Goal: Task Accomplishment & Management: Complete application form

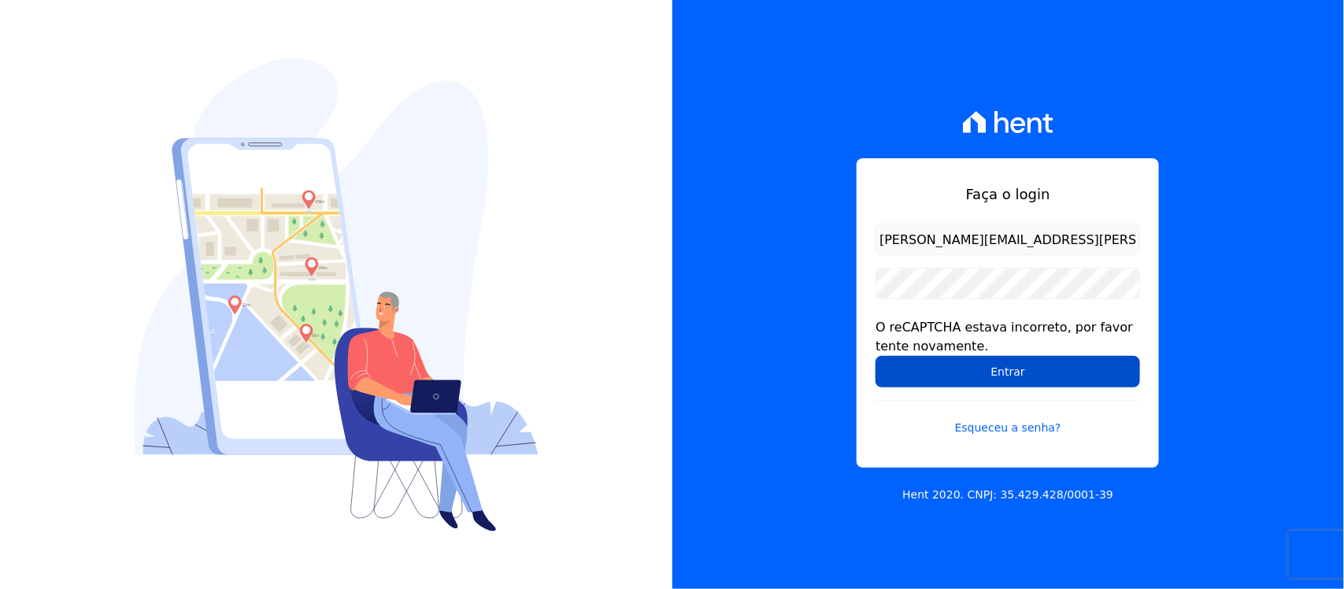
click at [977, 374] on input "Entrar" at bounding box center [1007, 371] width 265 height 31
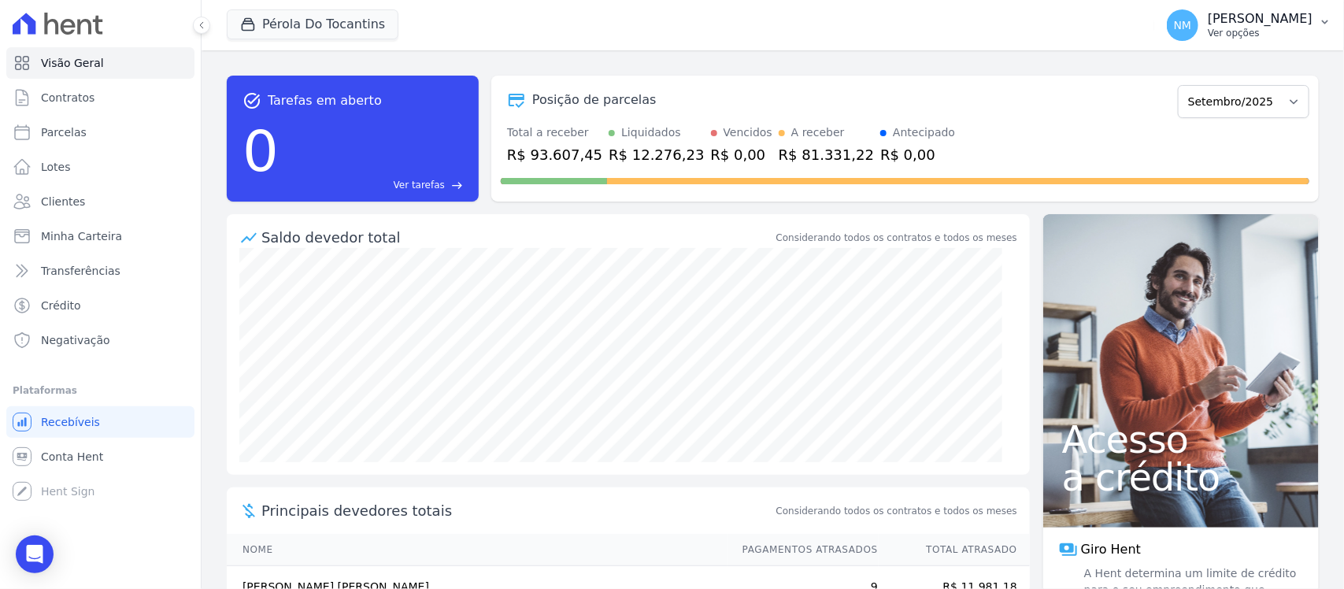
click at [1327, 28] on button "NM Nilda Moura Ver opções" at bounding box center [1249, 25] width 190 height 44
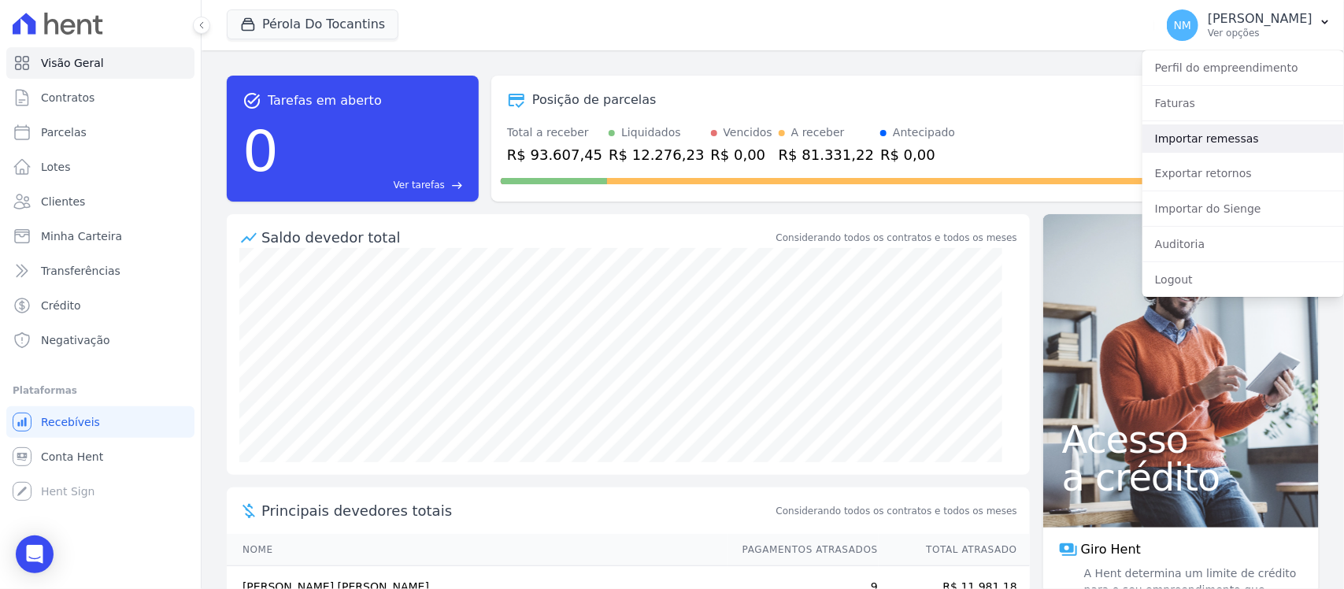
click at [1224, 135] on link "Importar remessas" at bounding box center [1243, 138] width 202 height 28
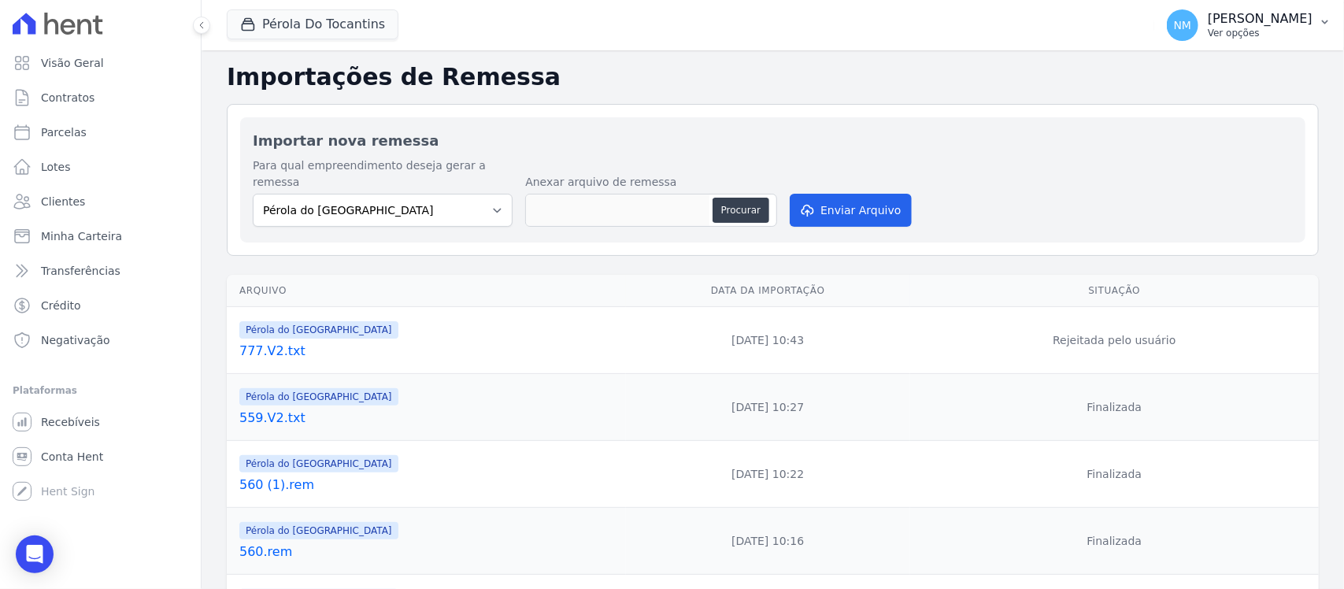
click at [1330, 25] on icon "button" at bounding box center [1325, 22] width 13 height 13
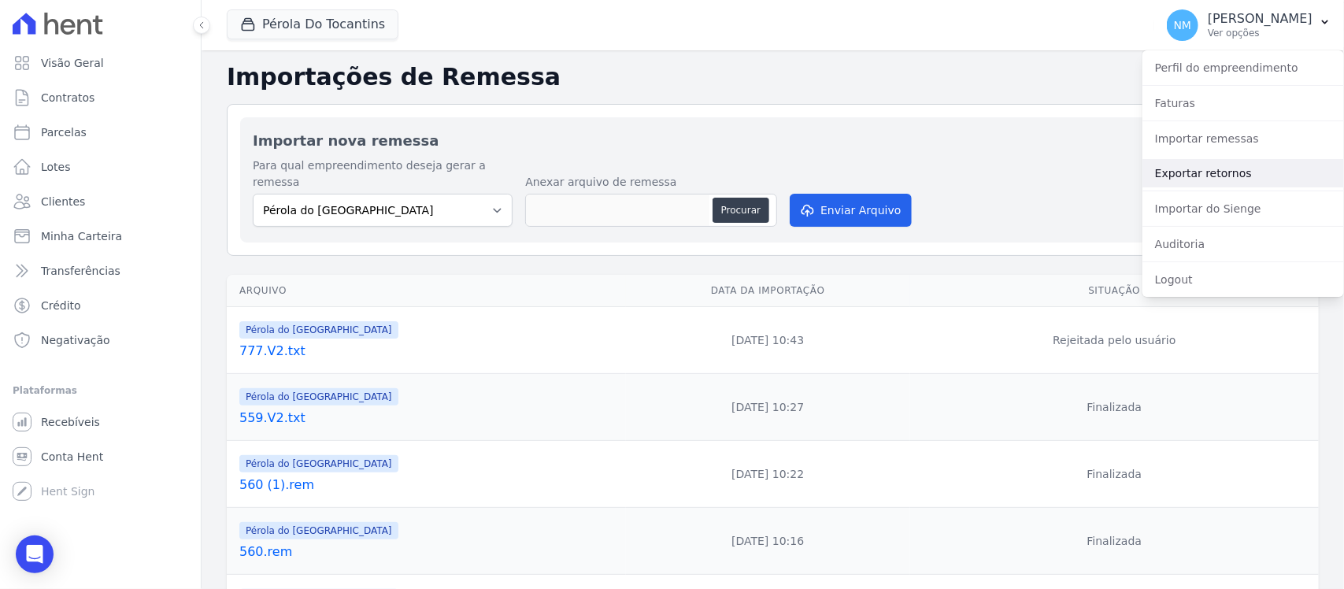
click at [1252, 179] on link "Exportar retornos" at bounding box center [1243, 173] width 202 height 28
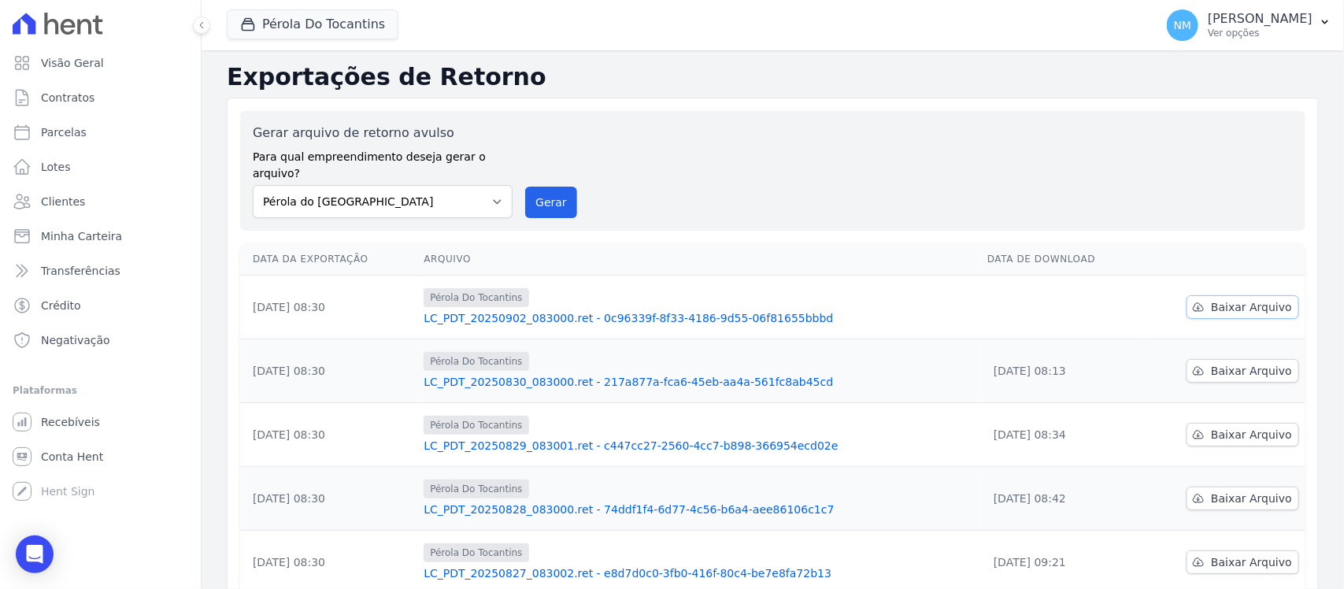
click at [1218, 299] on span "Baixar Arquivo" at bounding box center [1251, 307] width 81 height 16
drag, startPoint x: 279, startPoint y: 24, endPoint x: 308, endPoint y: 43, distance: 34.5
click at [279, 24] on button "Pérola Do Tocantins" at bounding box center [313, 24] width 172 height 30
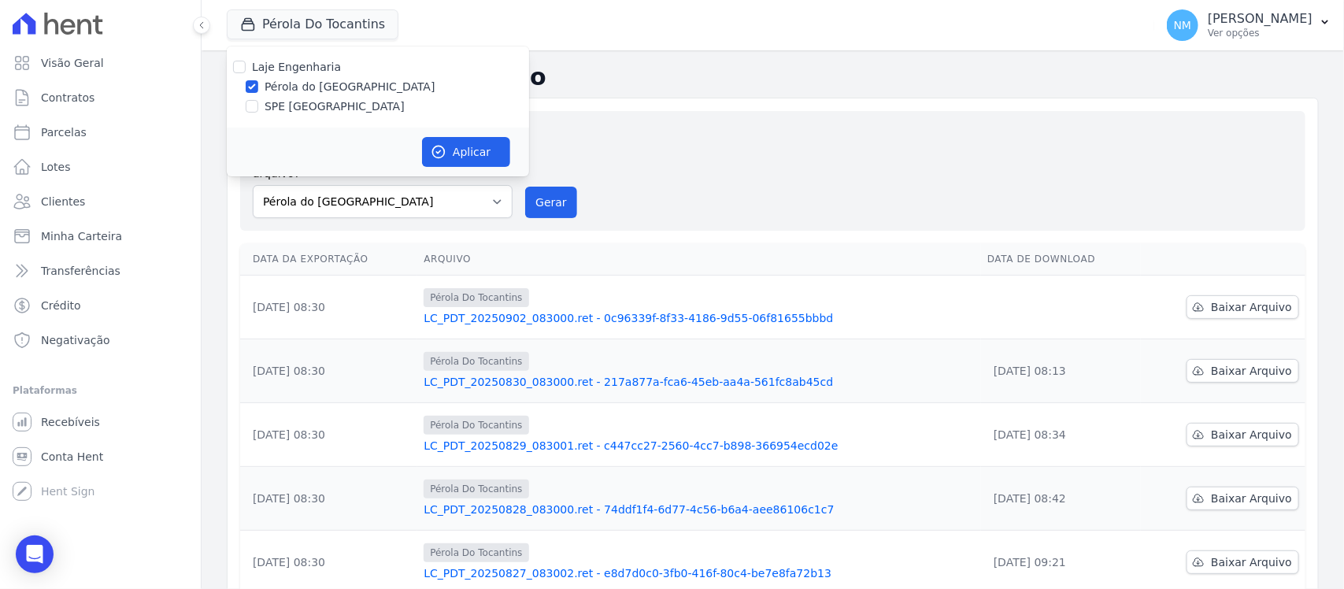
click at [317, 109] on label "SPE [GEOGRAPHIC_DATA]" at bounding box center [335, 106] width 140 height 17
click at [258, 109] on input "SPE [GEOGRAPHIC_DATA]" at bounding box center [252, 106] width 13 height 13
checkbox input "true"
click at [329, 83] on label "Pérola do [GEOGRAPHIC_DATA]" at bounding box center [350, 87] width 171 height 17
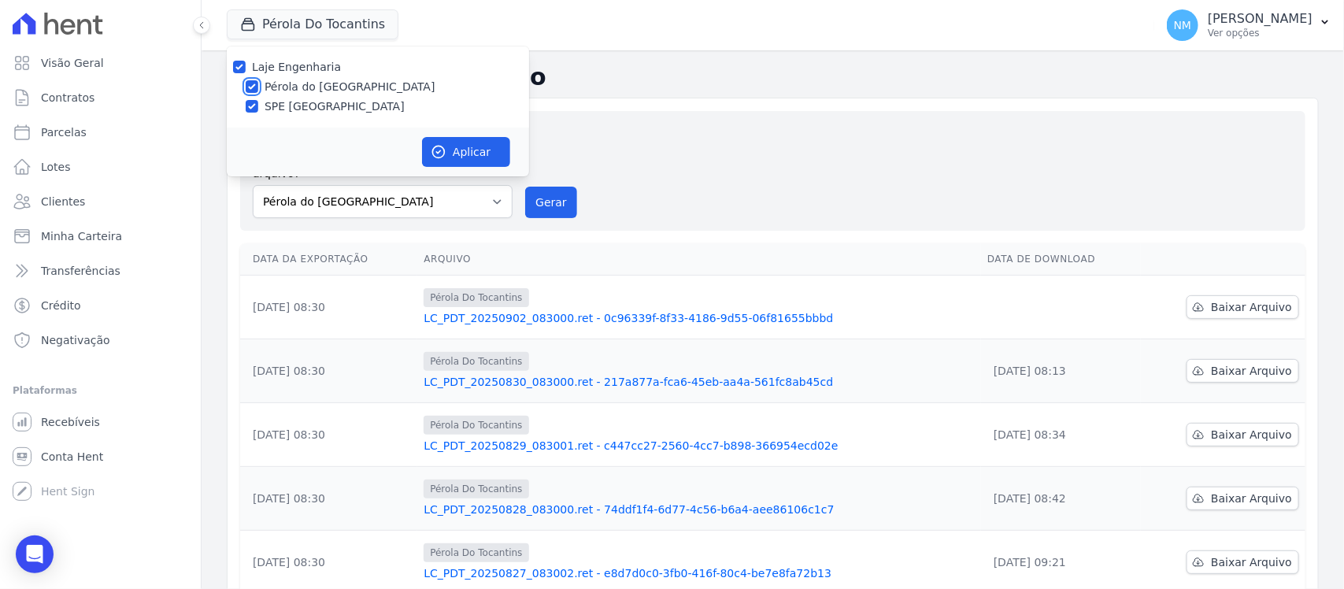
click at [258, 83] on input "Pérola do [GEOGRAPHIC_DATA]" at bounding box center [252, 86] width 13 height 13
checkbox input "false"
drag, startPoint x: 445, startPoint y: 150, endPoint x: 878, endPoint y: 186, distance: 434.5
click at [449, 150] on button "Aplicar" at bounding box center [466, 152] width 88 height 30
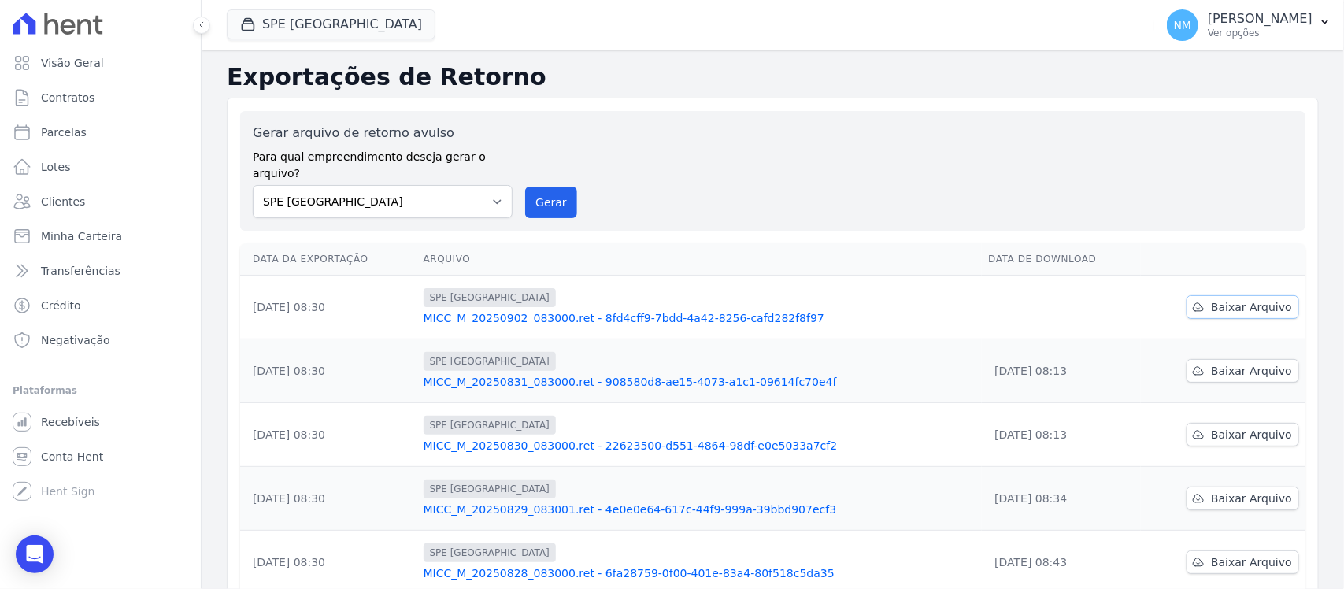
click at [1264, 299] on span "Baixar Arquivo" at bounding box center [1251, 307] width 81 height 16
drag, startPoint x: 88, startPoint y: 128, endPoint x: 272, endPoint y: 140, distance: 183.9
click at [91, 128] on link "Parcelas" at bounding box center [100, 132] width 188 height 31
select select
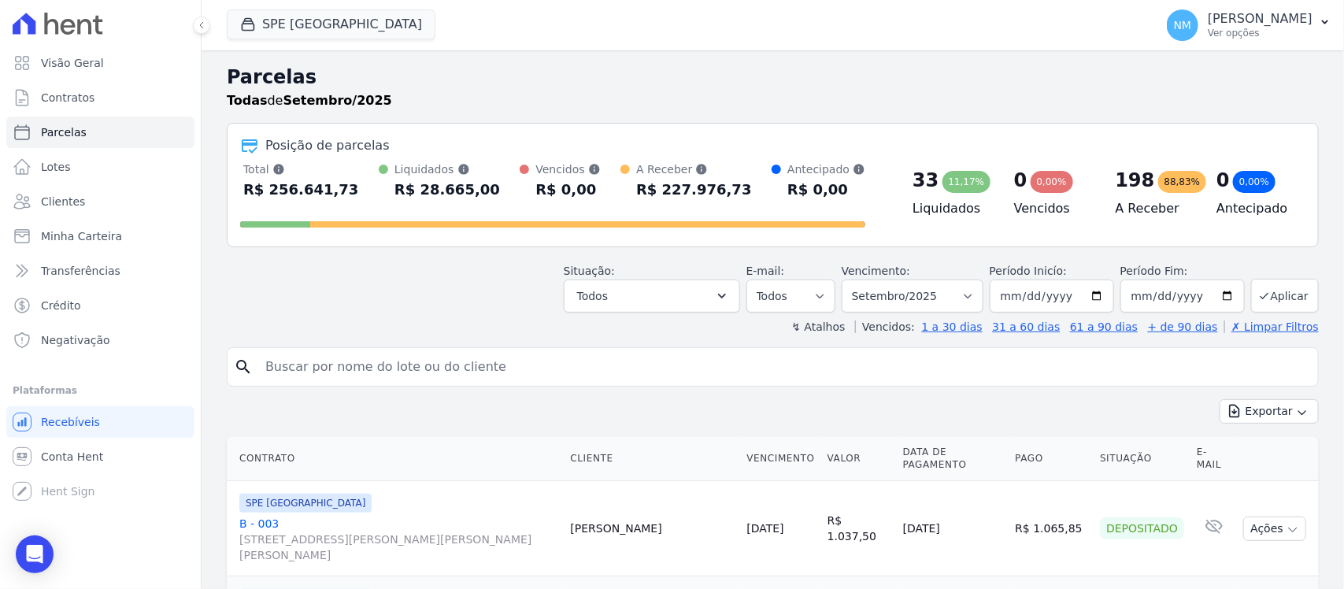
click at [394, 368] on input "search" at bounding box center [784, 366] width 1056 height 31
type input "helio"
select select
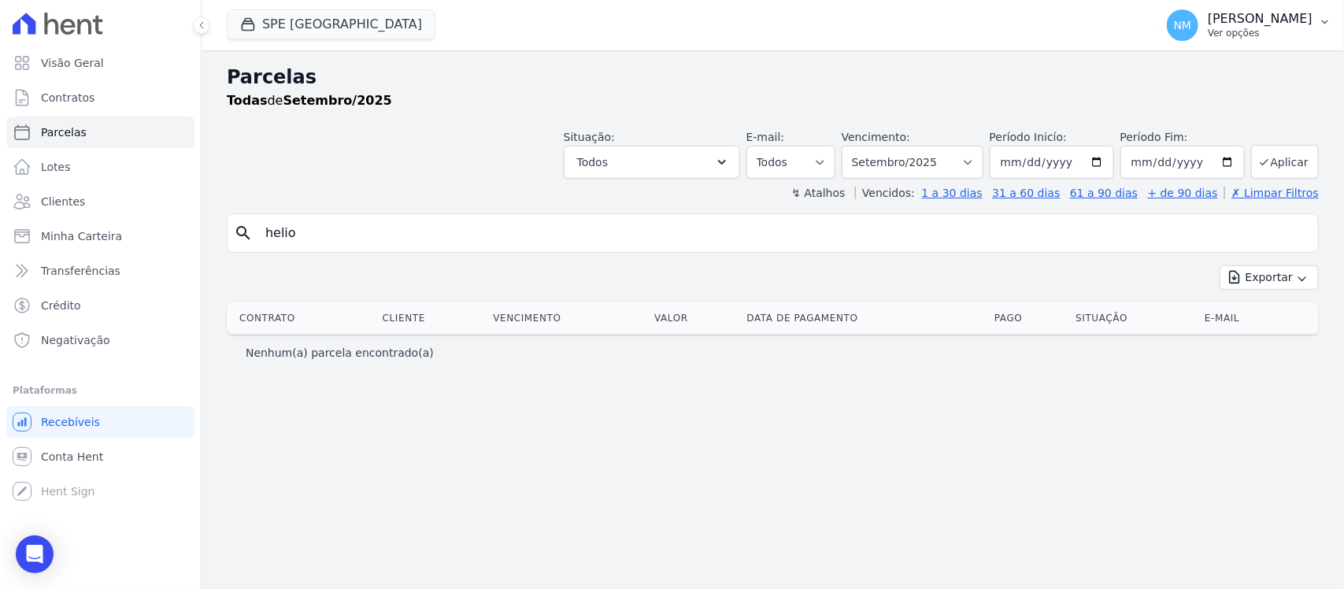
click at [1327, 30] on button "NM Nilda Moura Ver opções" at bounding box center [1249, 25] width 190 height 44
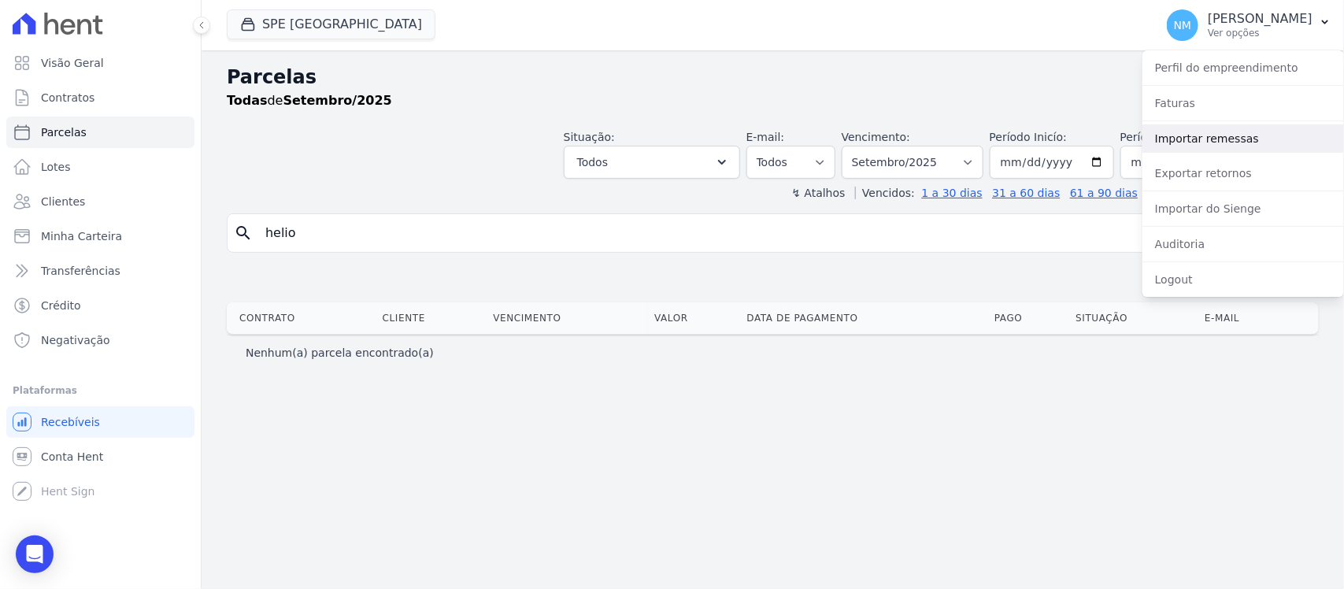
click at [1237, 135] on link "Importar remessas" at bounding box center [1243, 138] width 202 height 28
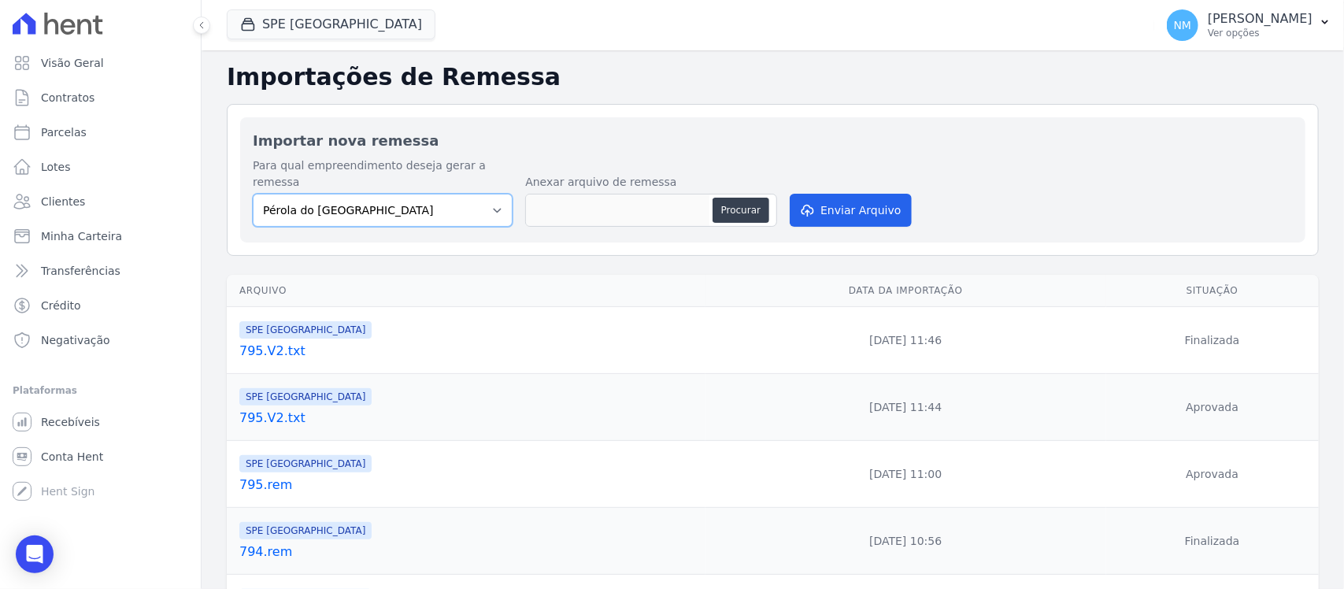
drag, startPoint x: 488, startPoint y: 191, endPoint x: 480, endPoint y: 198, distance: 11.1
click at [488, 194] on select "Pérola do Tocantins SPE Montenegro" at bounding box center [383, 210] width 260 height 33
select select "168bdd06-a3dd-4988-b5a9-b0a7c7bf8968"
click at [253, 194] on select "Pérola do Tocantins SPE Montenegro" at bounding box center [383, 210] width 260 height 33
click at [730, 198] on button "Procurar" at bounding box center [740, 210] width 57 height 25
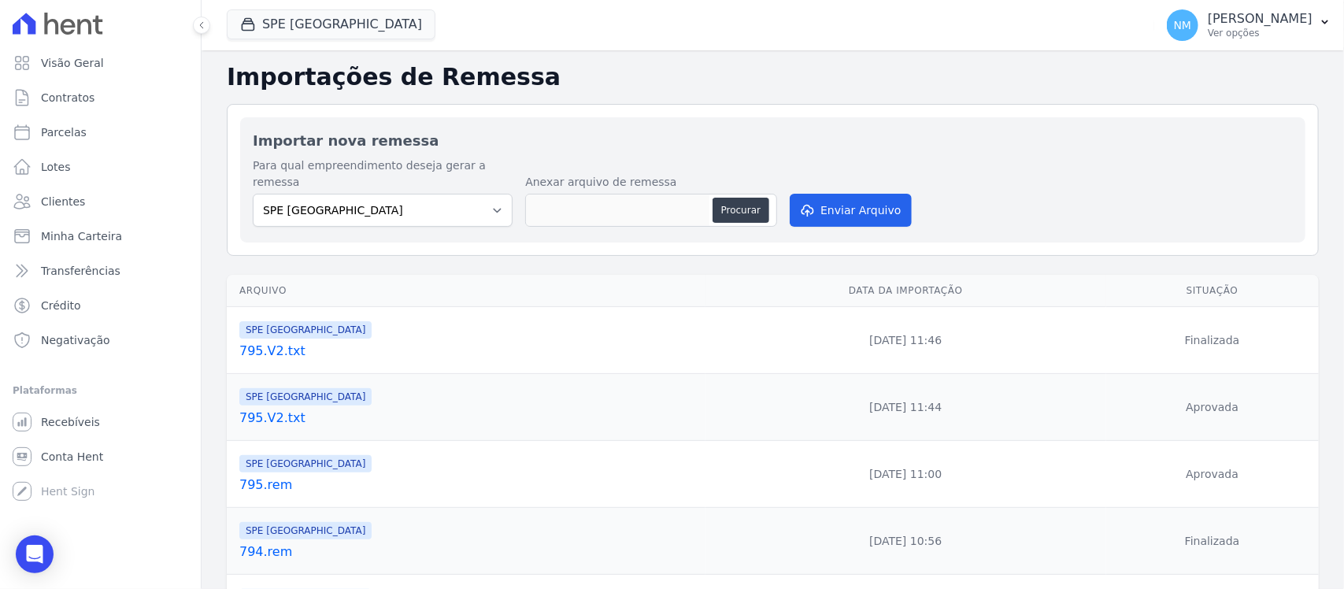
type input "796.rem"
click at [855, 198] on button "Enviar Arquivo" at bounding box center [850, 210] width 121 height 33
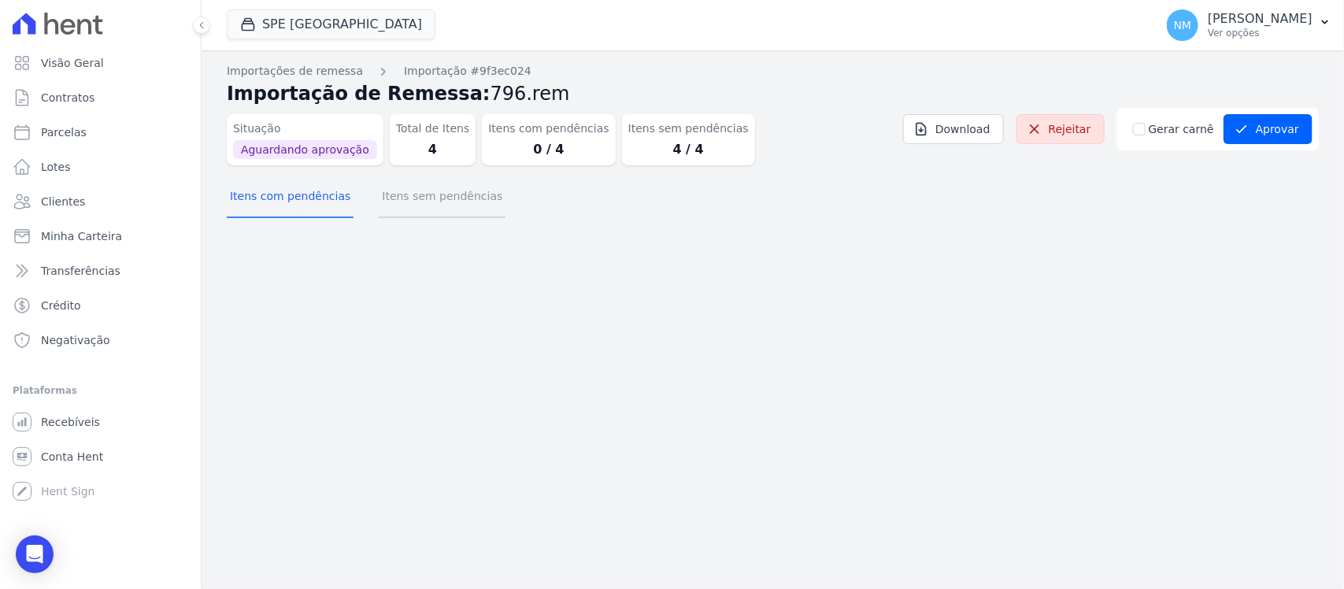
click at [455, 205] on button "Itens sem pendências" at bounding box center [442, 197] width 127 height 41
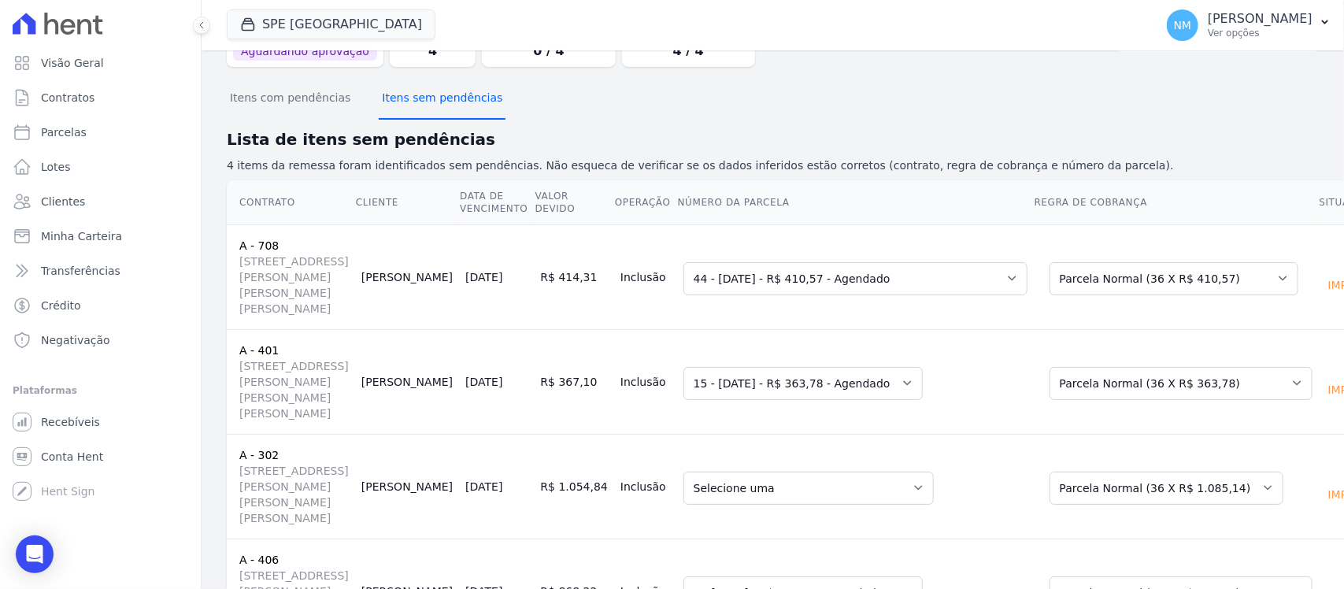
scroll to position [191, 0]
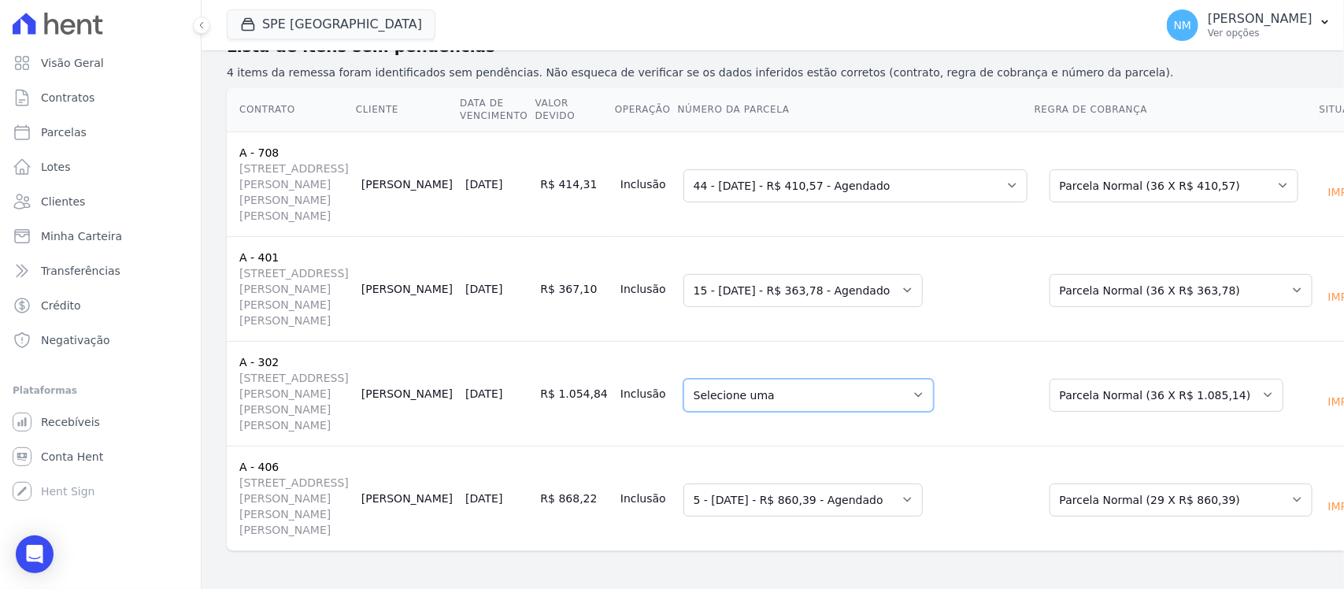
click at [860, 394] on select "Selecione uma 8 - 26/03/2025 - R$ 926,76 - Agendado 11 - 26/07/2025 - R$ 1.032,…" at bounding box center [808, 395] width 250 height 33
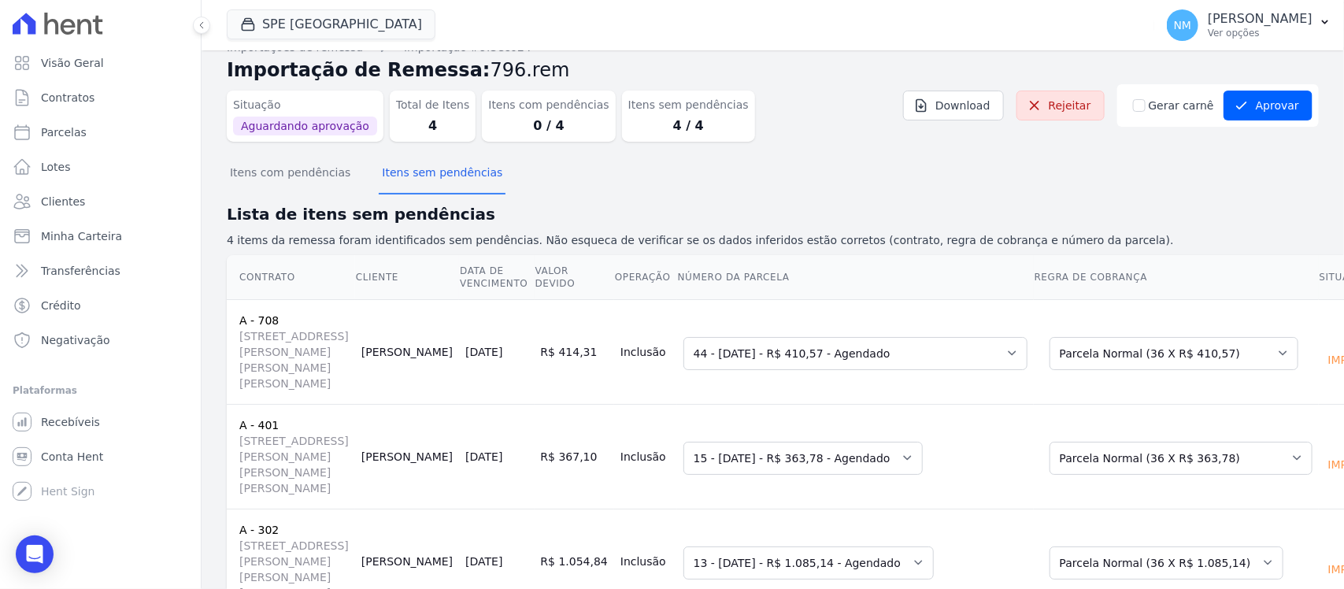
scroll to position [0, 0]
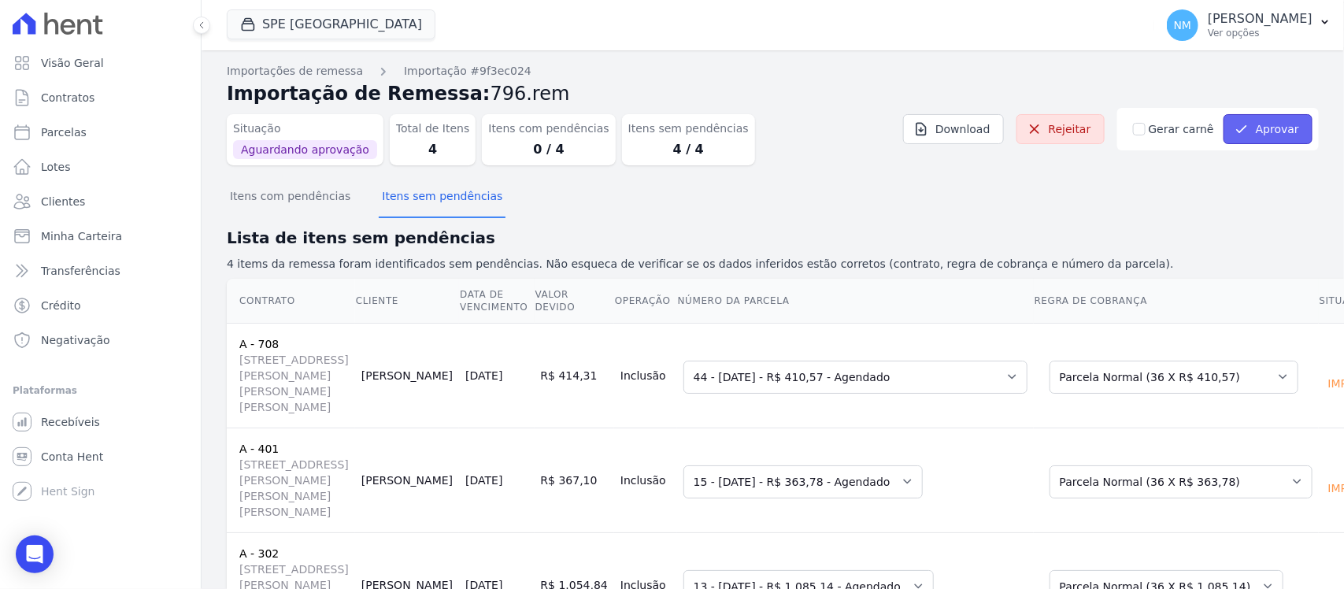
click at [1264, 130] on button "Aprovar" at bounding box center [1267, 129] width 89 height 30
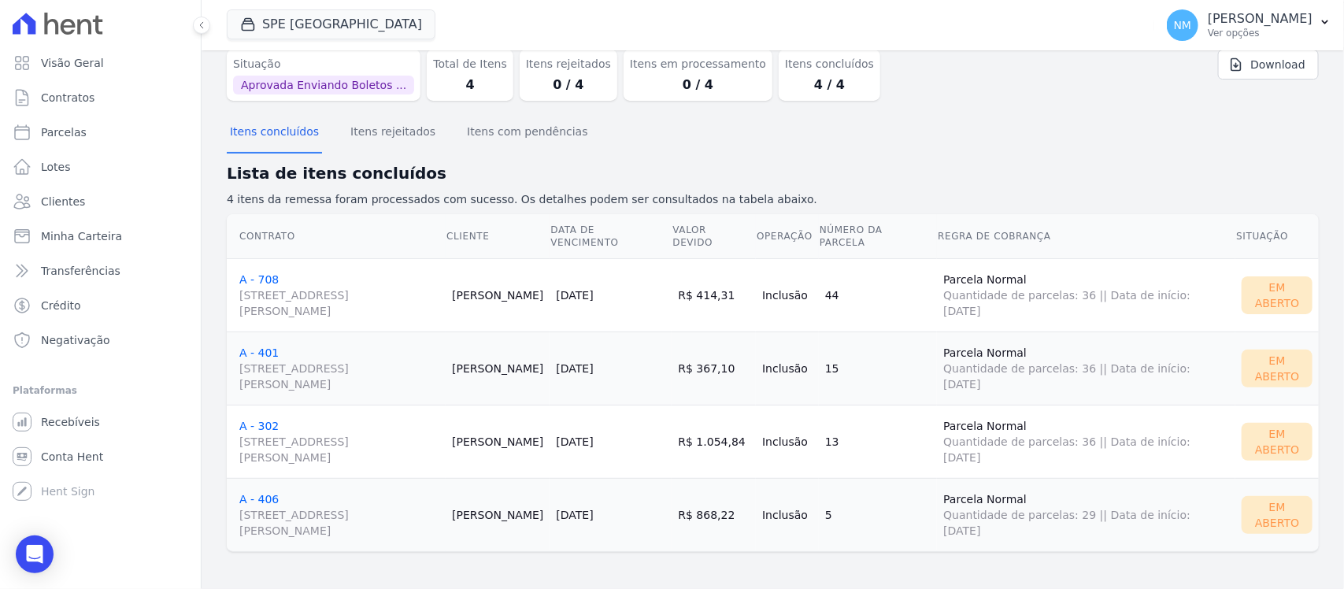
scroll to position [65, 0]
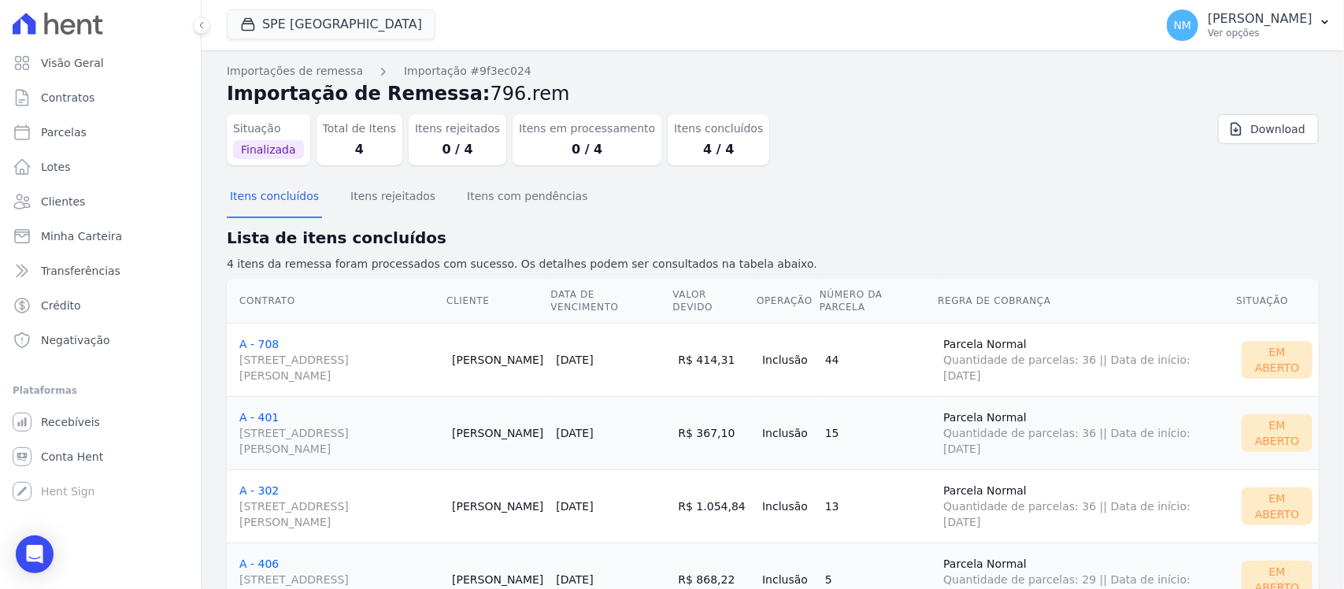
scroll to position [65, 0]
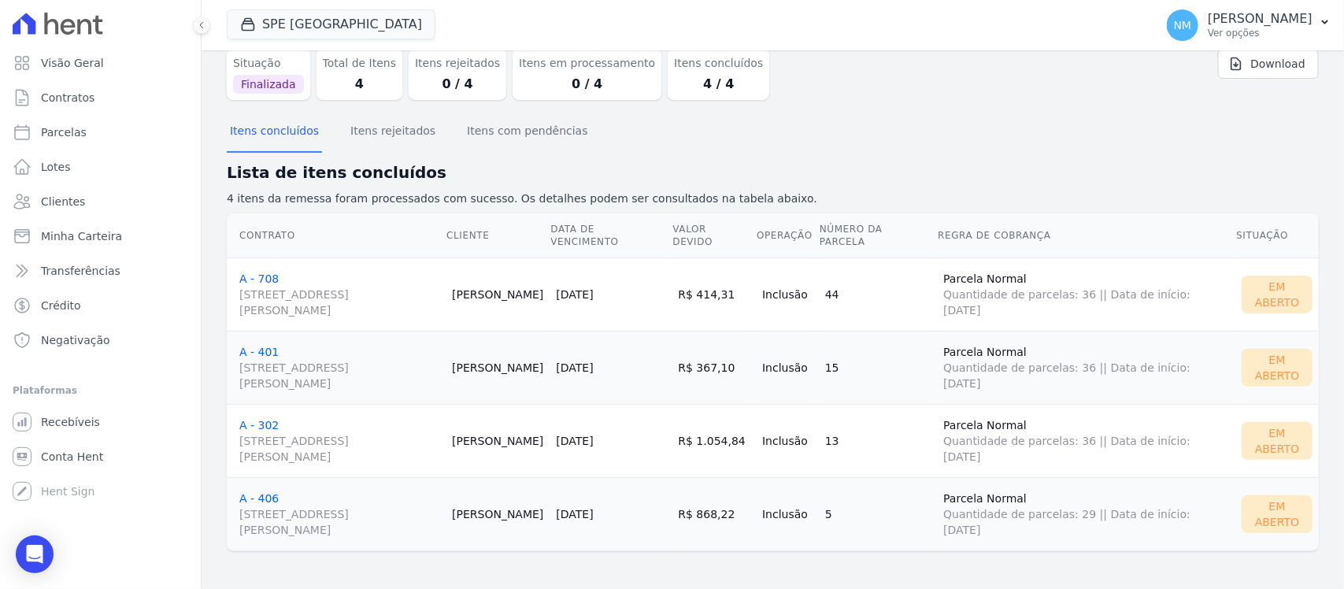
drag, startPoint x: 268, startPoint y: 431, endPoint x: 250, endPoint y: 419, distance: 22.1
click at [250, 419] on link "A - 302 Travessa Francisco Caldeira Castelo Branco, 2256, sala A, São Brás" at bounding box center [339, 442] width 200 height 46
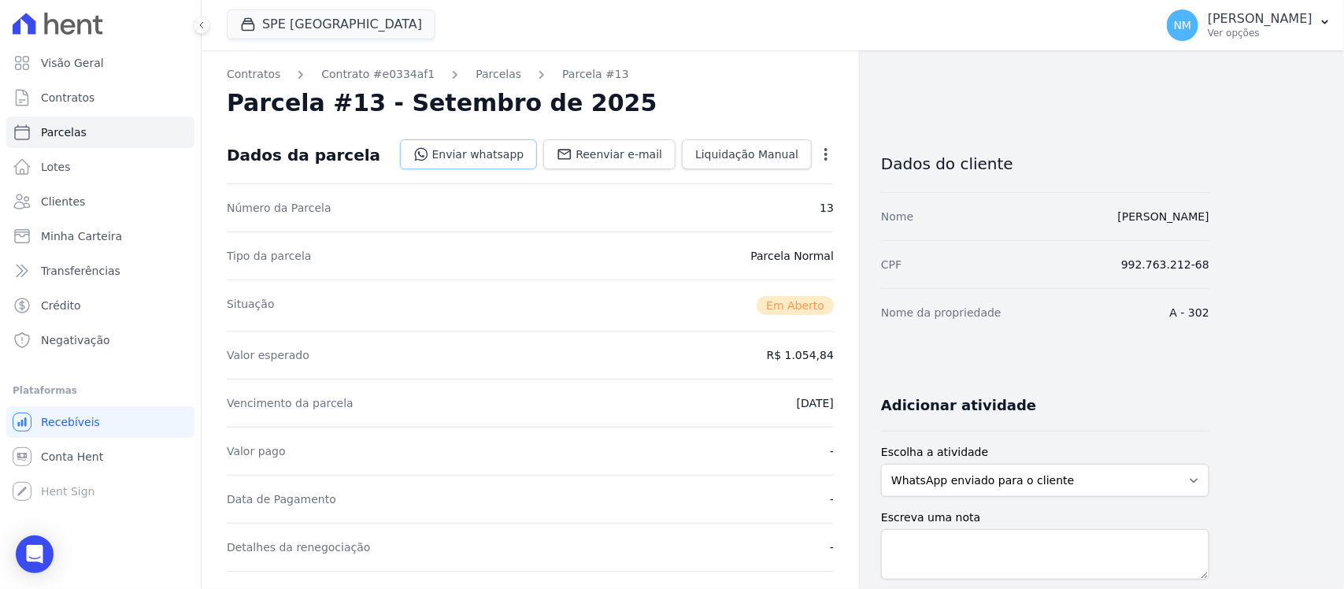
click at [505, 152] on link "Enviar whatsapp" at bounding box center [469, 154] width 138 height 30
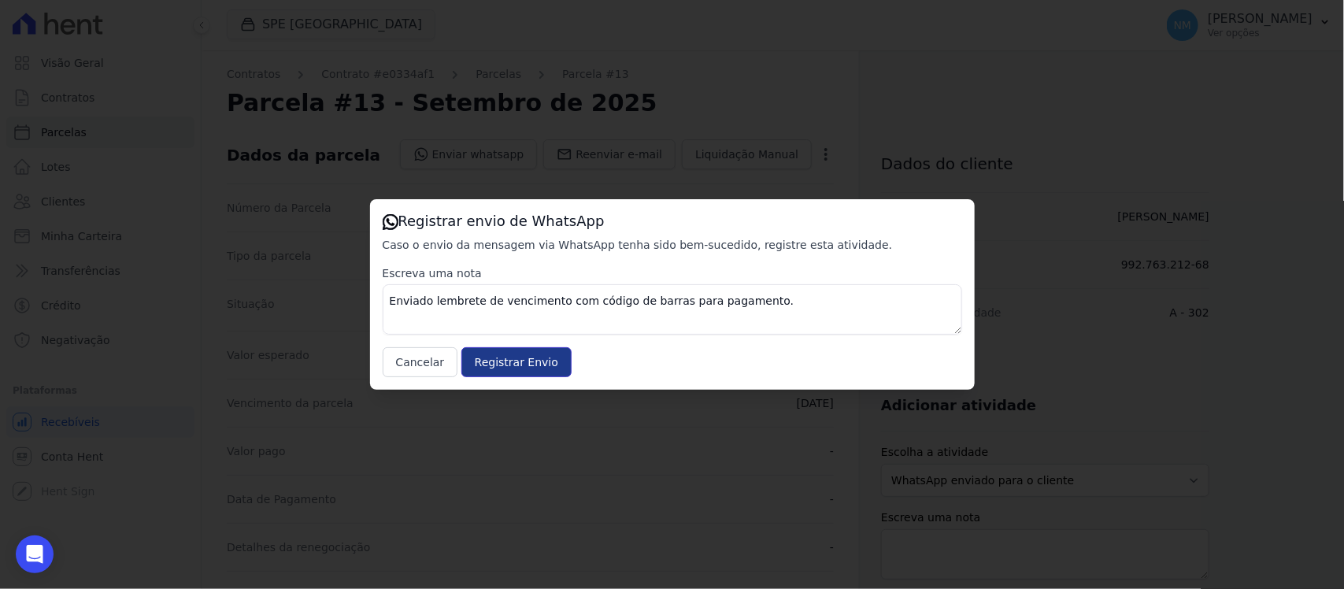
click at [523, 368] on input "Registrar Envio" at bounding box center [516, 362] width 110 height 30
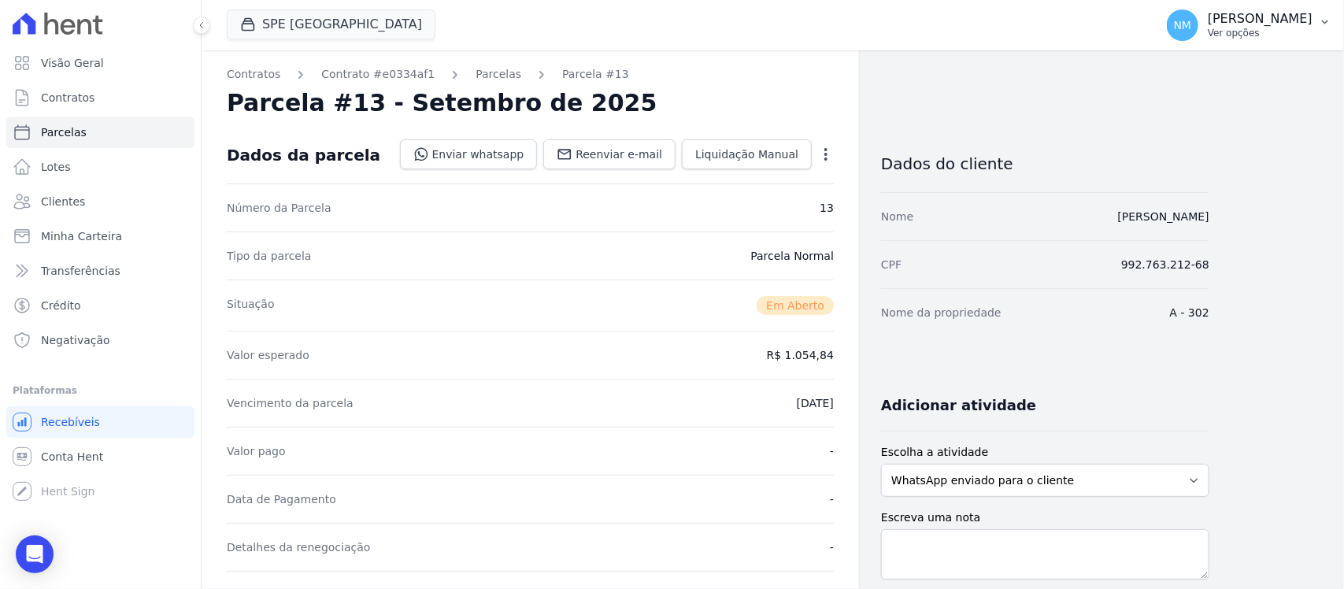
click at [1343, 20] on button "NM Nilda Moura Ver opções" at bounding box center [1249, 25] width 190 height 44
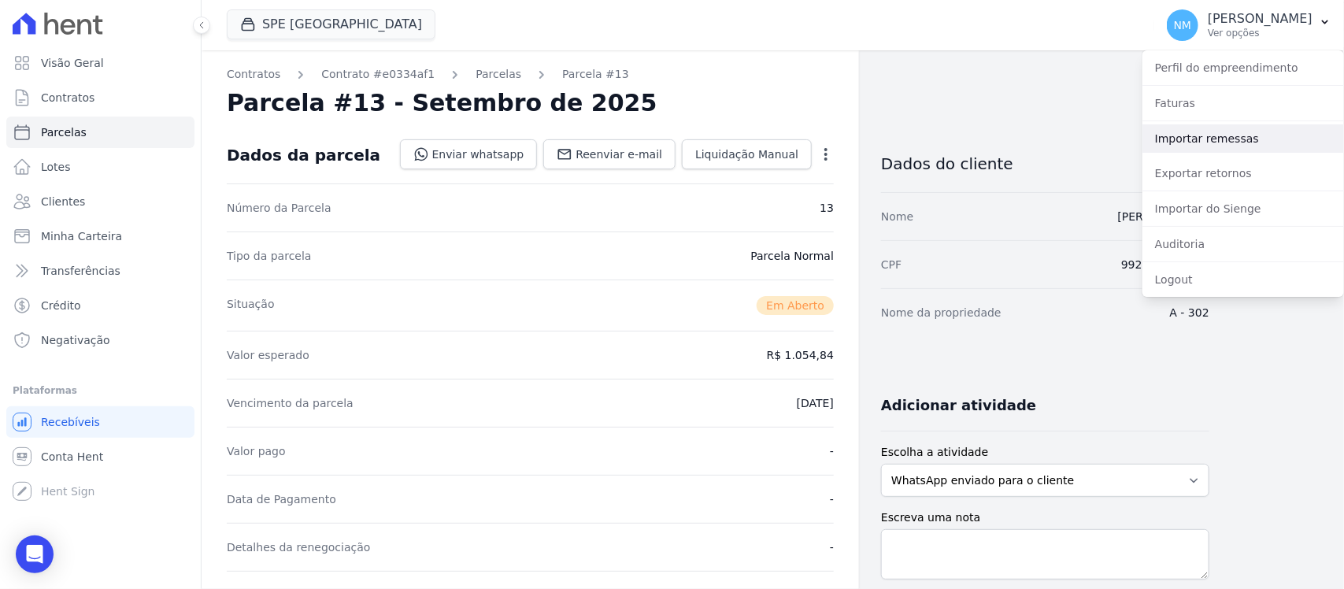
drag, startPoint x: 1206, startPoint y: 146, endPoint x: 1152, endPoint y: 157, distance: 55.6
click at [1206, 146] on link "Importar remessas" at bounding box center [1243, 138] width 202 height 28
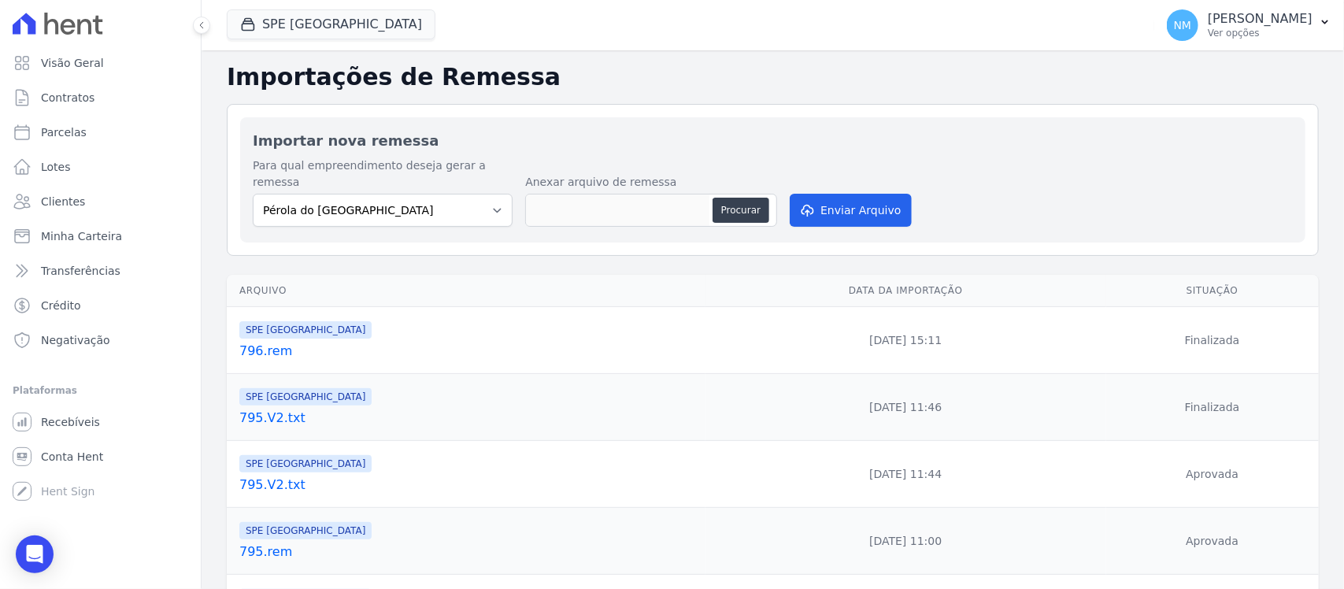
click at [242, 342] on link "796.rem" at bounding box center [469, 351] width 460 height 19
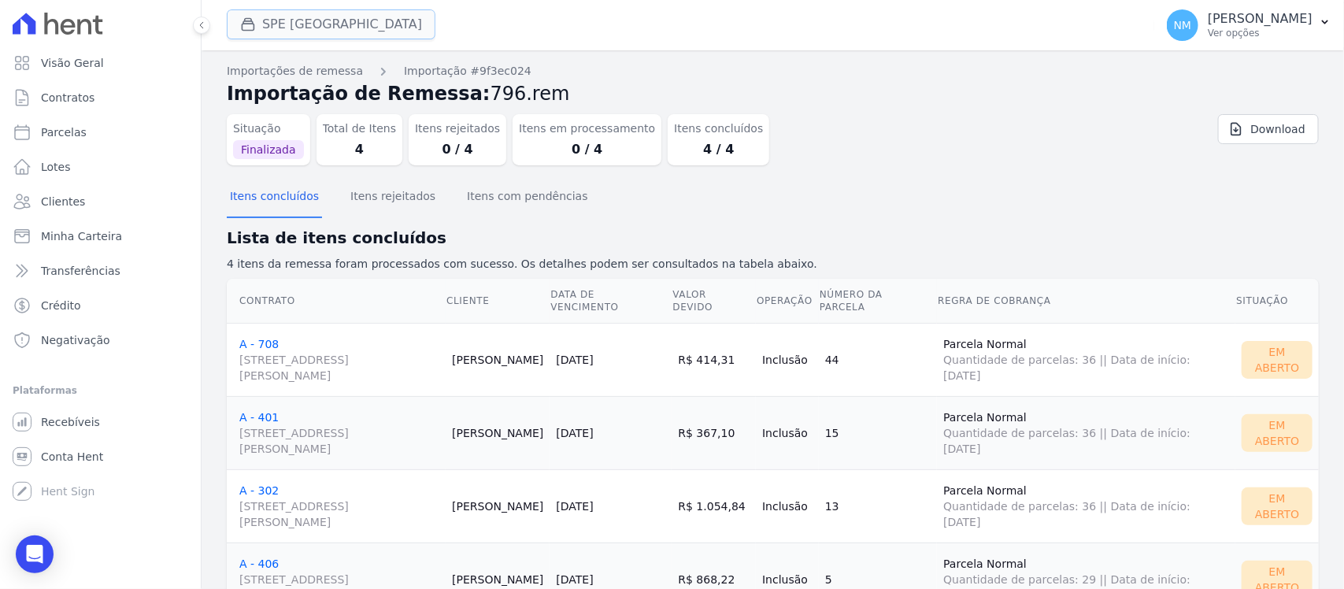
click at [316, 20] on button "SPE [GEOGRAPHIC_DATA]" at bounding box center [331, 24] width 209 height 30
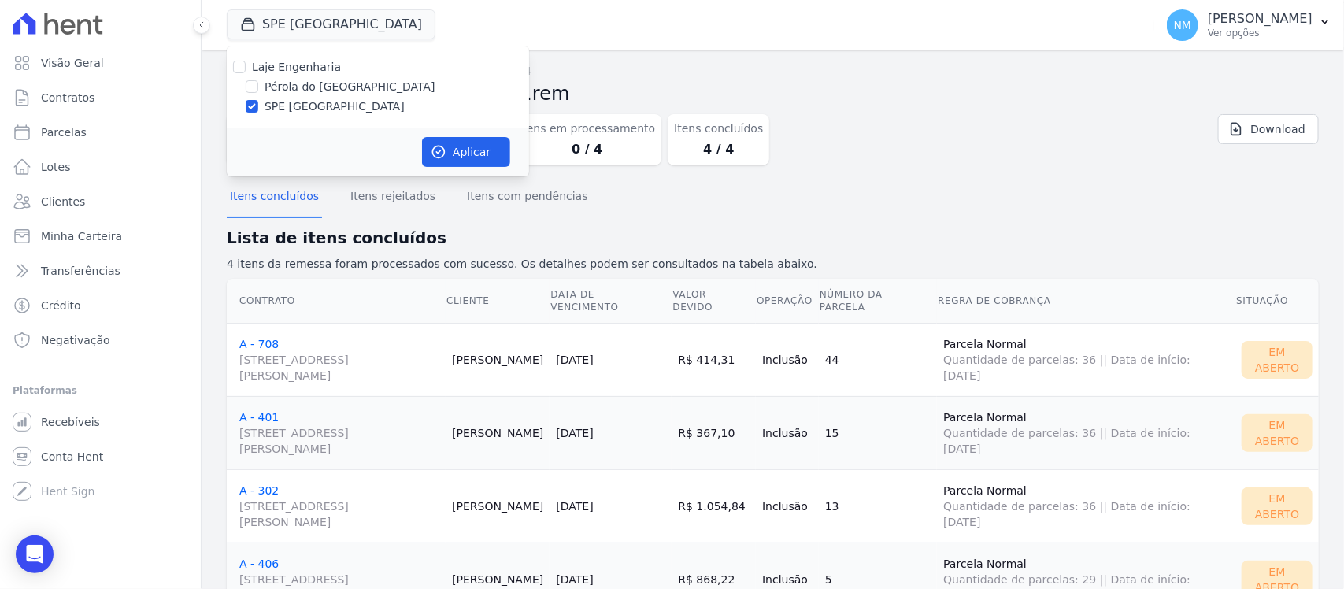
click at [935, 202] on div "Itens concluídos Itens rejeitados Itens com pendências" at bounding box center [773, 197] width 1092 height 39
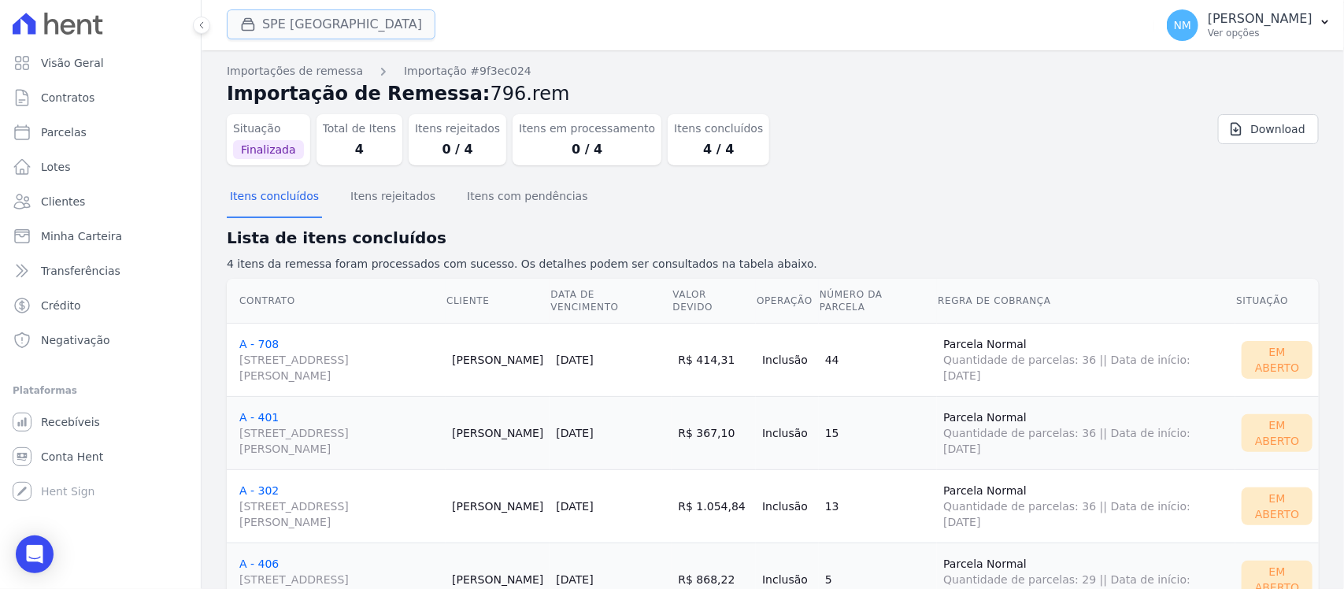
click at [329, 29] on button "SPE [GEOGRAPHIC_DATA]" at bounding box center [331, 24] width 209 height 30
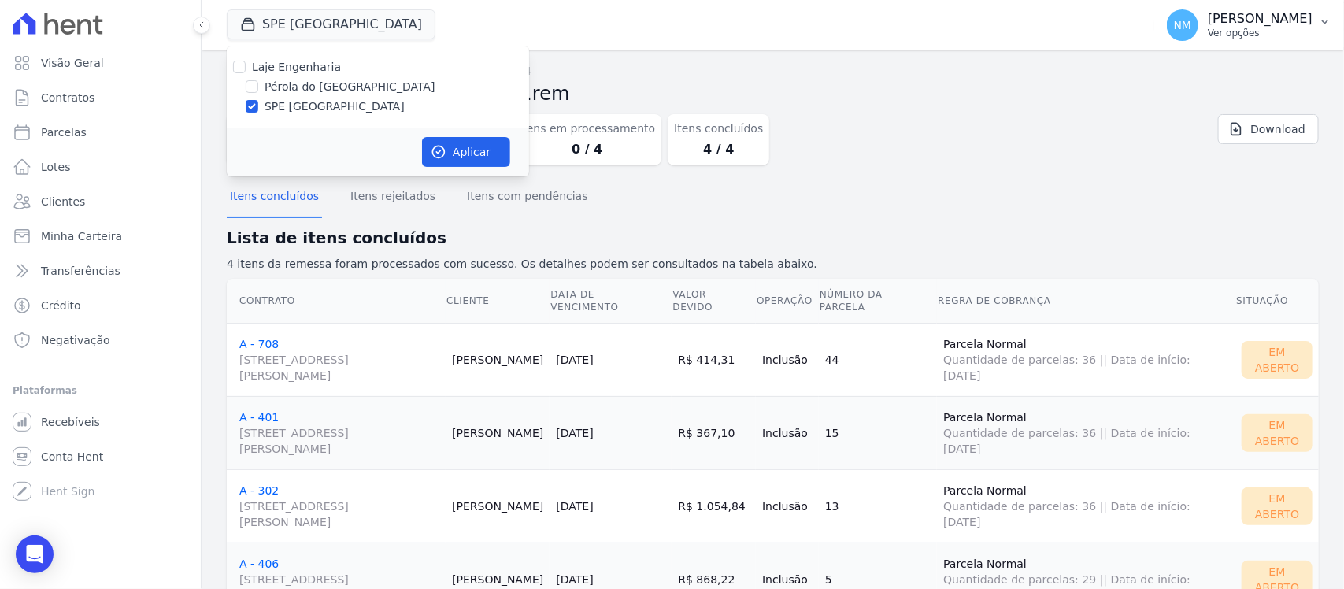
click at [1331, 16] on icon "button" at bounding box center [1325, 22] width 13 height 13
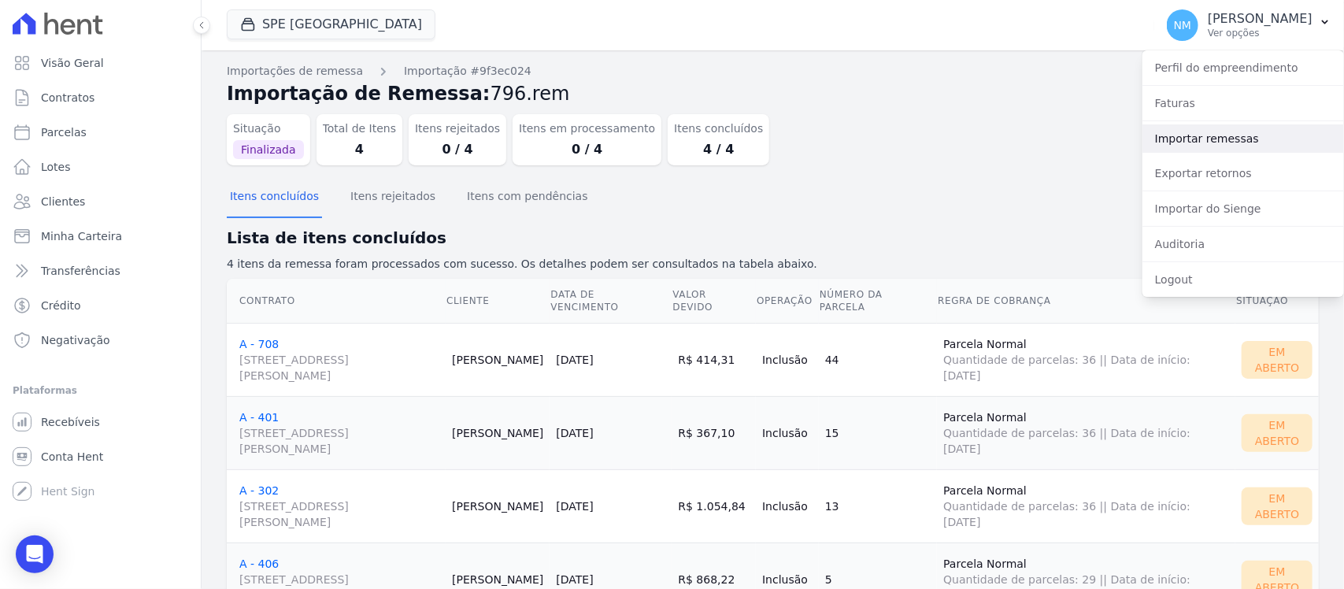
click at [1183, 135] on link "Importar remessas" at bounding box center [1243, 138] width 202 height 28
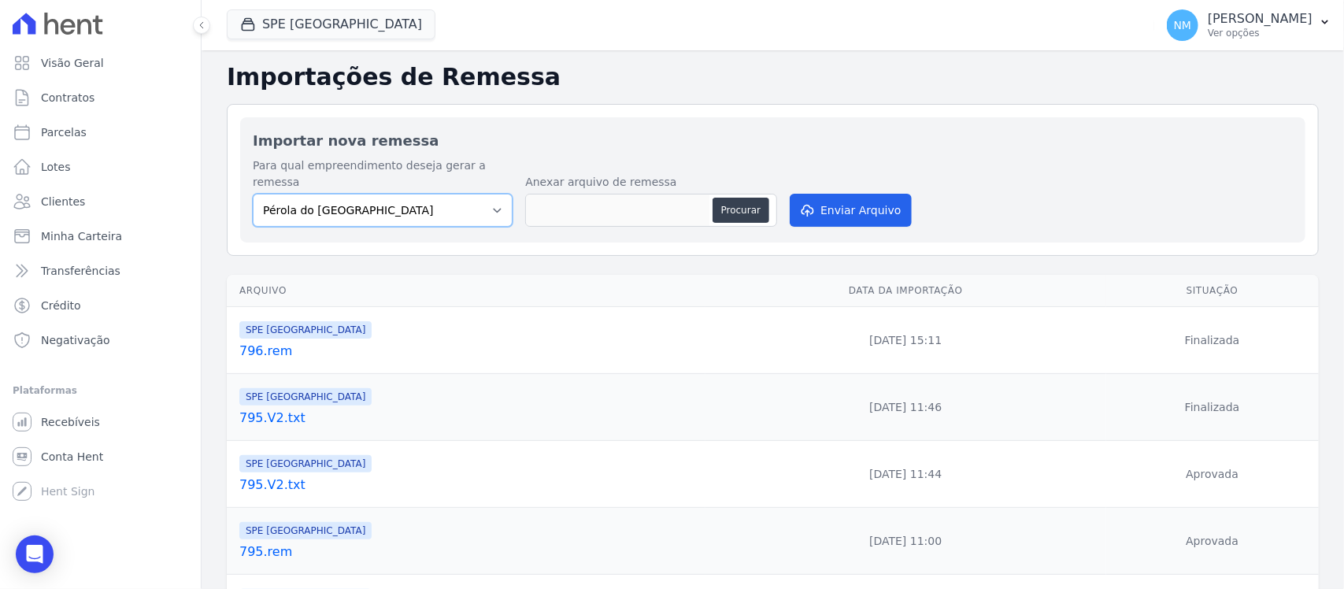
click at [494, 194] on select "Pérola do Tocantins SPE Montenegro" at bounding box center [383, 210] width 260 height 33
select select "168bdd06-a3dd-4988-b5a9-b0a7c7bf8968"
click at [253, 194] on select "Pérola do Tocantins SPE Montenegro" at bounding box center [383, 210] width 260 height 33
click at [729, 198] on button "Procurar" at bounding box center [740, 210] width 57 height 25
click at [281, 342] on link "796.rem" at bounding box center [469, 351] width 460 height 19
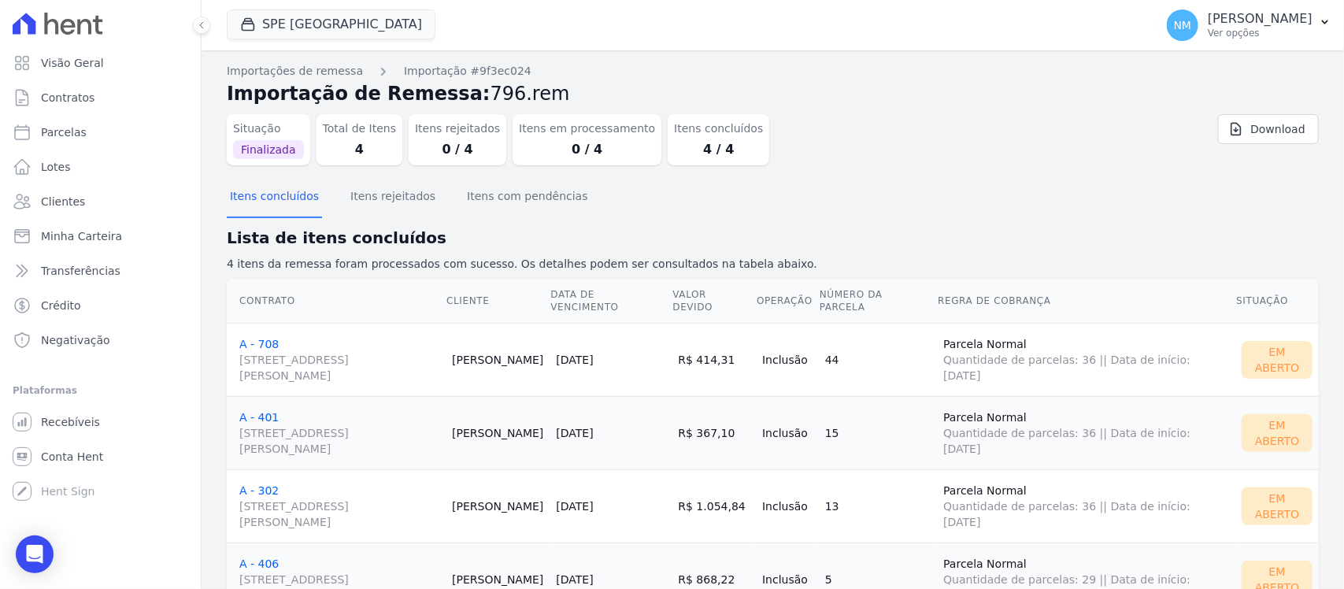
scroll to position [65, 0]
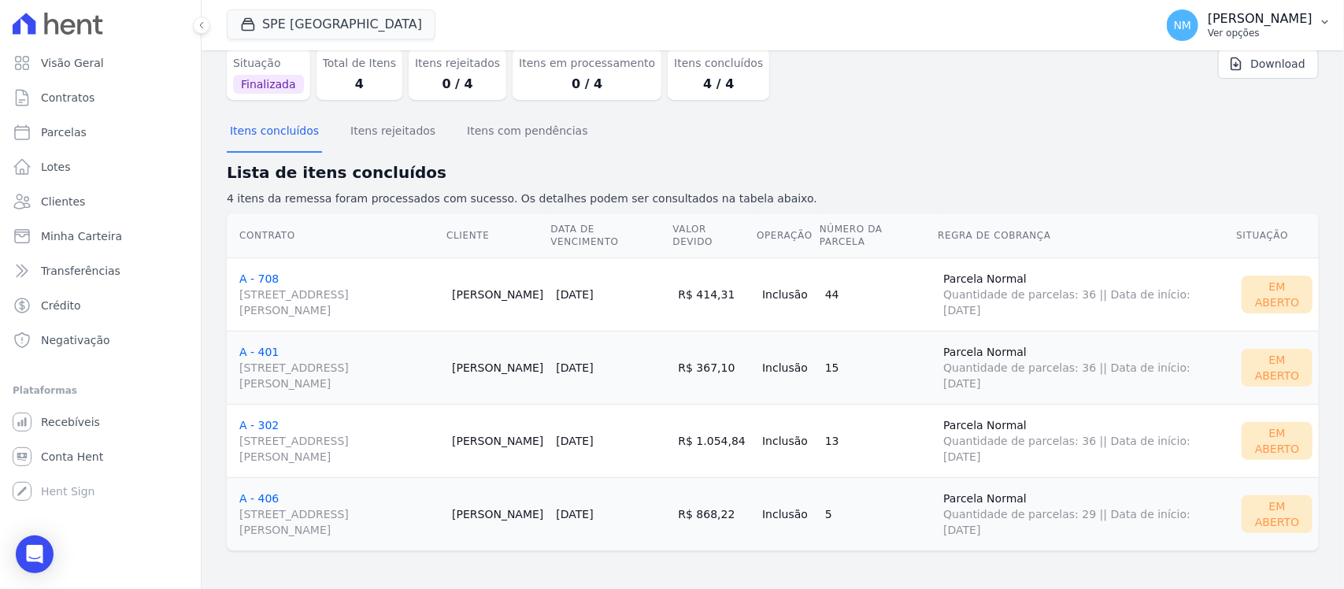
click at [1325, 32] on button "NM Nilda Moura Ver opções" at bounding box center [1249, 25] width 190 height 44
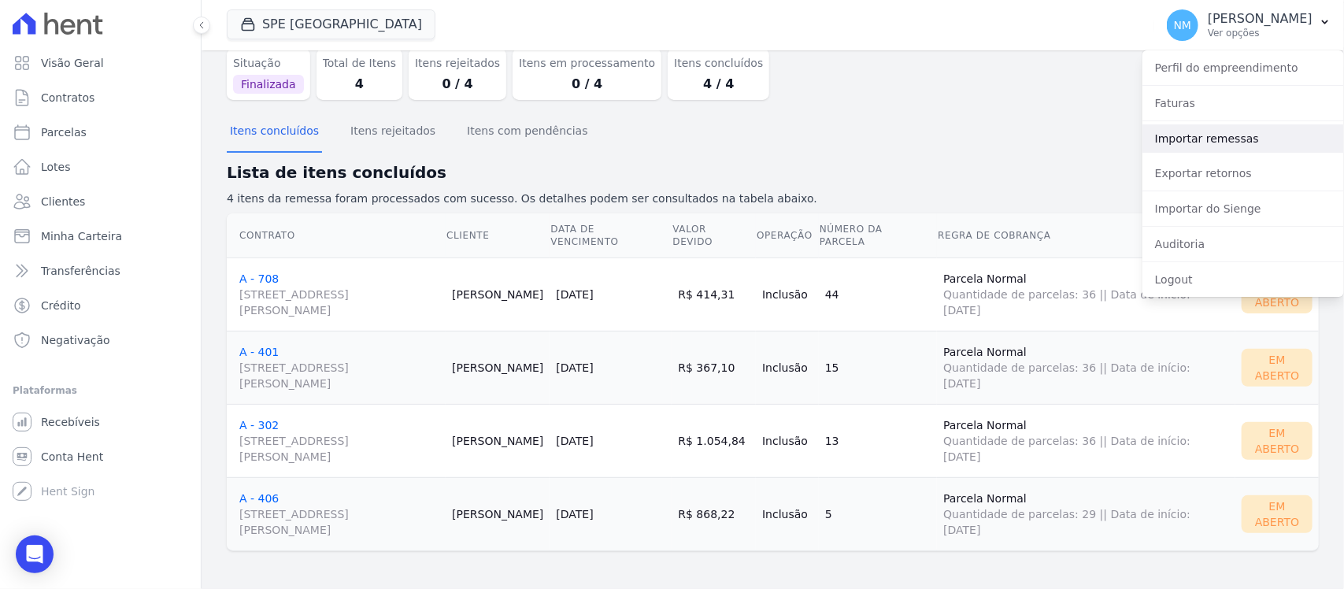
click at [1221, 142] on link "Importar remessas" at bounding box center [1243, 138] width 202 height 28
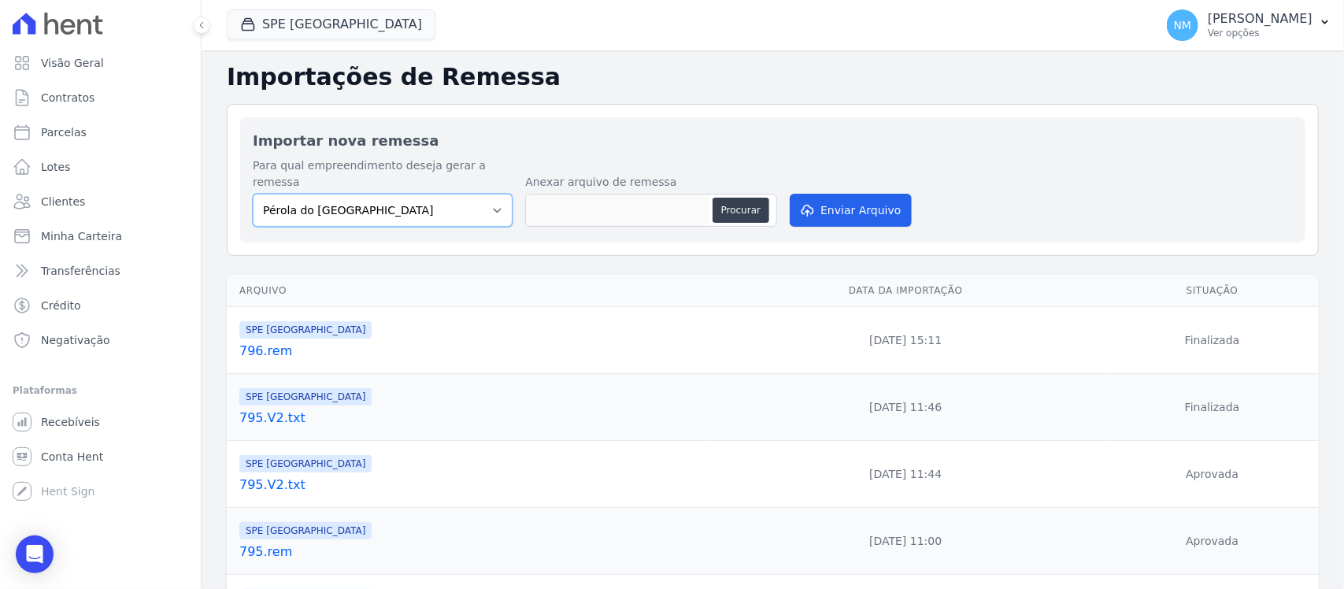
click at [502, 194] on select "Pérola do Tocantins SPE Montenegro" at bounding box center [383, 210] width 260 height 33
select select "168bdd06-a3dd-4988-b5a9-b0a7c7bf8968"
click at [253, 194] on select "Pérola do Tocantins SPE Montenegro" at bounding box center [383, 210] width 260 height 33
click at [734, 201] on button "Procurar" at bounding box center [740, 210] width 57 height 25
type input "797.rem"
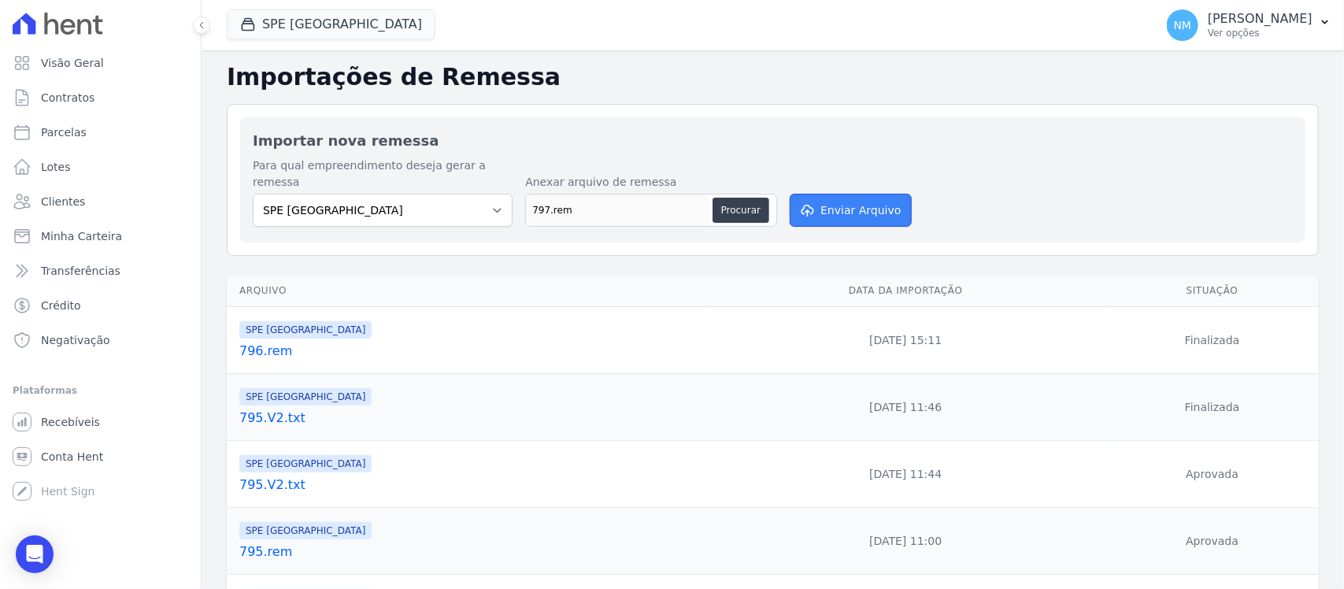
drag, startPoint x: 852, startPoint y: 186, endPoint x: 761, endPoint y: 293, distance: 140.2
click at [852, 194] on button "Enviar Arquivo" at bounding box center [850, 210] width 121 height 33
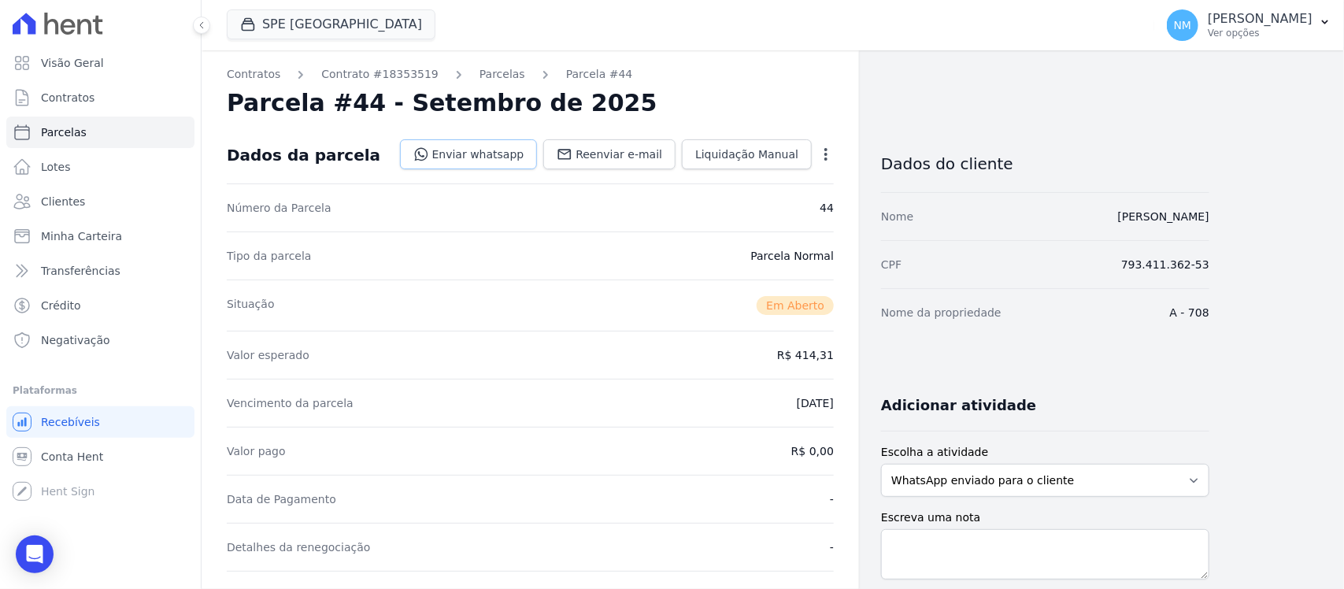
click at [505, 156] on link "Enviar whatsapp" at bounding box center [469, 154] width 138 height 30
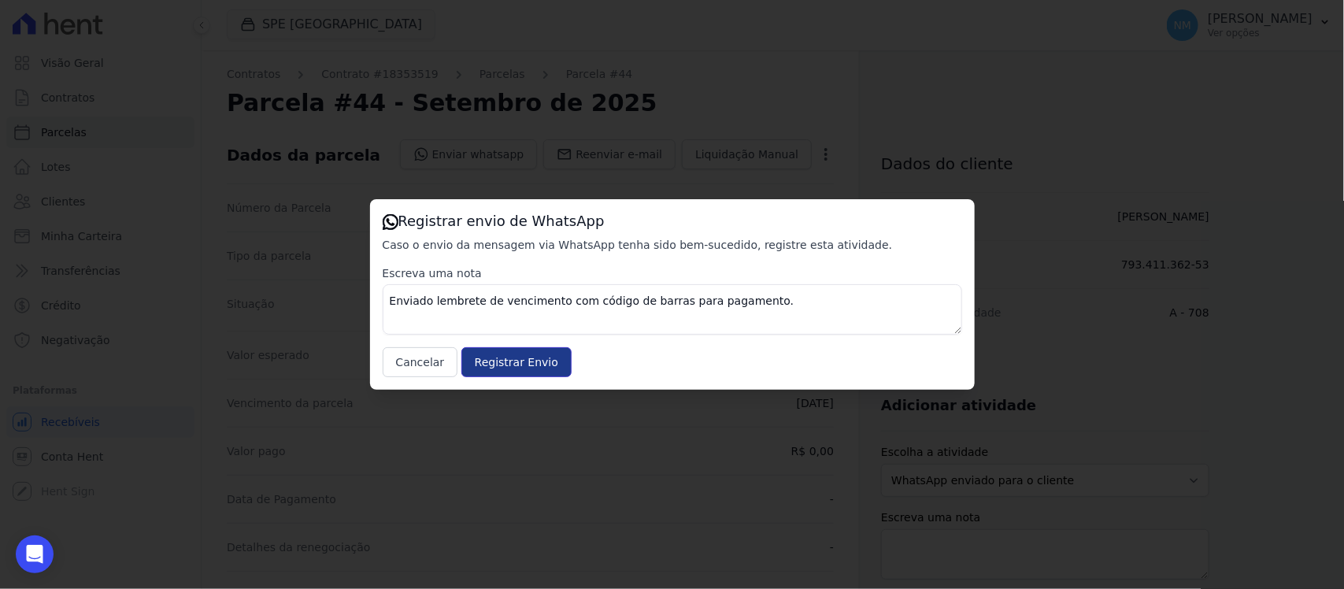
click at [534, 357] on input "Registrar Envio" at bounding box center [516, 362] width 110 height 30
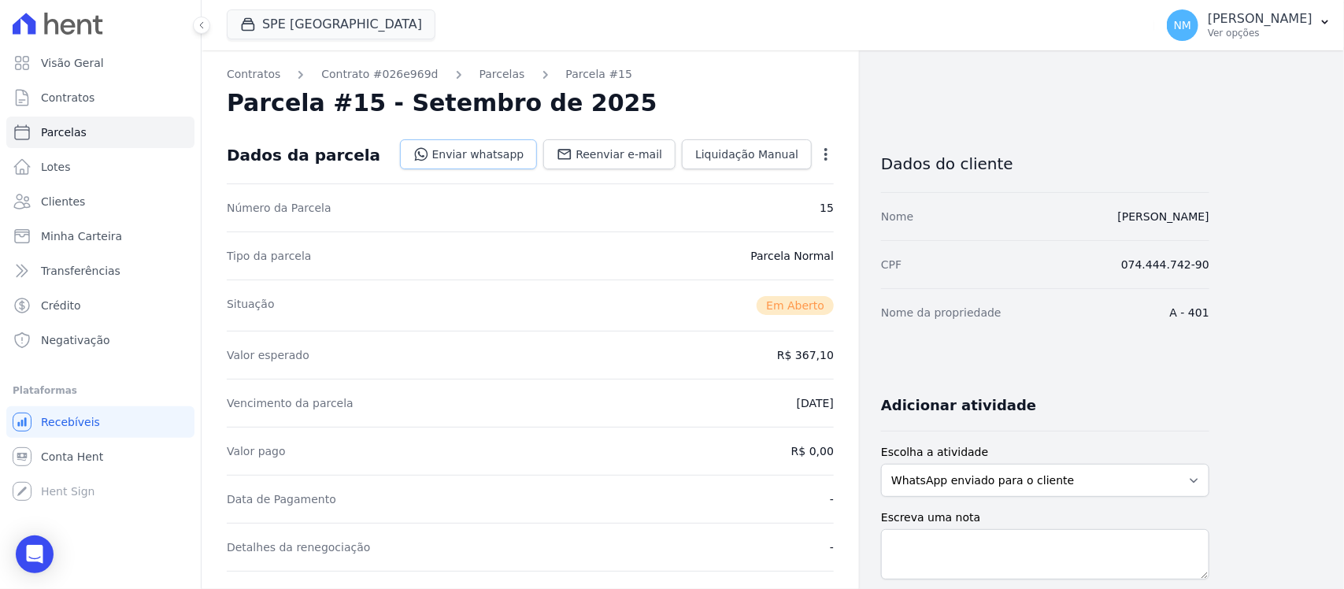
click at [498, 147] on link "Enviar whatsapp" at bounding box center [469, 154] width 138 height 30
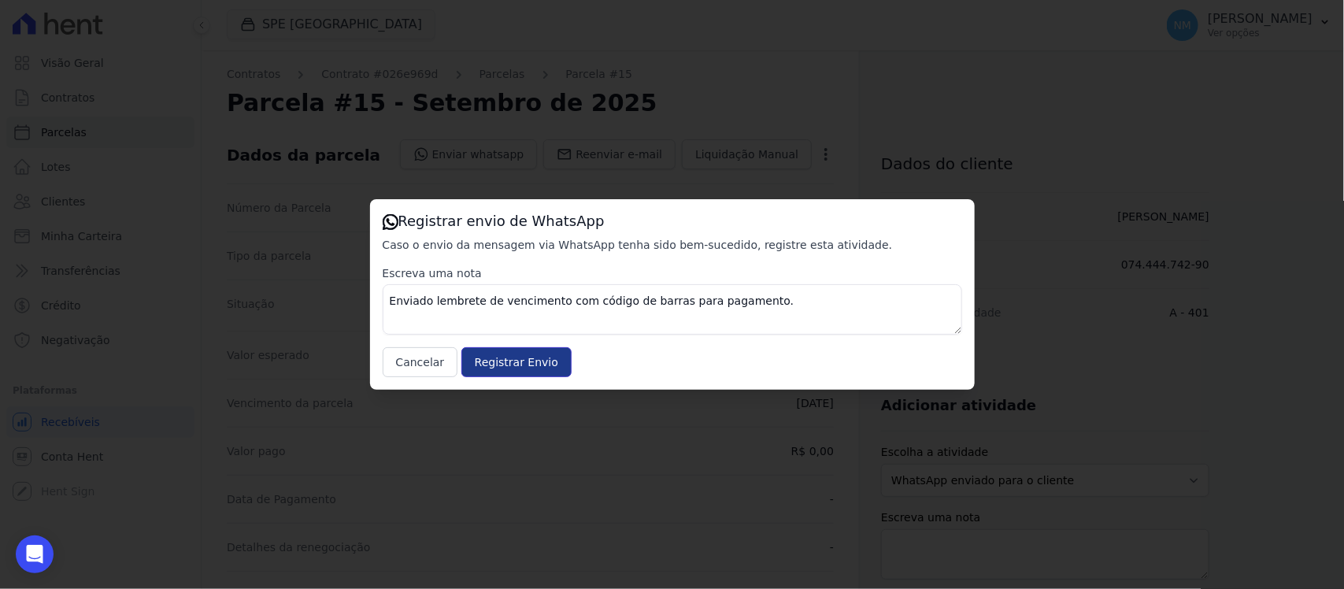
click at [509, 367] on input "Registrar Envio" at bounding box center [516, 362] width 110 height 30
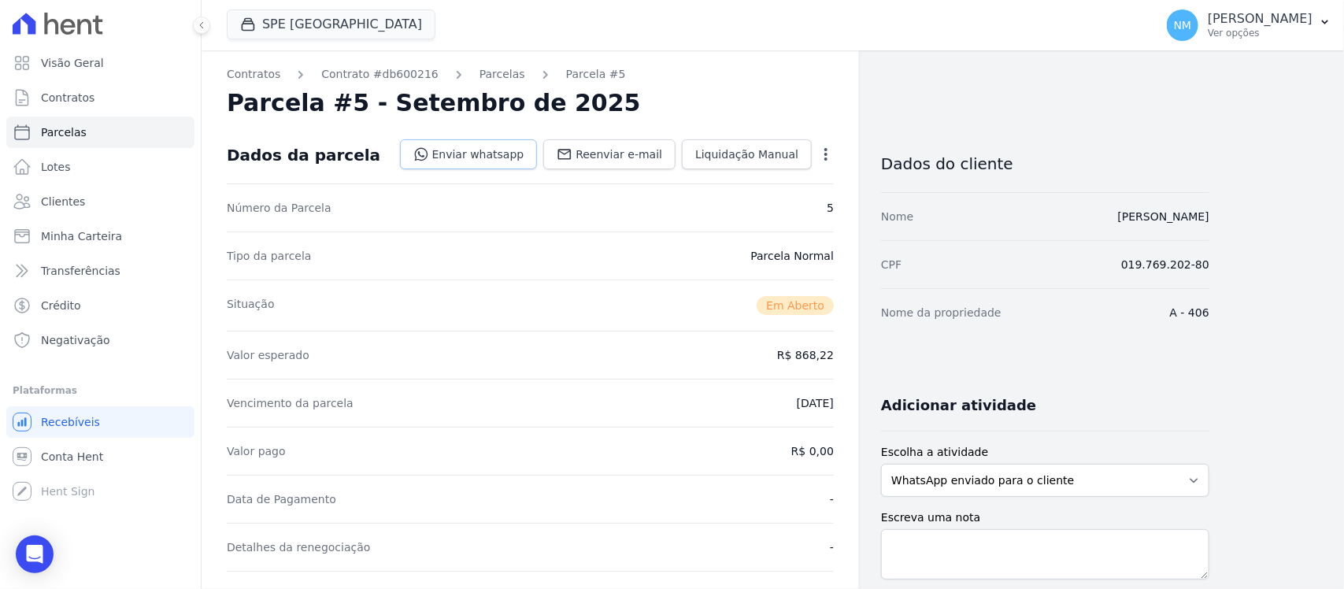
click at [490, 150] on link "Enviar whatsapp" at bounding box center [469, 154] width 138 height 30
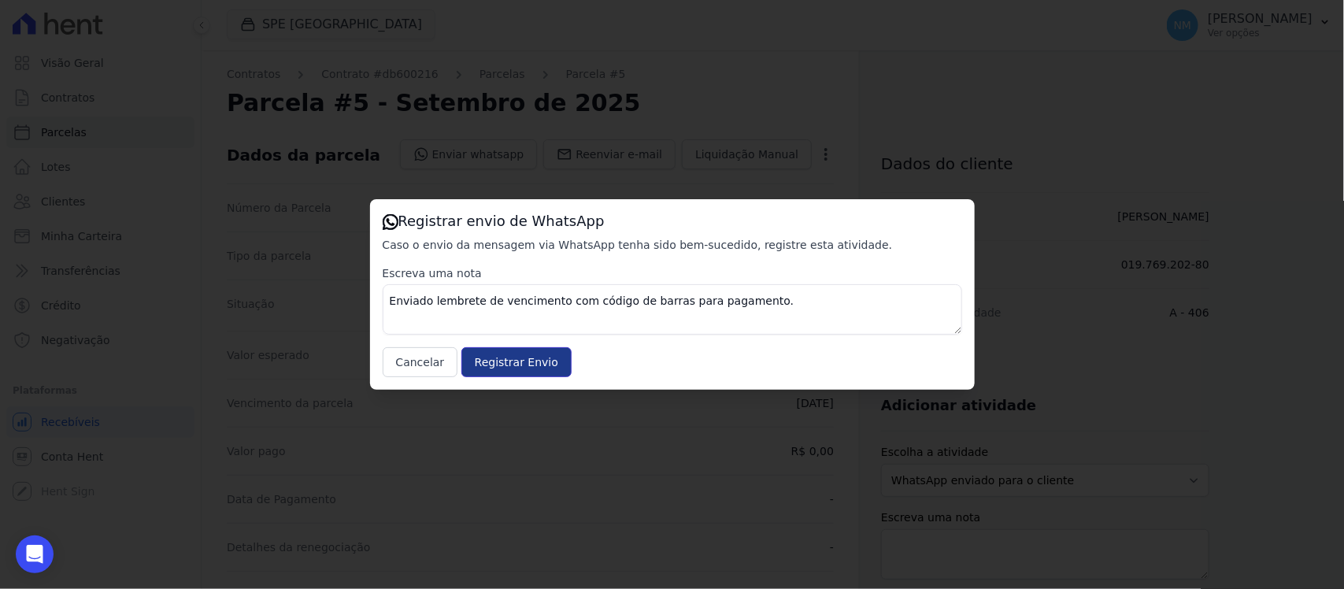
click at [513, 359] on input "Registrar Envio" at bounding box center [516, 362] width 110 height 30
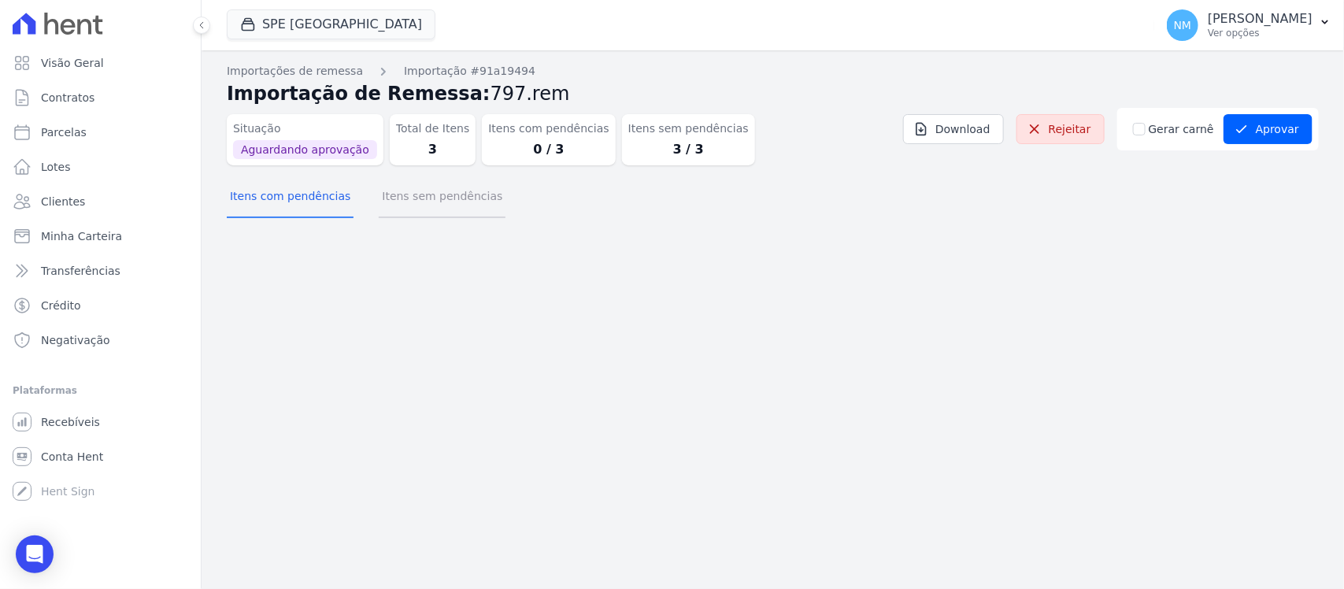
drag, startPoint x: 427, startPoint y: 195, endPoint x: 434, endPoint y: 201, distance: 8.4
click at [430, 198] on button "Itens sem pendências" at bounding box center [442, 197] width 127 height 41
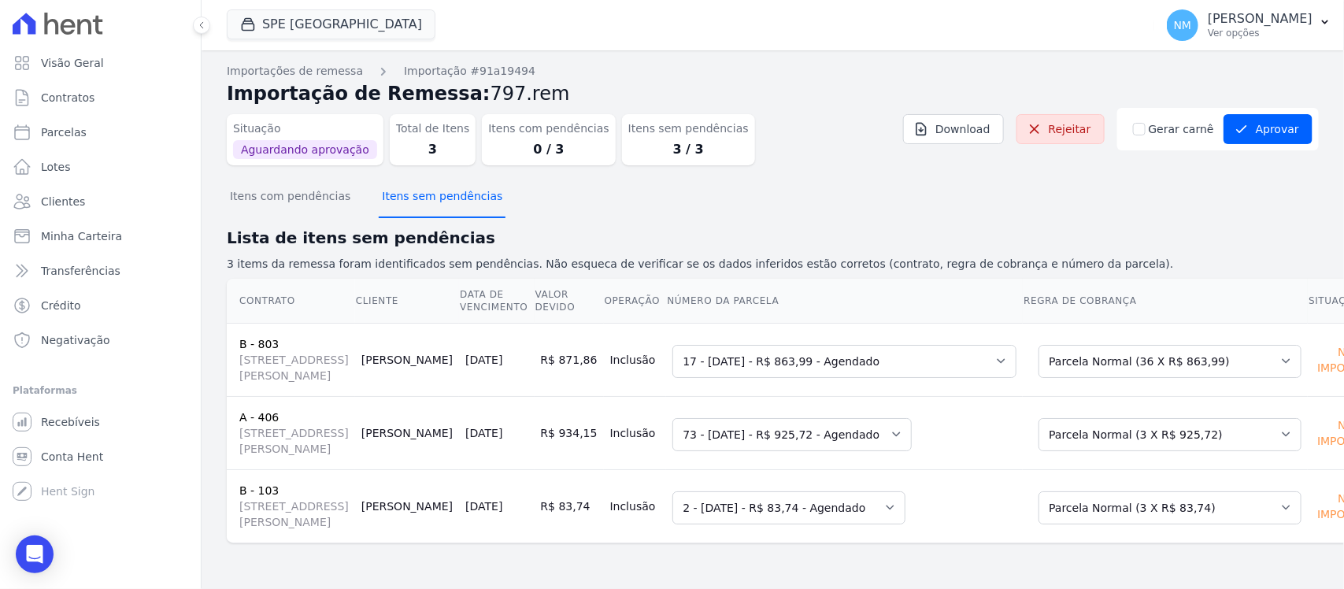
scroll to position [35, 0]
click at [1249, 114] on button "Aprovar" at bounding box center [1267, 129] width 89 height 30
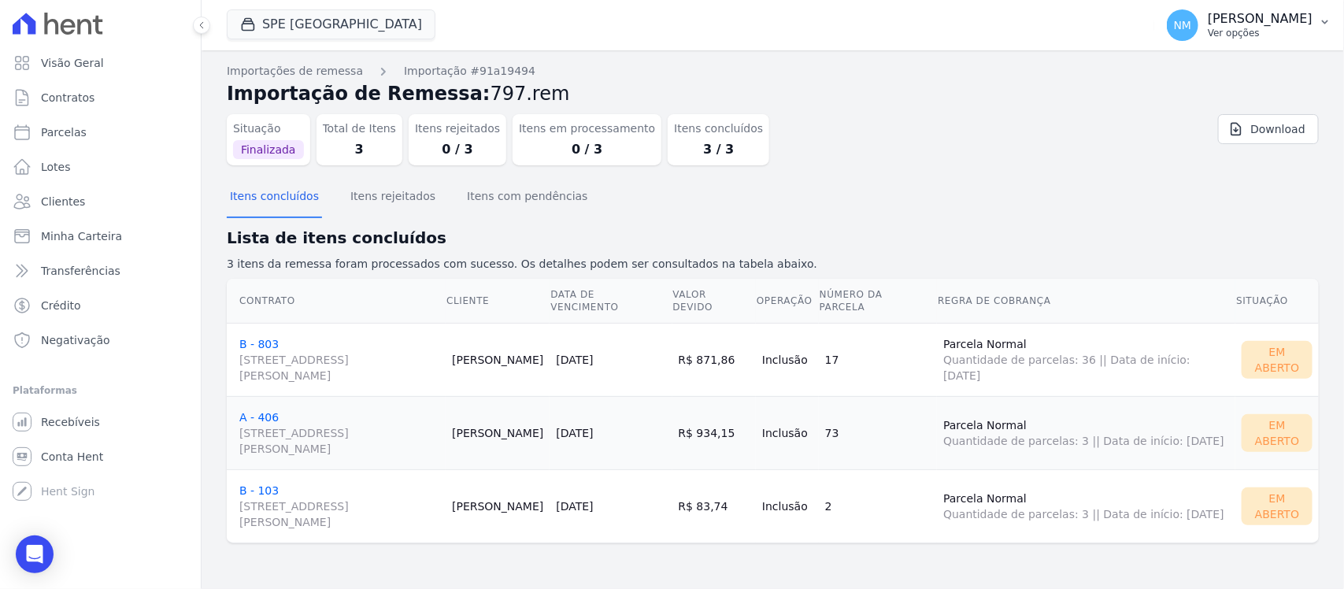
click at [1317, 24] on button "NM Nilda Moura Ver opções" at bounding box center [1249, 25] width 190 height 44
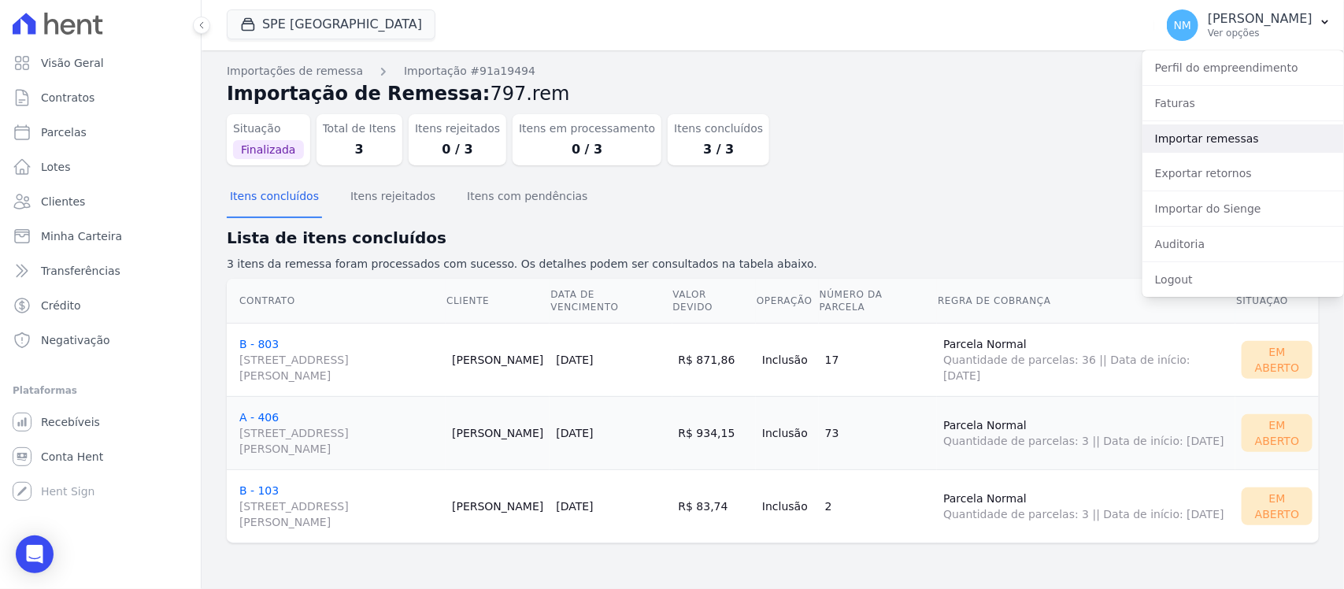
drag, startPoint x: 1236, startPoint y: 134, endPoint x: 1222, endPoint y: 139, distance: 14.9
click at [1233, 135] on link "Importar remessas" at bounding box center [1243, 138] width 202 height 28
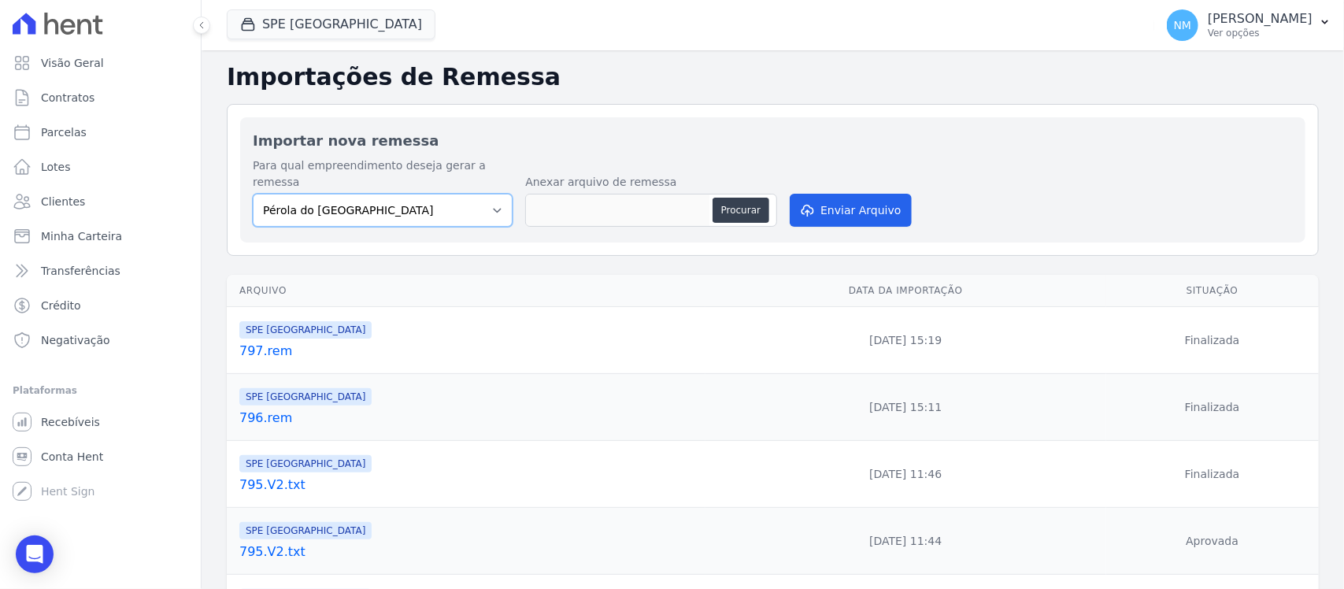
click at [498, 201] on select "Pérola do Tocantins SPE Montenegro" at bounding box center [383, 210] width 260 height 33
select select "168bdd06-a3dd-4988-b5a9-b0a7c7bf8968"
click at [253, 194] on select "Pérola do Tocantins SPE Montenegro" at bounding box center [383, 210] width 260 height 33
click at [730, 198] on button "Procurar" at bounding box center [740, 210] width 57 height 25
type input "798.rem"
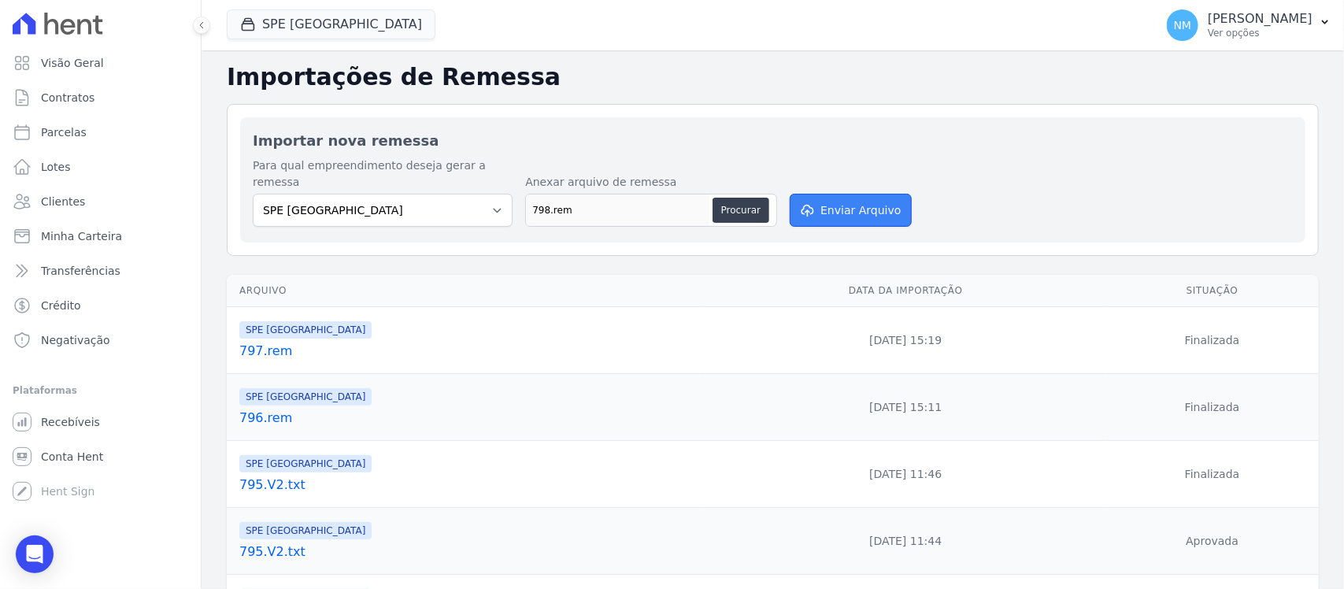
click at [836, 194] on button "Enviar Arquivo" at bounding box center [850, 210] width 121 height 33
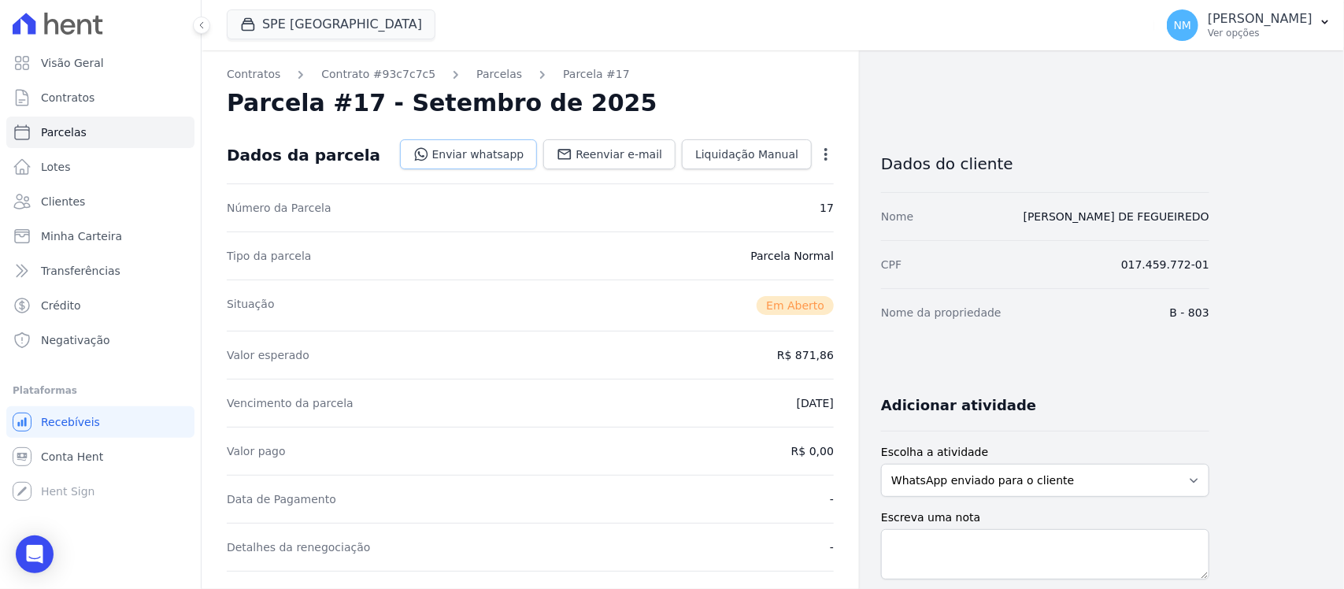
click at [520, 157] on link "Enviar whatsapp" at bounding box center [469, 154] width 138 height 30
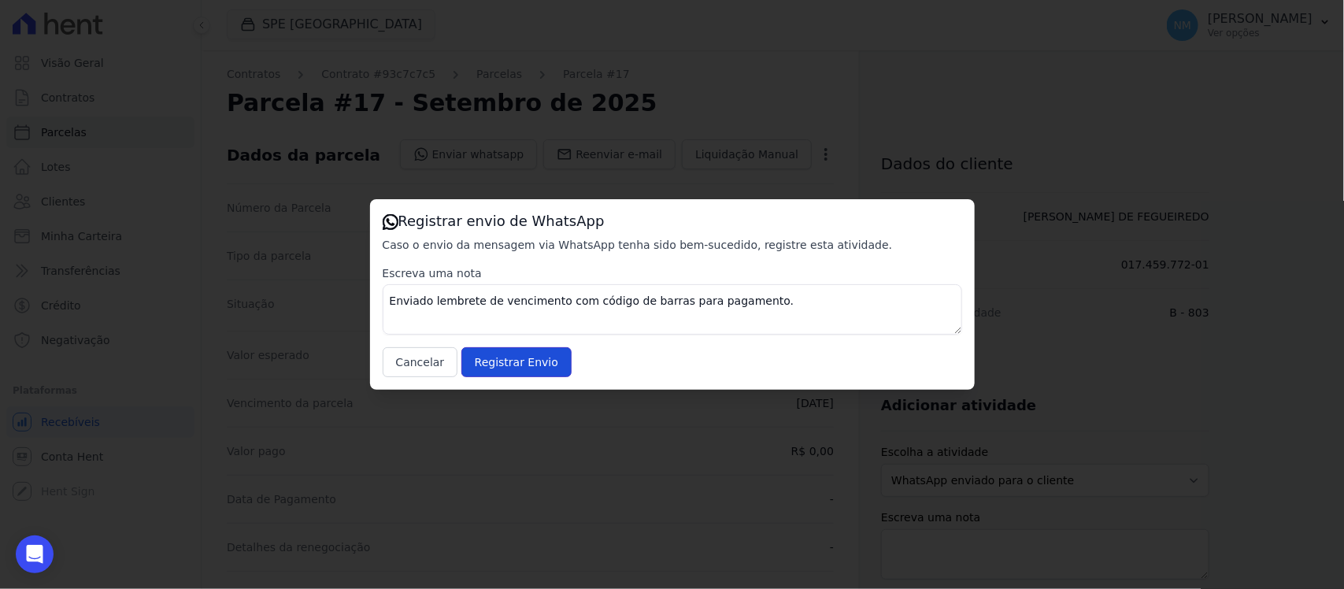
drag, startPoint x: 536, startPoint y: 356, endPoint x: 544, endPoint y: 343, distance: 14.9
click at [536, 353] on input "Registrar Envio" at bounding box center [516, 362] width 110 height 30
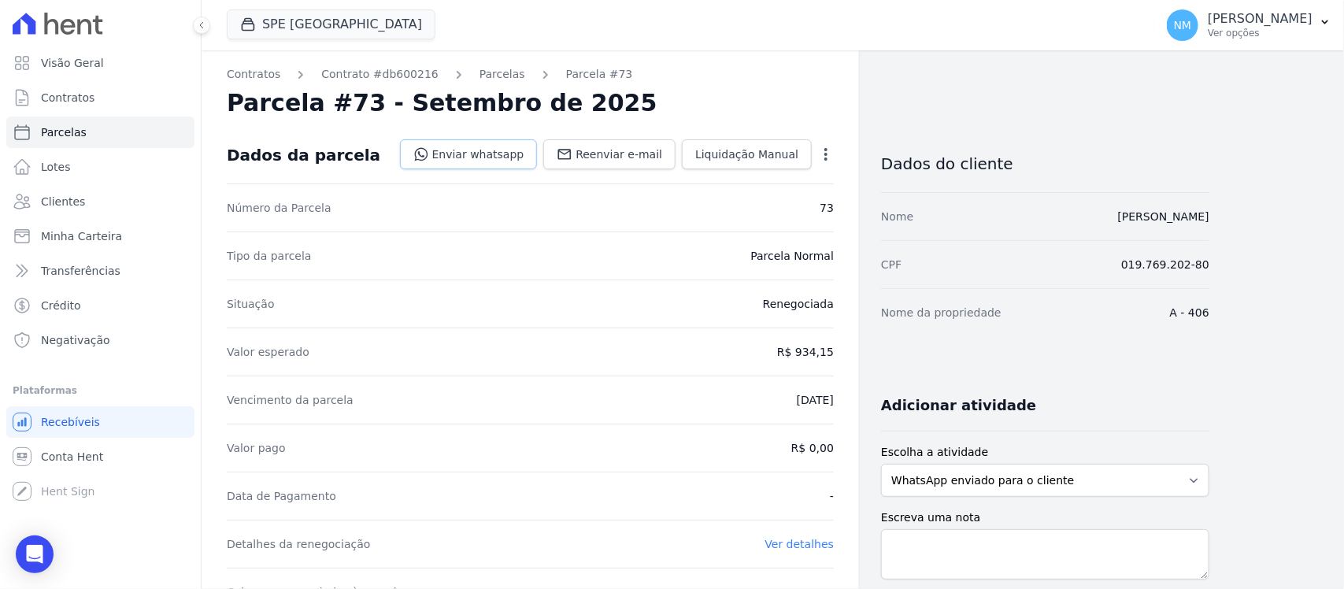
click at [521, 155] on link "Enviar whatsapp" at bounding box center [469, 154] width 138 height 30
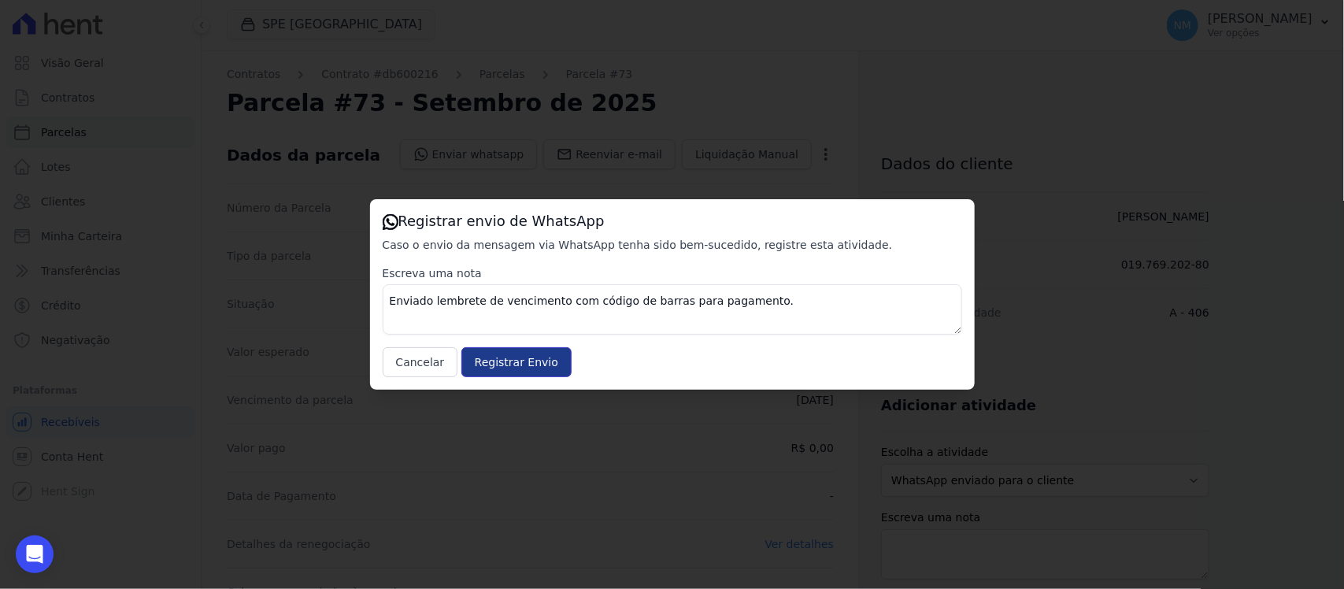
click at [533, 357] on input "Registrar Envio" at bounding box center [516, 362] width 110 height 30
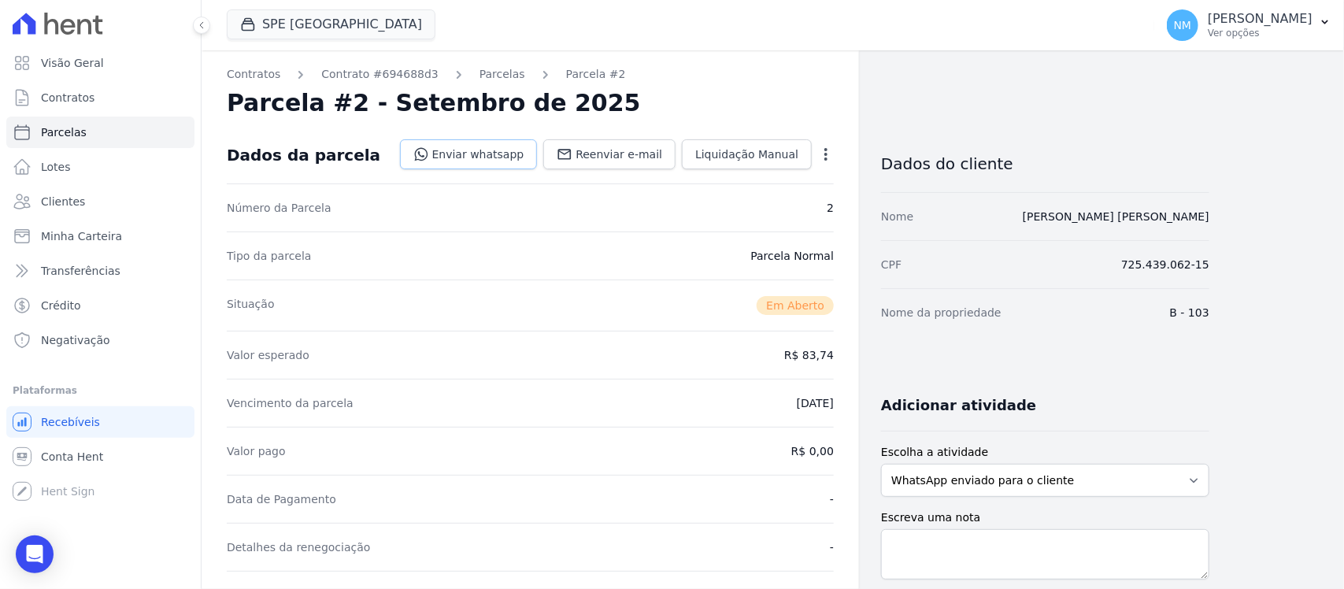
click at [504, 157] on link "Enviar whatsapp" at bounding box center [469, 154] width 138 height 30
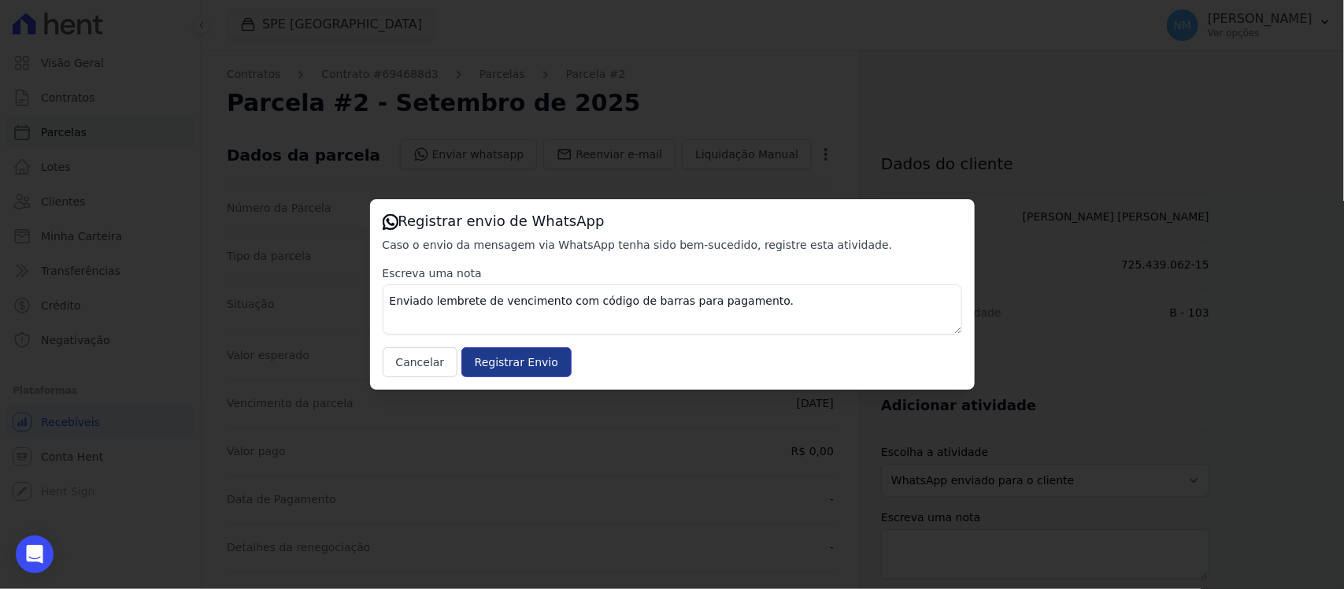
click at [512, 356] on input "Registrar Envio" at bounding box center [516, 362] width 110 height 30
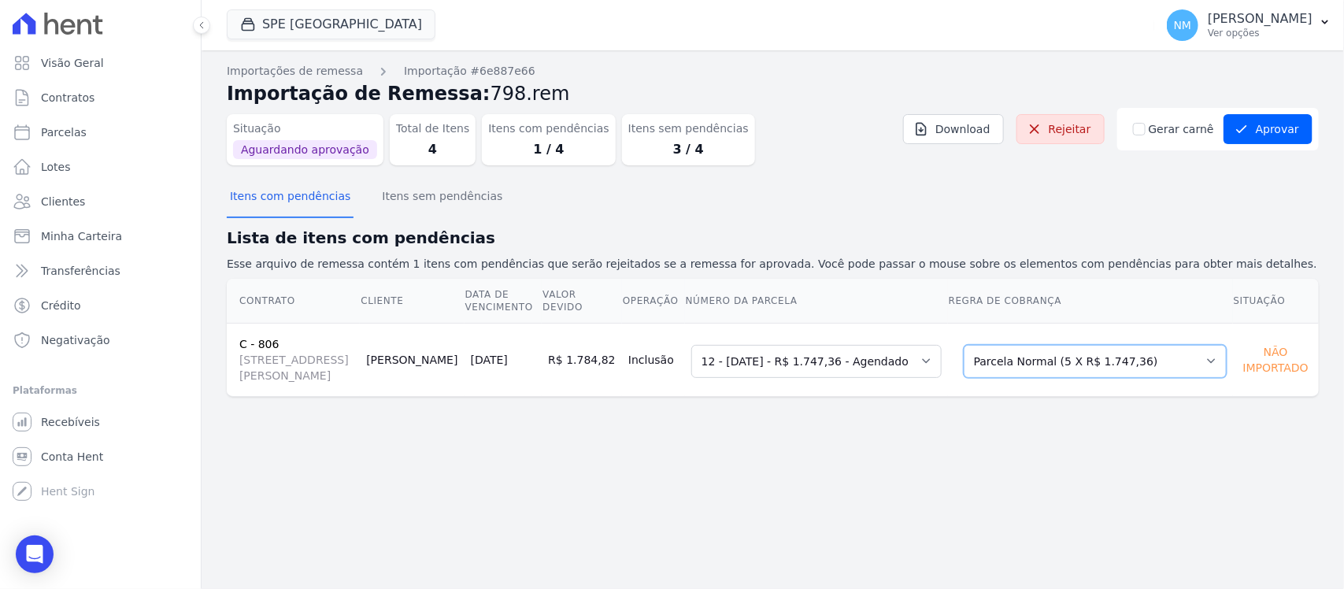
click at [1206, 363] on select "Selecione uma Nova Parcela Avulsa Parcela Avulsa Existente Financiamento CEF (1…" at bounding box center [1095, 361] width 263 height 33
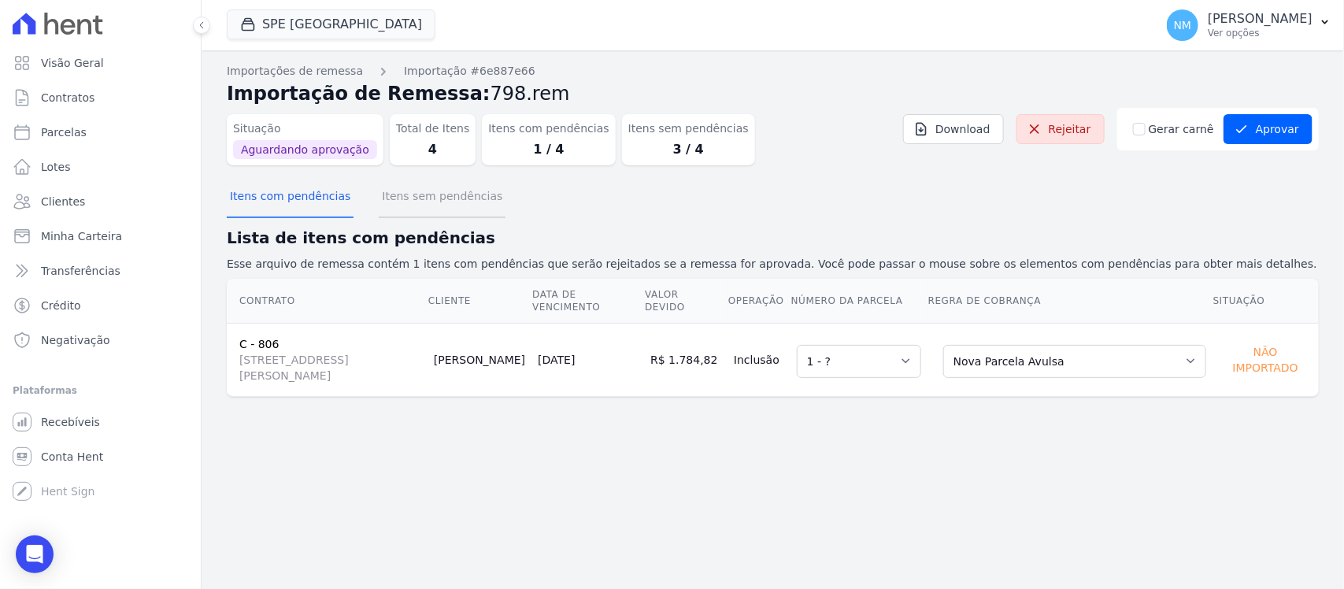
click at [435, 199] on button "Itens sem pendências" at bounding box center [442, 197] width 127 height 41
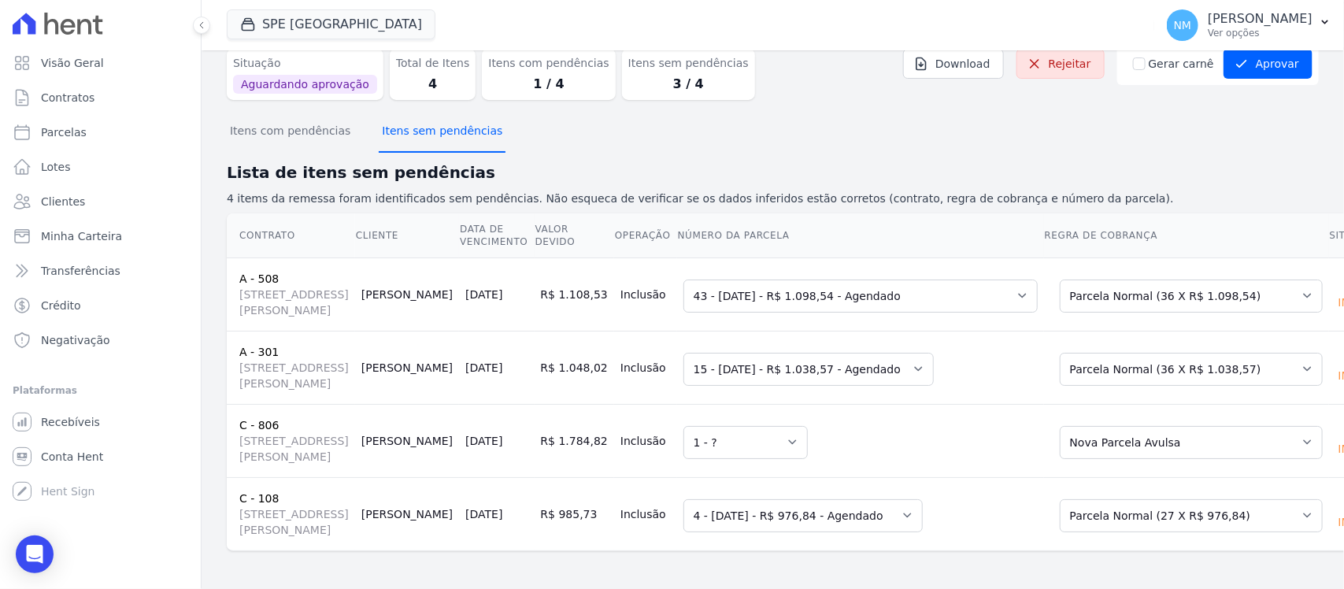
scroll to position [57, 0]
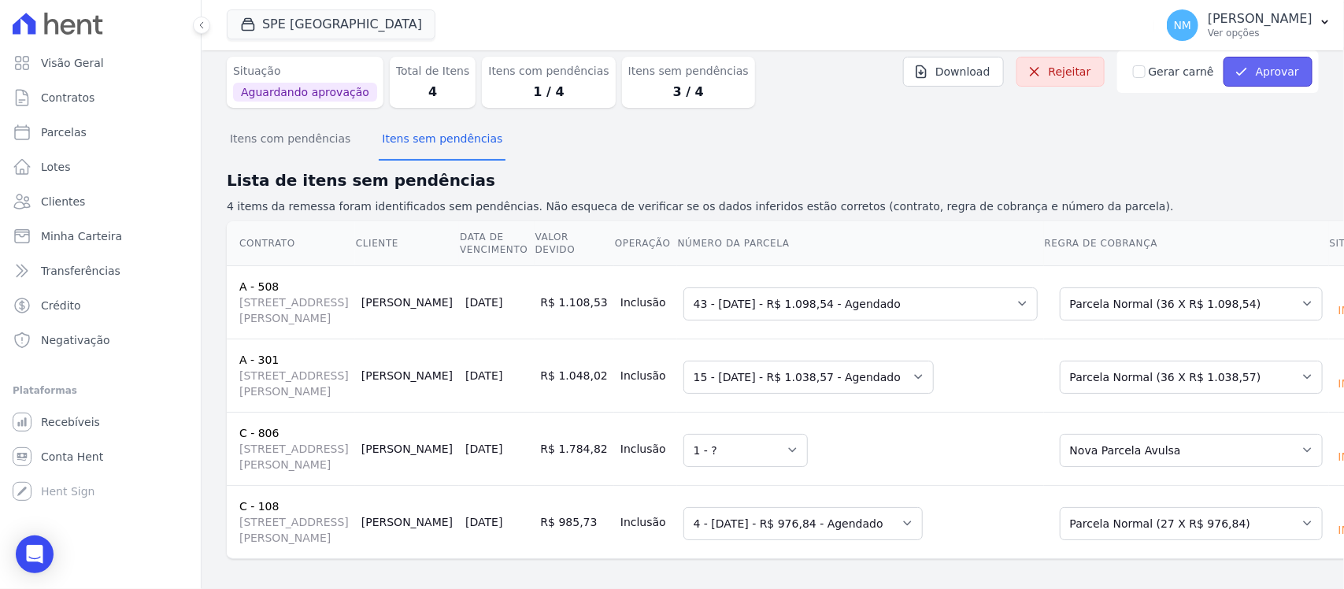
click at [1256, 64] on button "Aprovar" at bounding box center [1267, 72] width 89 height 30
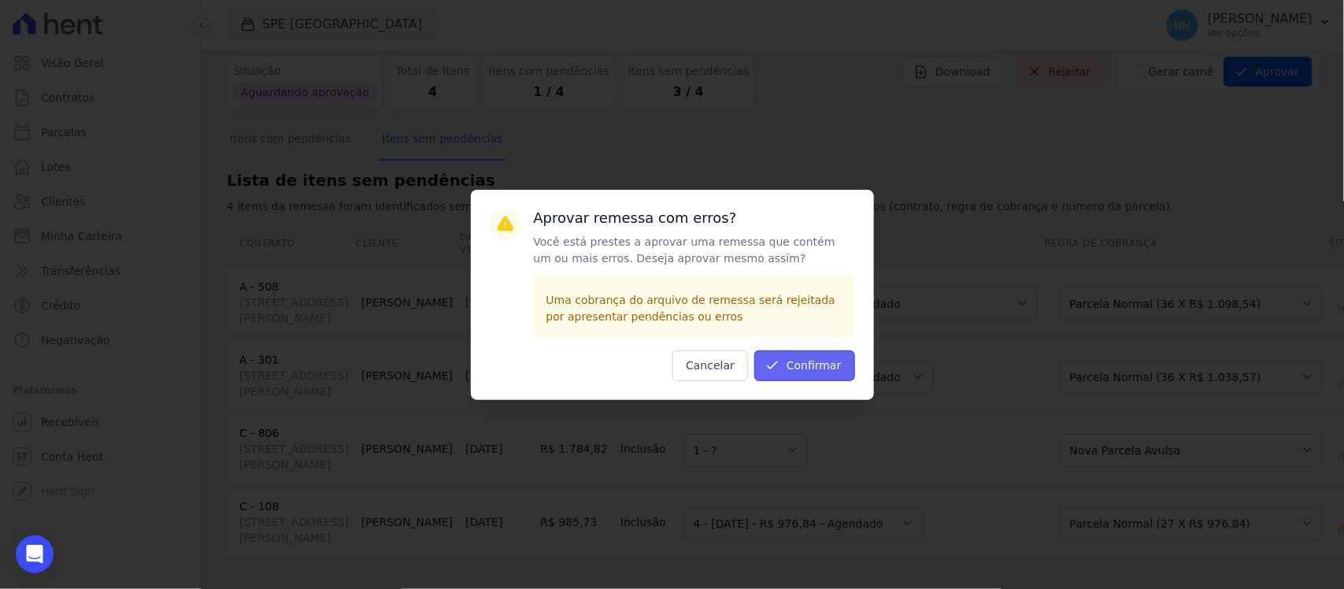
click at [816, 366] on button "Confirmar" at bounding box center [804, 365] width 101 height 31
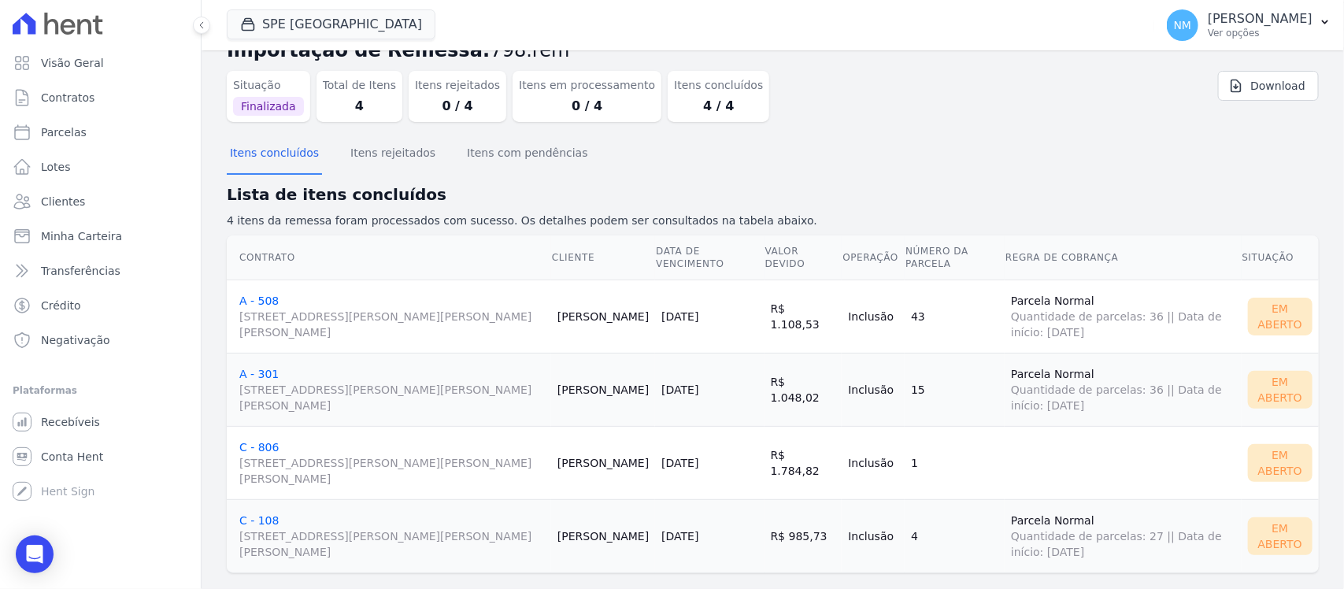
scroll to position [65, 0]
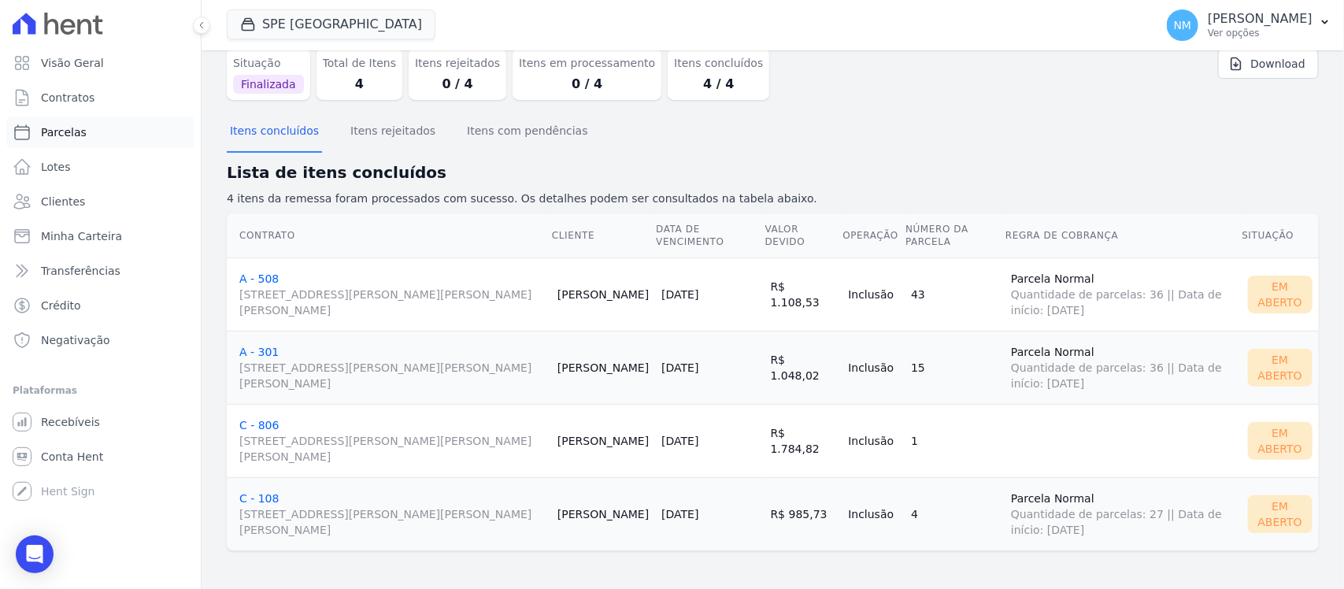
click at [113, 126] on link "Parcelas" at bounding box center [100, 132] width 188 height 31
select select
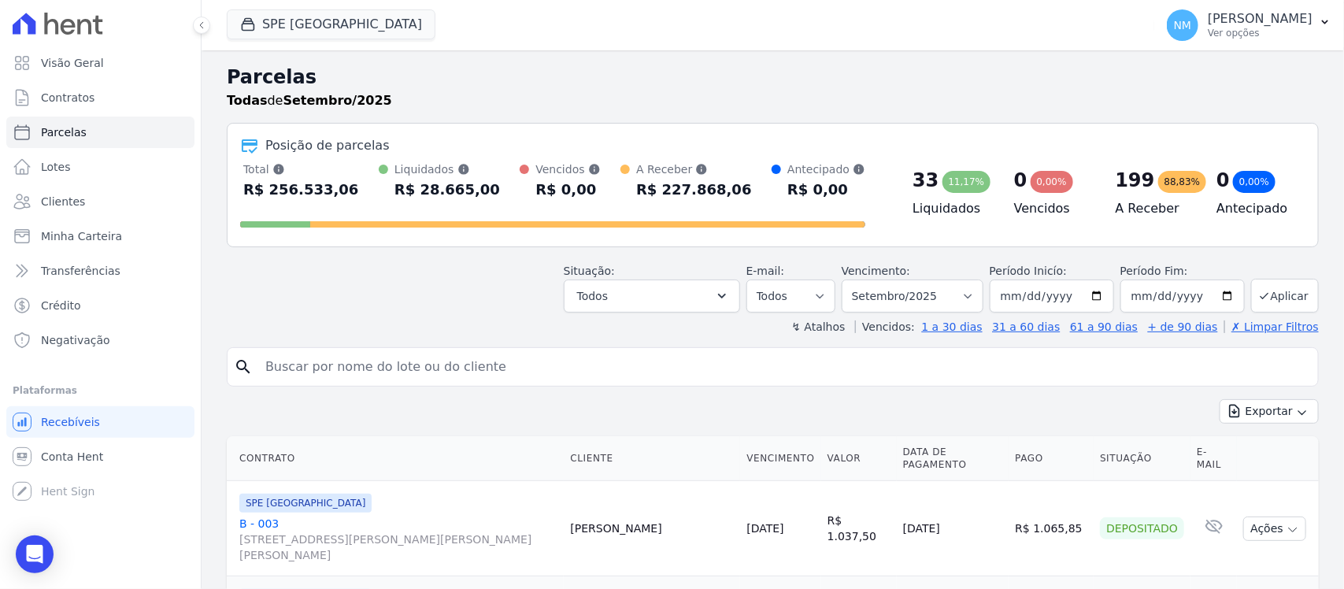
click at [392, 362] on input "search" at bounding box center [784, 366] width 1056 height 31
type input "thais"
select select
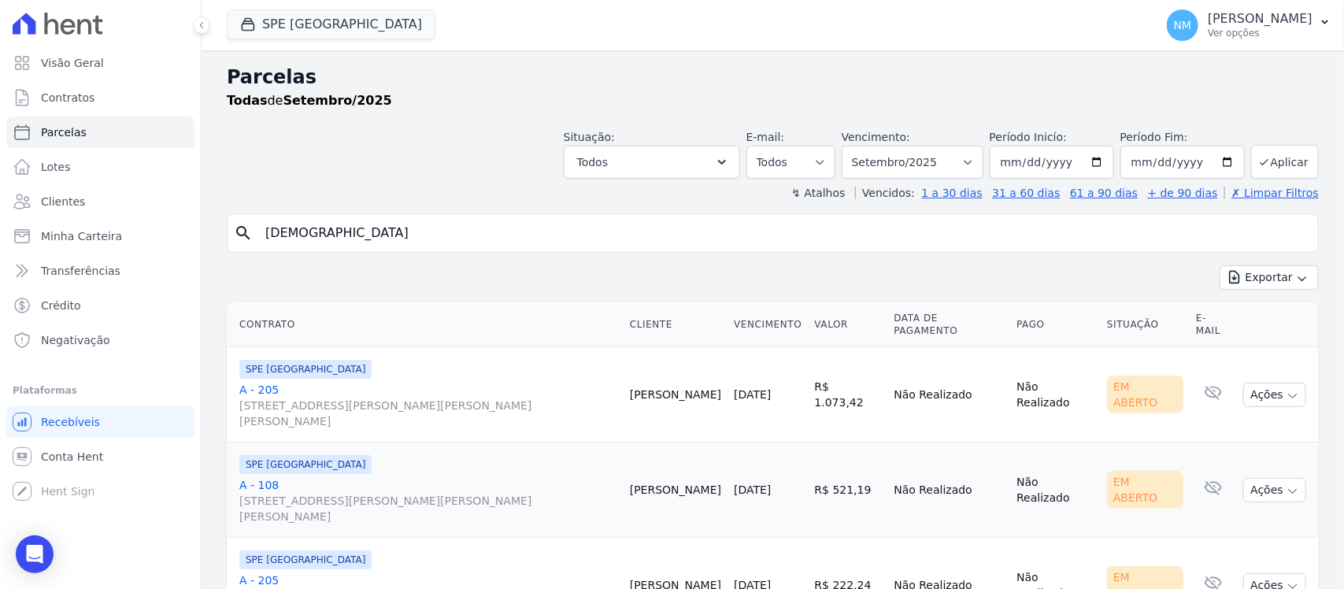
click at [269, 572] on link "A - 205 Travessa Francisco Caldeira Castelo Branco, 2256, Sala A, São Brás" at bounding box center [428, 595] width 378 height 47
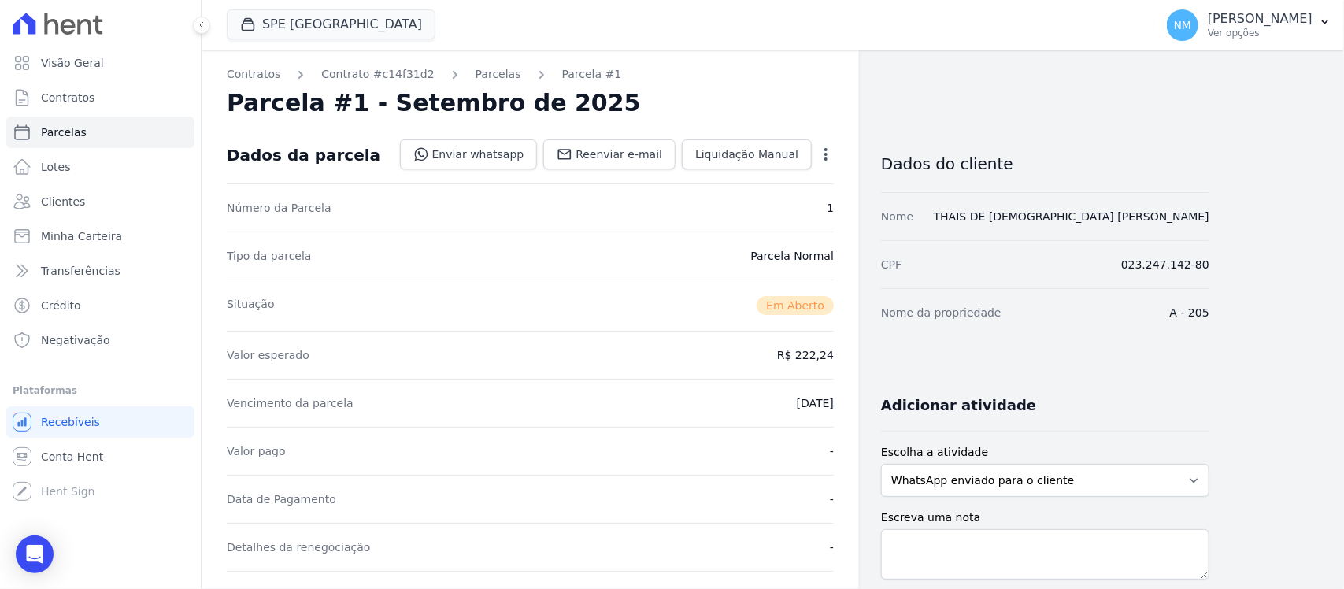
click at [823, 154] on icon "button" at bounding box center [826, 154] width 16 height 16
click at [774, 206] on link "Cancelar Cobrança" at bounding box center [758, 204] width 139 height 28
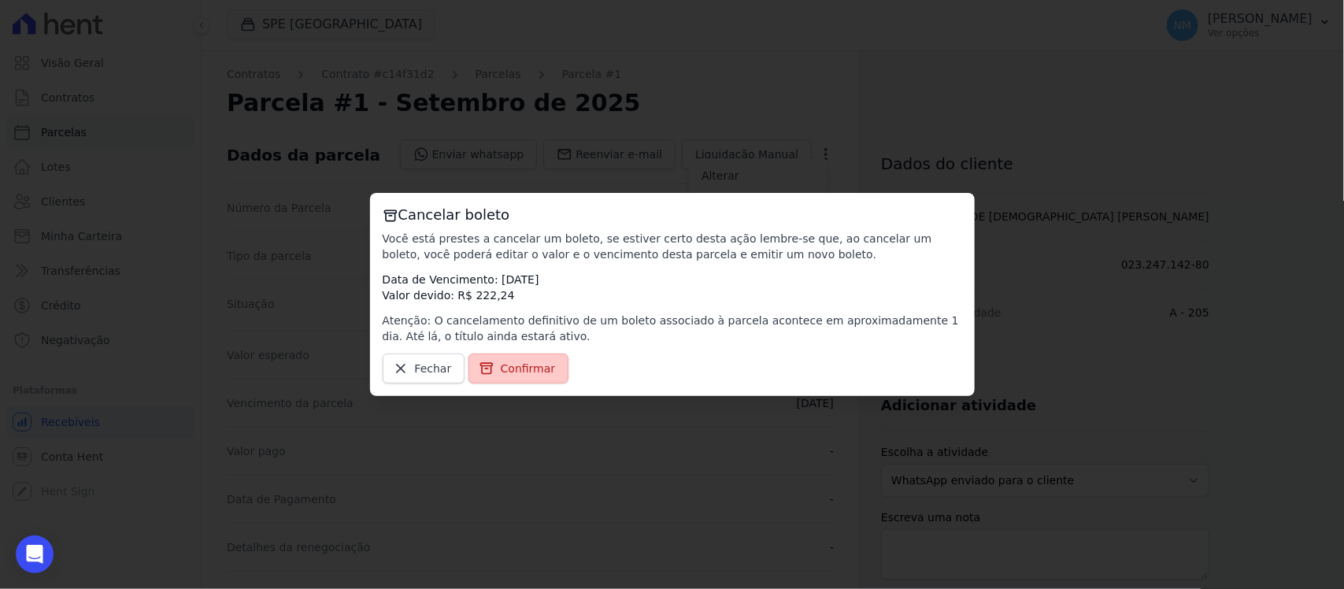
click at [535, 367] on span "Confirmar" at bounding box center [528, 369] width 55 height 16
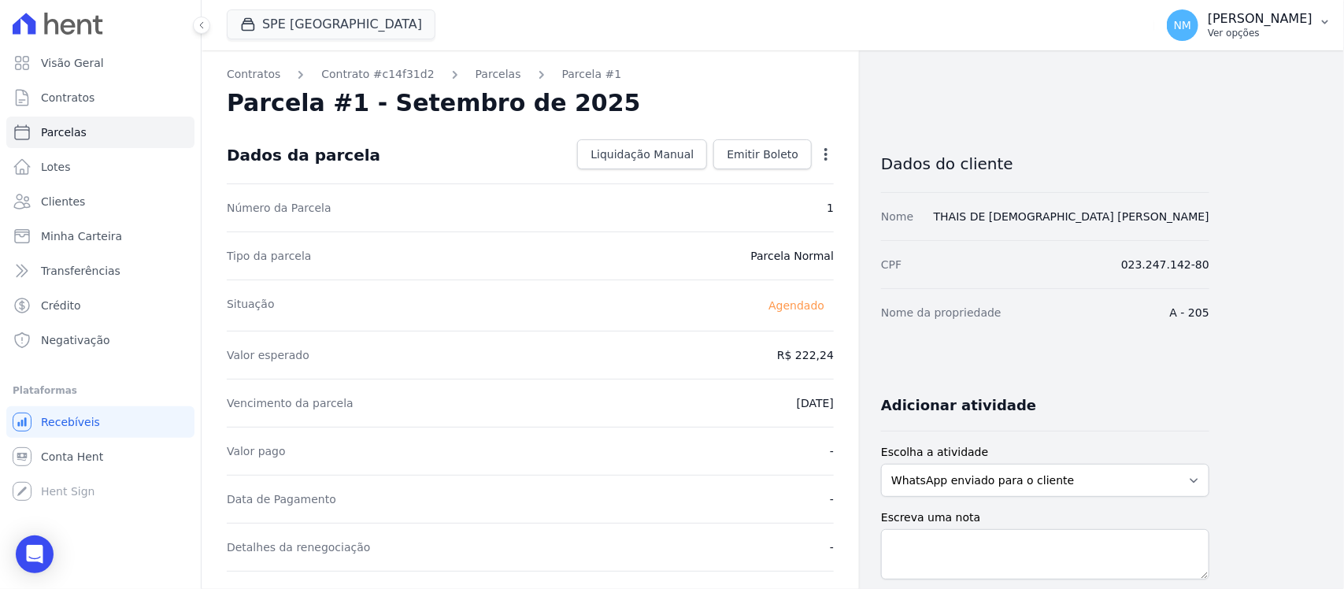
click at [1323, 16] on icon "button" at bounding box center [1325, 22] width 13 height 13
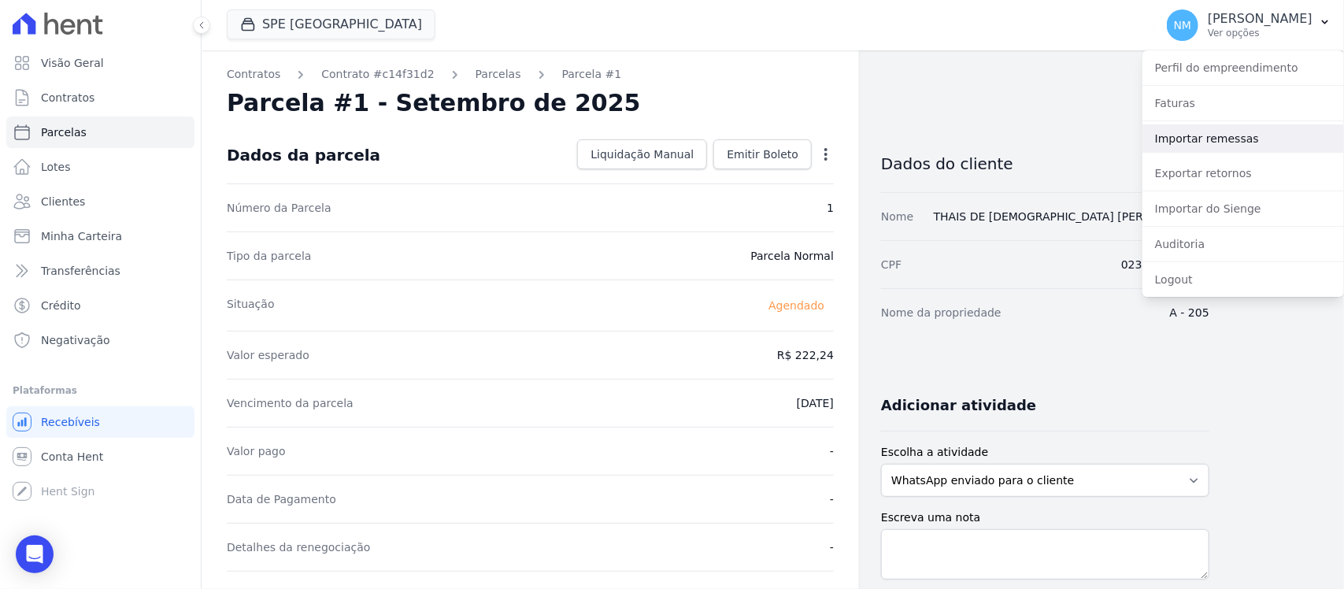
click at [1186, 135] on link "Importar remessas" at bounding box center [1243, 138] width 202 height 28
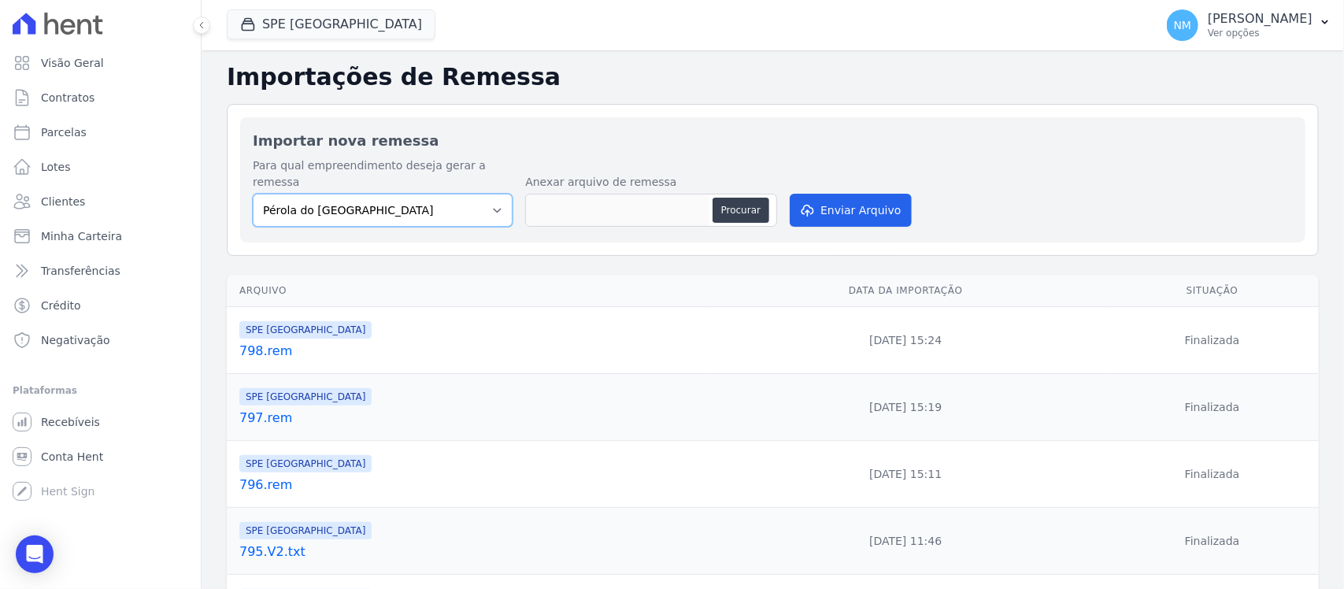
click at [497, 194] on select "Pérola do Tocantins SPE Montenegro" at bounding box center [383, 210] width 260 height 33
select select "168bdd06-a3dd-4988-b5a9-b0a7c7bf8968"
click at [253, 194] on select "Pérola do Tocantins SPE Montenegro" at bounding box center [383, 210] width 260 height 33
click at [716, 198] on button "Procurar" at bounding box center [740, 210] width 57 height 25
type input "799.rem"
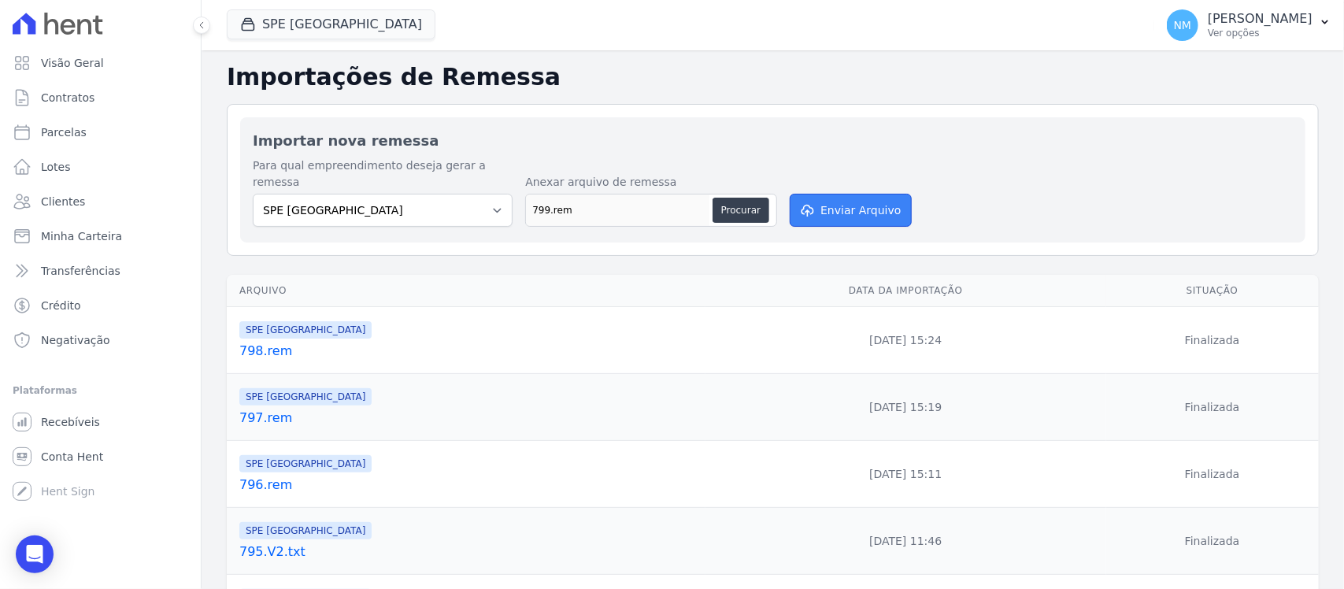
click at [852, 194] on button "Enviar Arquivo" at bounding box center [850, 210] width 121 height 33
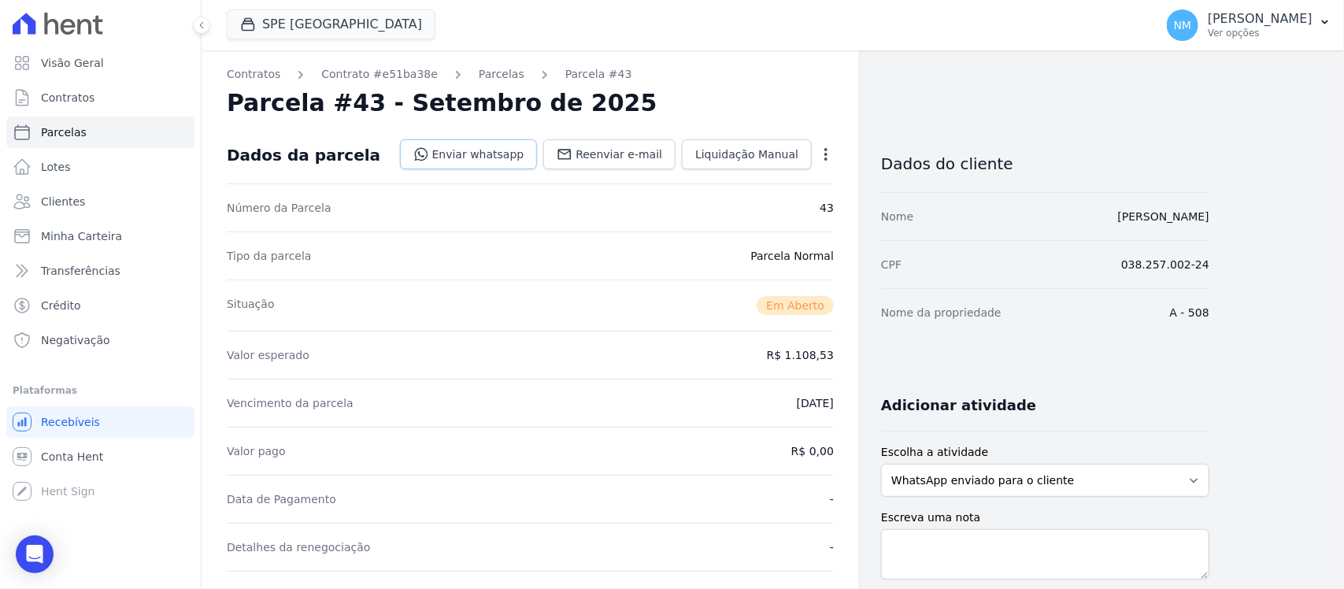
click at [520, 155] on link "Enviar whatsapp" at bounding box center [469, 154] width 138 height 30
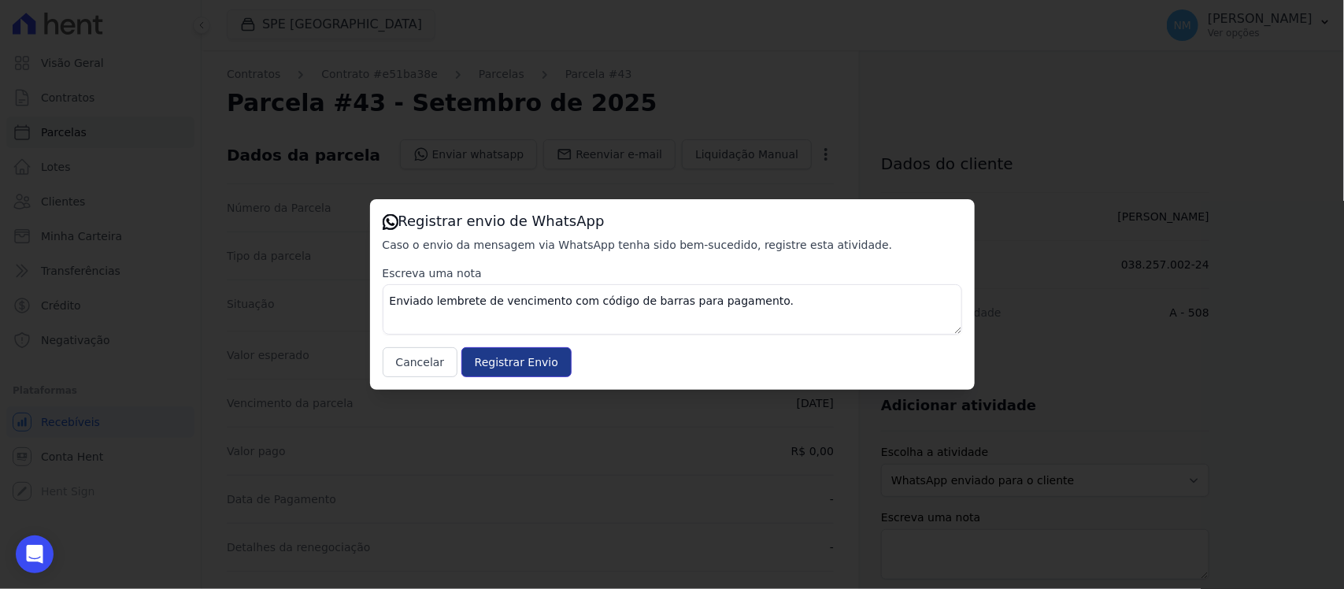
click at [532, 358] on input "Registrar Envio" at bounding box center [516, 362] width 110 height 30
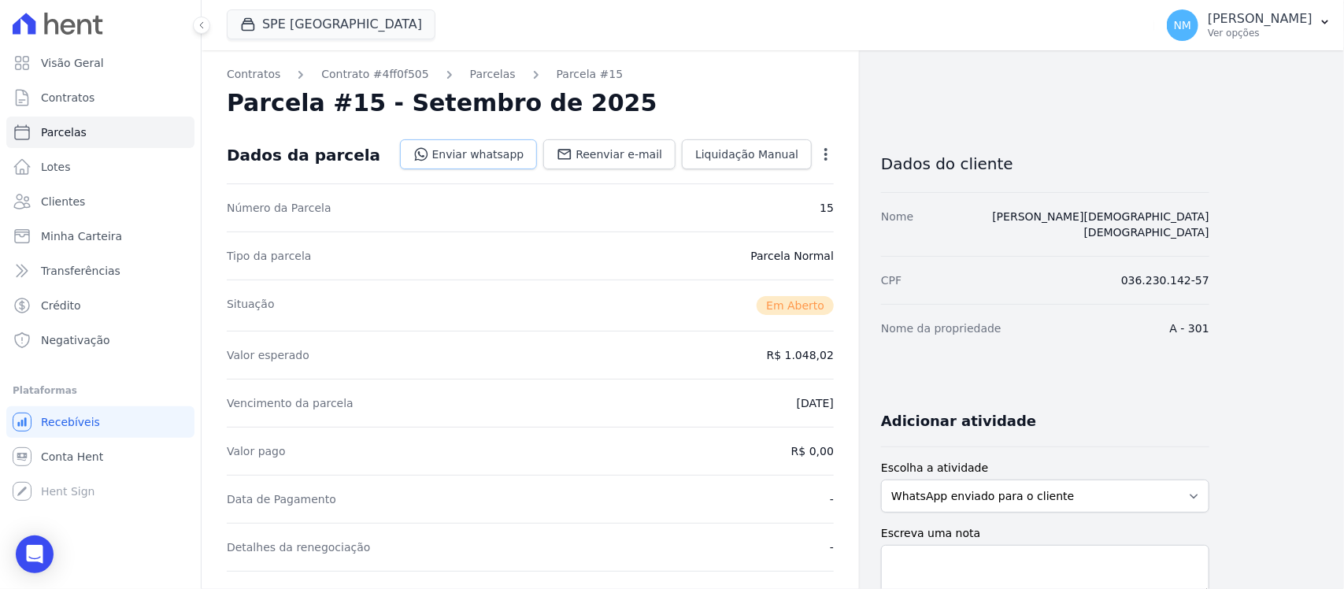
drag, startPoint x: 0, startPoint y: 0, endPoint x: 520, endPoint y: 154, distance: 542.0
click at [520, 154] on link "Enviar whatsapp" at bounding box center [469, 154] width 138 height 30
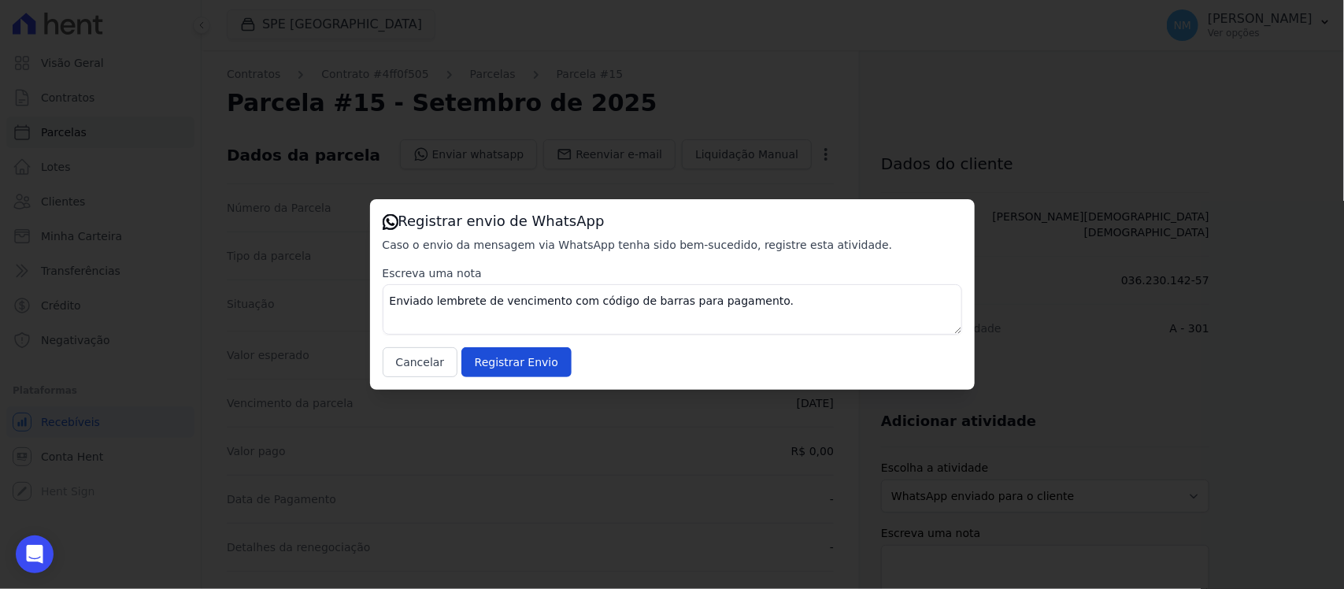
click at [549, 344] on div "Escreva uma nota Enviado lembrete de vencimento com código de barras para pagam…" at bounding box center [672, 321] width 579 height 112
click at [542, 364] on input "Registrar Envio" at bounding box center [516, 362] width 110 height 30
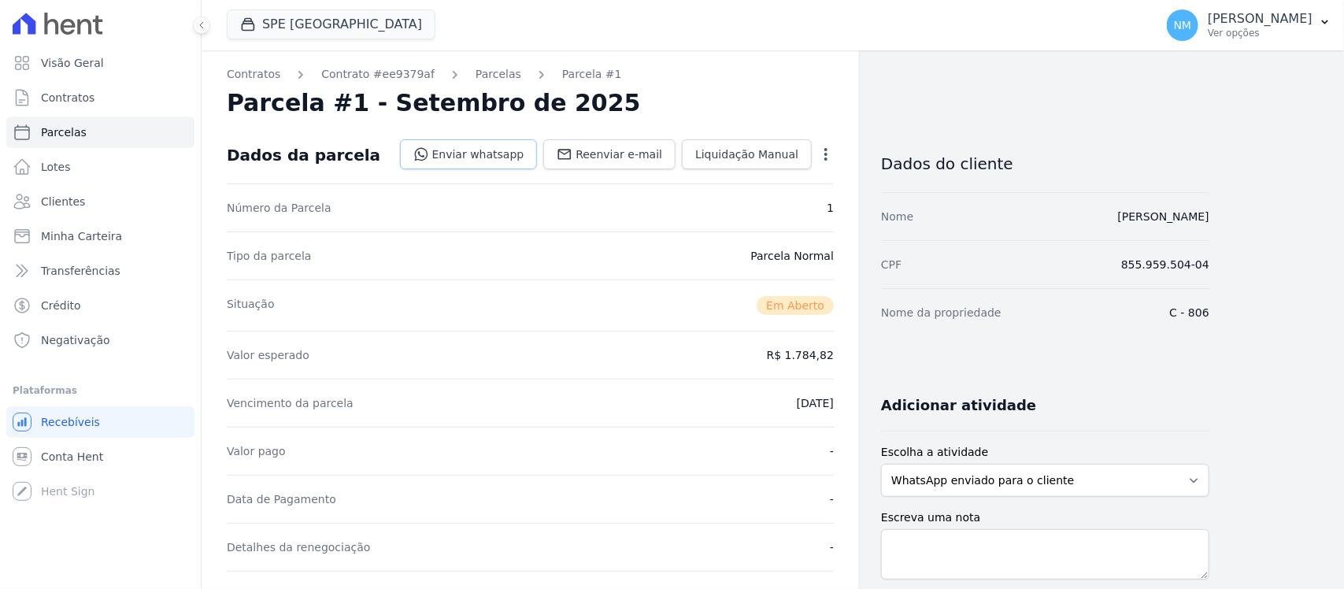
click at [521, 154] on link "Enviar whatsapp" at bounding box center [469, 154] width 138 height 30
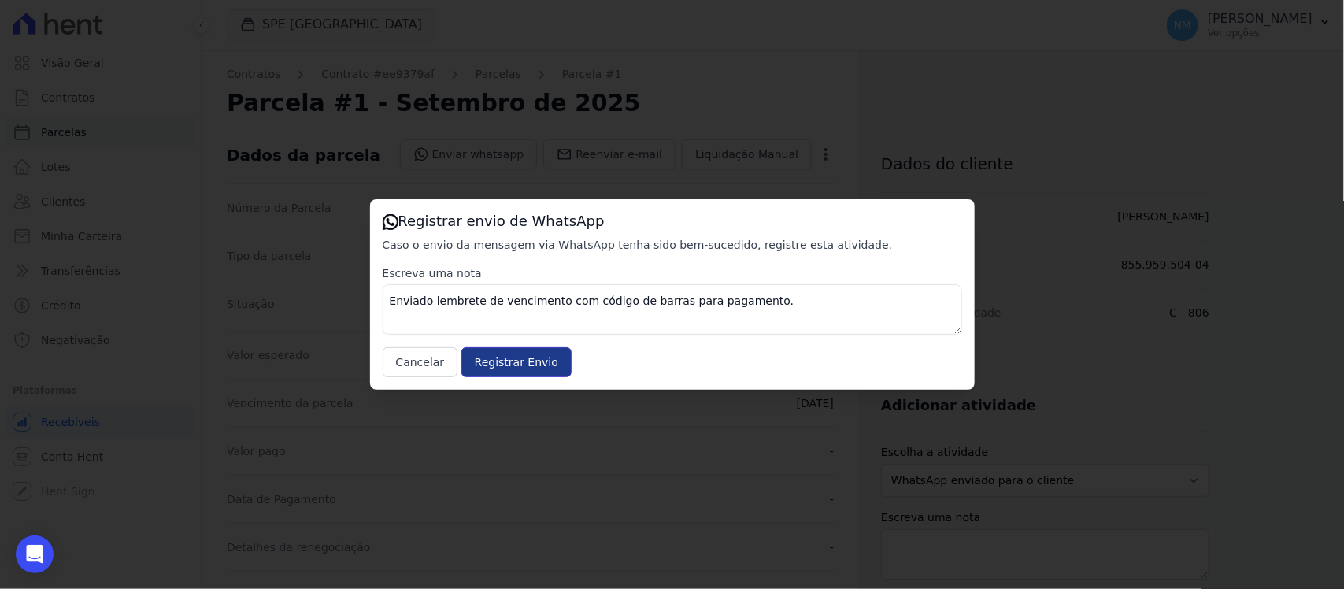
drag, startPoint x: 520, startPoint y: 358, endPoint x: 530, endPoint y: 350, distance: 12.9
click at [523, 356] on input "Registrar Envio" at bounding box center [516, 362] width 110 height 30
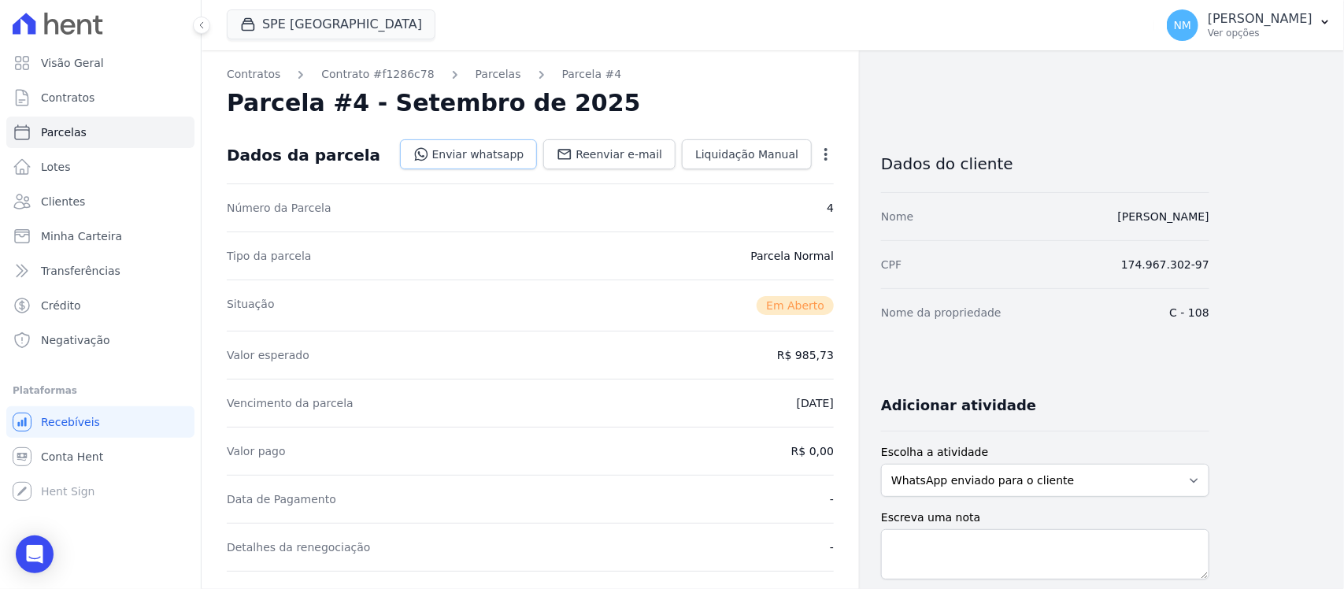
click at [494, 154] on link "Enviar whatsapp" at bounding box center [469, 154] width 138 height 30
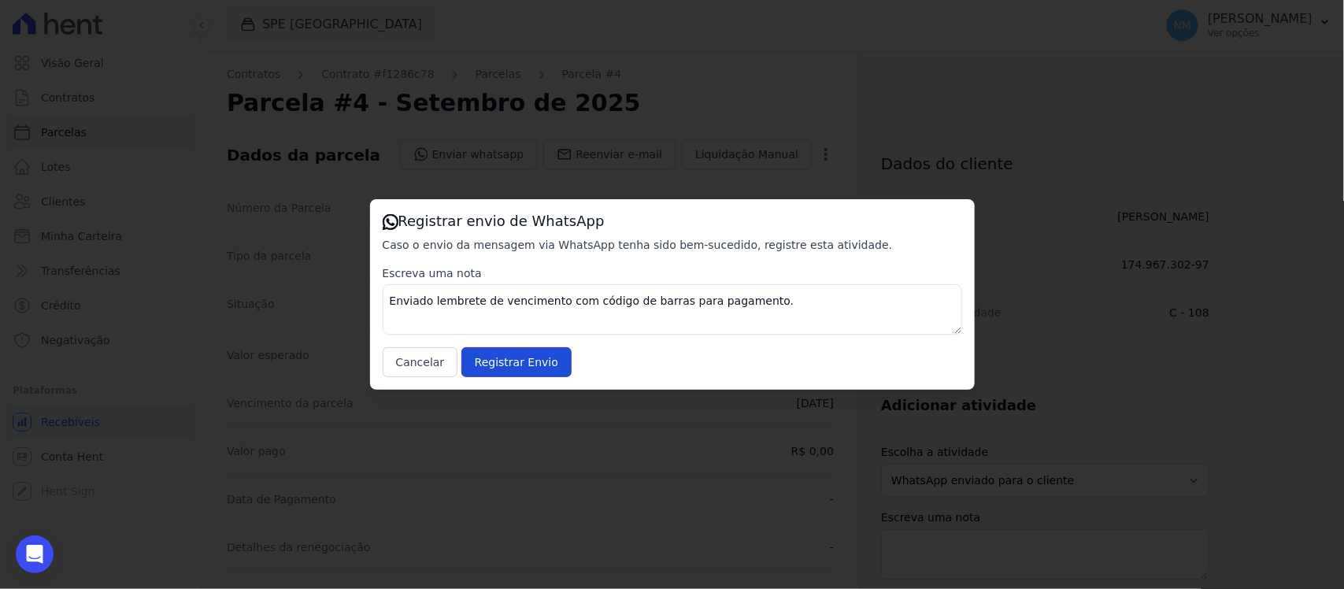
drag, startPoint x: 534, startPoint y: 357, endPoint x: 608, endPoint y: 278, distance: 108.0
click at [551, 347] on input "Registrar Envio" at bounding box center [516, 362] width 110 height 30
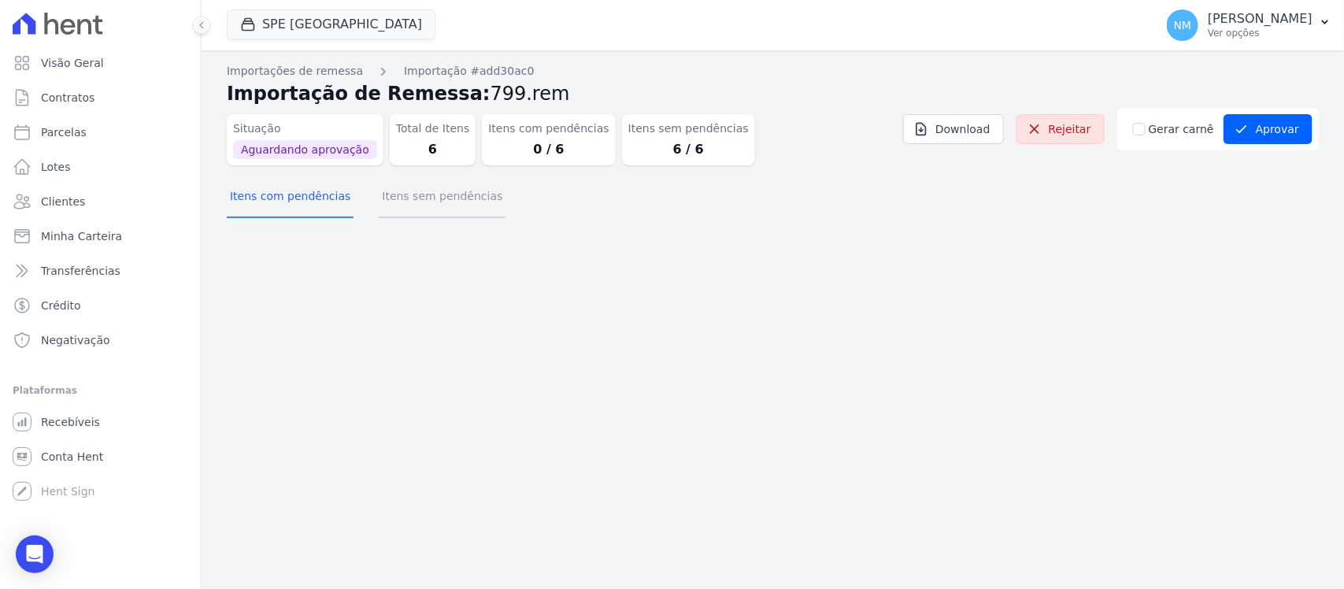
click at [457, 213] on button "Itens sem pendências" at bounding box center [442, 197] width 127 height 41
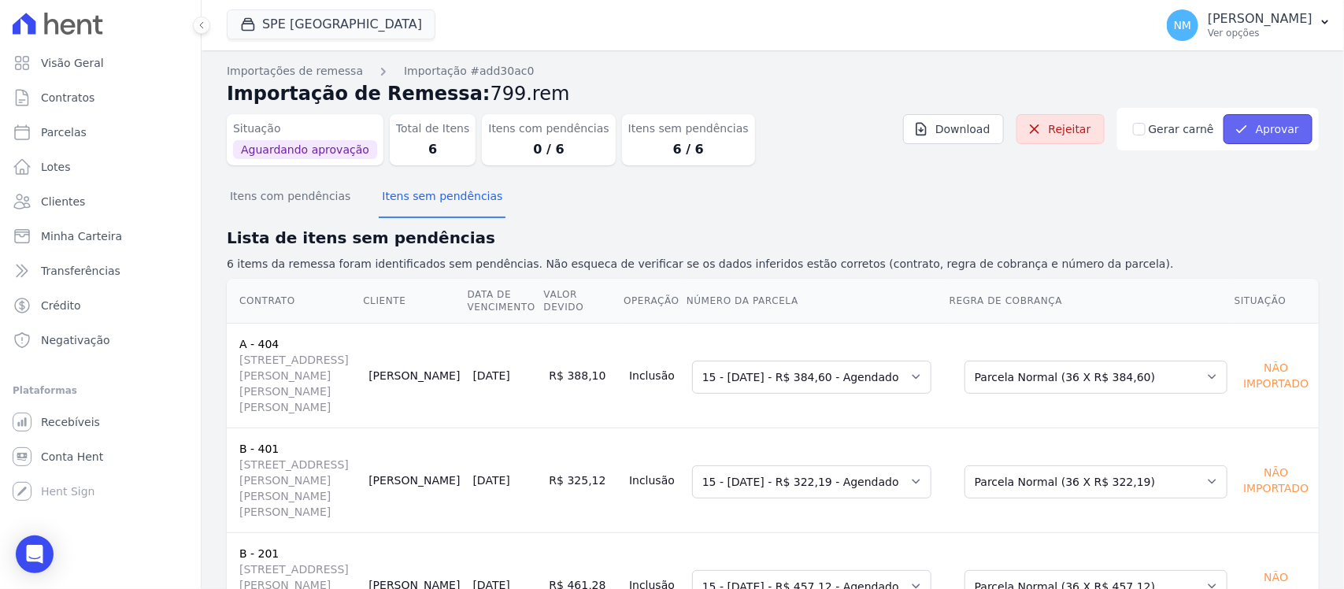
click at [1268, 130] on button "Aprovar" at bounding box center [1267, 129] width 89 height 30
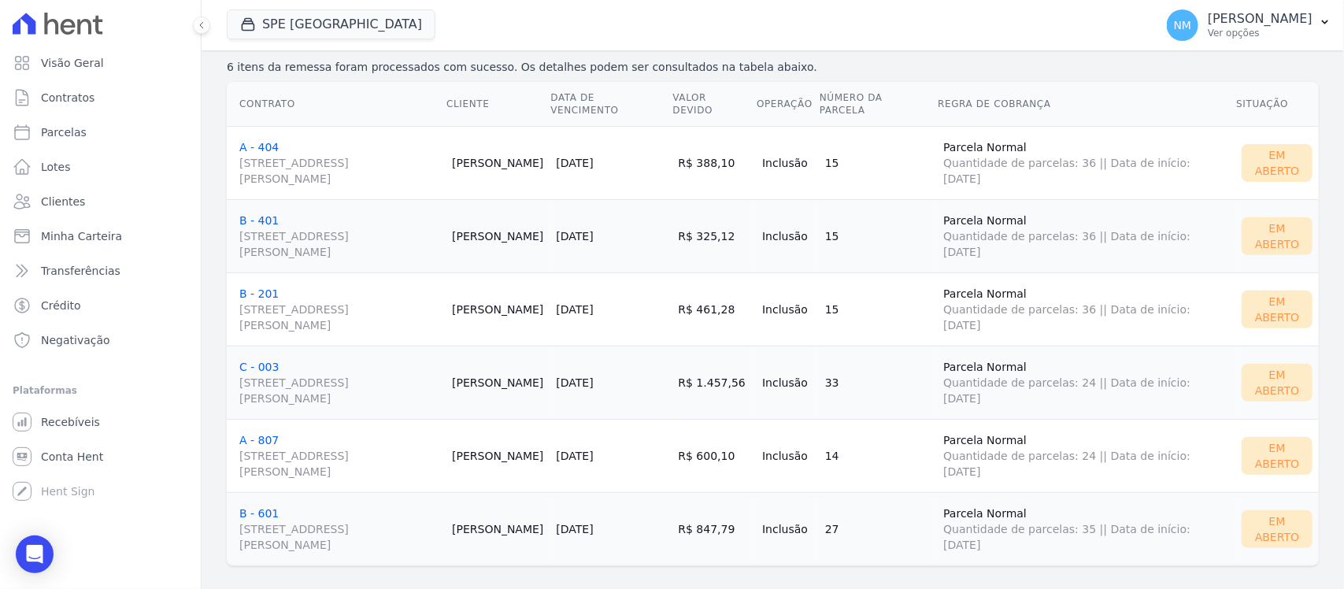
scroll to position [213, 0]
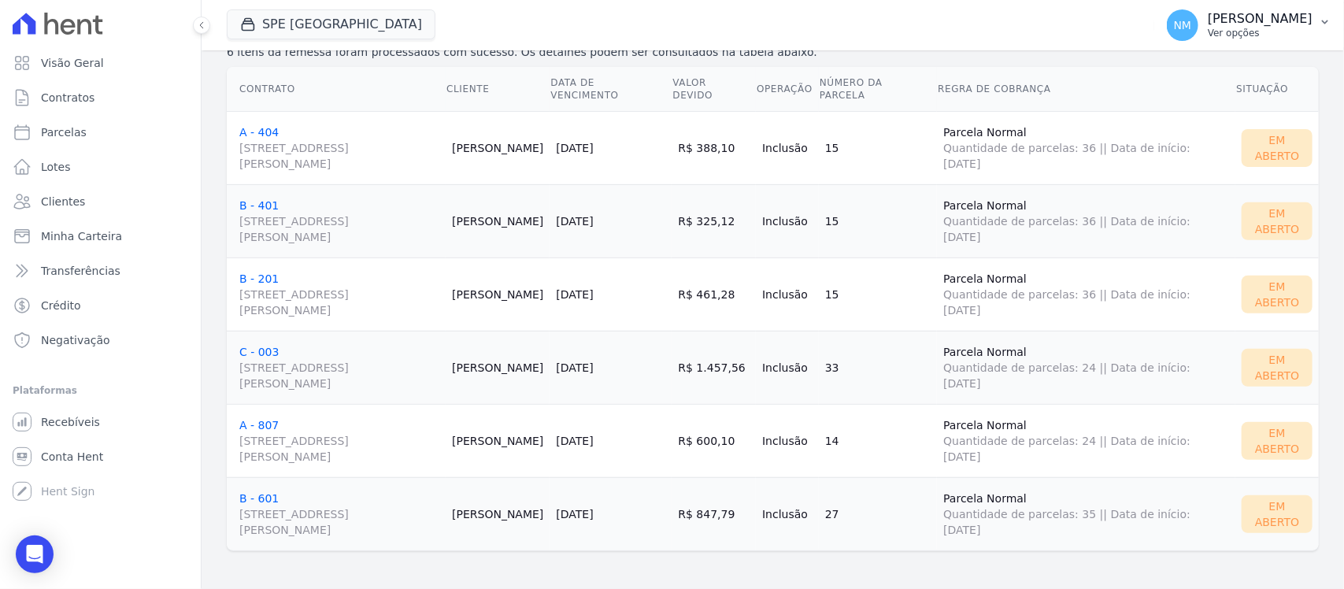
click at [1323, 21] on icon "button" at bounding box center [1325, 22] width 6 height 4
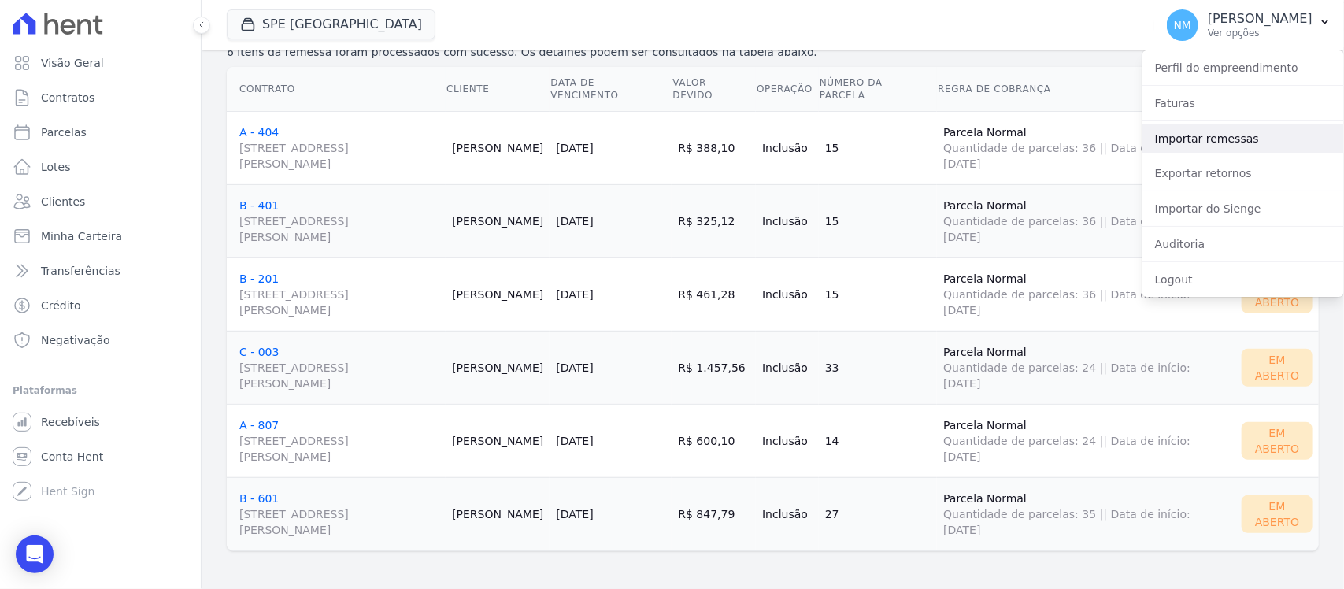
click at [1224, 128] on link "Importar remessas" at bounding box center [1243, 138] width 202 height 28
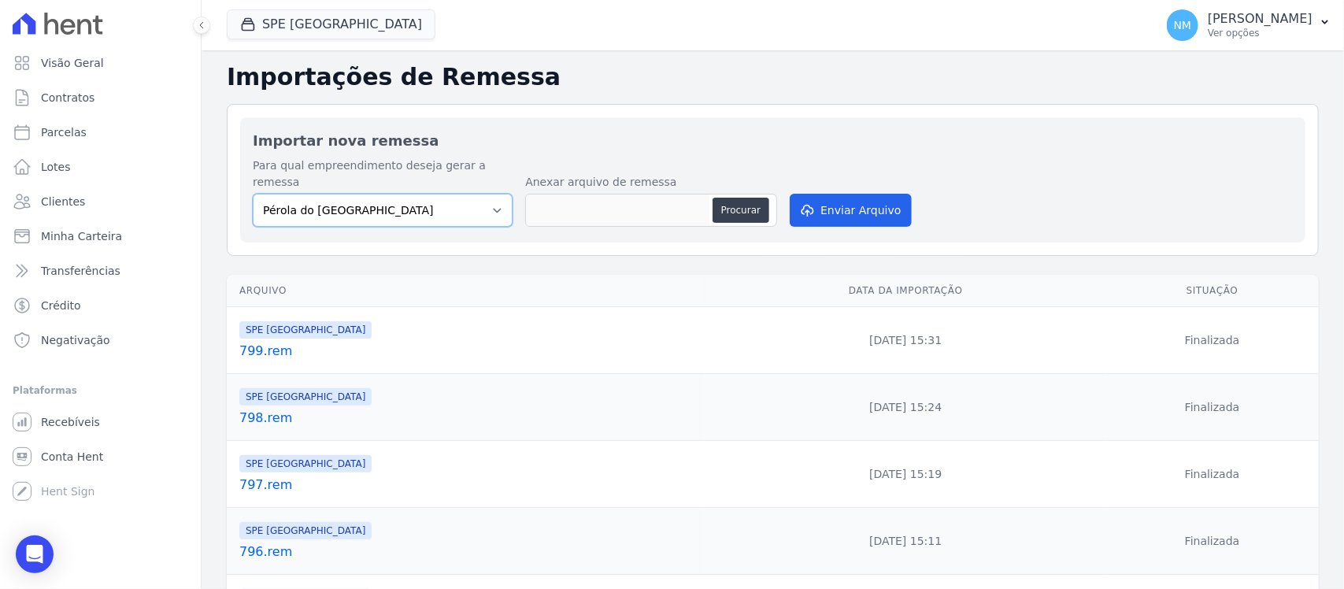
click at [488, 194] on select "Pérola do Tocantins SPE Montenegro" at bounding box center [383, 210] width 260 height 33
select select "168bdd06-a3dd-4988-b5a9-b0a7c7bf8968"
click at [253, 194] on select "Pérola do Tocantins SPE Montenegro" at bounding box center [383, 210] width 260 height 33
click at [731, 198] on button "Procurar" at bounding box center [740, 210] width 57 height 25
type input "800.rem"
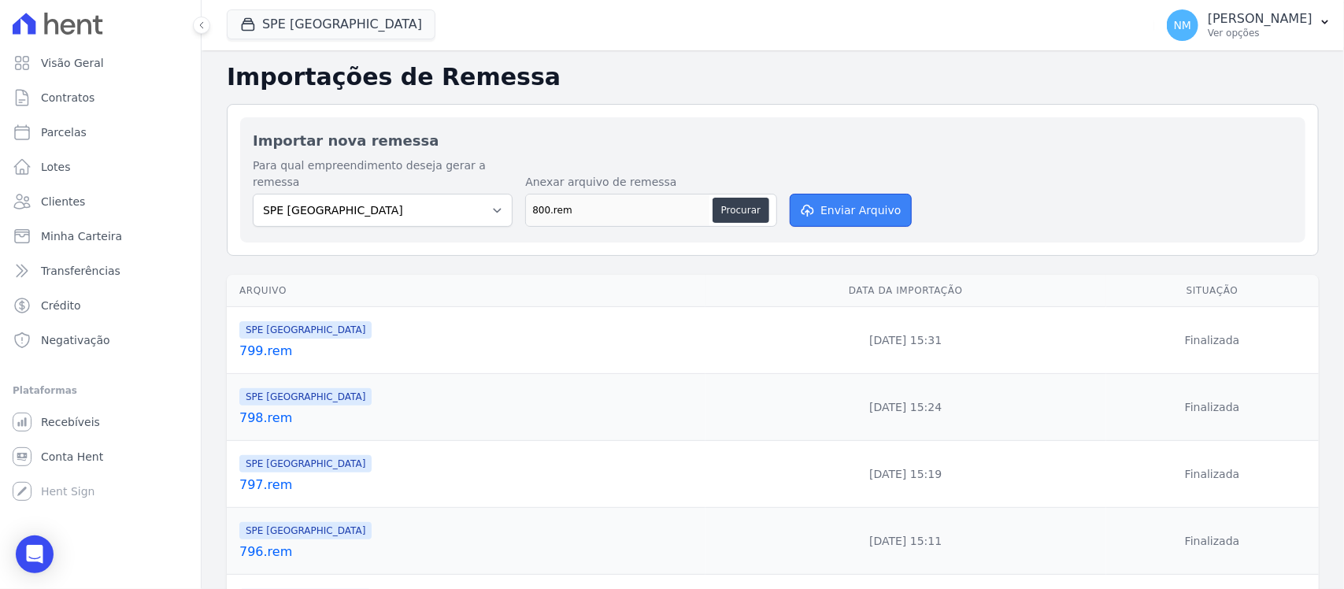
click at [840, 194] on button "Enviar Arquivo" at bounding box center [850, 210] width 121 height 33
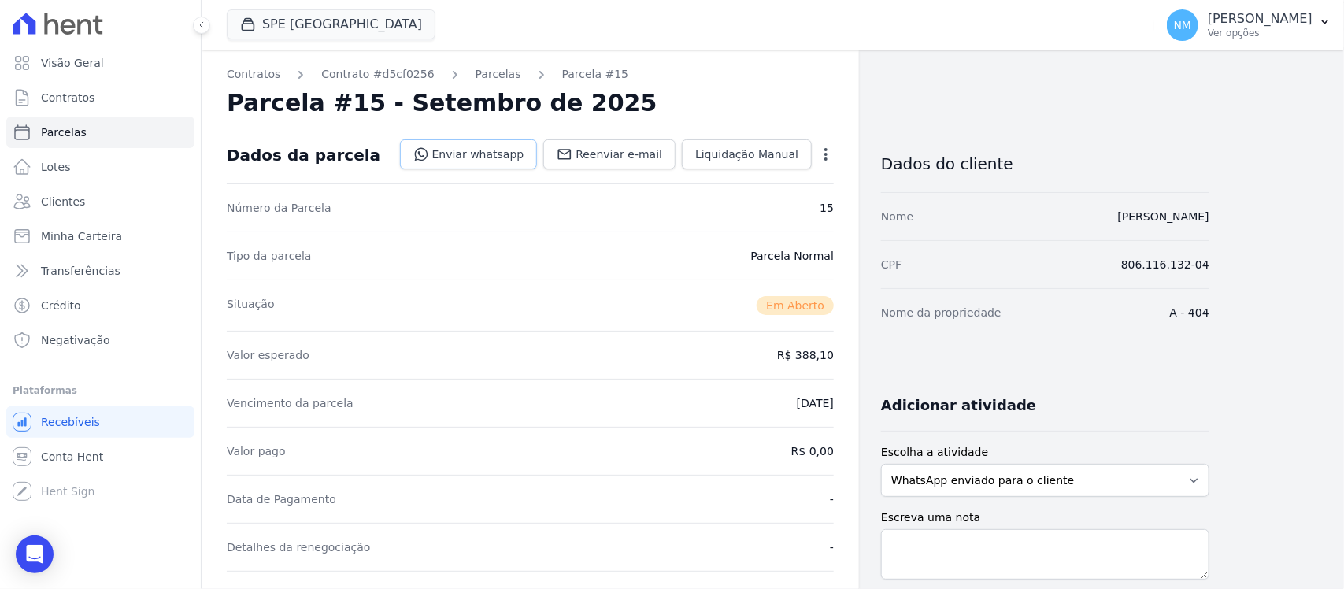
drag, startPoint x: 528, startPoint y: 156, endPoint x: 542, endPoint y: 165, distance: 16.4
click at [528, 157] on link "Enviar whatsapp" at bounding box center [469, 154] width 138 height 30
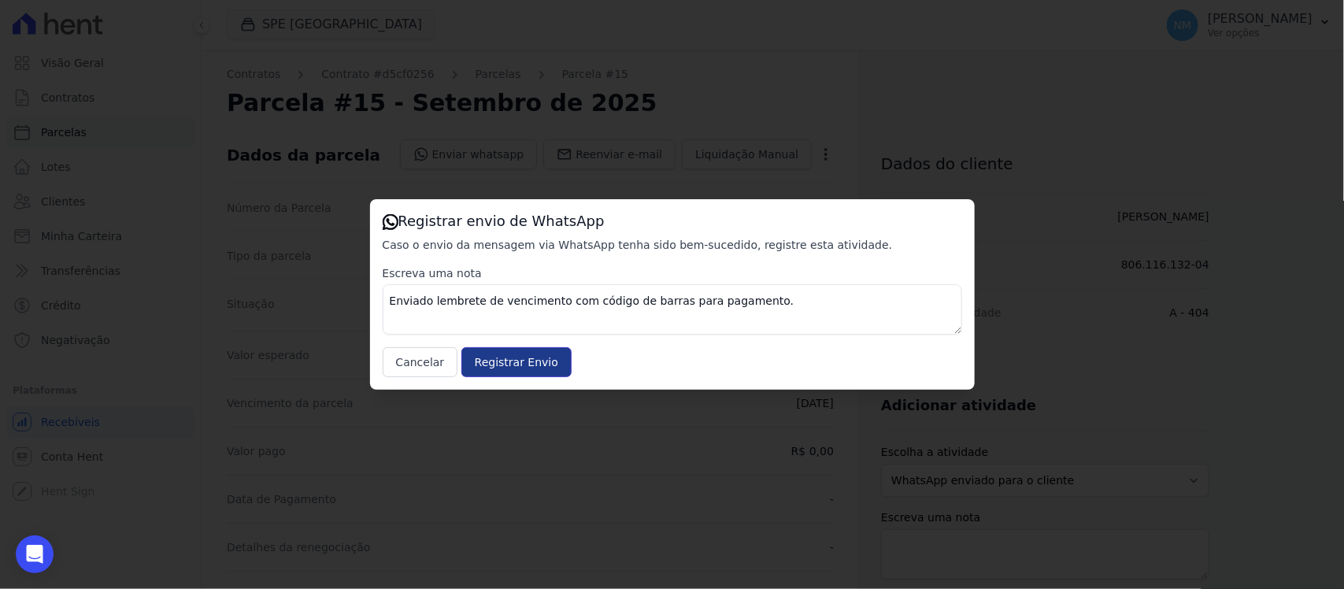
click at [518, 371] on input "Registrar Envio" at bounding box center [516, 362] width 110 height 30
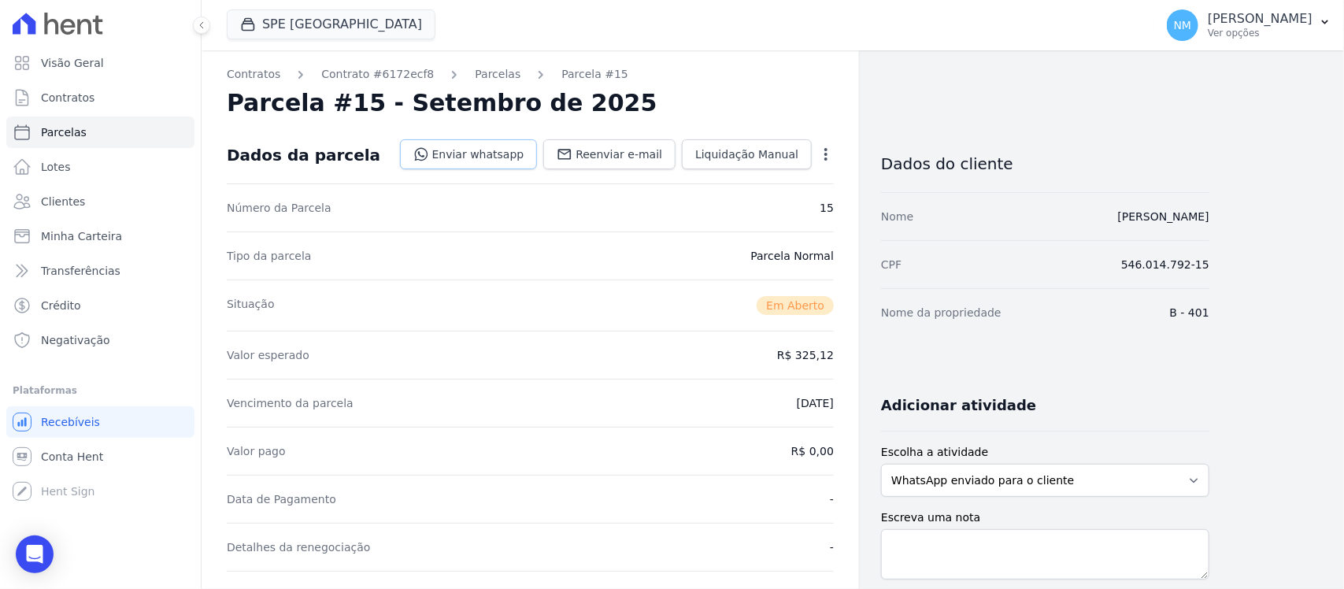
click at [501, 156] on link "Enviar whatsapp" at bounding box center [469, 154] width 138 height 30
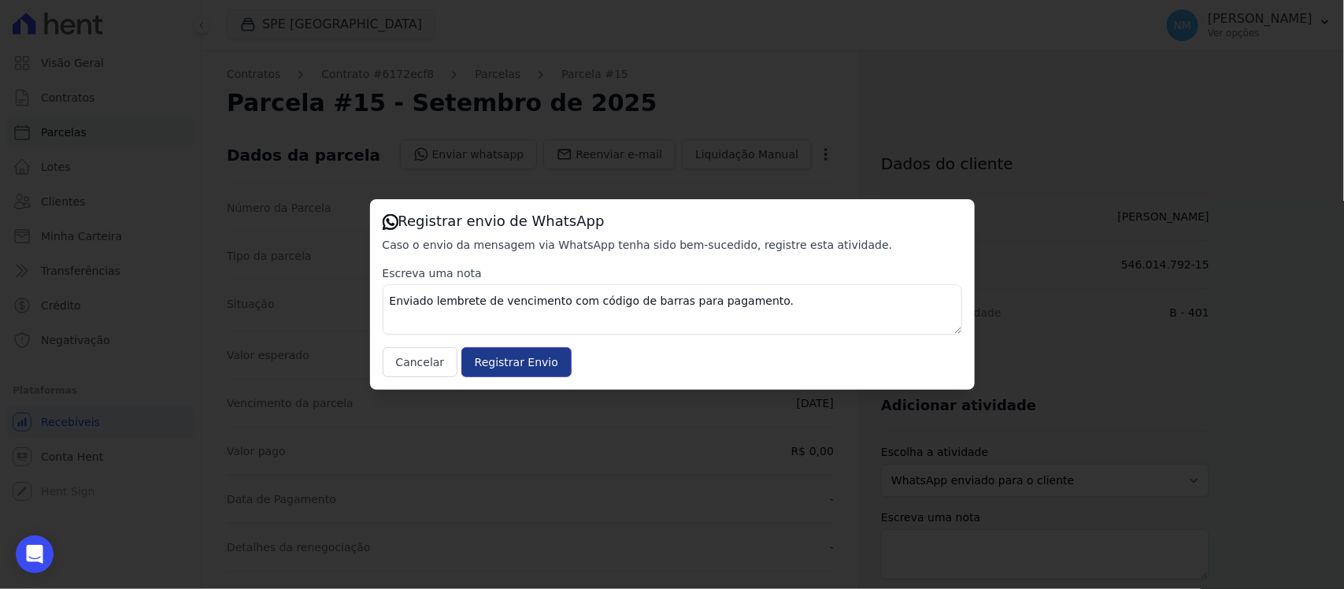
click at [539, 362] on input "Registrar Envio" at bounding box center [516, 362] width 110 height 30
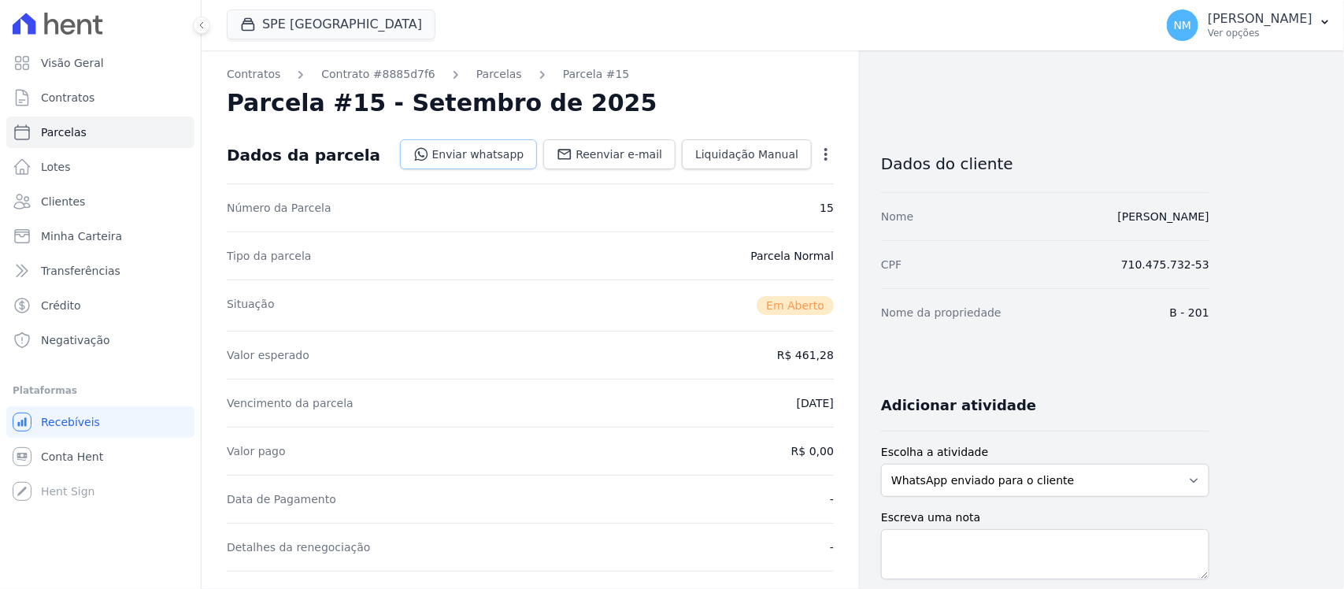
click at [501, 159] on link "Enviar whatsapp" at bounding box center [469, 154] width 138 height 30
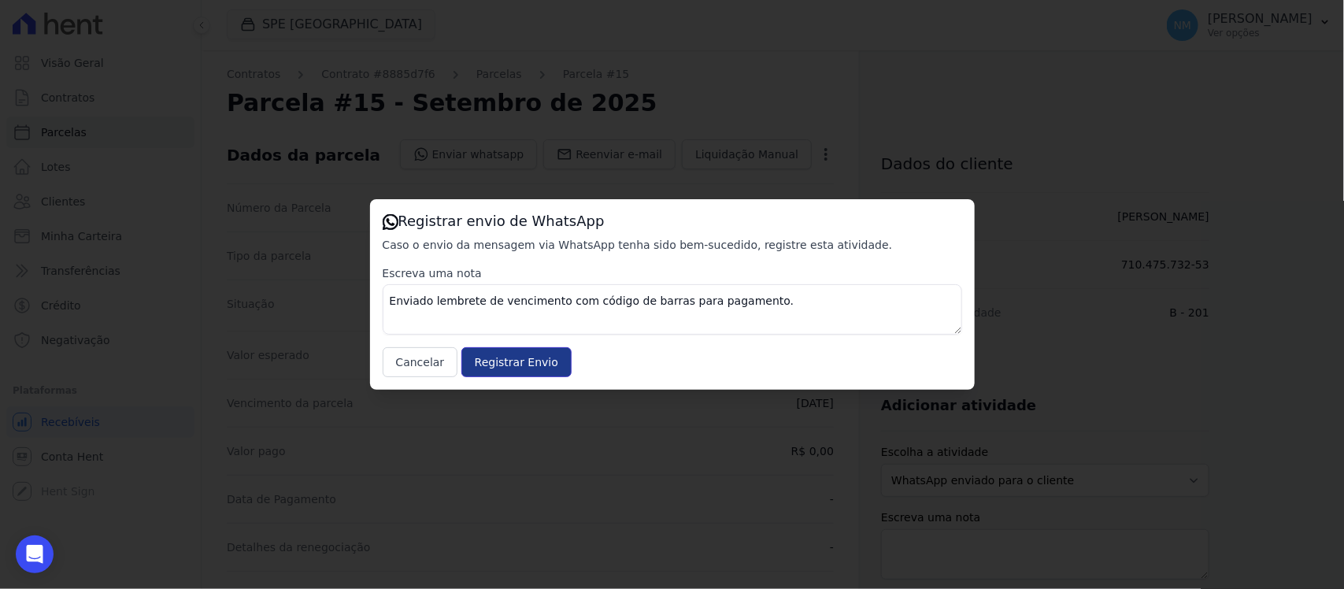
click at [533, 351] on input "Registrar Envio" at bounding box center [516, 362] width 110 height 30
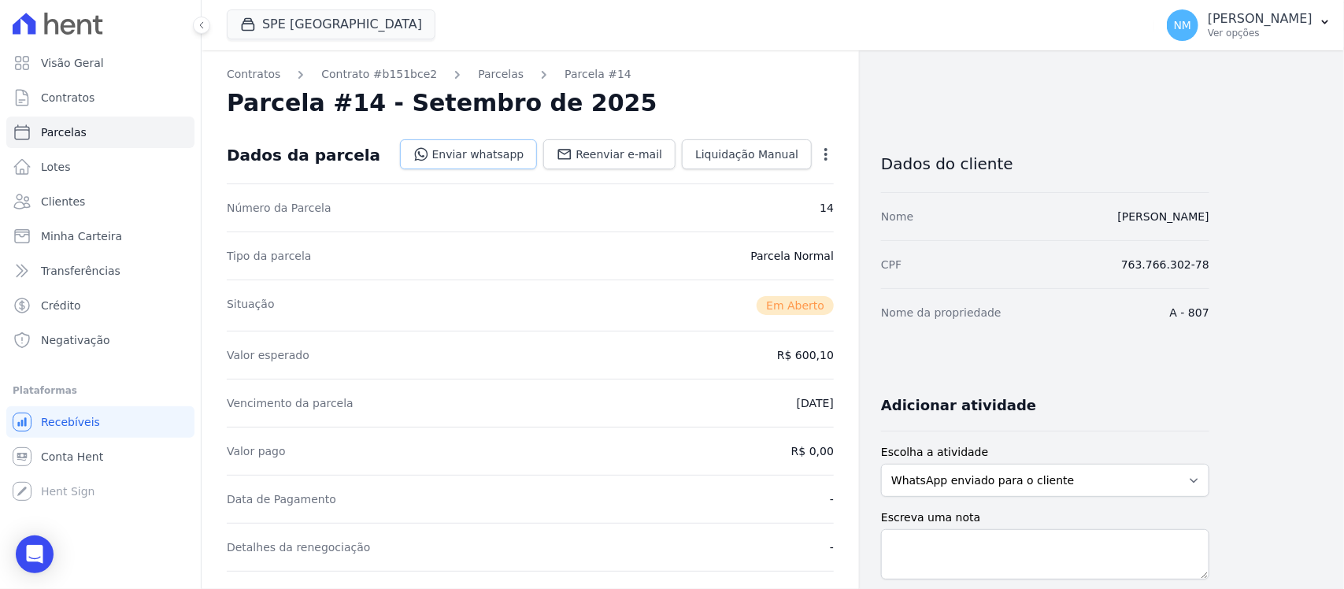
click at [483, 150] on link "Enviar whatsapp" at bounding box center [469, 154] width 138 height 30
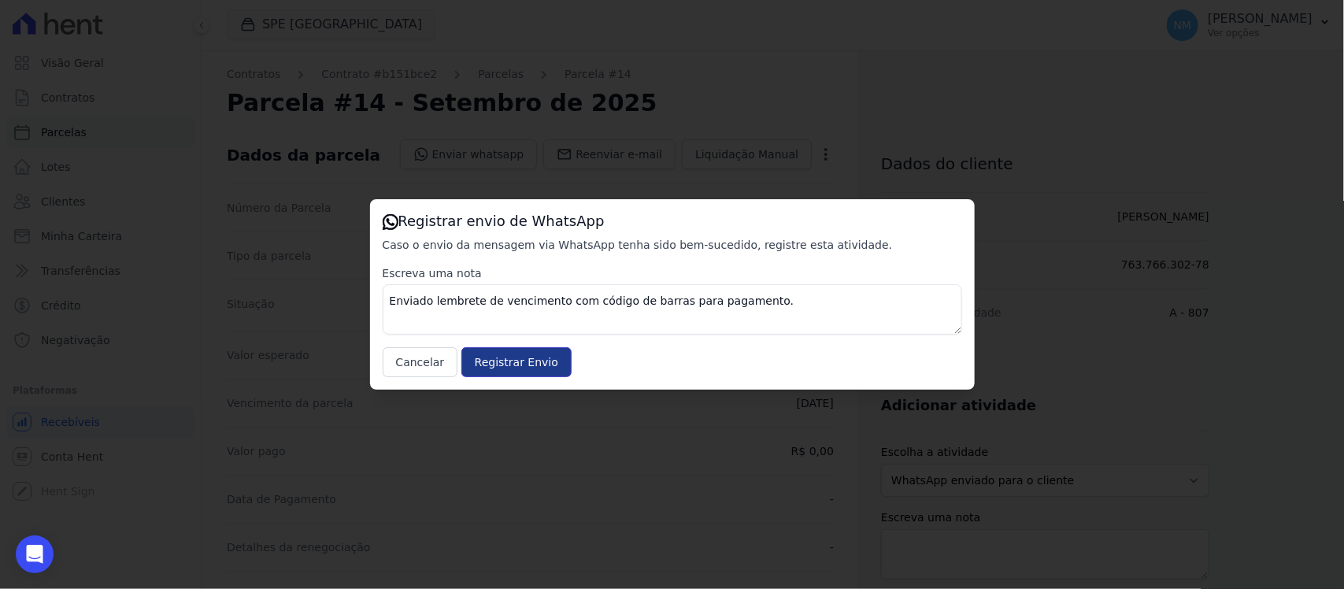
click at [512, 360] on input "Registrar Envio" at bounding box center [516, 362] width 110 height 30
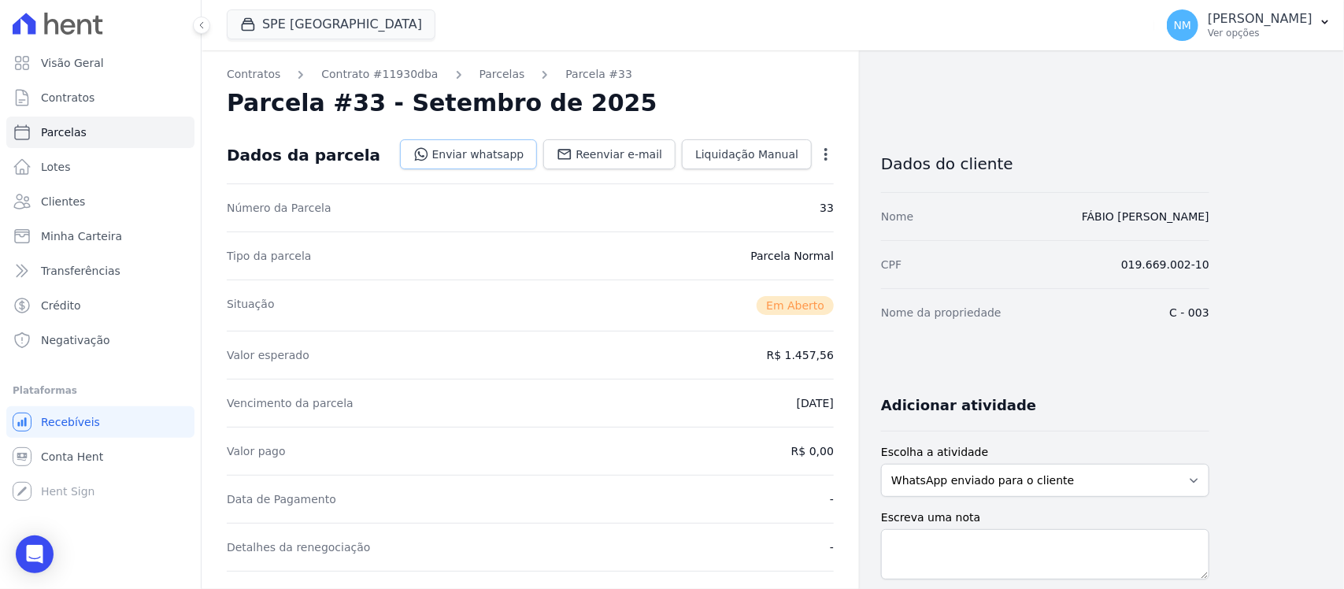
click at [498, 159] on link "Enviar whatsapp" at bounding box center [469, 154] width 138 height 30
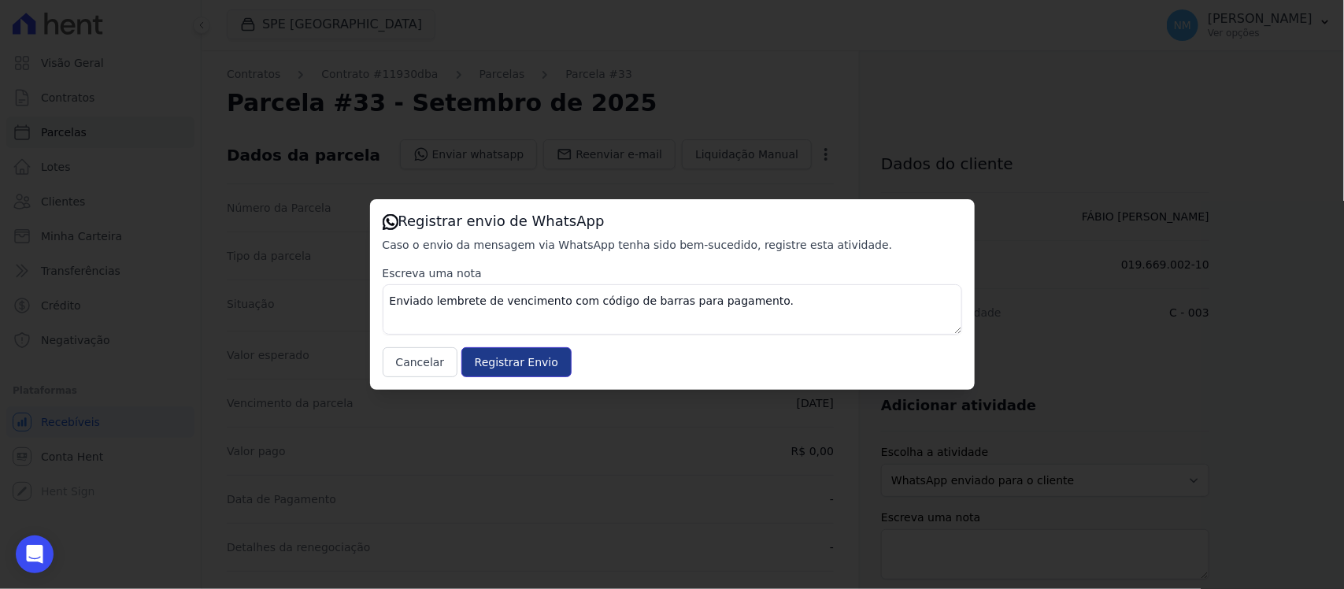
click at [537, 352] on input "Registrar Envio" at bounding box center [516, 362] width 110 height 30
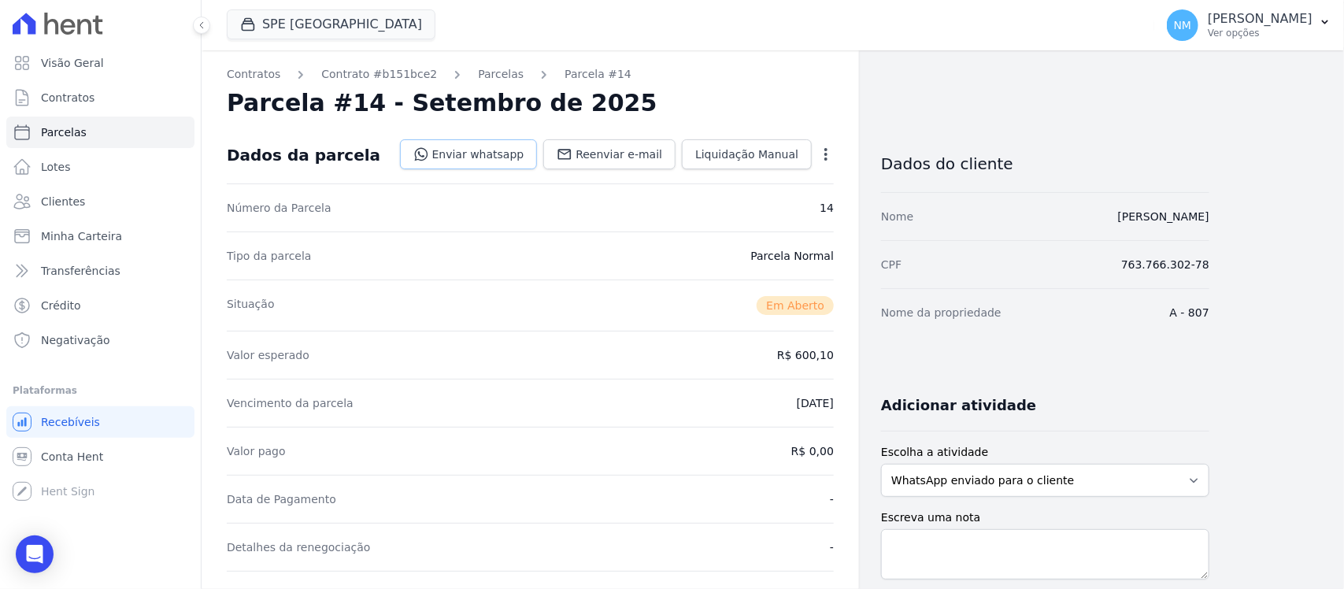
click at [498, 154] on link "Enviar whatsapp" at bounding box center [469, 154] width 138 height 30
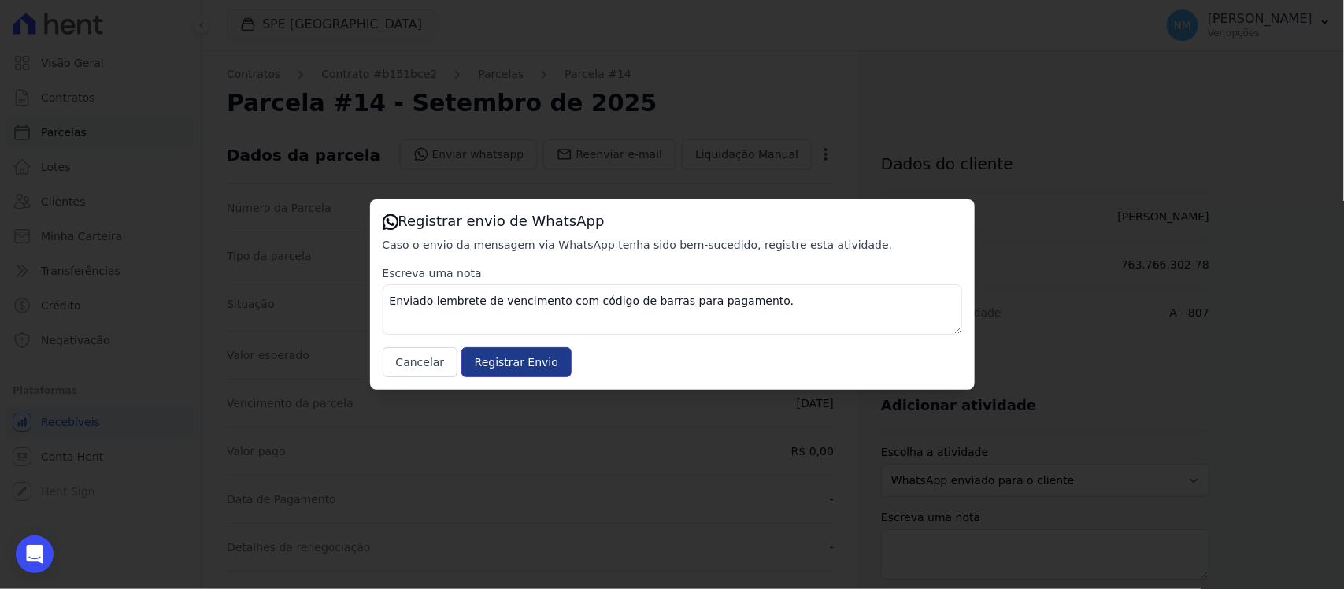
click at [528, 361] on input "Registrar Envio" at bounding box center [516, 362] width 110 height 30
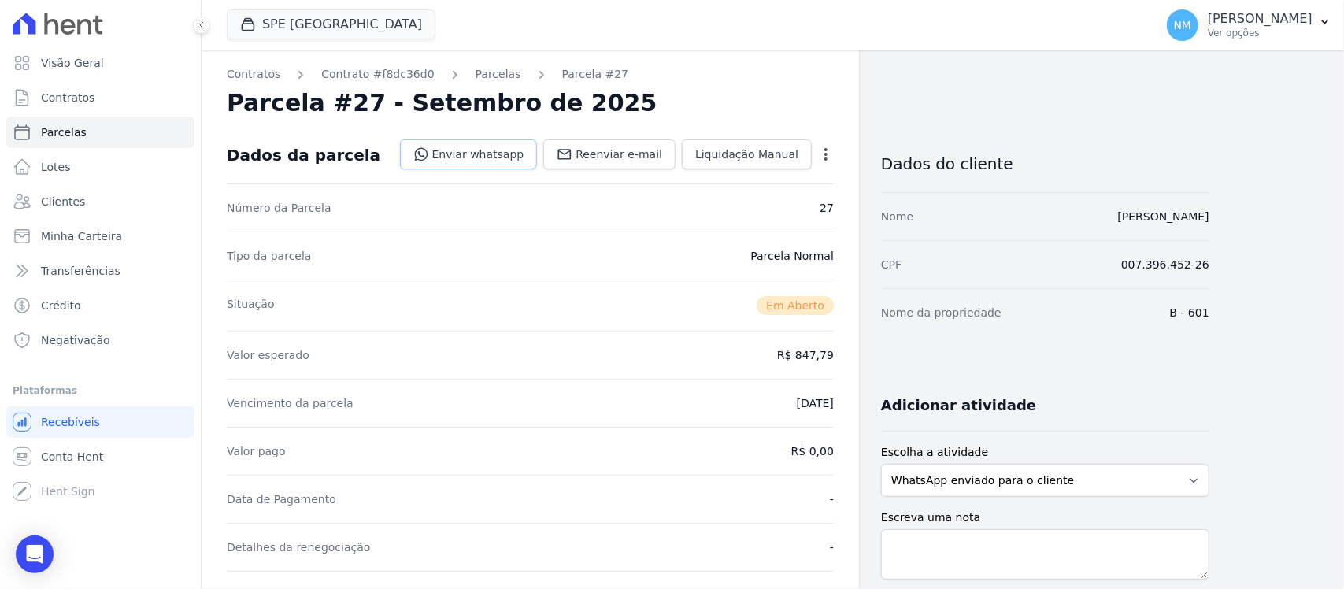
click at [501, 160] on link "Enviar whatsapp" at bounding box center [469, 154] width 138 height 30
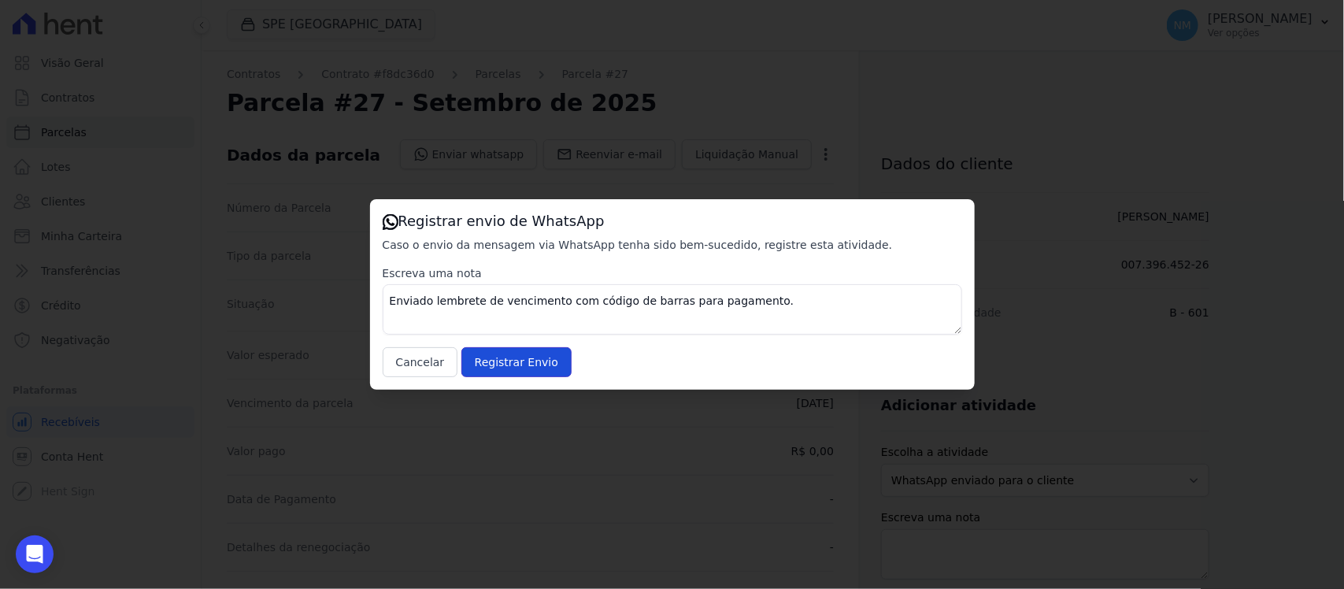
drag, startPoint x: 528, startPoint y: 355, endPoint x: 560, endPoint y: 333, distance: 39.1
click at [527, 355] on input "Registrar Envio" at bounding box center [516, 362] width 110 height 30
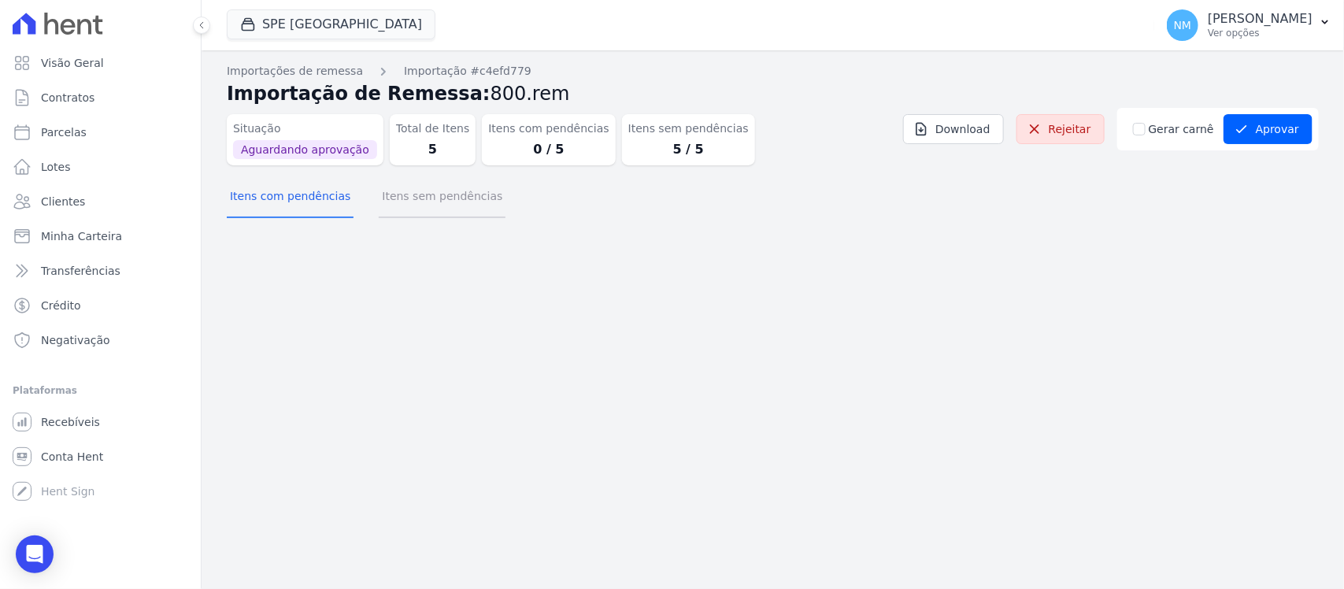
click at [441, 203] on button "Itens sem pendências" at bounding box center [442, 197] width 127 height 41
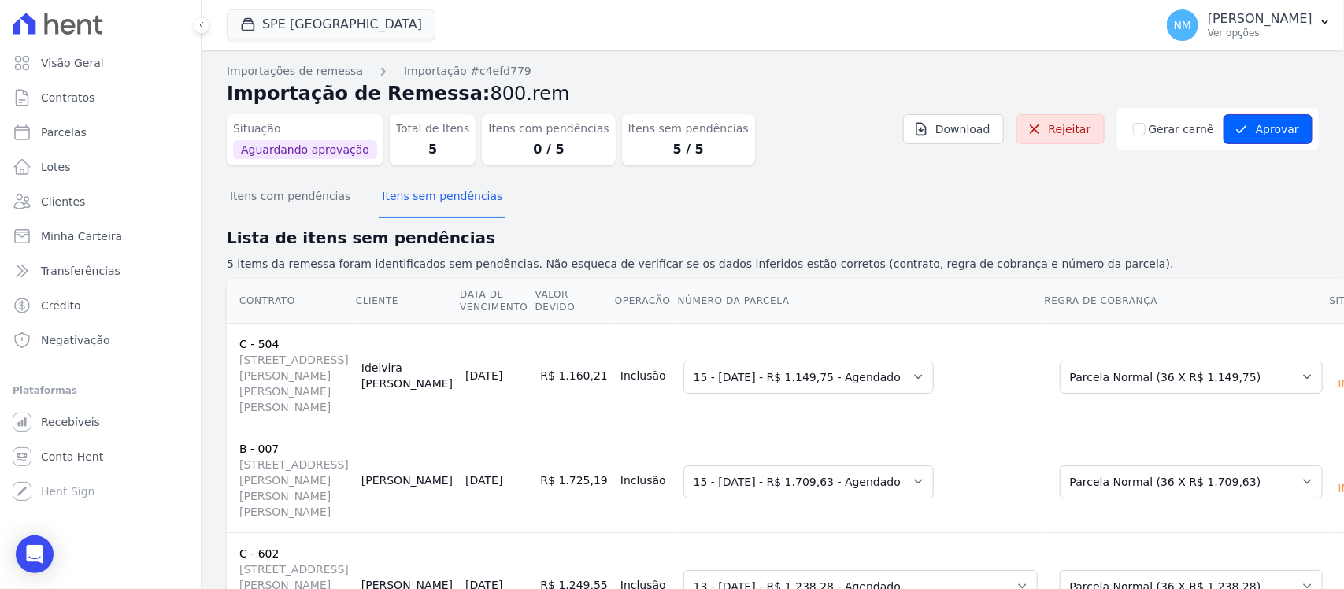
drag, startPoint x: 1254, startPoint y: 131, endPoint x: 1127, endPoint y: 234, distance: 162.9
click at [1256, 135] on button "Aprovar" at bounding box center [1267, 129] width 89 height 30
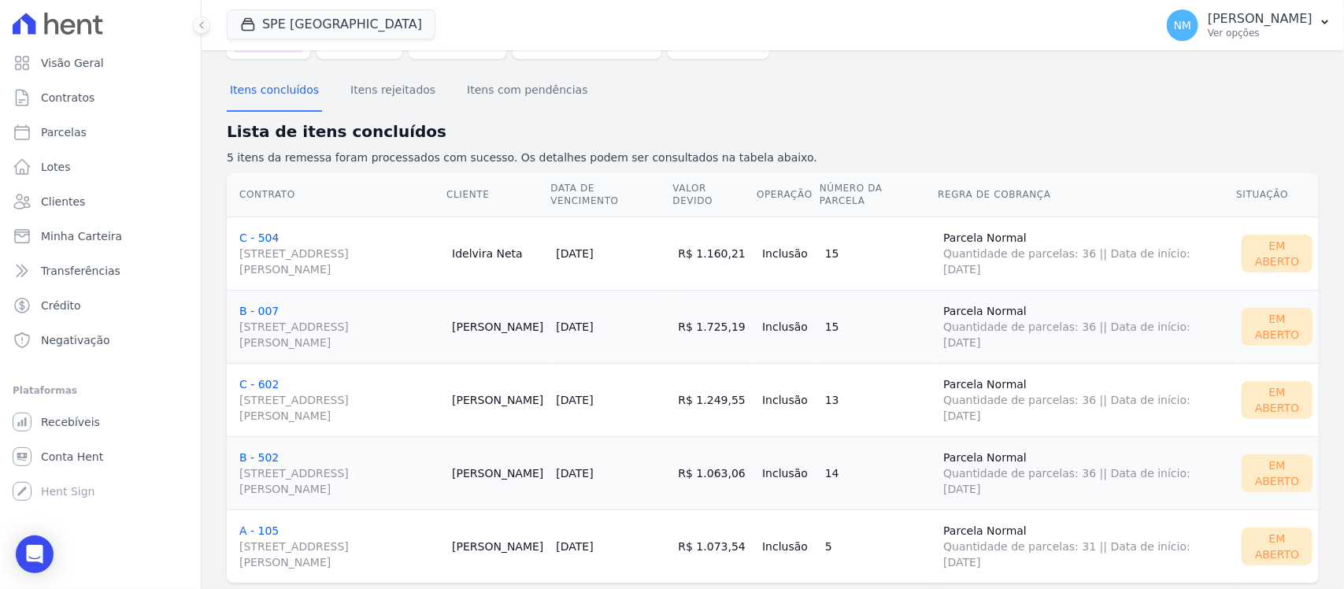
scroll to position [139, 0]
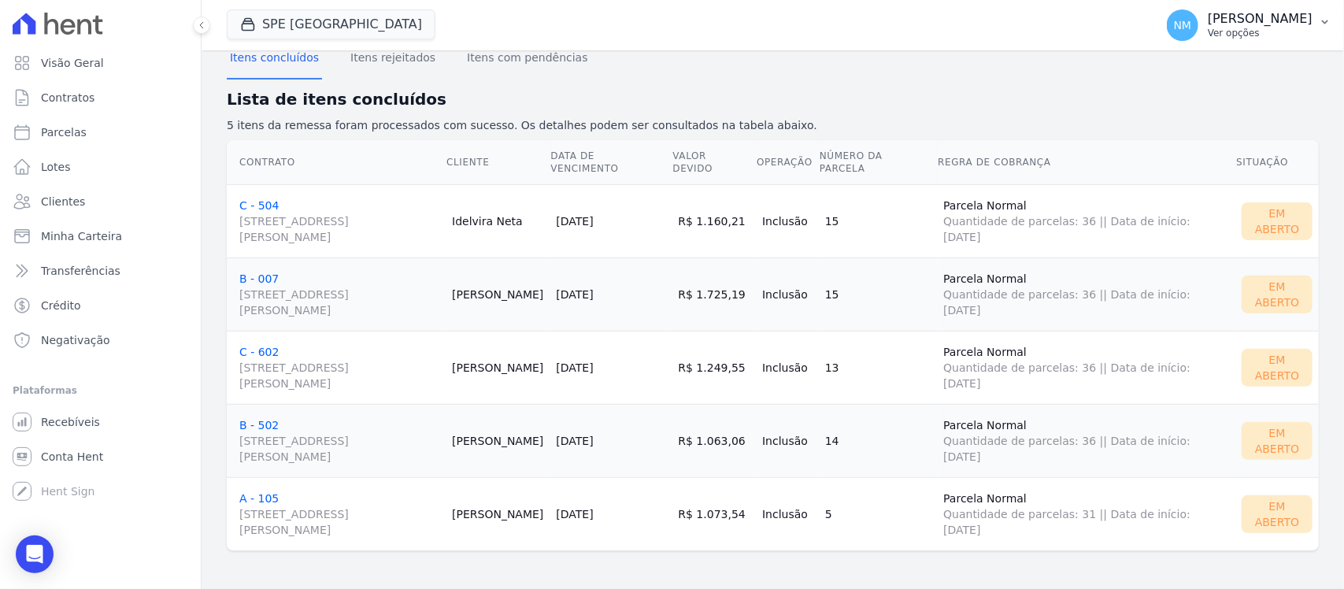
click at [1328, 28] on button "NM Nilda Moura Ver opções" at bounding box center [1249, 25] width 190 height 44
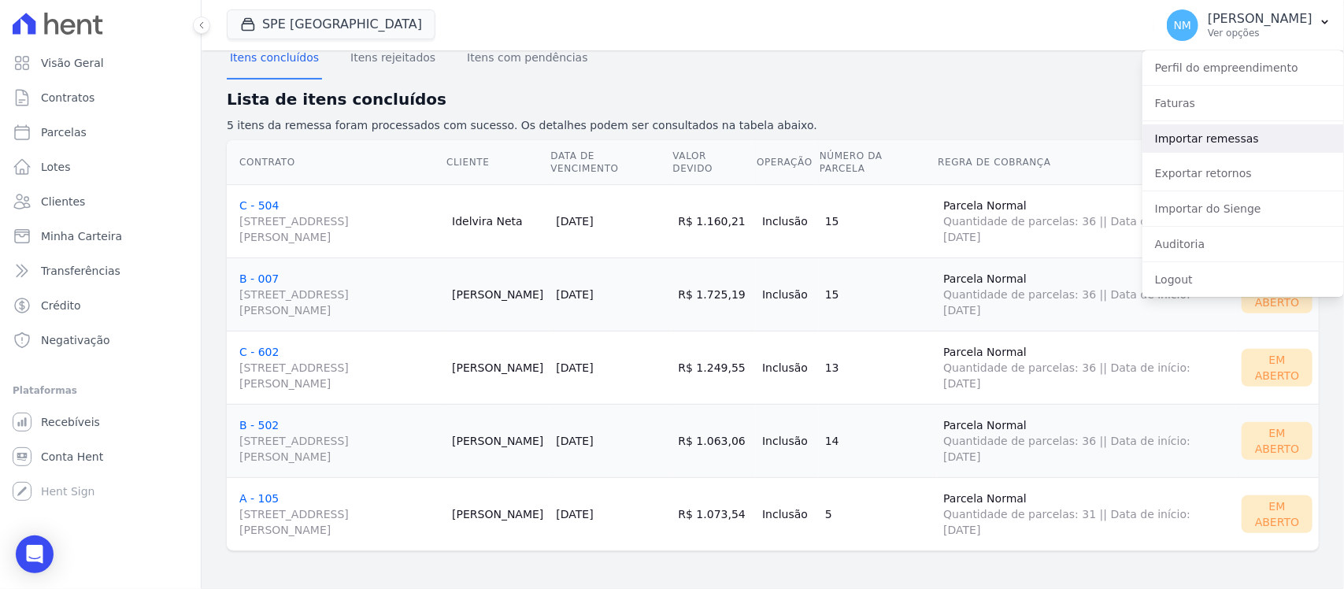
click at [1238, 138] on link "Importar remessas" at bounding box center [1243, 138] width 202 height 28
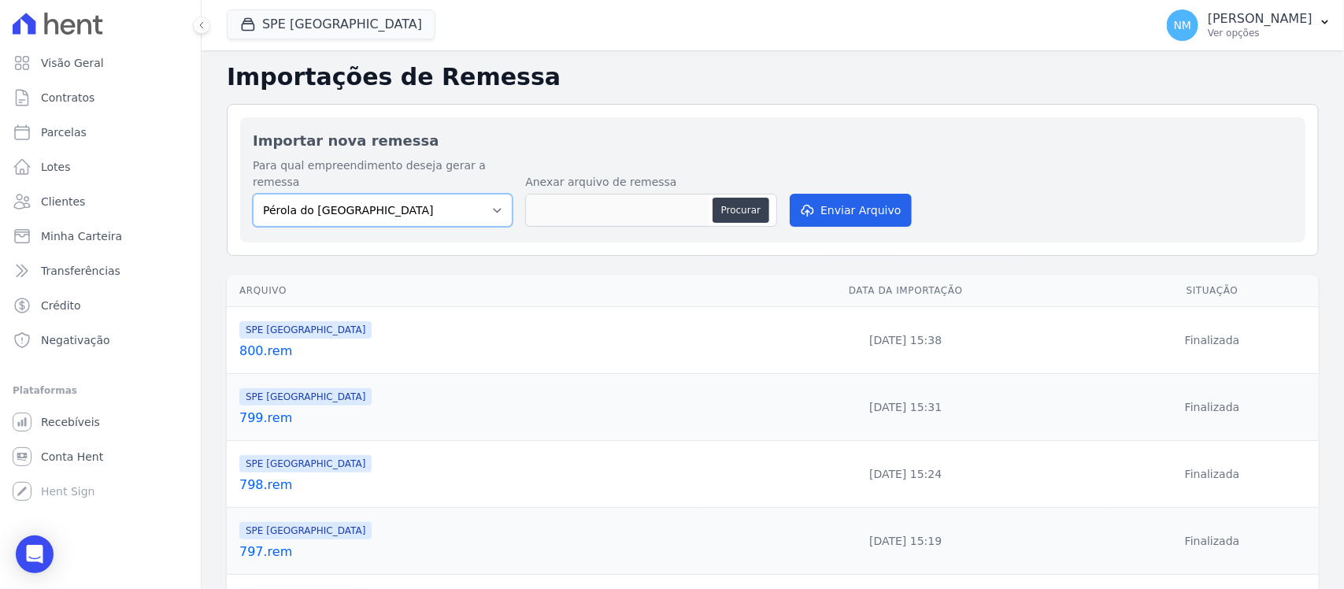
click at [490, 194] on select "Pérola do Tocantins SPE Montenegro" at bounding box center [383, 210] width 260 height 33
select select "168bdd06-a3dd-4988-b5a9-b0a7c7bf8968"
click at [253, 194] on select "Pérola do Tocantins SPE Montenegro" at bounding box center [383, 210] width 260 height 33
click at [736, 198] on button "Procurar" at bounding box center [740, 210] width 57 height 25
type input "801.rem"
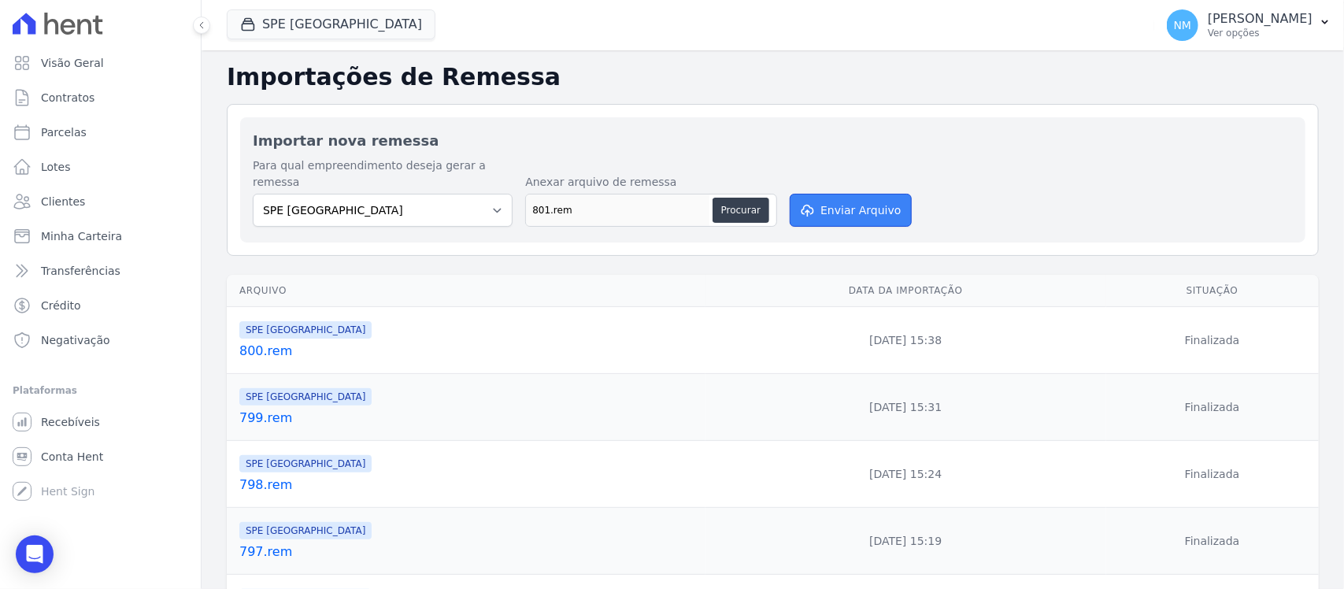
click at [849, 195] on button "Enviar Arquivo" at bounding box center [850, 210] width 121 height 33
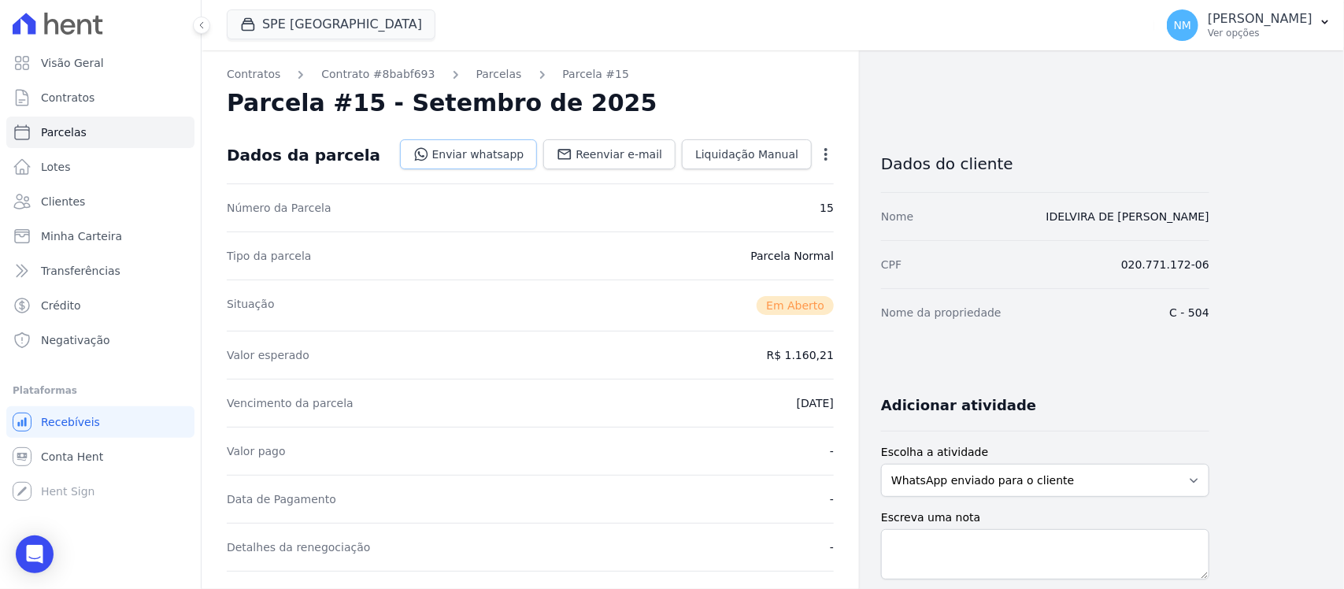
click at [497, 152] on link "Enviar whatsapp" at bounding box center [469, 154] width 138 height 30
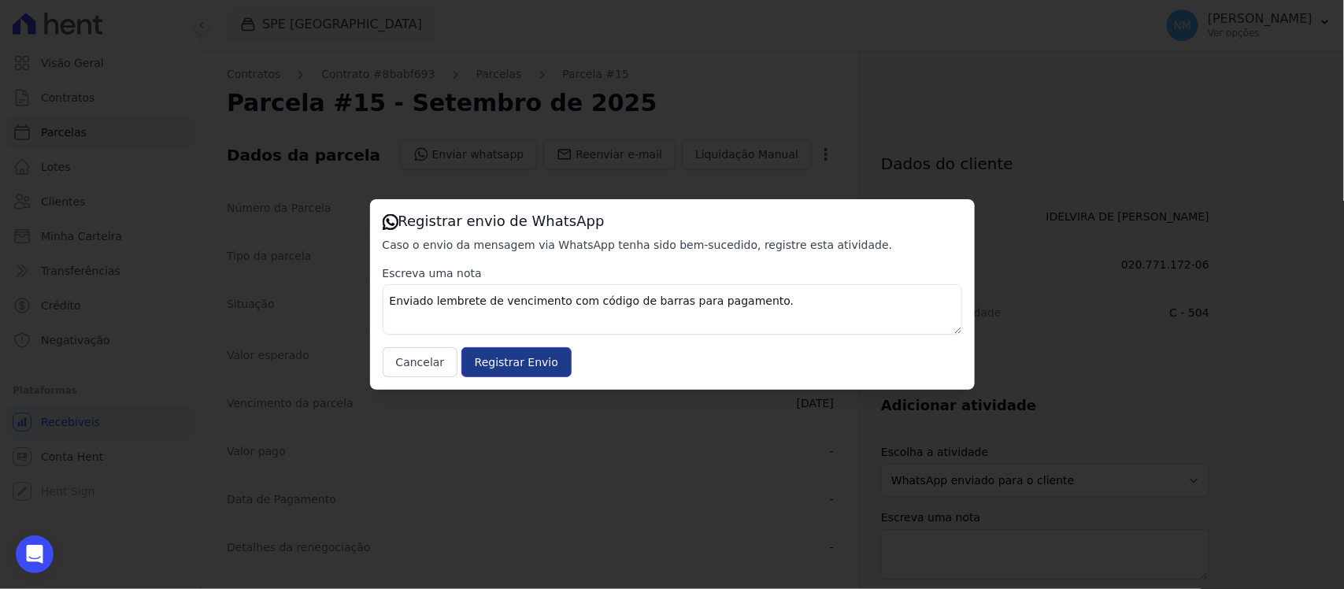
click at [533, 358] on input "Registrar Envio" at bounding box center [516, 362] width 110 height 30
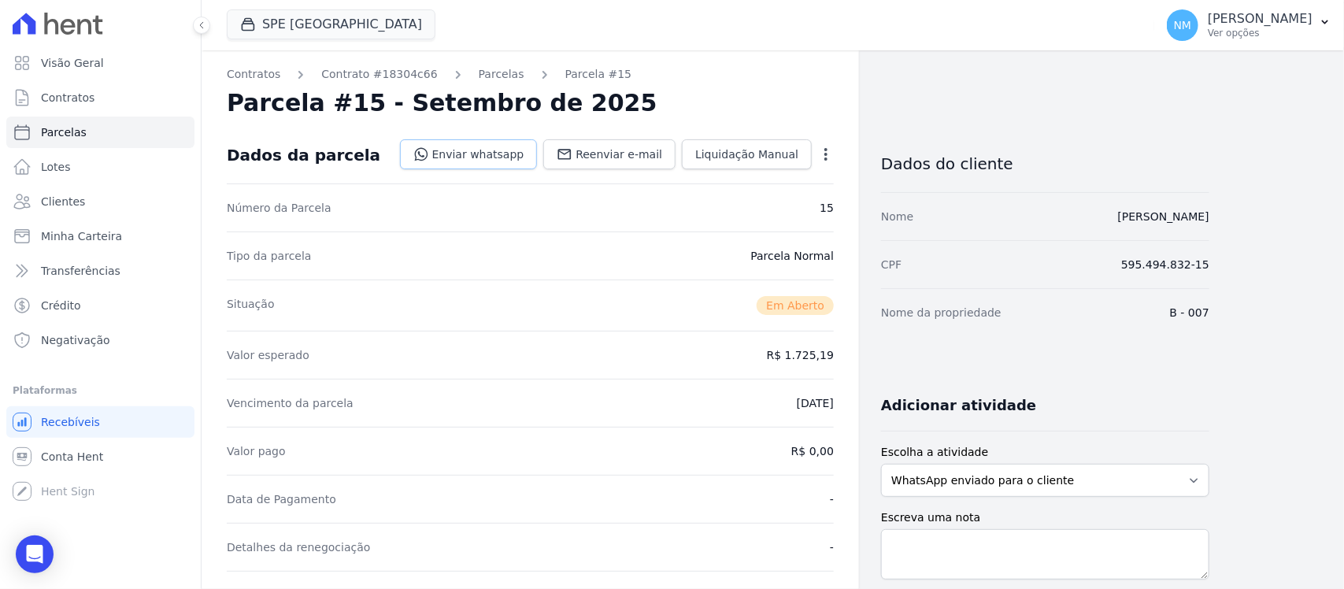
click at [498, 154] on link "Enviar whatsapp" at bounding box center [469, 154] width 138 height 30
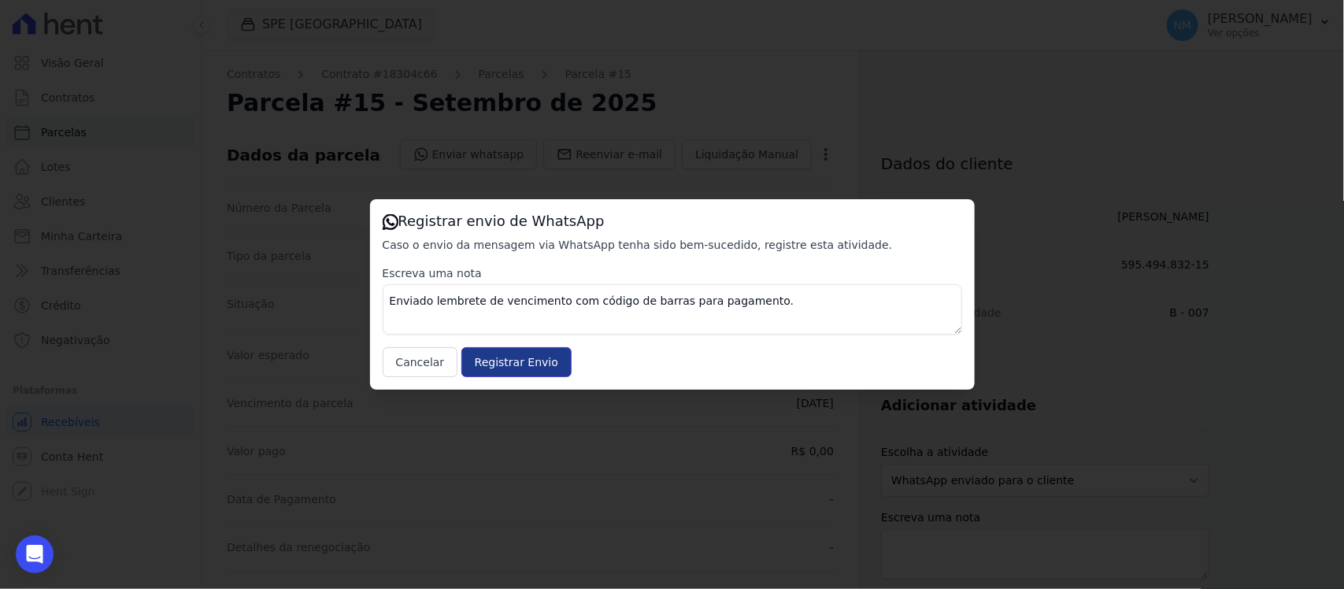
click at [553, 359] on input "Registrar Envio" at bounding box center [516, 362] width 110 height 30
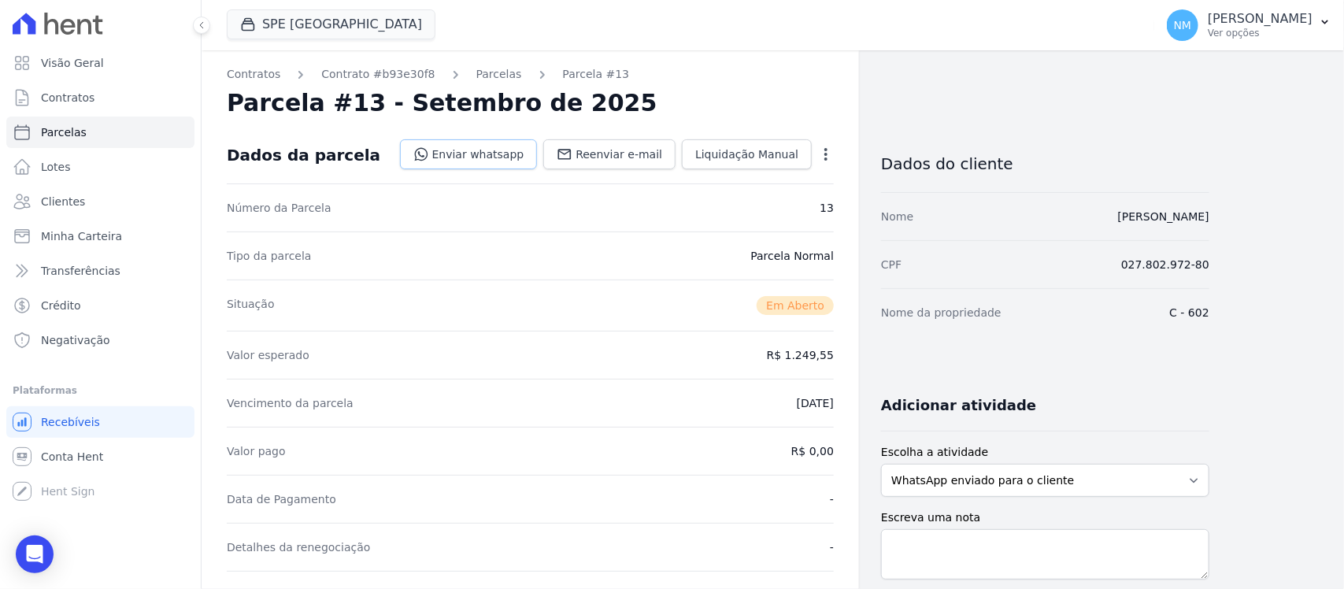
click at [509, 156] on link "Enviar whatsapp" at bounding box center [469, 154] width 138 height 30
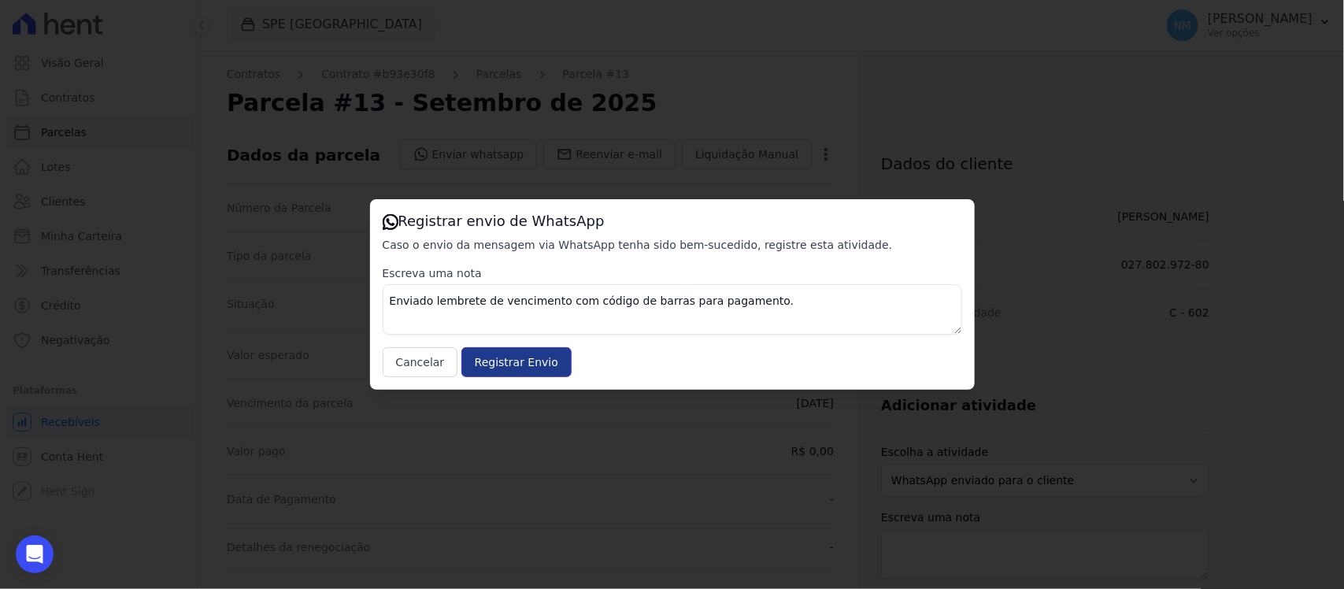
click at [546, 359] on input "Registrar Envio" at bounding box center [516, 362] width 110 height 30
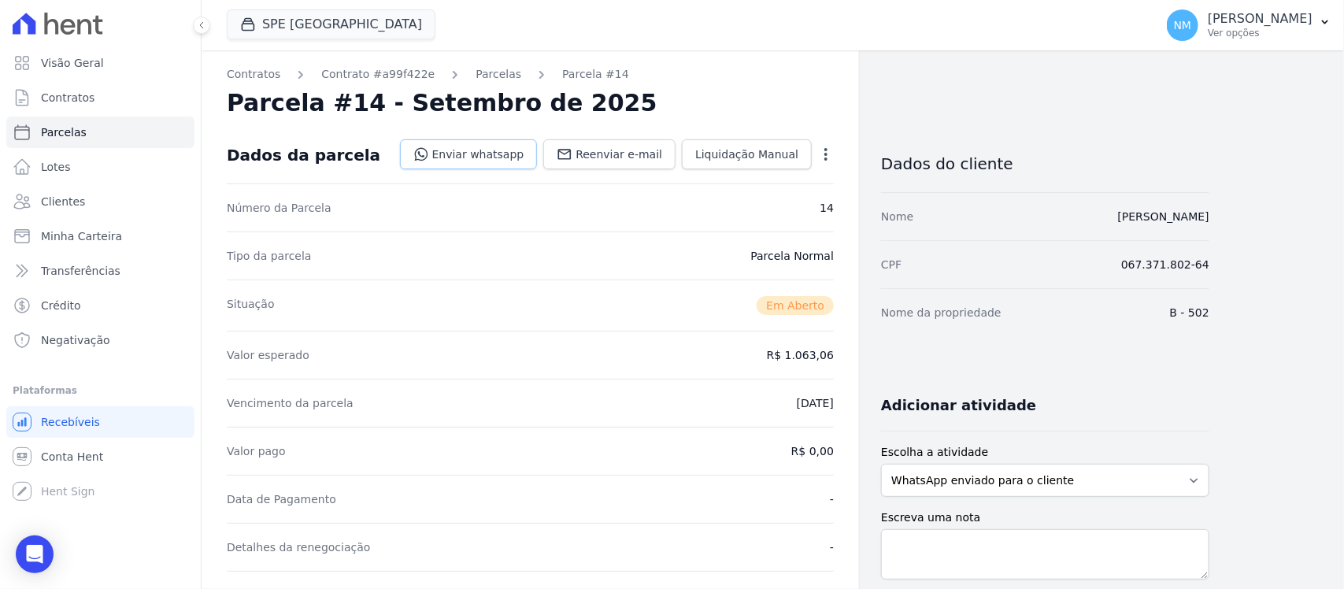
click at [518, 158] on link "Enviar whatsapp" at bounding box center [469, 154] width 138 height 30
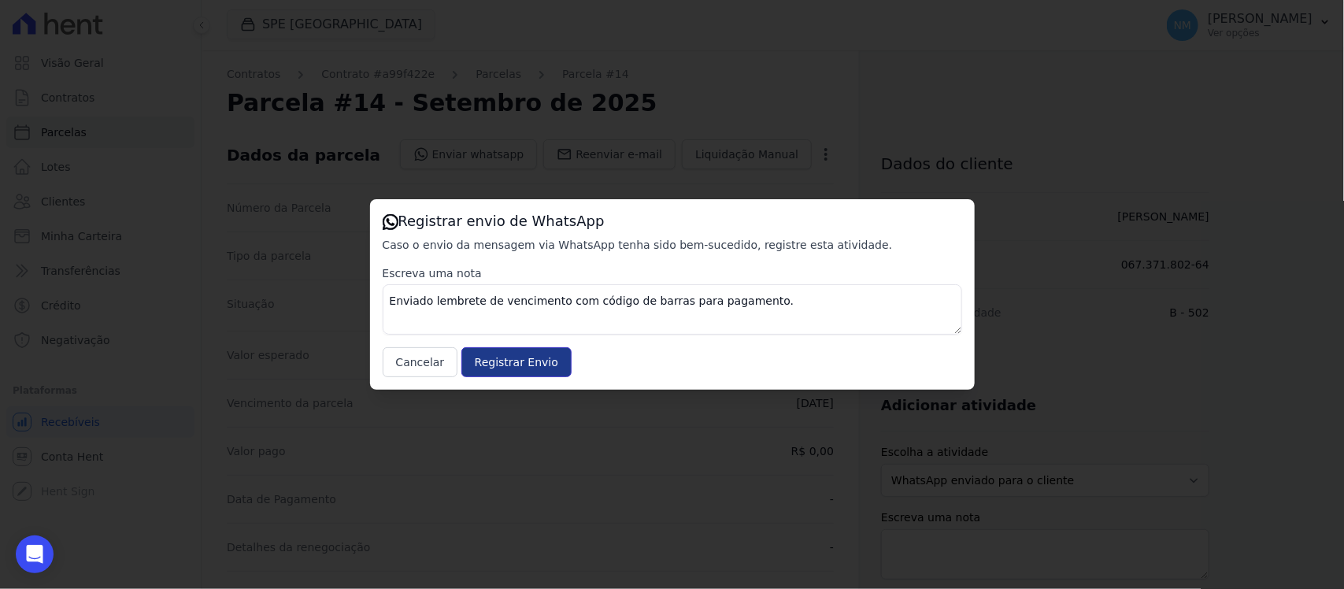
click at [541, 358] on input "Registrar Envio" at bounding box center [516, 362] width 110 height 30
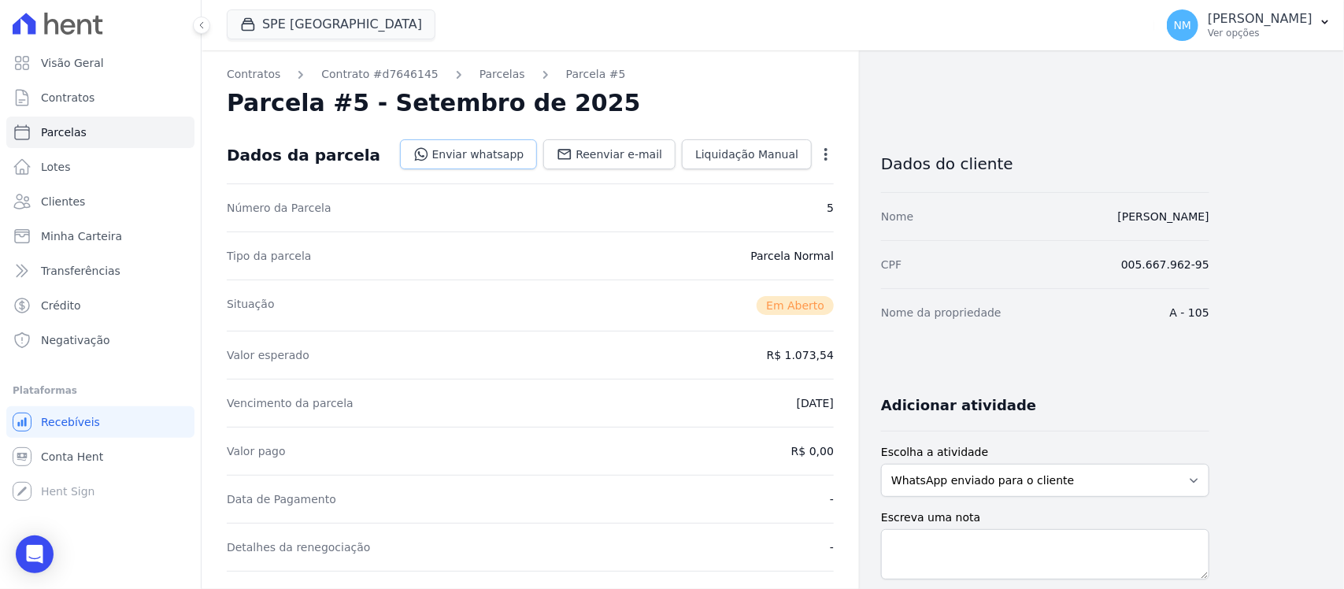
click at [488, 157] on link "Enviar whatsapp" at bounding box center [469, 154] width 138 height 30
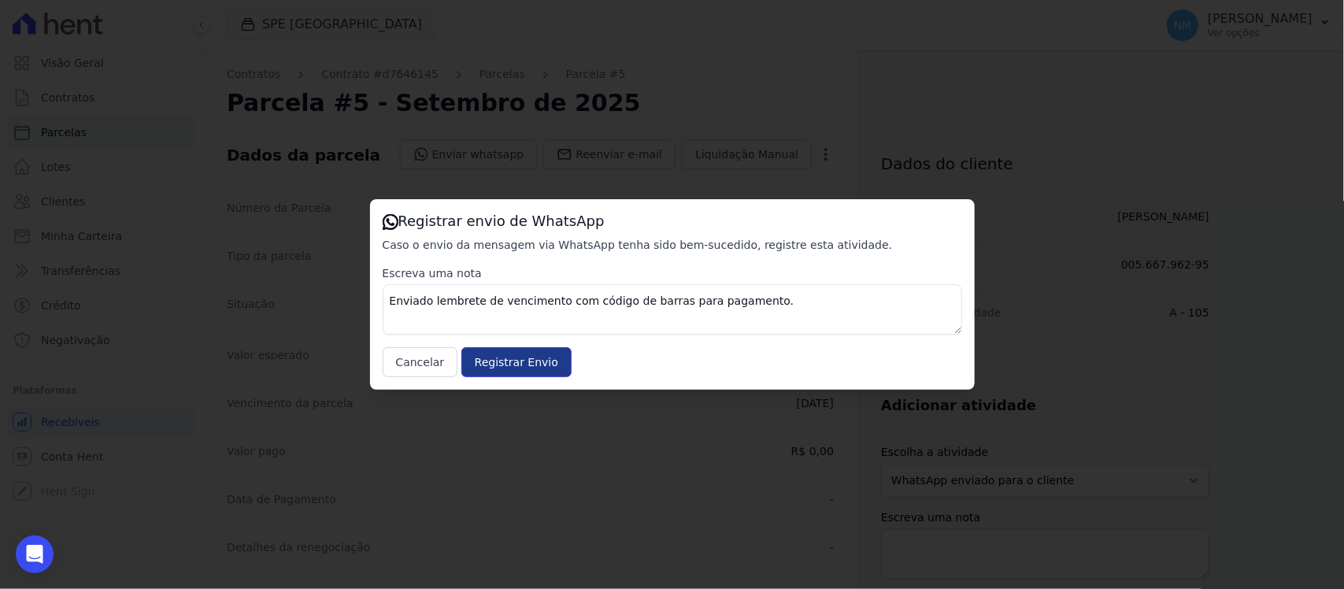
click at [502, 368] on input "Registrar Envio" at bounding box center [516, 362] width 110 height 30
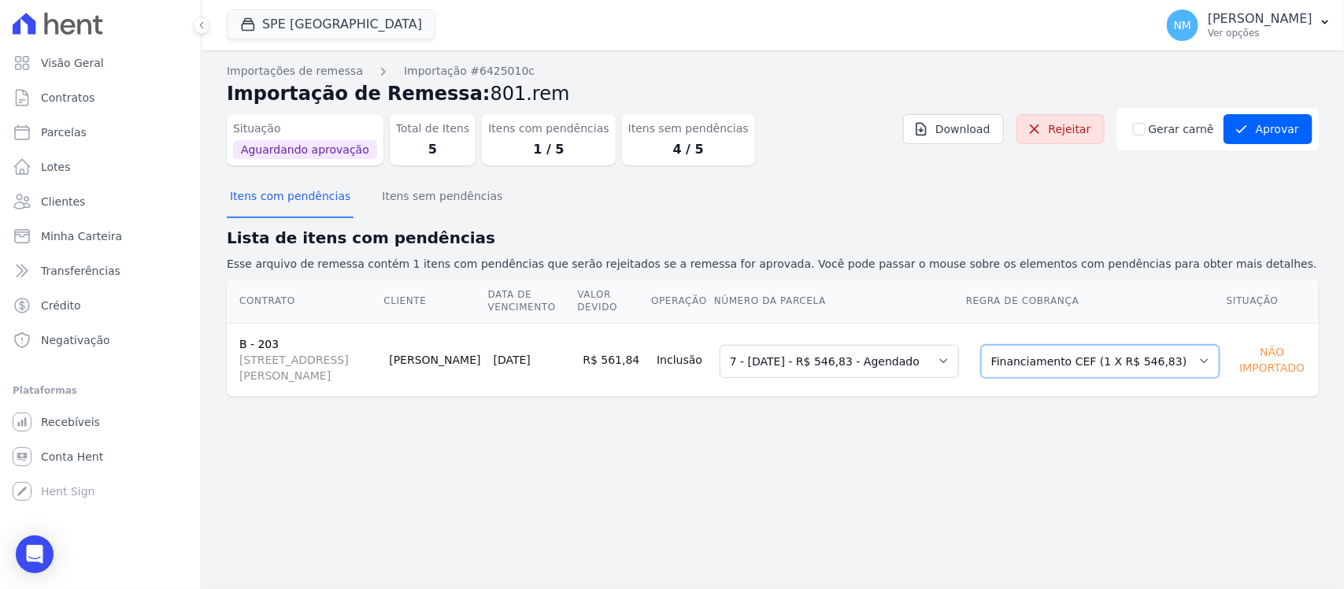
click at [1197, 364] on select "Selecione uma Nova Parcela Avulsa Parcela Avulsa Existente Financiamento CEF (1…" at bounding box center [1100, 361] width 239 height 33
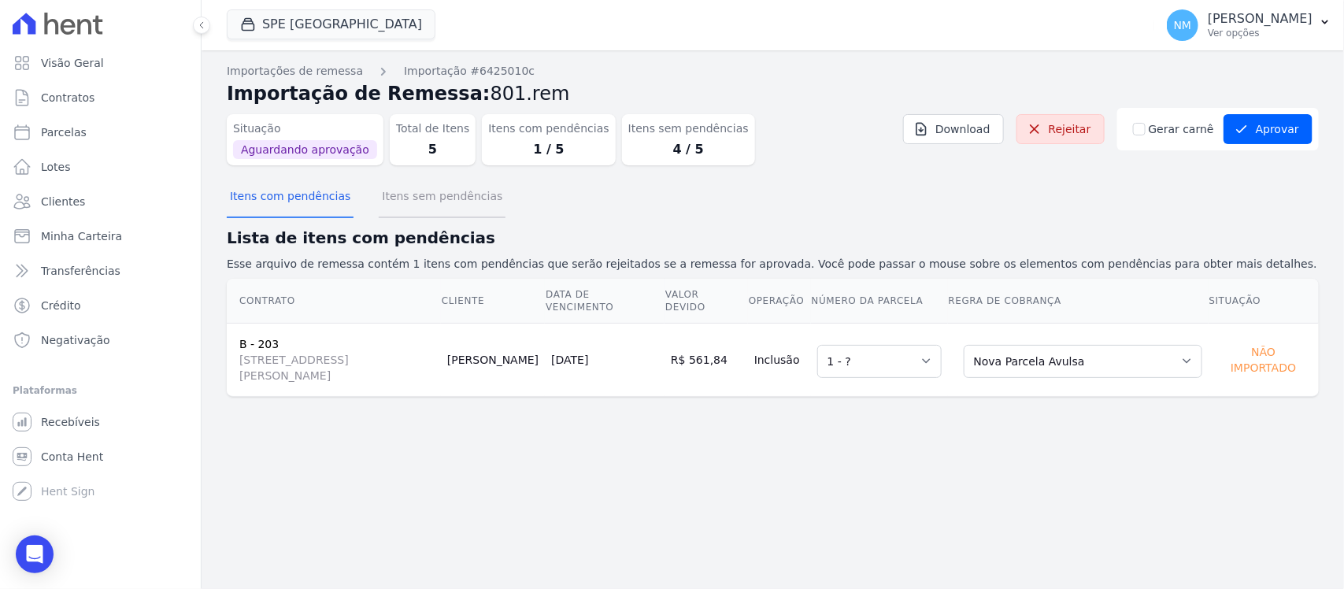
click at [446, 201] on button "Itens sem pendências" at bounding box center [442, 197] width 127 height 41
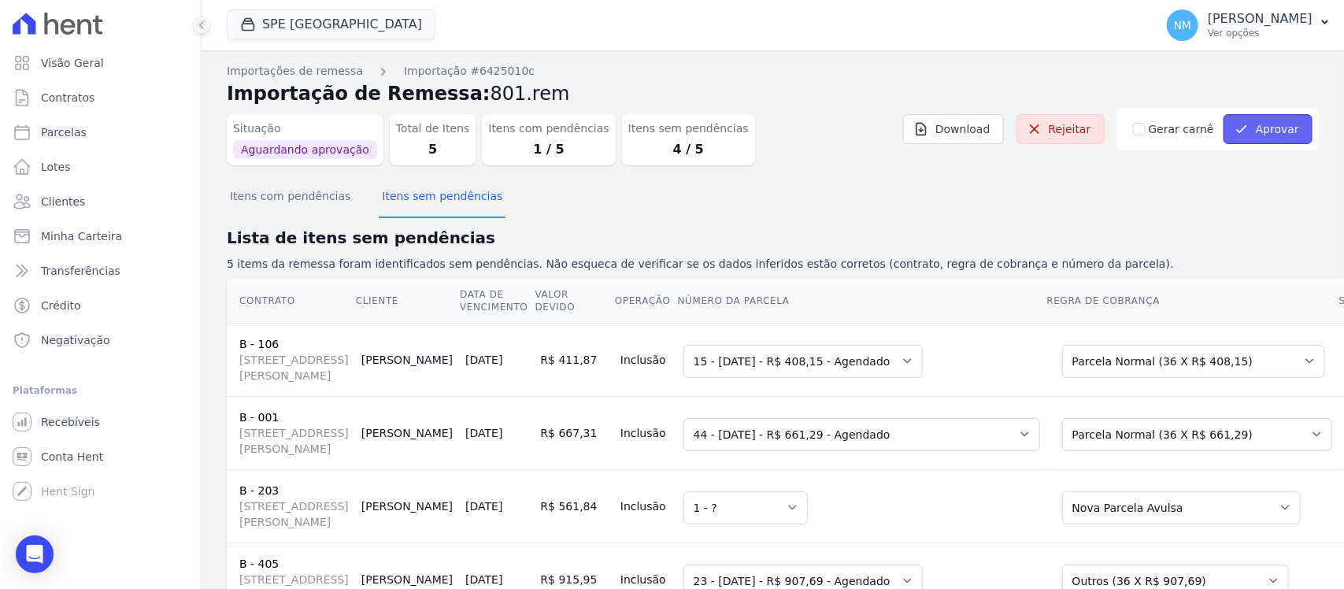
drag, startPoint x: 1253, startPoint y: 126, endPoint x: 1110, endPoint y: 198, distance: 160.2
click at [1253, 128] on button "Aprovar" at bounding box center [1267, 129] width 89 height 30
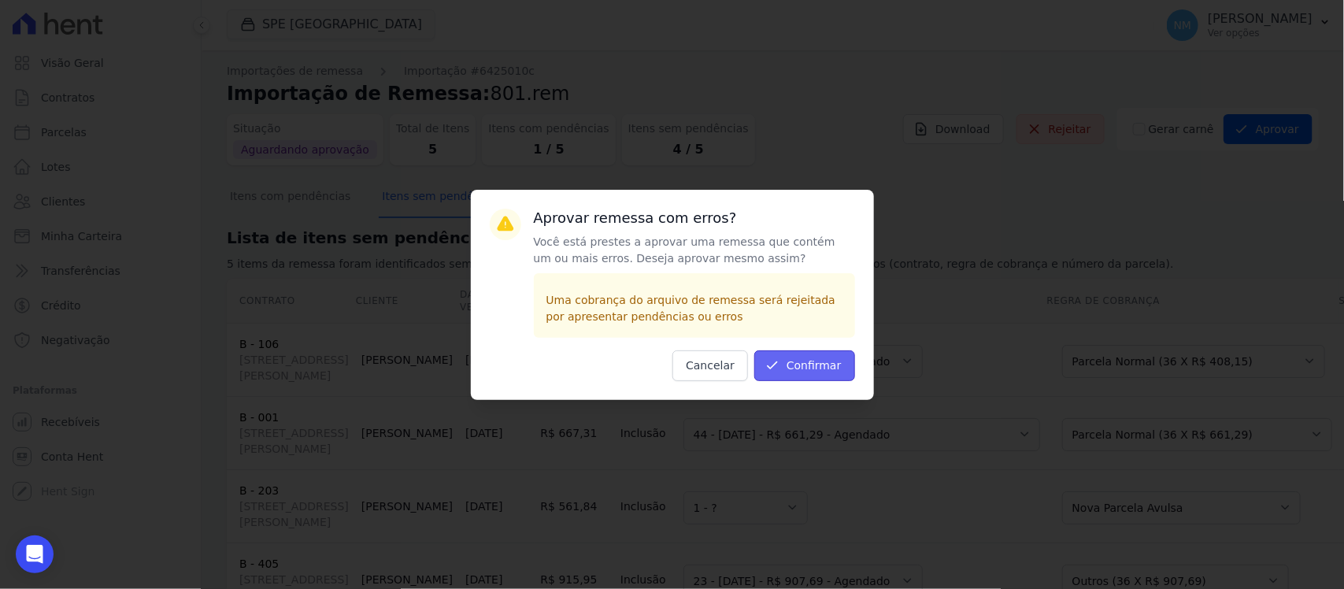
click at [817, 362] on button "Confirmar" at bounding box center [804, 365] width 101 height 31
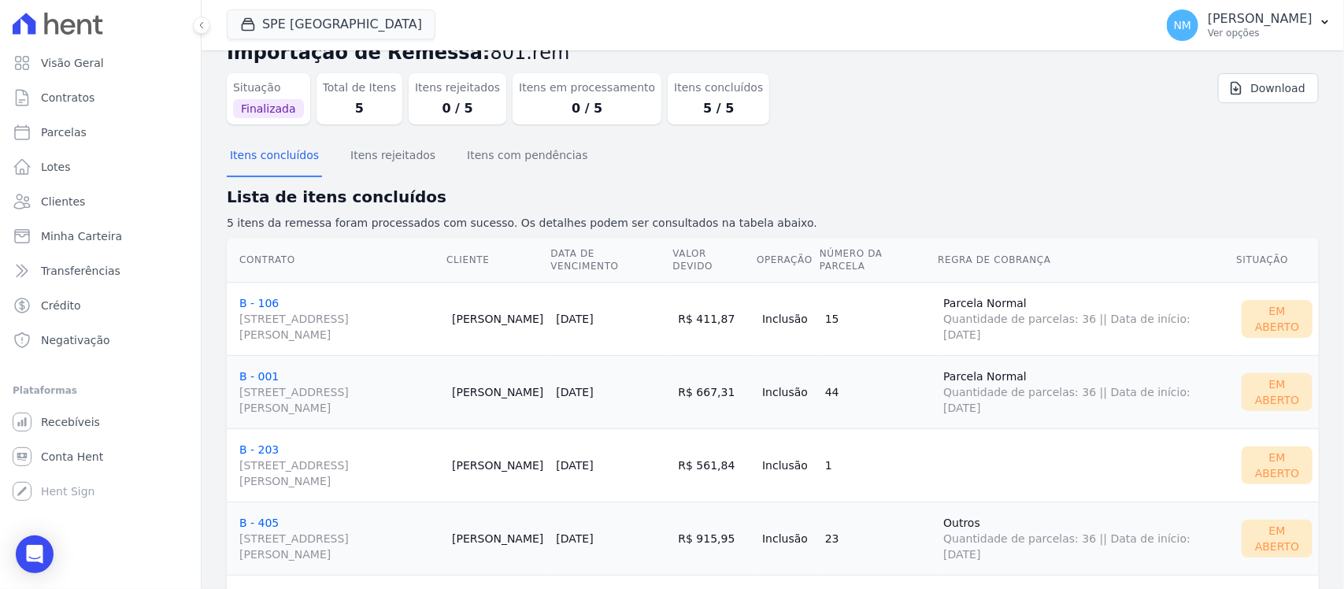
scroll to position [139, 0]
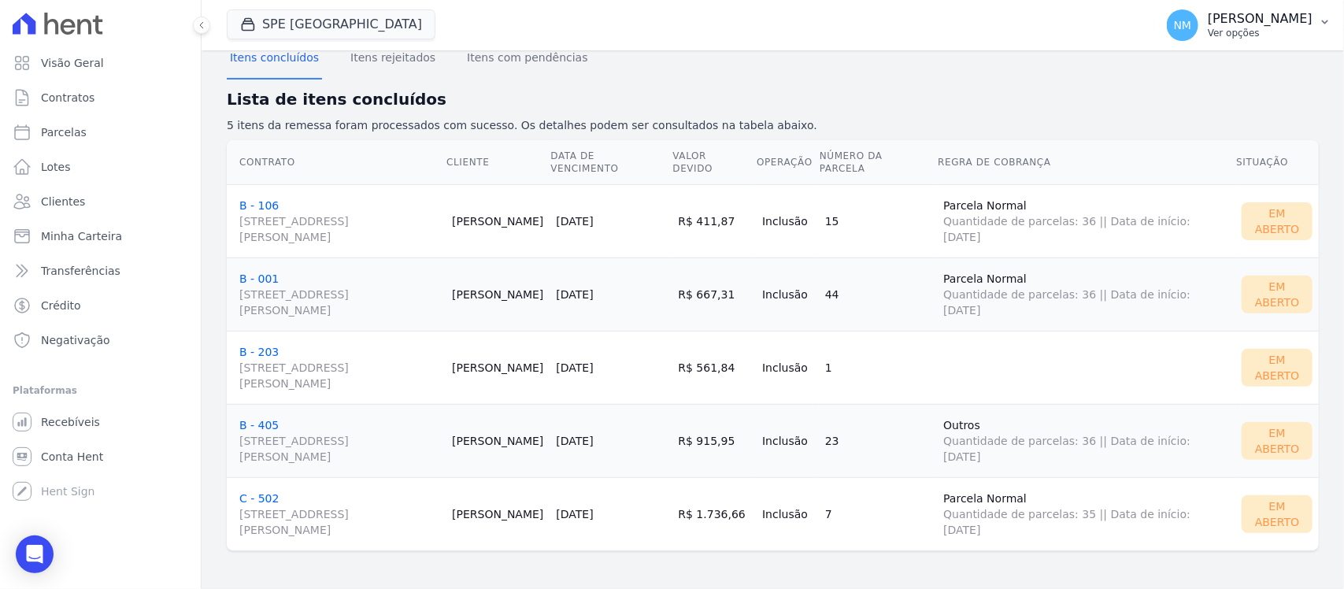
click at [1325, 24] on icon "button" at bounding box center [1325, 22] width 13 height 13
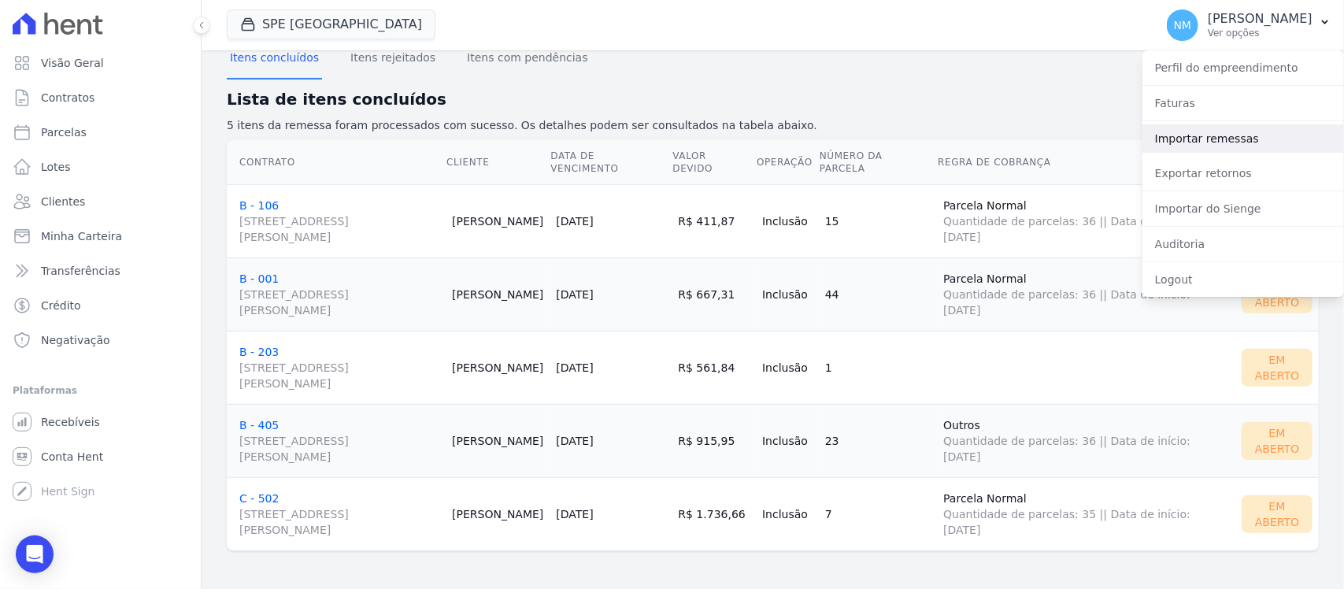
drag, startPoint x: 1234, startPoint y: 142, endPoint x: 1207, endPoint y: 150, distance: 27.7
click at [1234, 142] on link "Importar remessas" at bounding box center [1243, 138] width 202 height 28
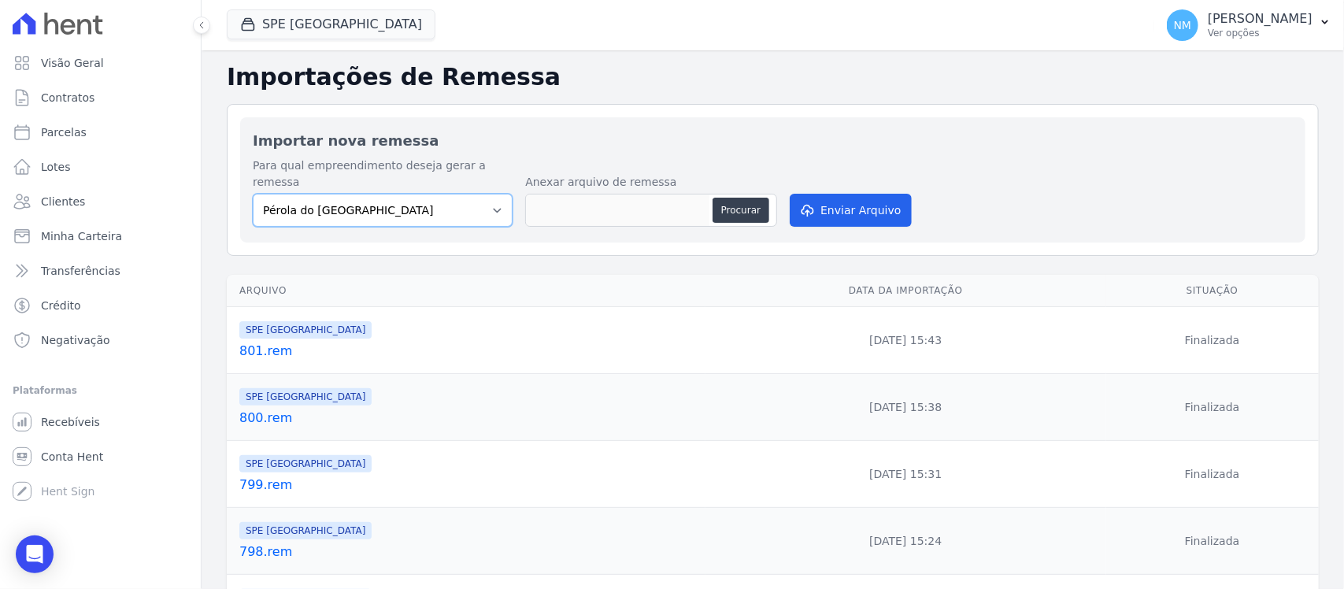
click at [498, 194] on select "Pérola do Tocantins SPE Montenegro" at bounding box center [383, 210] width 260 height 33
select select "168bdd06-a3dd-4988-b5a9-b0a7c7bf8968"
click at [253, 194] on select "Pérola do Tocantins SPE Montenegro" at bounding box center [383, 210] width 260 height 33
click at [734, 198] on button "Procurar" at bounding box center [740, 210] width 57 height 25
type input "802.rem"
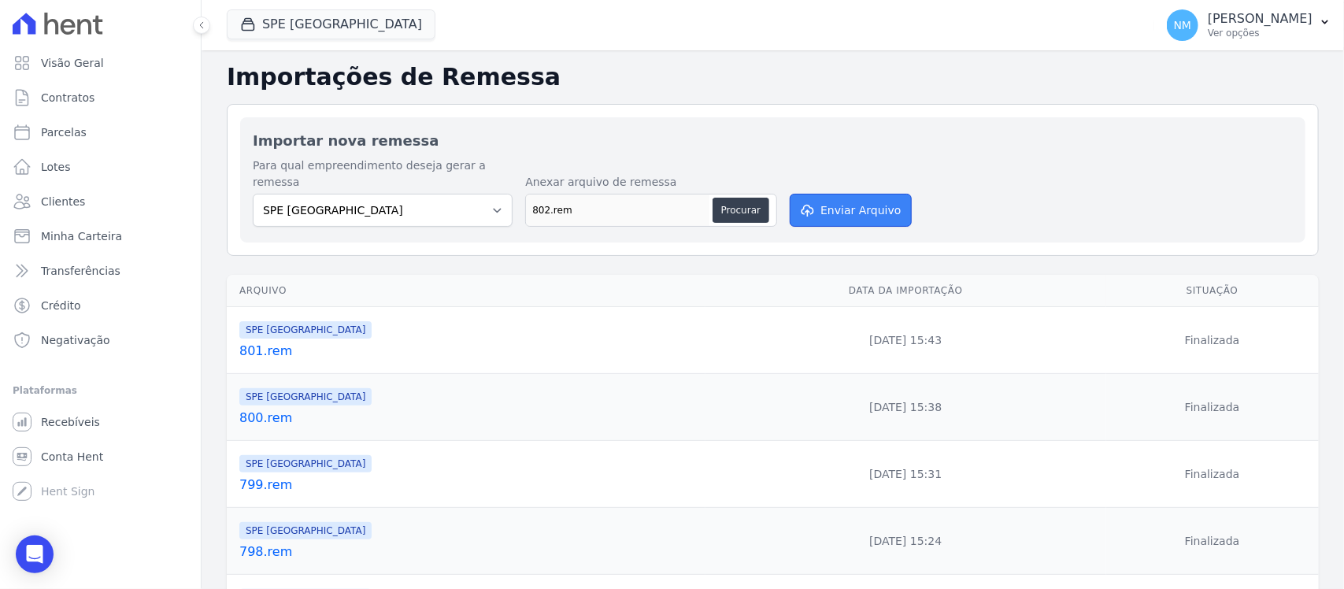
click at [864, 194] on button "Enviar Arquivo" at bounding box center [850, 210] width 121 height 33
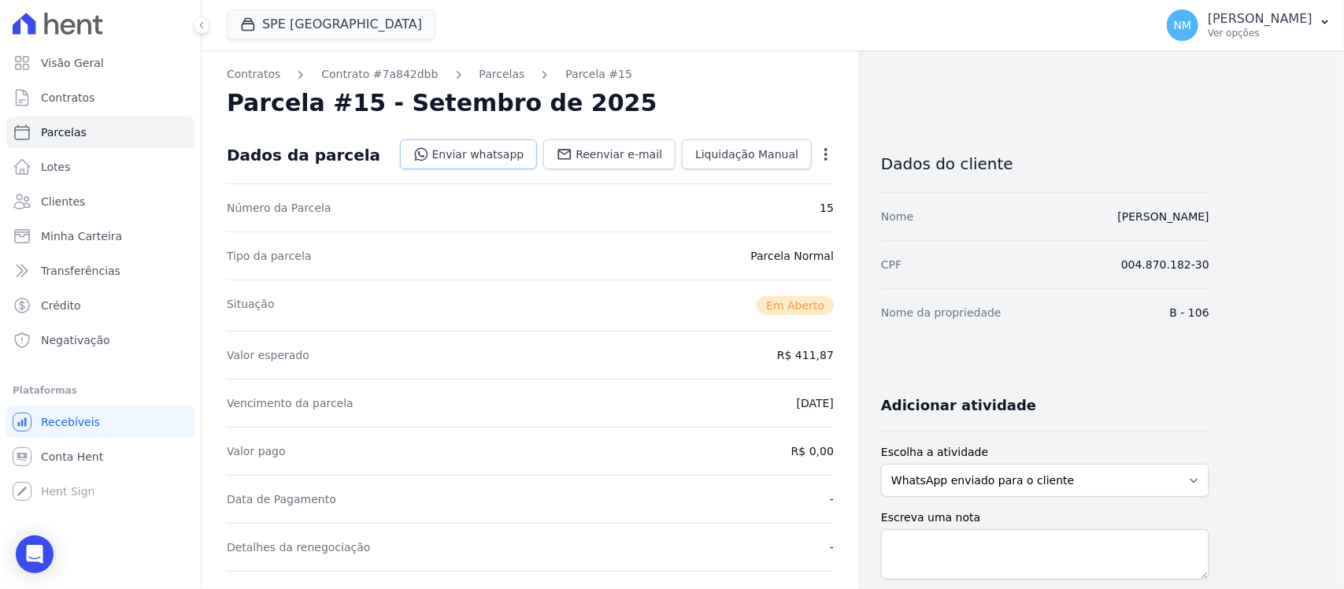
click at [508, 157] on link "Enviar whatsapp" at bounding box center [469, 154] width 138 height 30
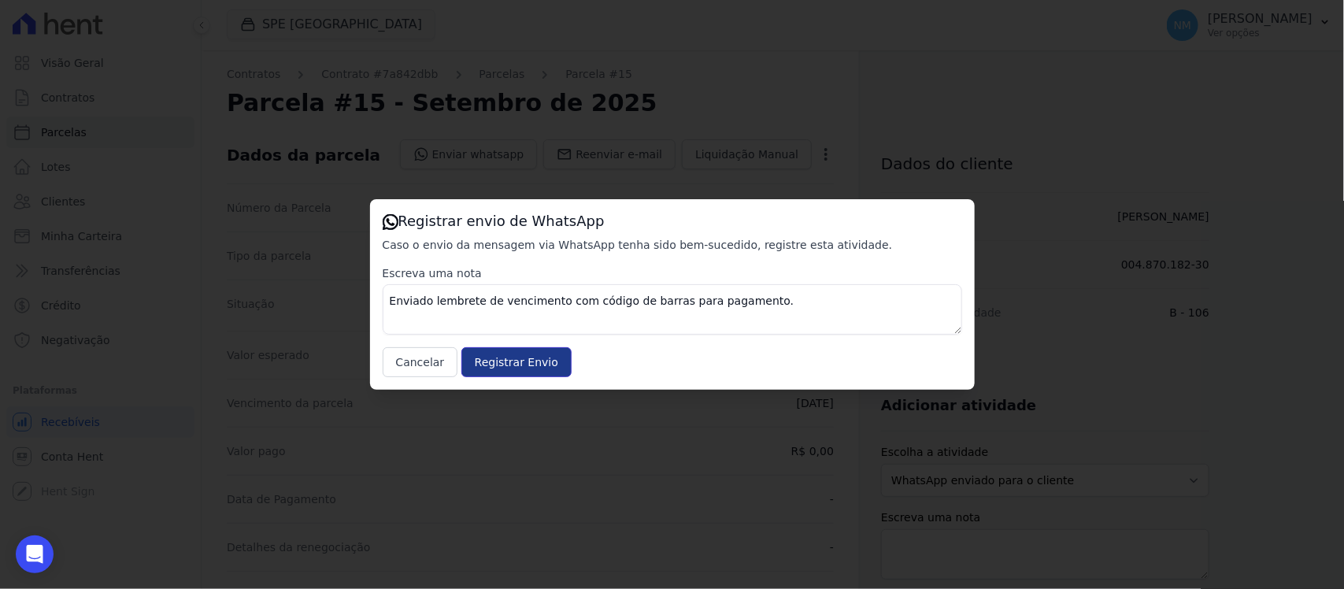
click at [538, 363] on input "Registrar Envio" at bounding box center [516, 362] width 110 height 30
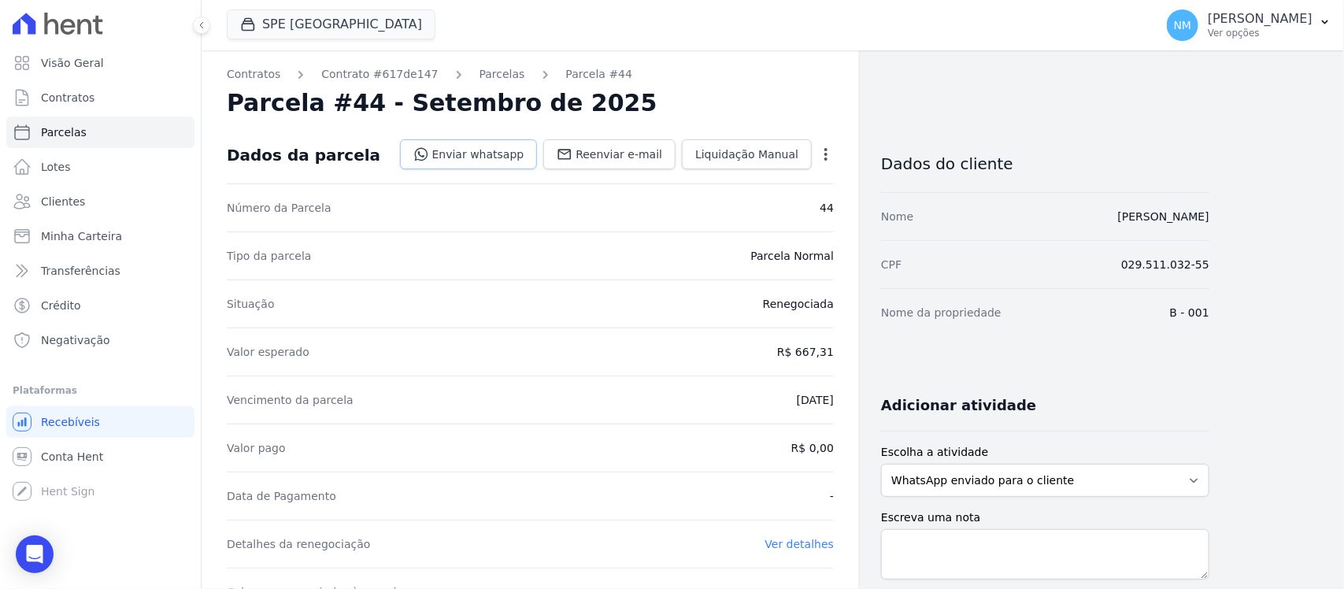
click at [505, 161] on link "Enviar whatsapp" at bounding box center [469, 154] width 138 height 30
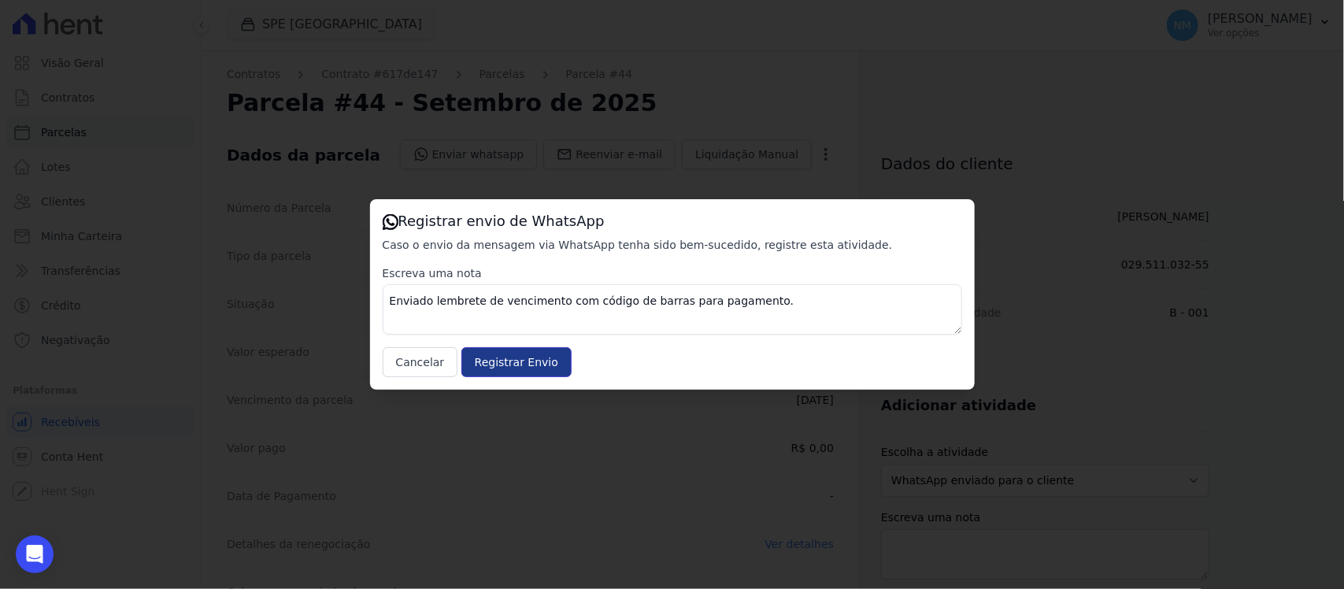
click at [533, 364] on input "Registrar Envio" at bounding box center [516, 362] width 110 height 30
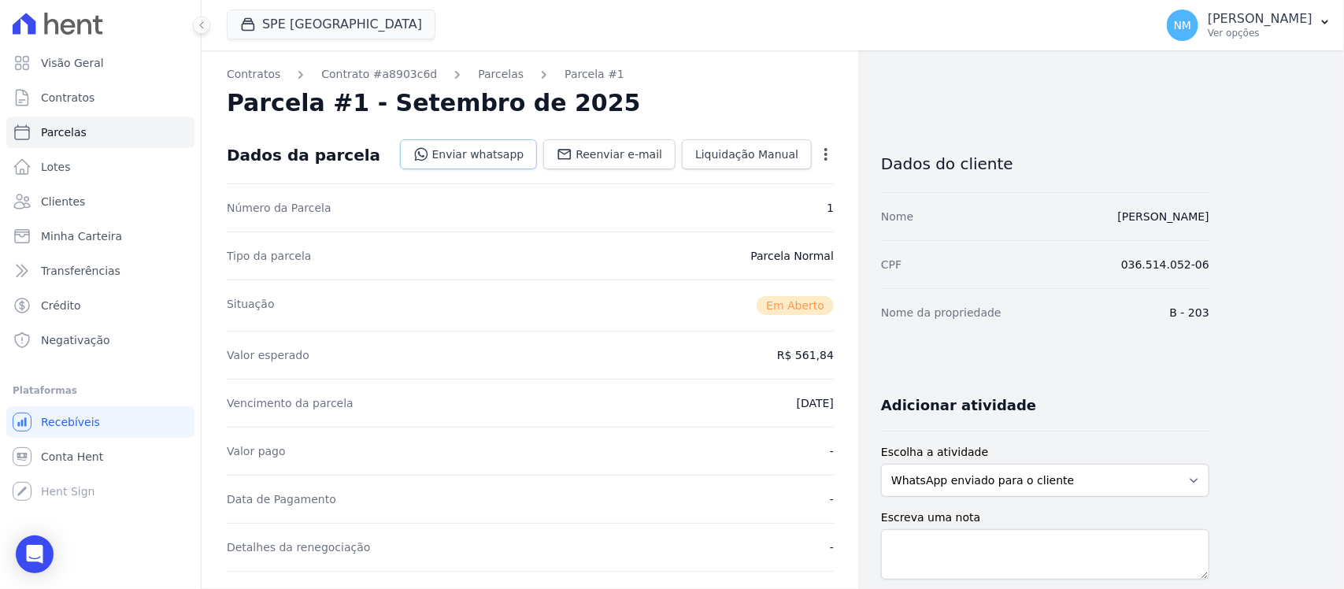
drag, startPoint x: 486, startPoint y: 148, endPoint x: 520, endPoint y: 156, distance: 34.8
click at [489, 150] on link "Enviar whatsapp" at bounding box center [469, 154] width 138 height 30
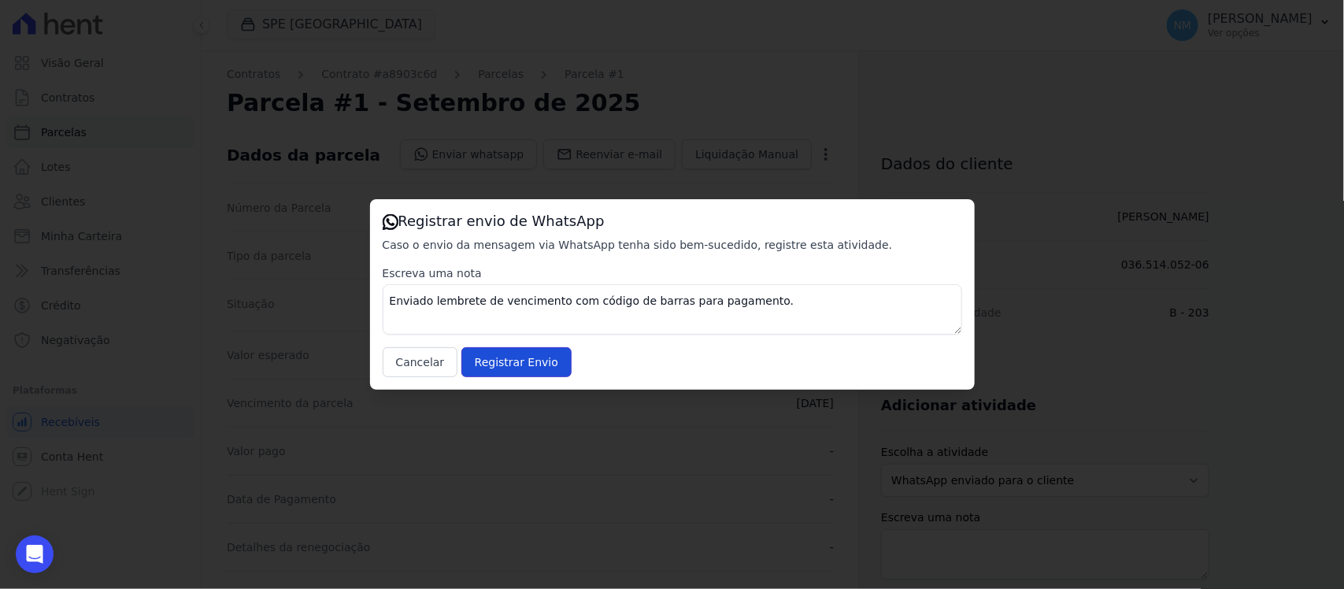
drag, startPoint x: 541, startPoint y: 357, endPoint x: 690, endPoint y: 232, distance: 194.5
click at [544, 354] on input "Registrar Envio" at bounding box center [516, 362] width 110 height 30
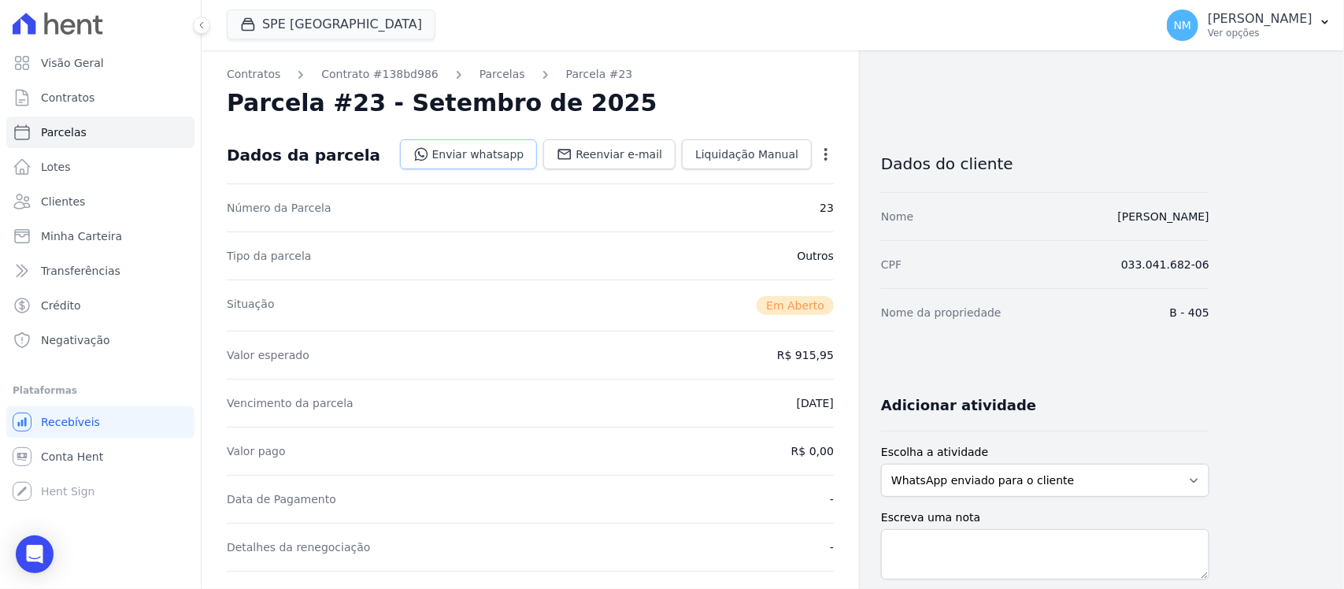
click at [493, 159] on link "Enviar whatsapp" at bounding box center [469, 154] width 138 height 30
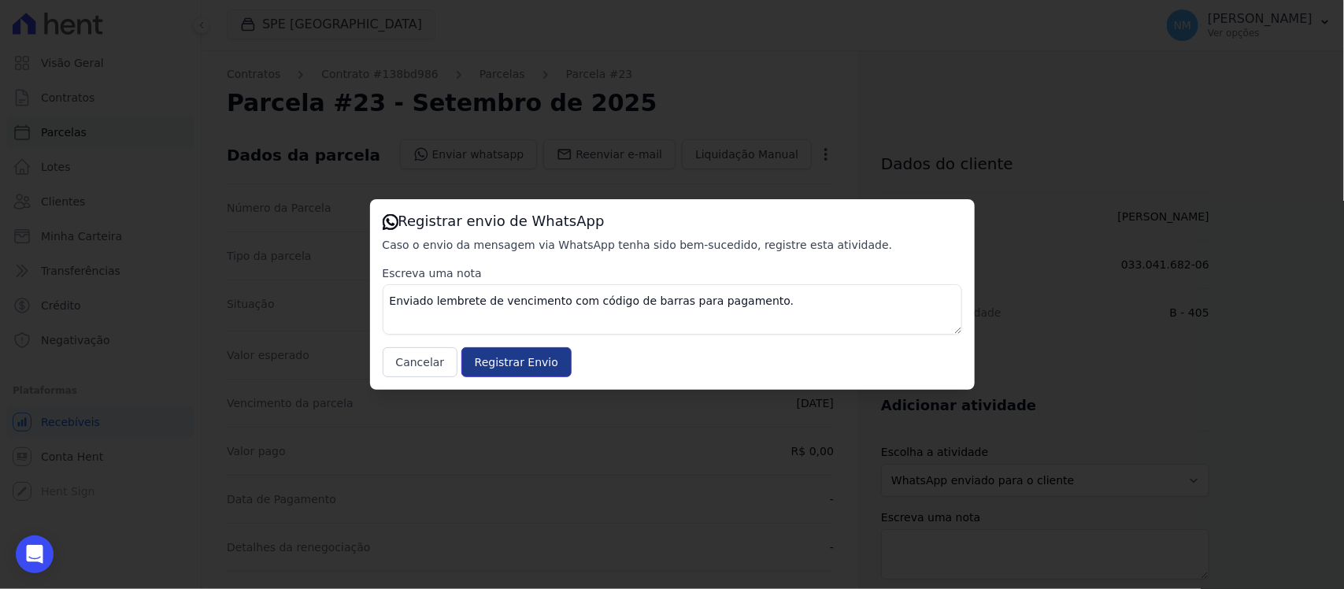
click at [549, 359] on input "Registrar Envio" at bounding box center [516, 362] width 110 height 30
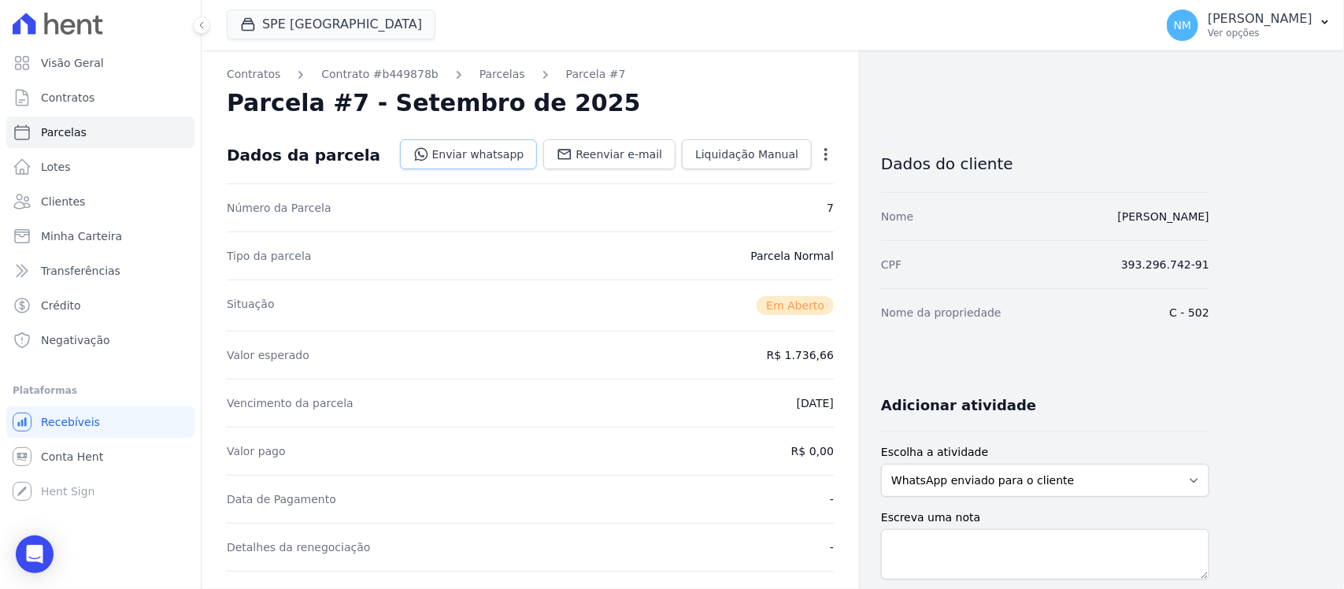
click at [502, 150] on link "Enviar whatsapp" at bounding box center [469, 154] width 138 height 30
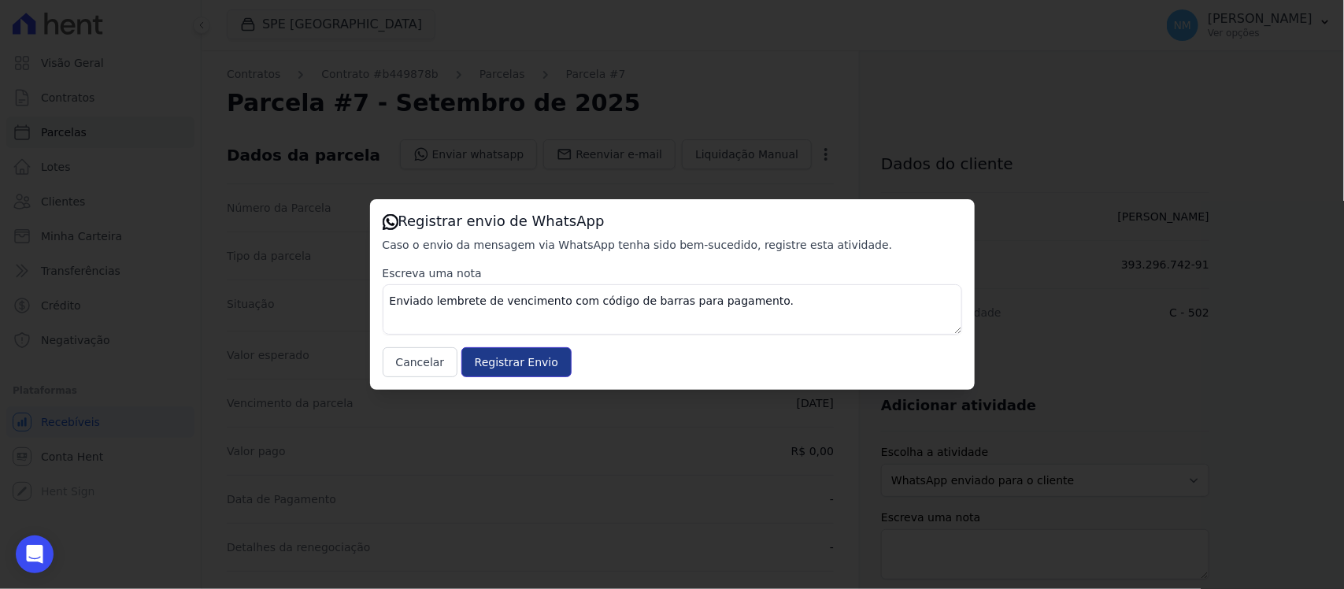
click at [534, 357] on input "Registrar Envio" at bounding box center [516, 362] width 110 height 30
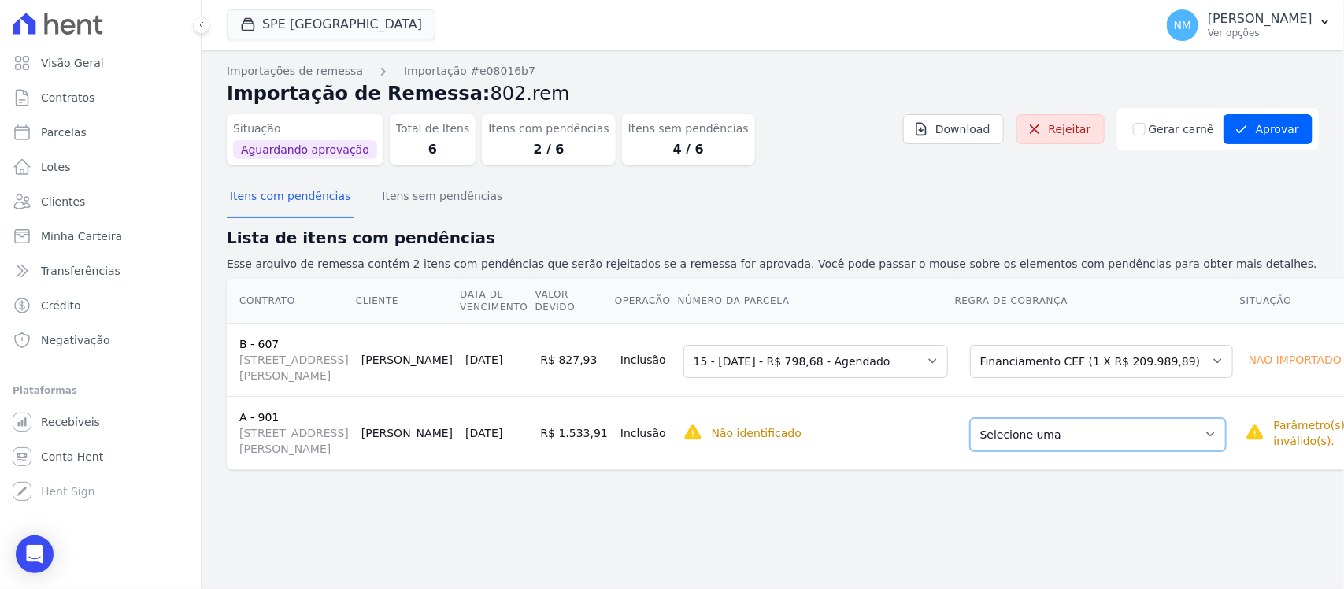
click at [1166, 451] on select "Selecione uma Nova Parcela Avulsa Parcela Avulsa Existente Sinal (1 X R$ 1.000,…" at bounding box center [1098, 434] width 256 height 33
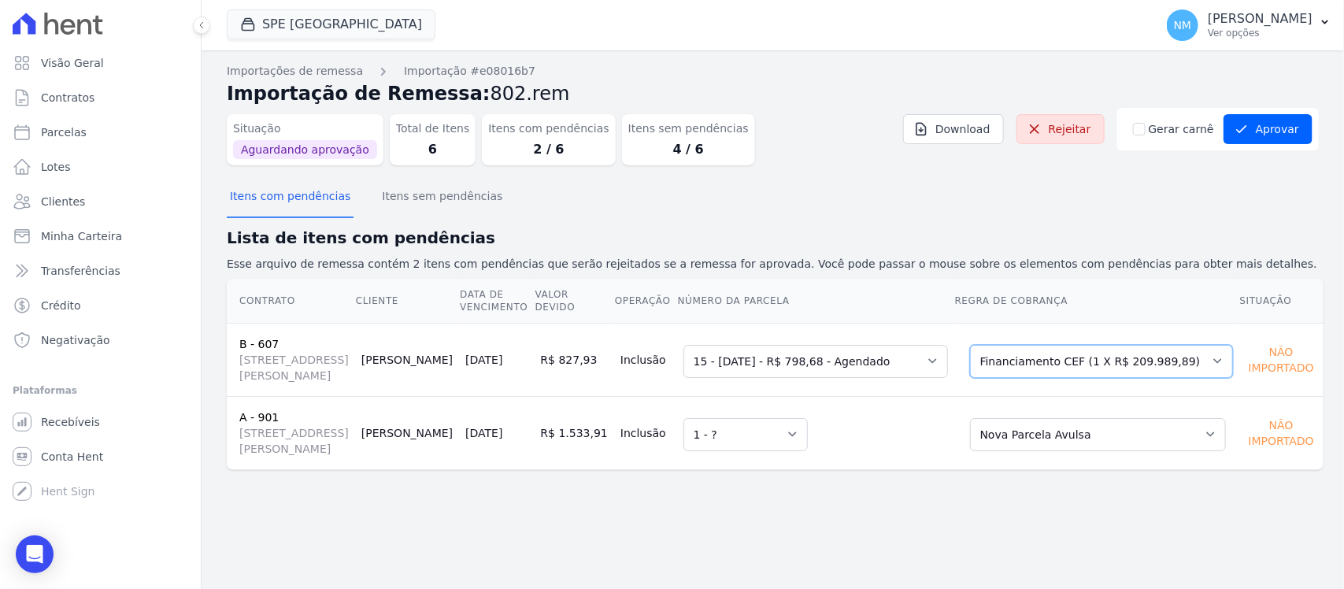
click at [1205, 375] on select "Selecione uma Nova Parcela Avulsa Parcela Avulsa Existente Outros (1 X R$ 205.3…" at bounding box center [1101, 361] width 263 height 33
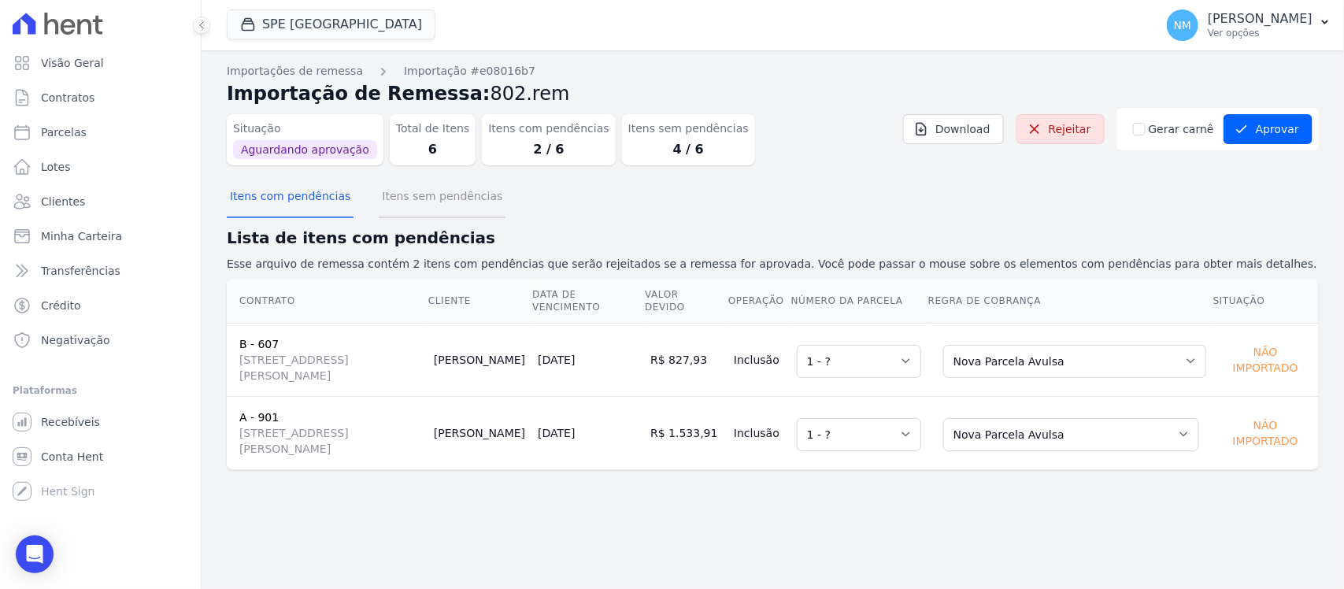
click at [449, 202] on button "Itens sem pendências" at bounding box center [442, 197] width 127 height 41
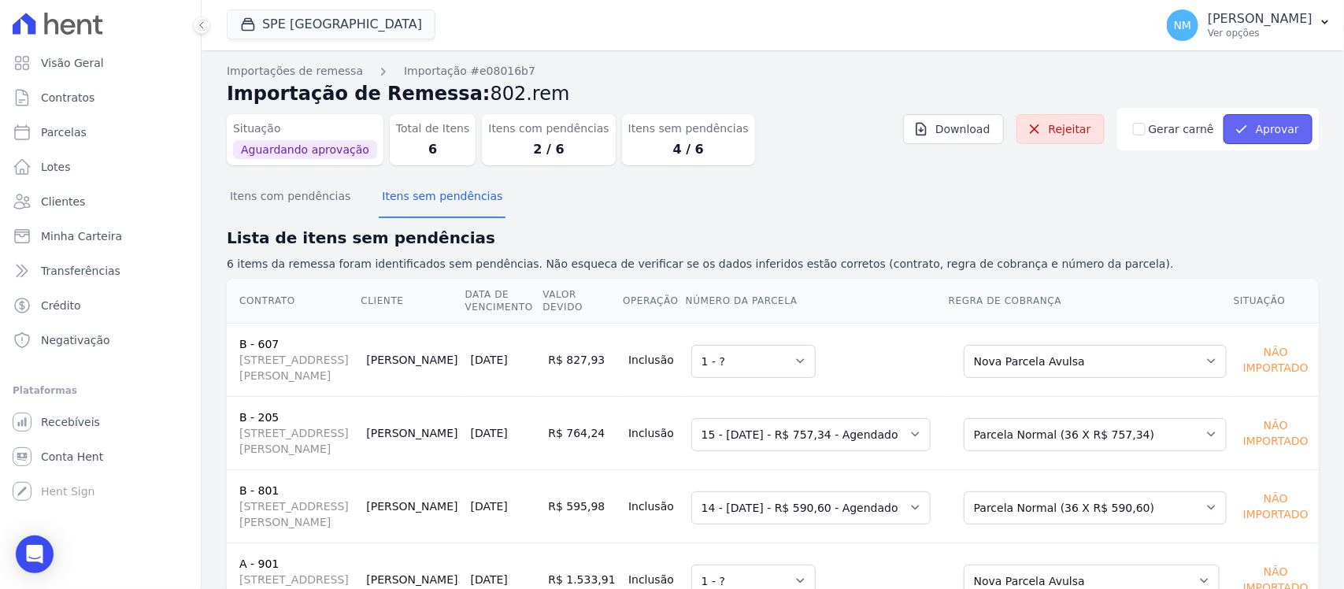
click at [1264, 131] on button "Aprovar" at bounding box center [1267, 129] width 89 height 30
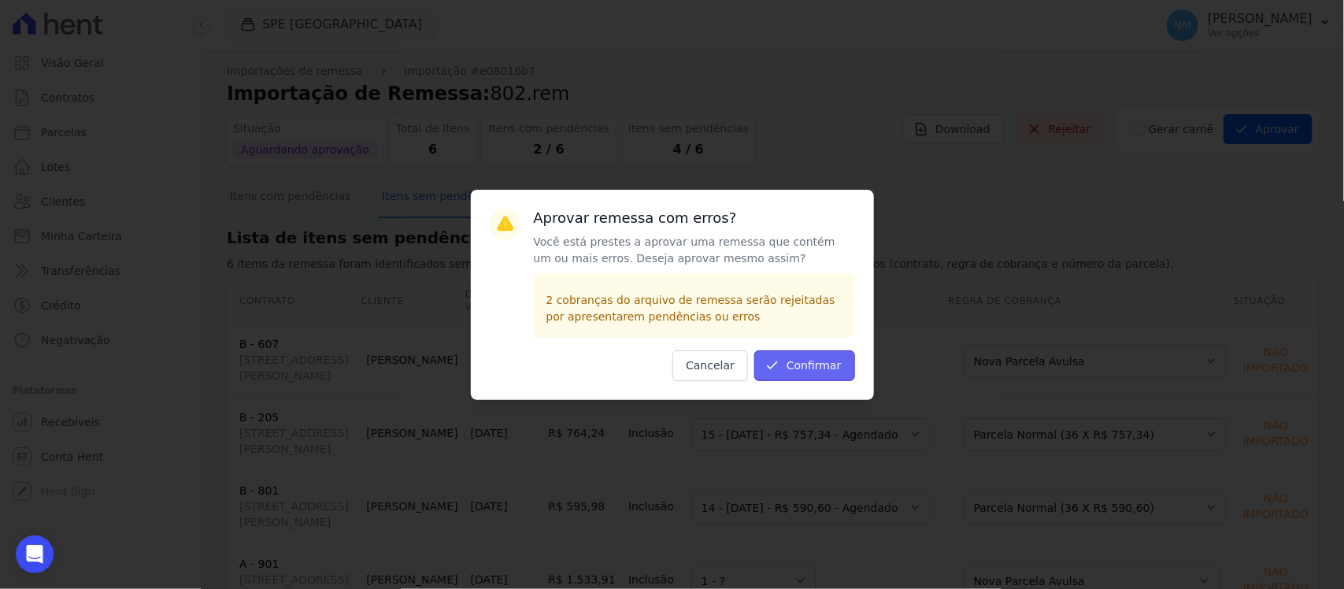
click at [815, 364] on button "Confirmar" at bounding box center [804, 365] width 101 height 31
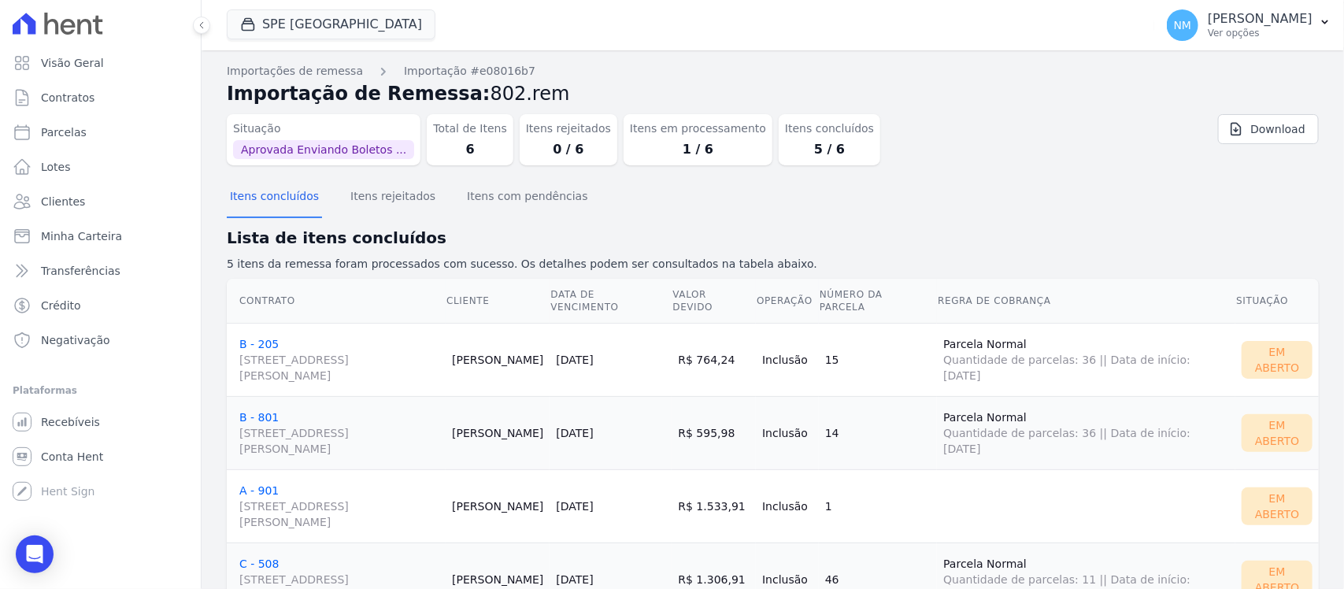
scroll to position [98, 0]
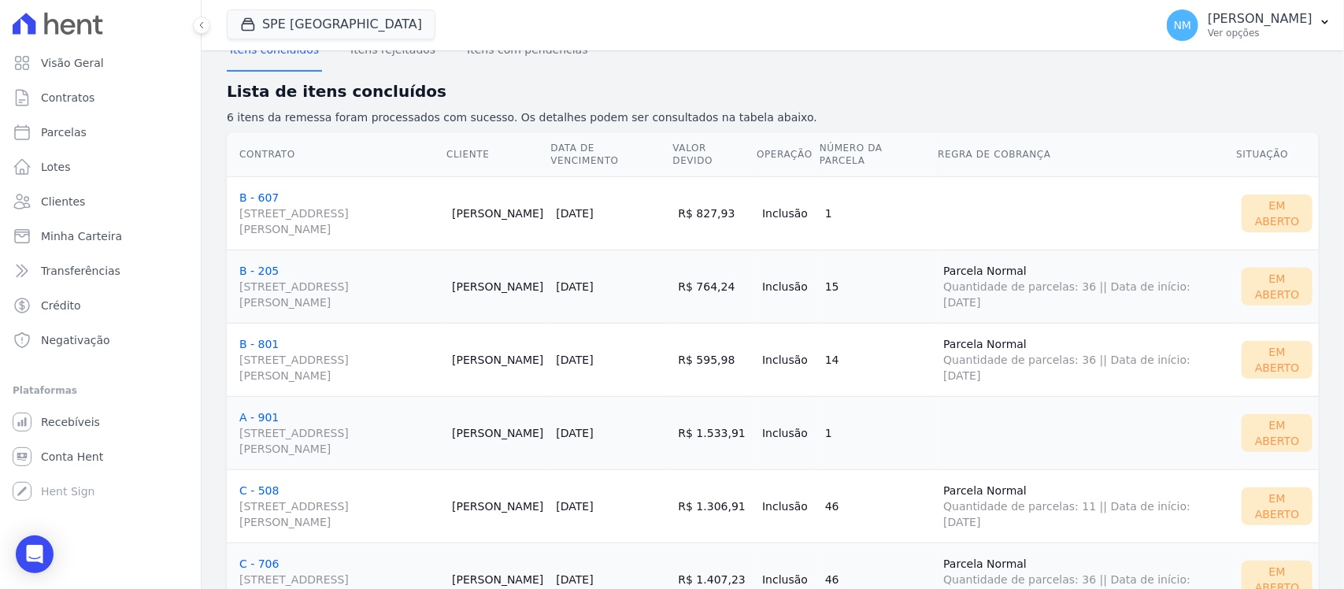
scroll to position [114, 0]
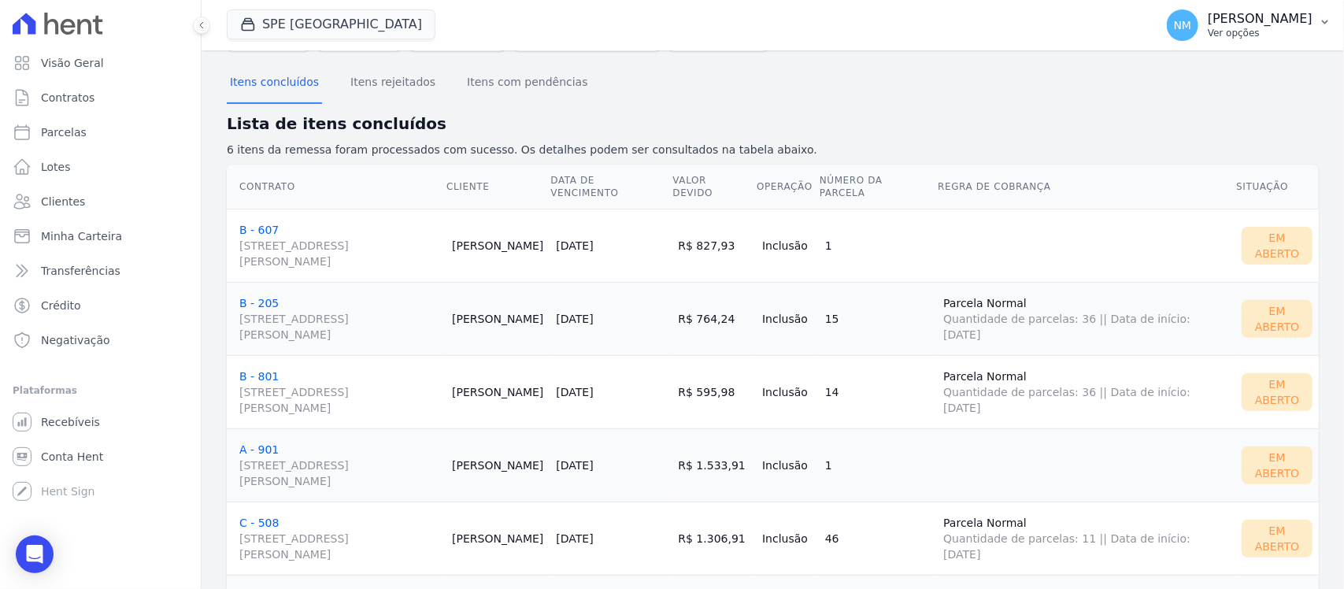
click at [1327, 28] on icon "button" at bounding box center [1325, 22] width 13 height 13
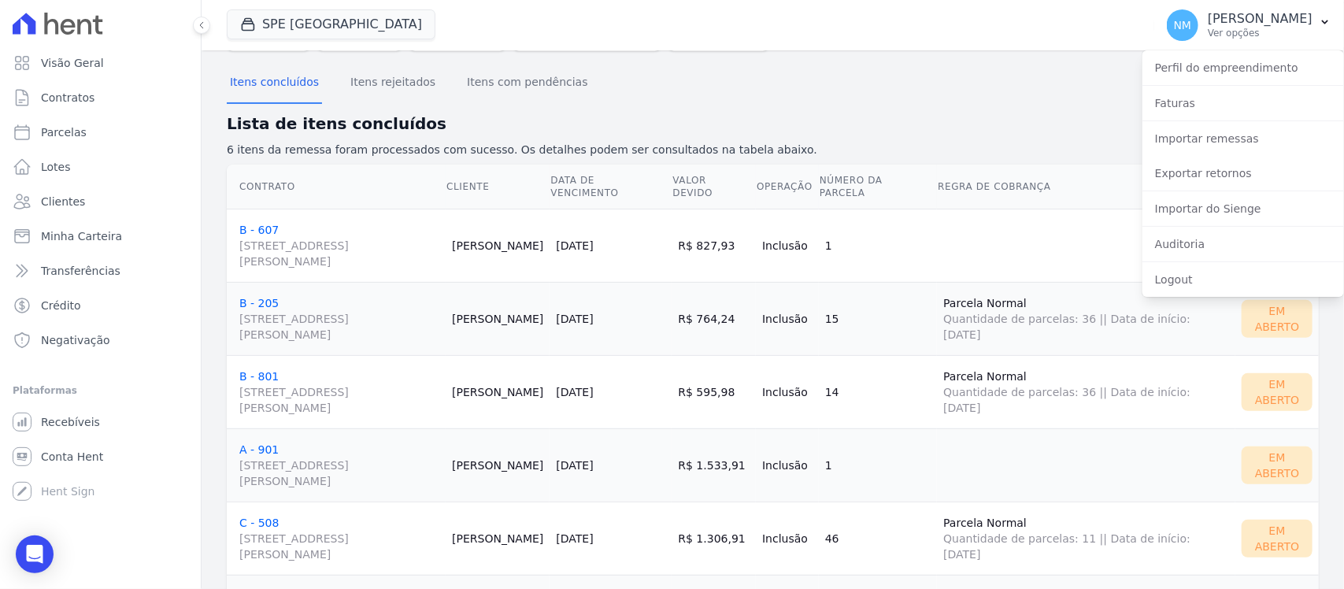
drag, startPoint x: 836, startPoint y: 72, endPoint x: 851, endPoint y: 72, distance: 15.0
click at [836, 72] on div "Itens concluídos Itens rejeitados Itens com pendências" at bounding box center [773, 83] width 1092 height 39
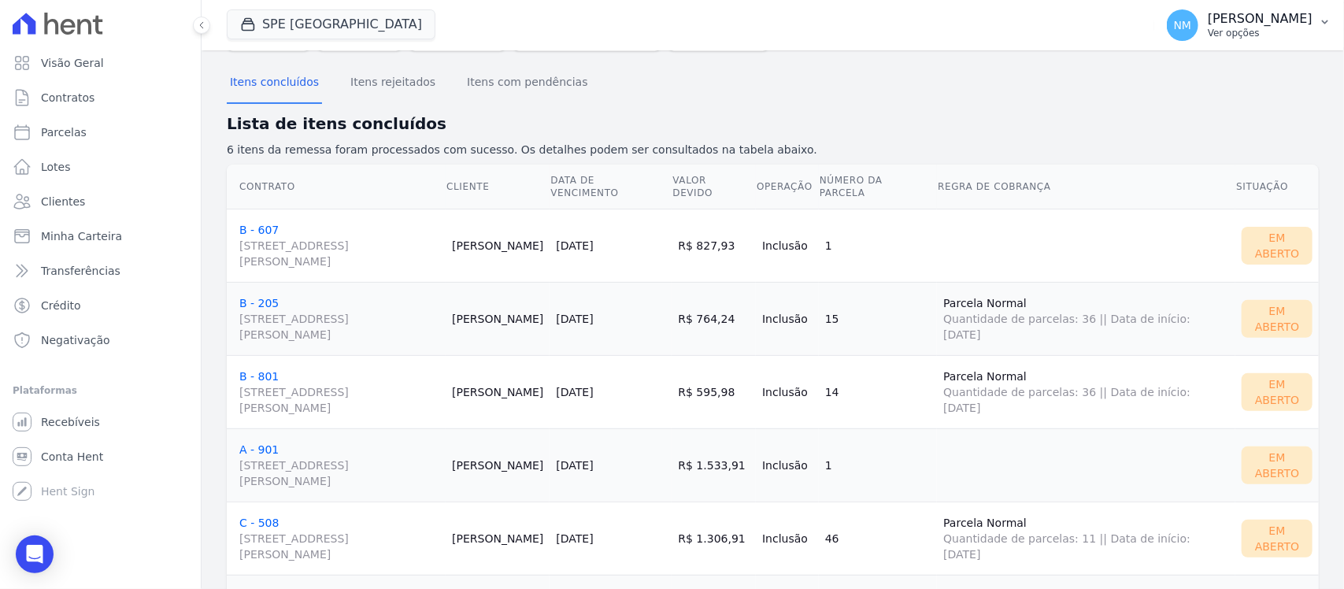
click at [1328, 32] on button "NM Nilda Moura Ver opções" at bounding box center [1249, 25] width 190 height 44
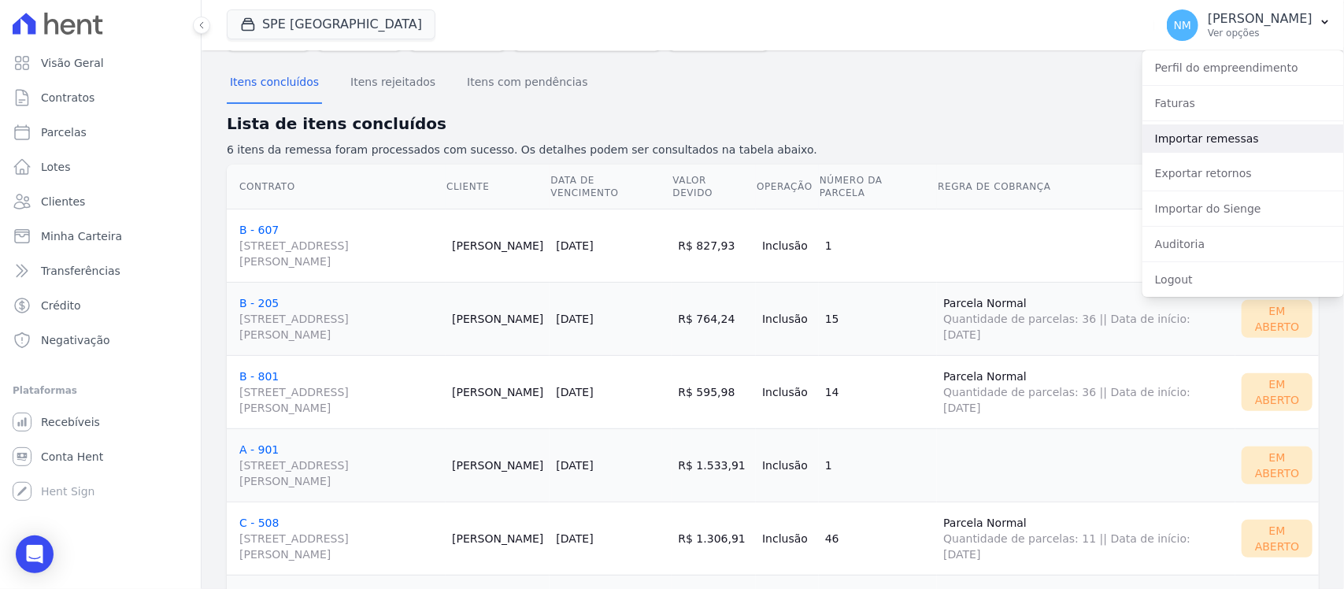
click at [1224, 139] on link "Importar remessas" at bounding box center [1243, 138] width 202 height 28
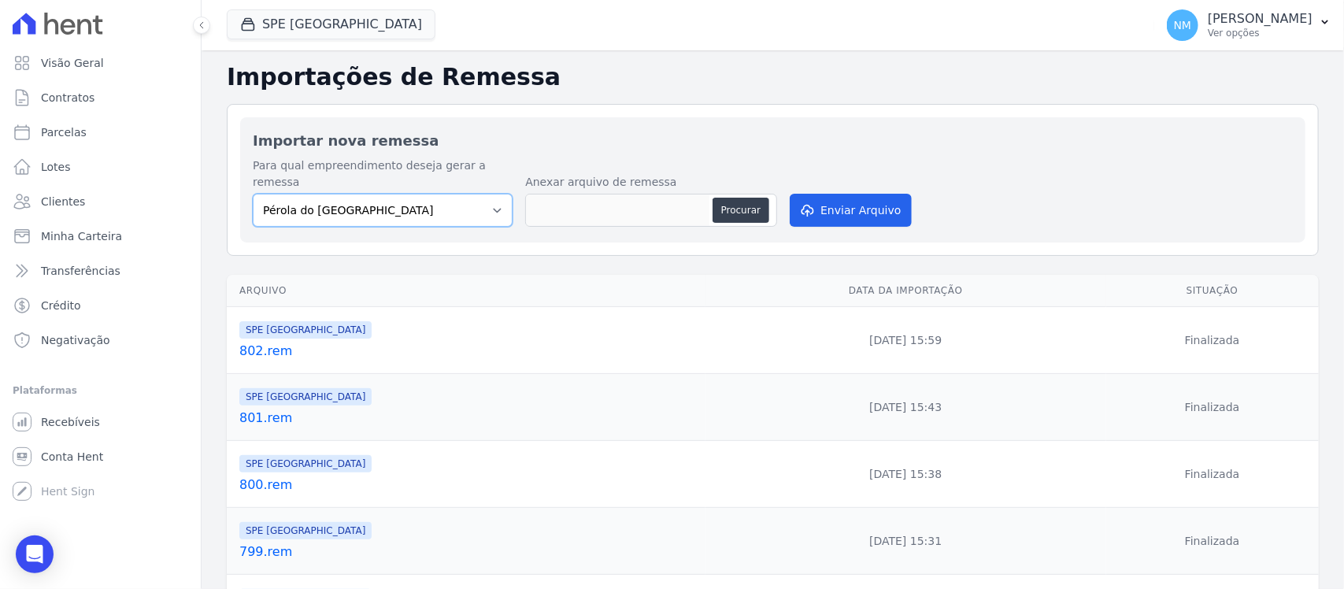
click at [483, 194] on select "Pérola do Tocantins SPE Montenegro" at bounding box center [383, 210] width 260 height 33
select select "168bdd06-a3dd-4988-b5a9-b0a7c7bf8968"
click at [253, 194] on select "Pérola do Tocantins SPE Montenegro" at bounding box center [383, 210] width 260 height 33
click at [721, 198] on button "Procurar" at bounding box center [740, 210] width 57 height 25
type input "803.rem"
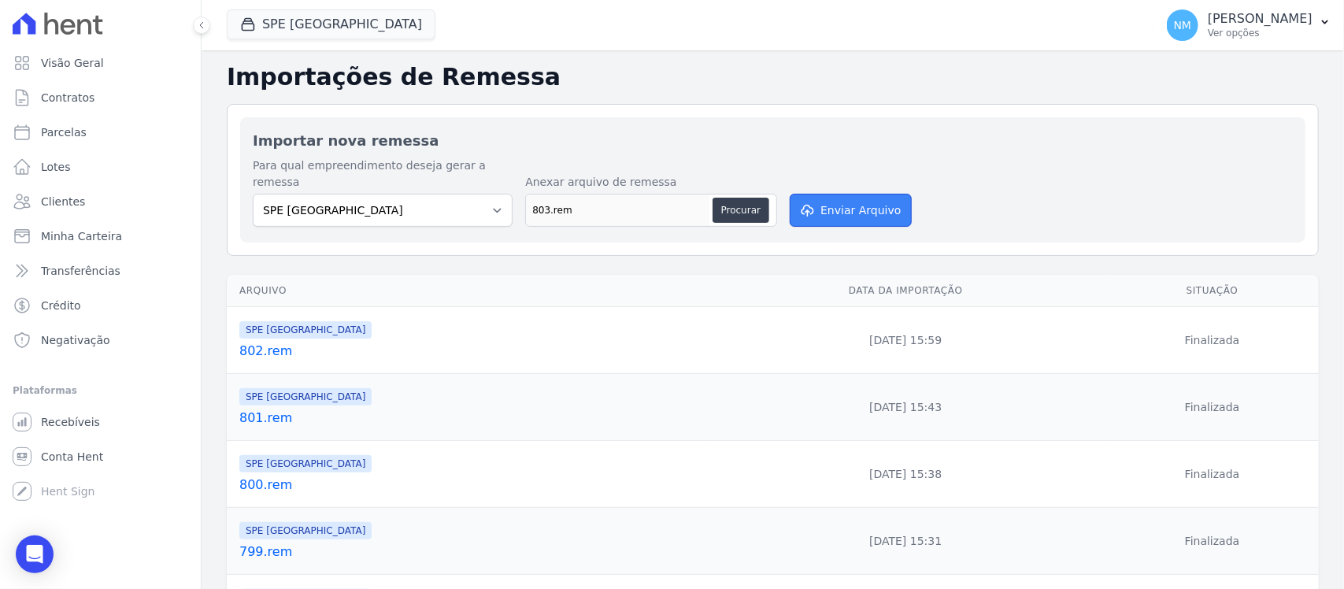
click at [852, 194] on button "Enviar Arquivo" at bounding box center [850, 210] width 121 height 33
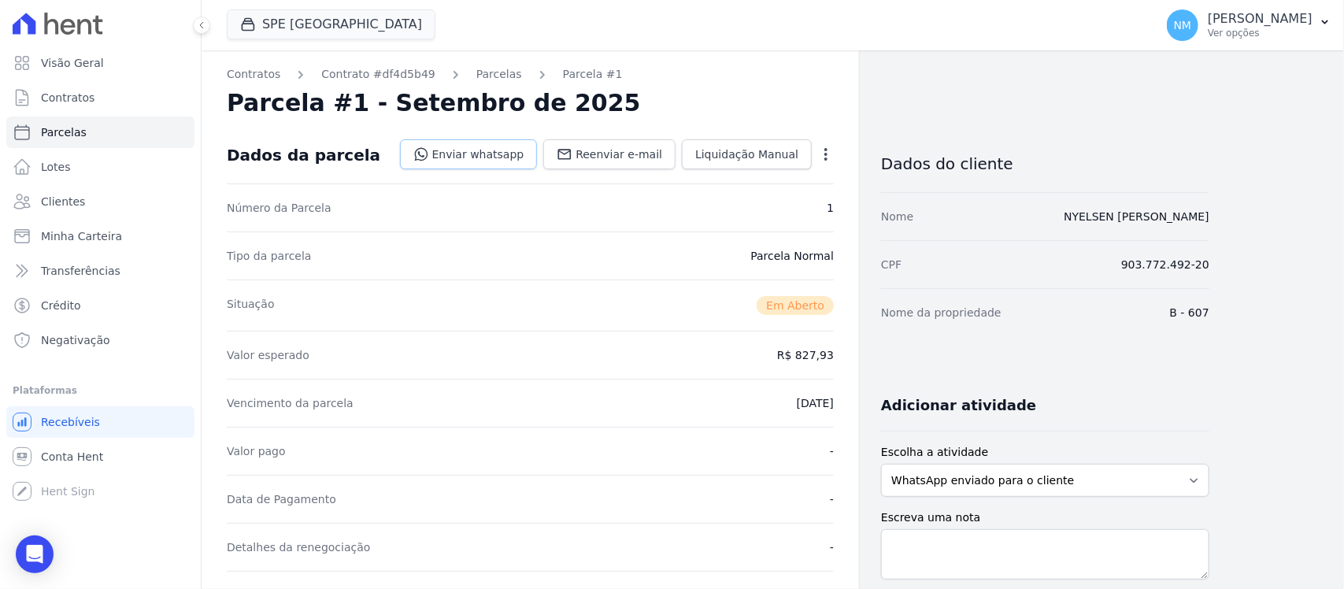
click at [509, 150] on link "Enviar whatsapp" at bounding box center [469, 154] width 138 height 30
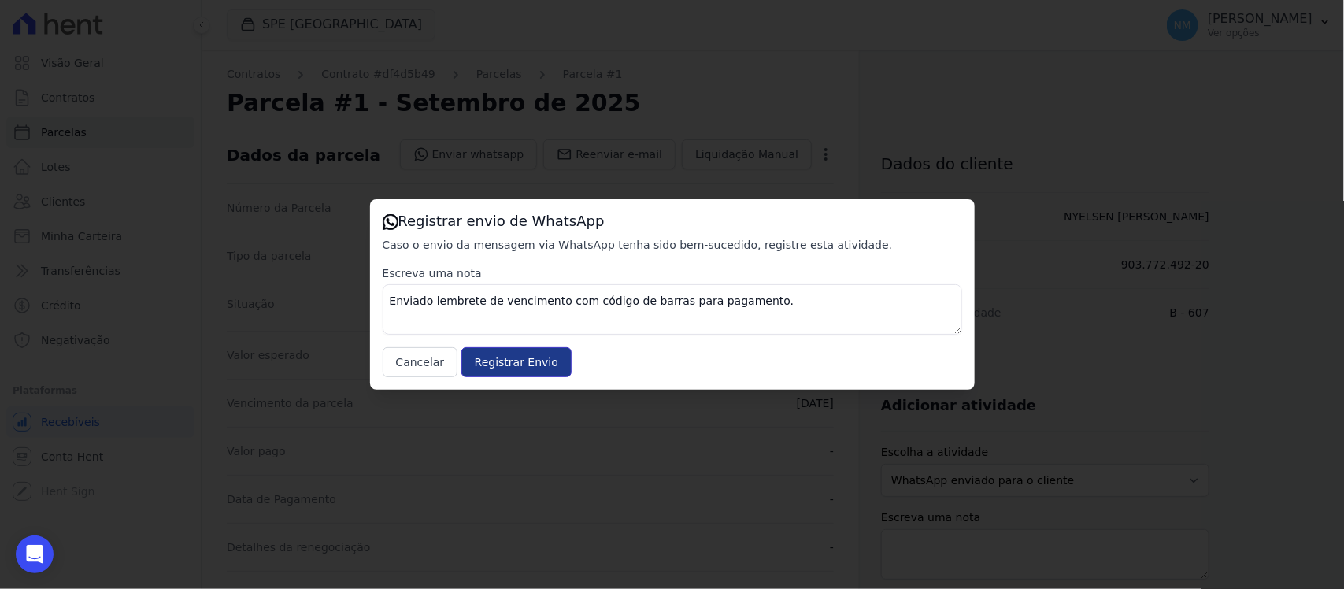
click at [555, 357] on input "Registrar Envio" at bounding box center [516, 362] width 110 height 30
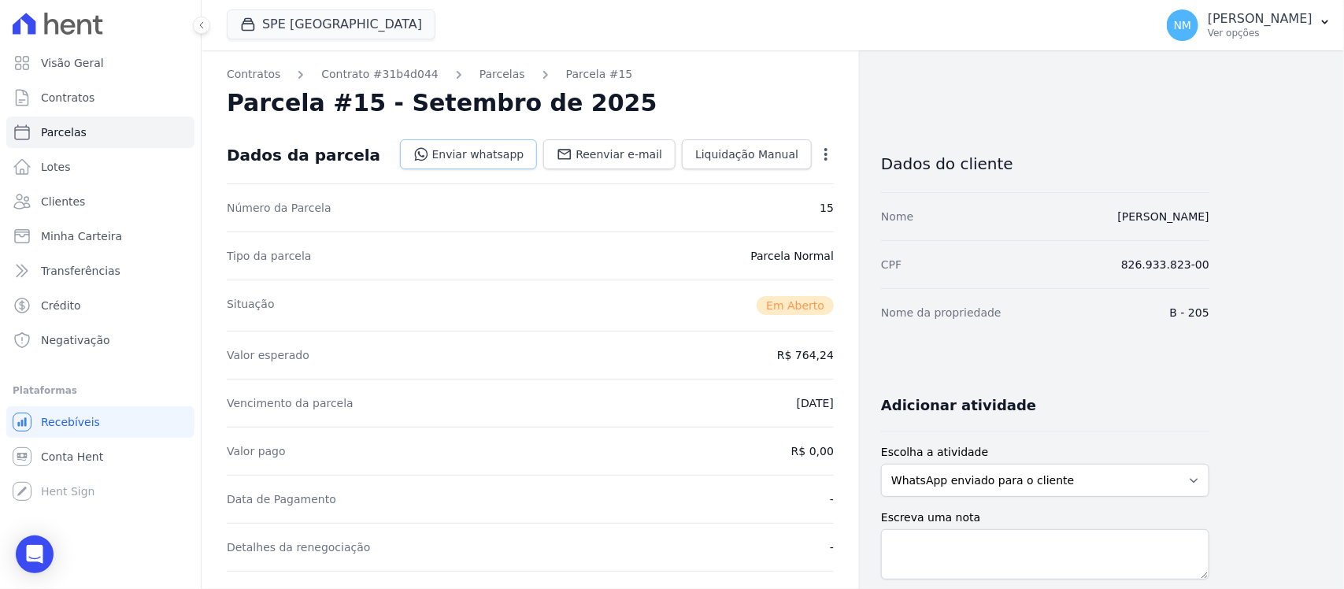
click at [496, 150] on link "Enviar whatsapp" at bounding box center [469, 154] width 138 height 30
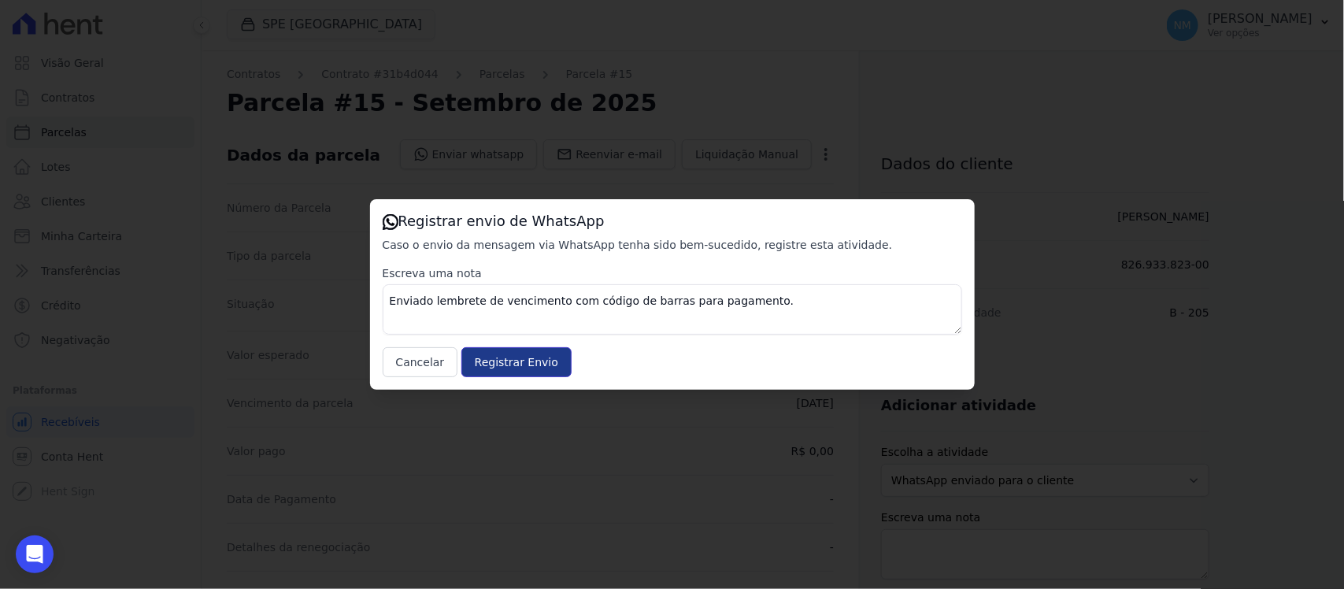
click at [543, 364] on input "Registrar Envio" at bounding box center [516, 362] width 110 height 30
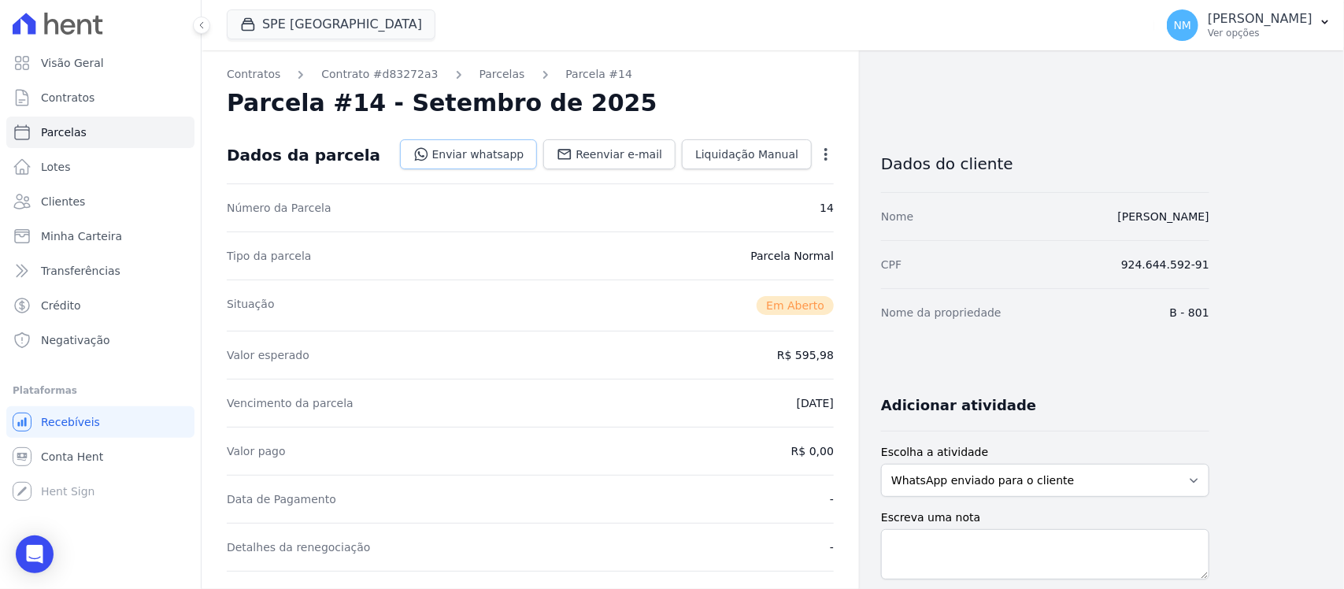
click at [488, 154] on link "Enviar whatsapp" at bounding box center [469, 154] width 138 height 30
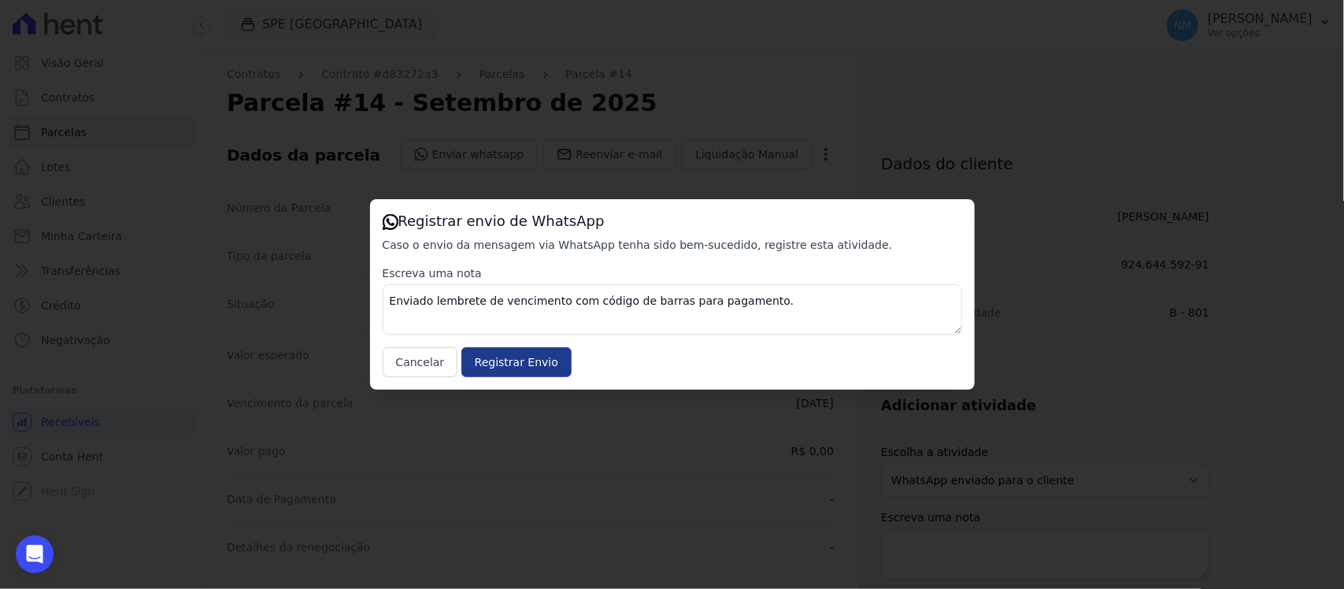
click at [538, 361] on input "Registrar Envio" at bounding box center [516, 362] width 110 height 30
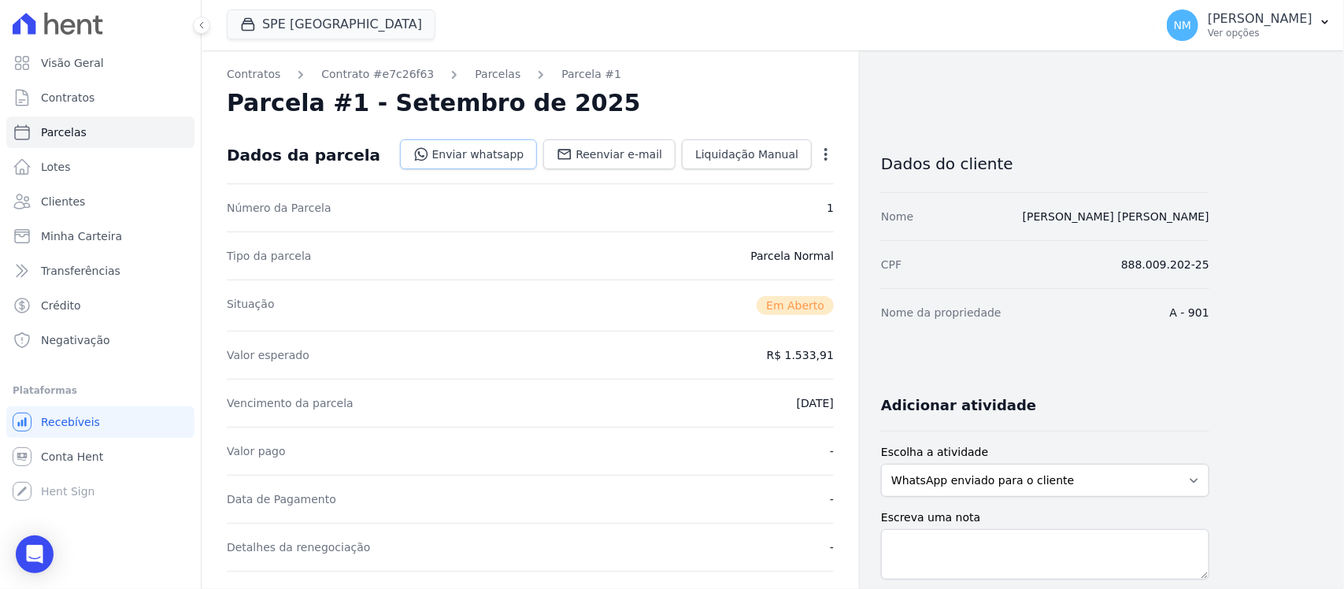
click at [509, 151] on link "Enviar whatsapp" at bounding box center [469, 154] width 138 height 30
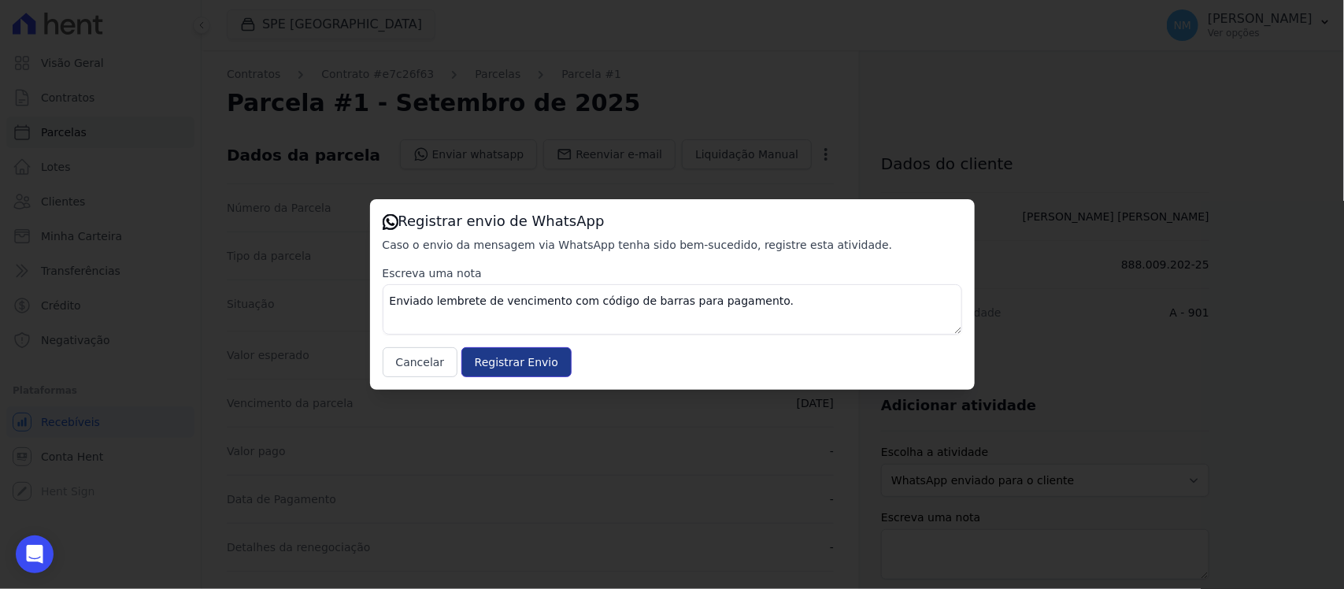
click at [544, 363] on input "Registrar Envio" at bounding box center [516, 362] width 110 height 30
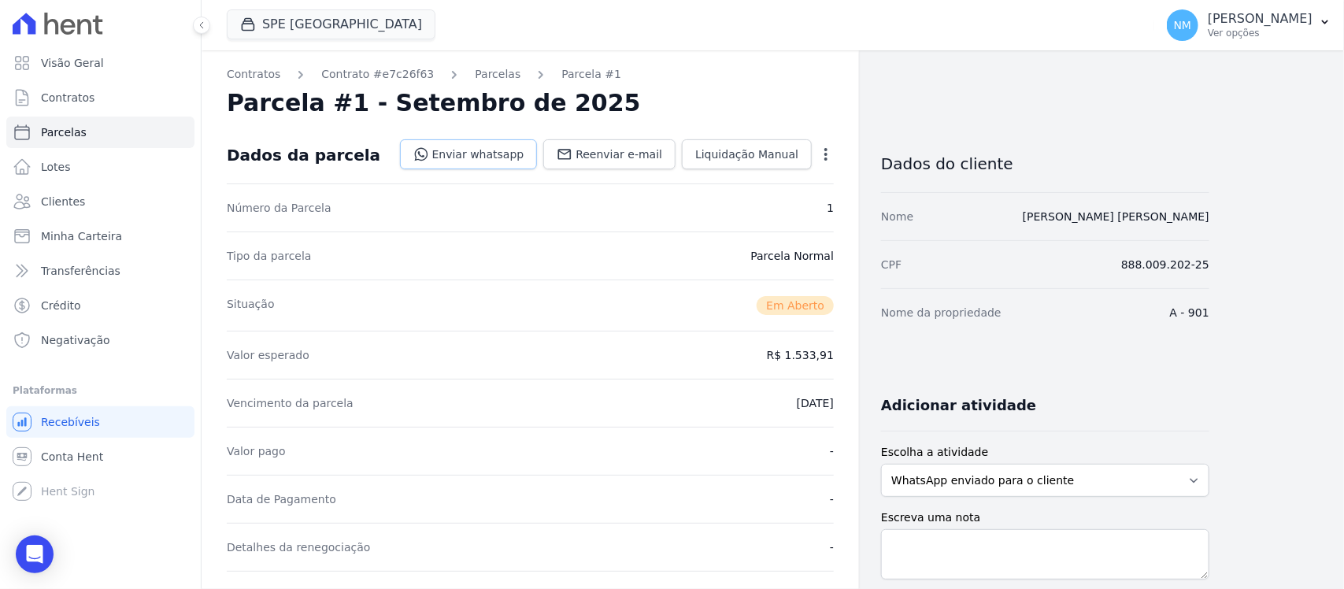
drag, startPoint x: 467, startPoint y: 148, endPoint x: 478, endPoint y: 154, distance: 12.7
click at [469, 148] on link "Enviar whatsapp" at bounding box center [469, 154] width 138 height 30
click at [501, 154] on link "Enviar whatsapp" at bounding box center [469, 154] width 138 height 30
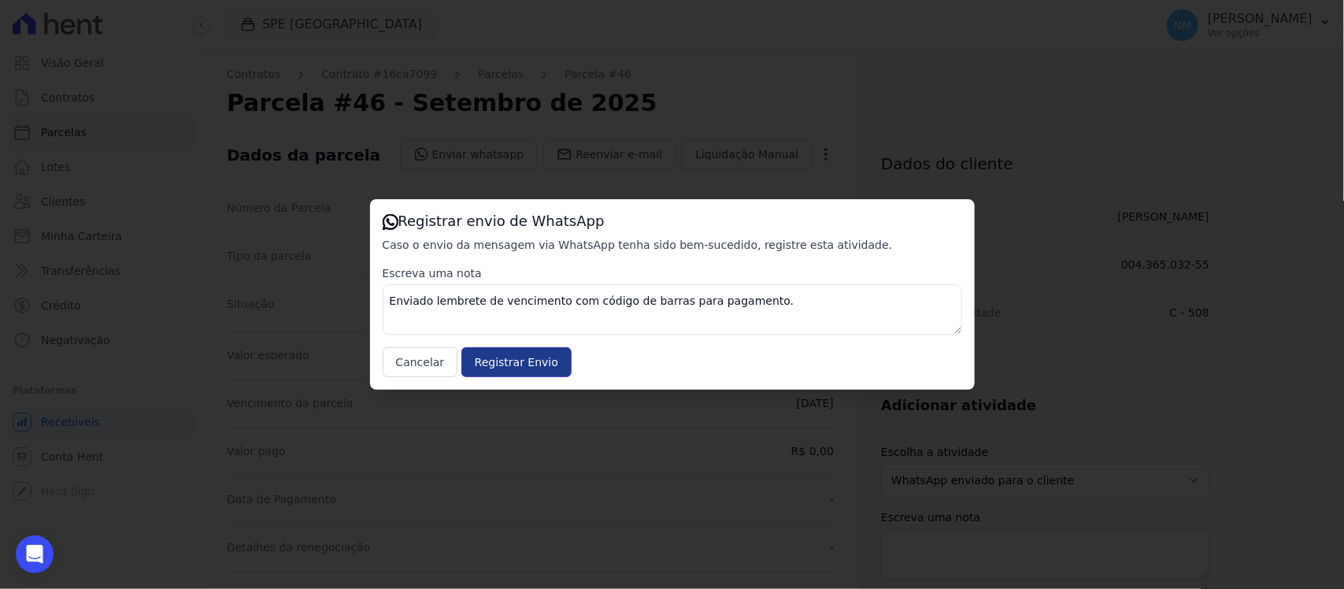
click at [530, 364] on input "Registrar Envio" at bounding box center [516, 362] width 110 height 30
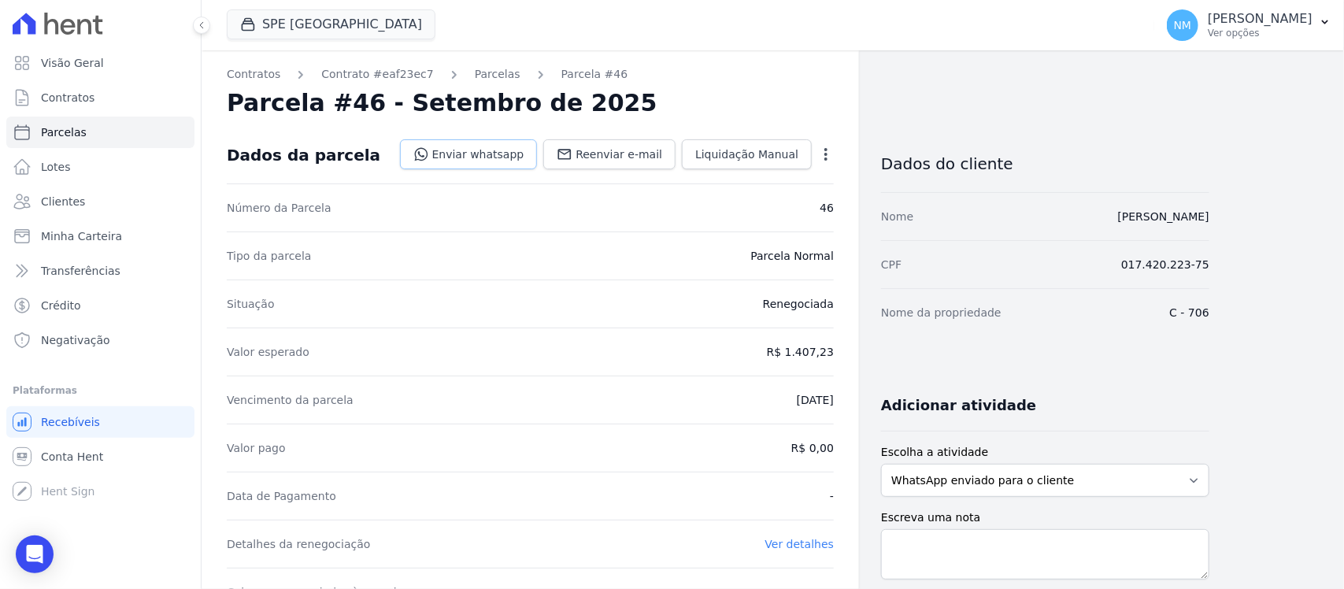
click at [508, 146] on link "Enviar whatsapp" at bounding box center [469, 154] width 138 height 30
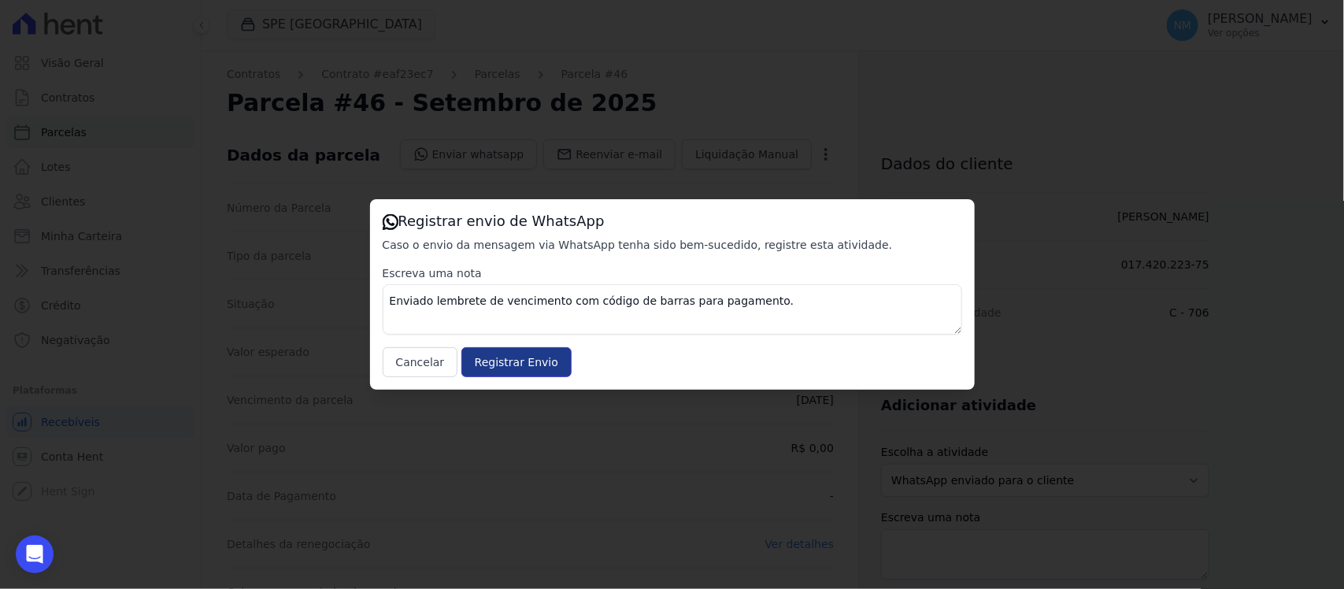
click at [549, 351] on input "Registrar Envio" at bounding box center [516, 362] width 110 height 30
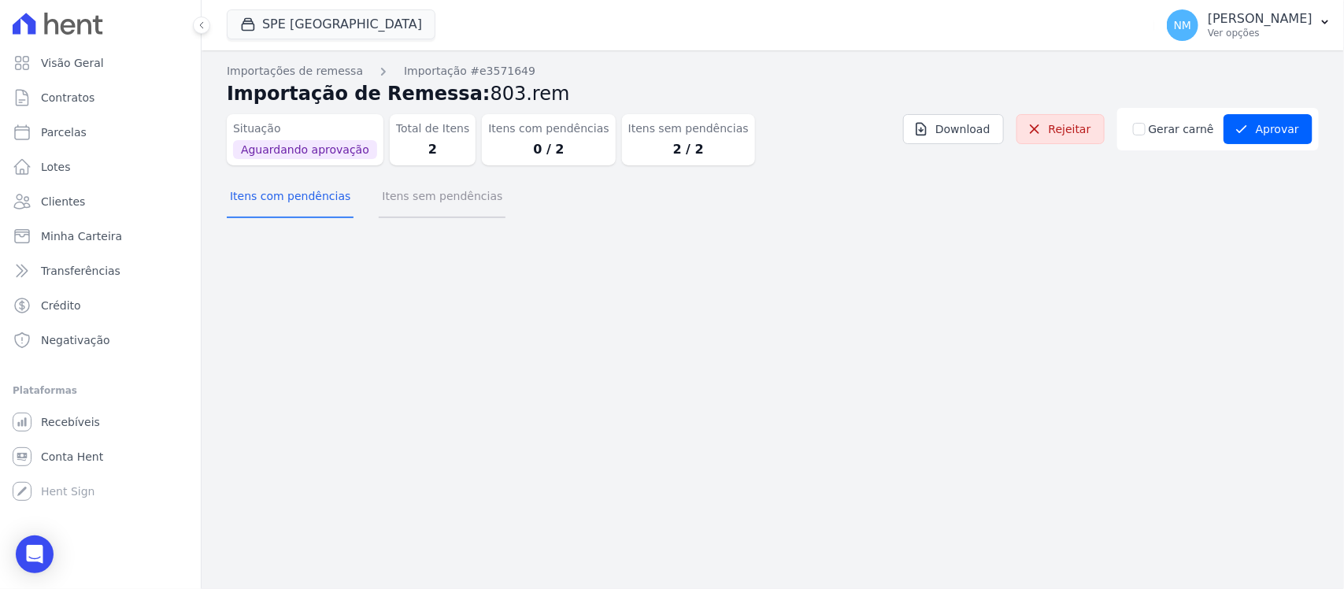
click at [435, 199] on button "Itens sem pendências" at bounding box center [442, 197] width 127 height 41
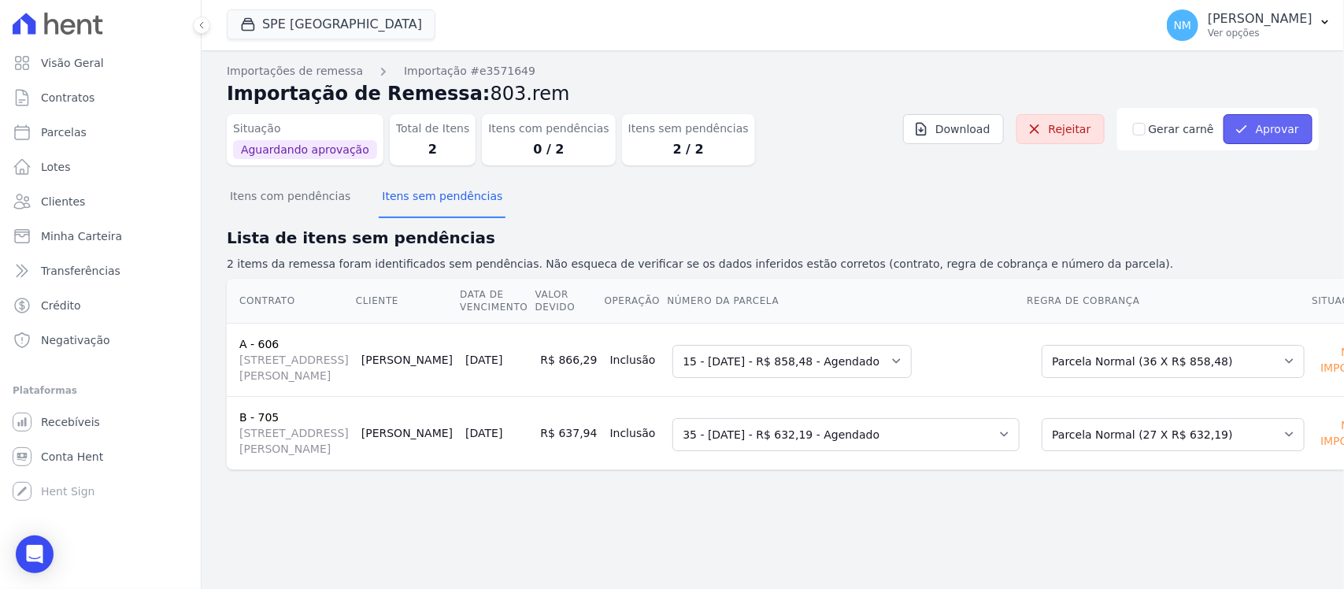
click at [1273, 124] on button "Aprovar" at bounding box center [1267, 129] width 89 height 30
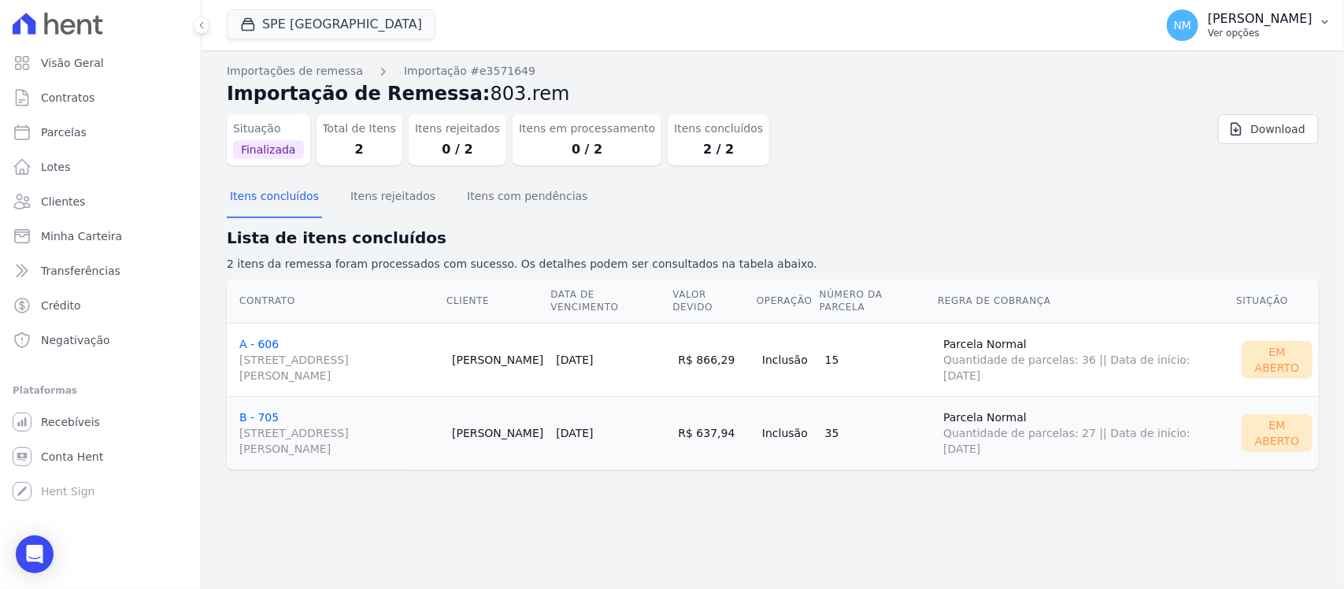
click at [1309, 22] on p "[PERSON_NAME]" at bounding box center [1260, 19] width 105 height 16
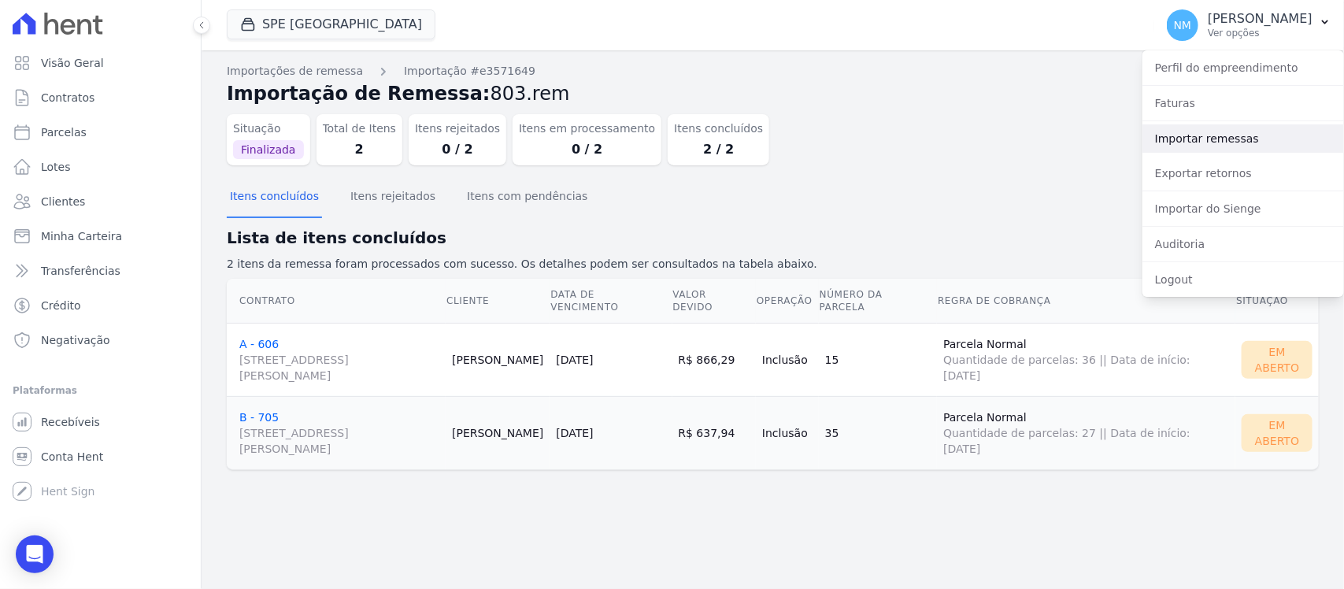
click at [1234, 146] on link "Importar remessas" at bounding box center [1243, 138] width 202 height 28
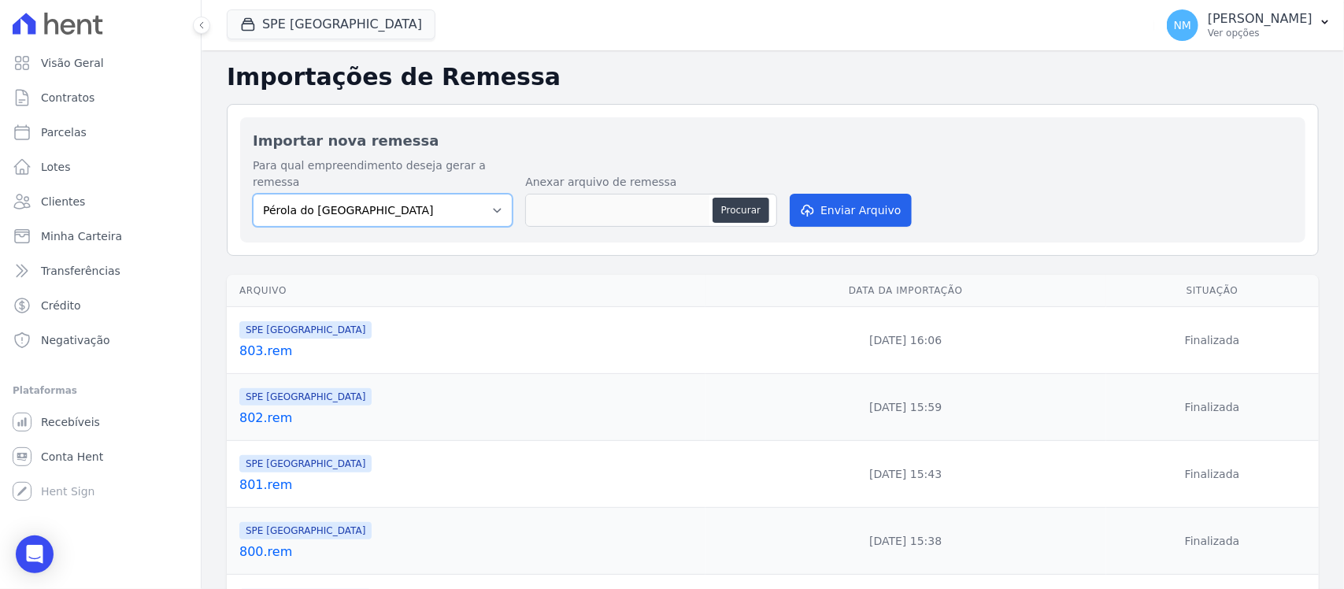
click at [496, 198] on select "Pérola do Tocantins SPE Montenegro" at bounding box center [383, 210] width 260 height 33
select select "168bdd06-a3dd-4988-b5a9-b0a7c7bf8968"
click at [253, 194] on select "Pérola do Tocantins SPE Montenegro" at bounding box center [383, 210] width 260 height 33
click at [741, 198] on button "Procurar" at bounding box center [740, 210] width 57 height 25
type input "804.rem"
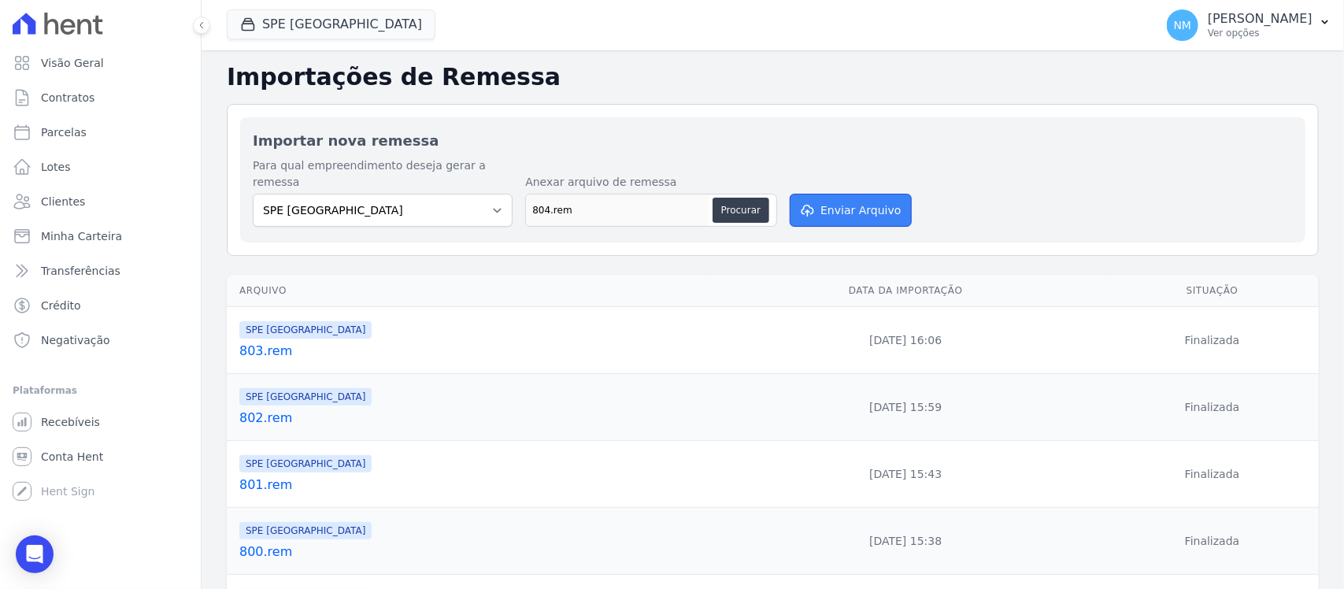
click at [867, 194] on button "Enviar Arquivo" at bounding box center [850, 210] width 121 height 33
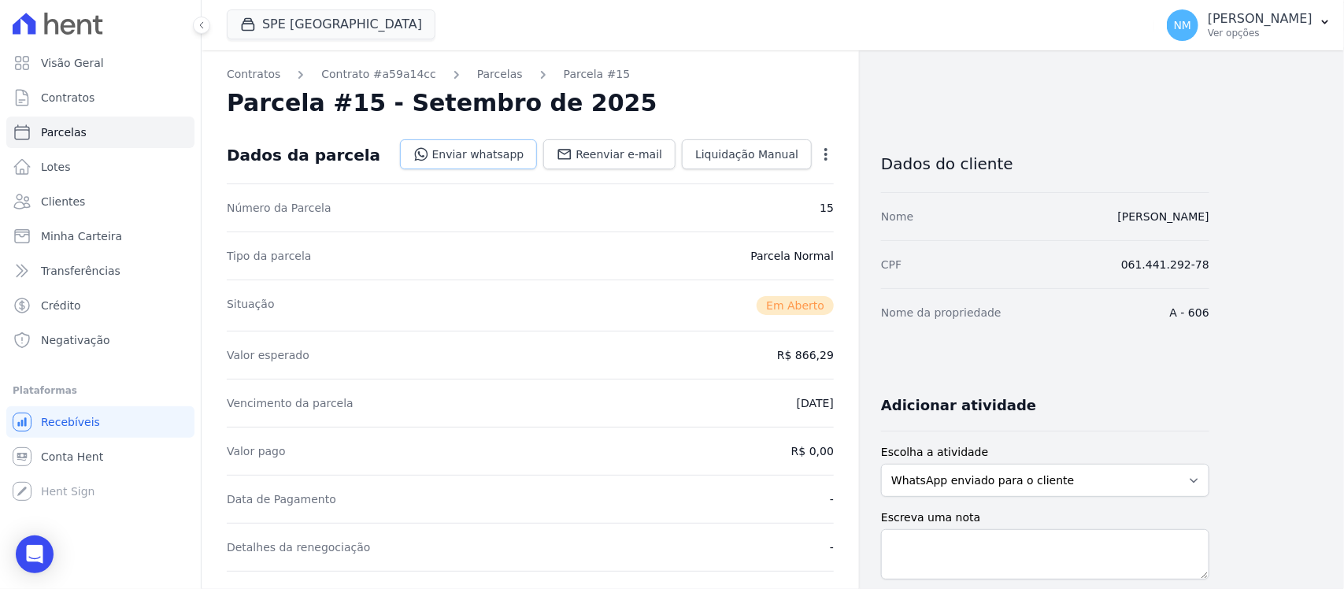
click at [471, 148] on link "Enviar whatsapp" at bounding box center [469, 154] width 138 height 30
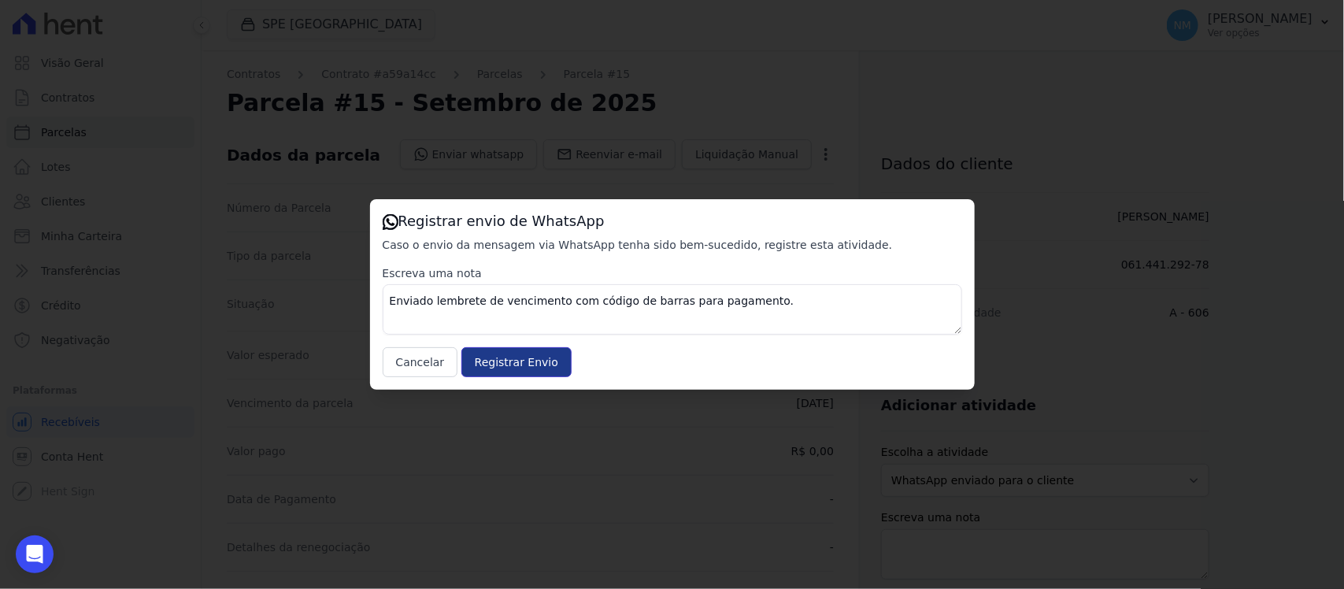
click at [518, 362] on input "Registrar Envio" at bounding box center [516, 362] width 110 height 30
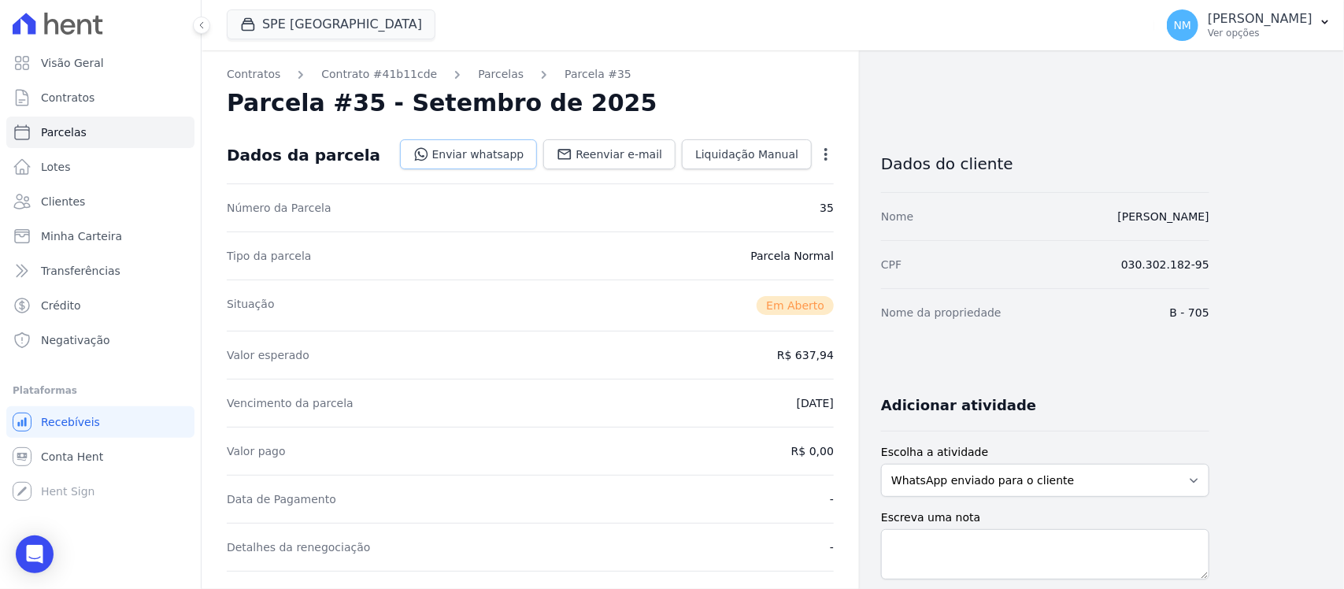
drag, startPoint x: 509, startPoint y: 155, endPoint x: 524, endPoint y: 158, distance: 15.3
click at [509, 155] on link "Enviar whatsapp" at bounding box center [469, 154] width 138 height 30
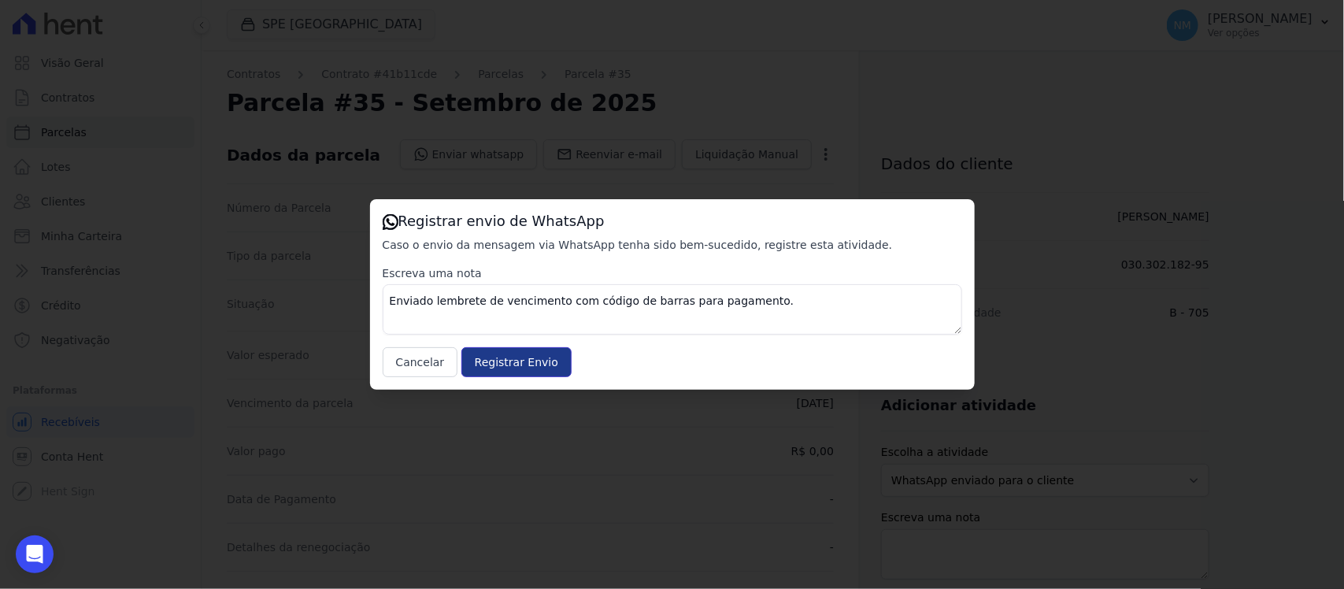
click at [546, 362] on input "Registrar Envio" at bounding box center [516, 362] width 110 height 30
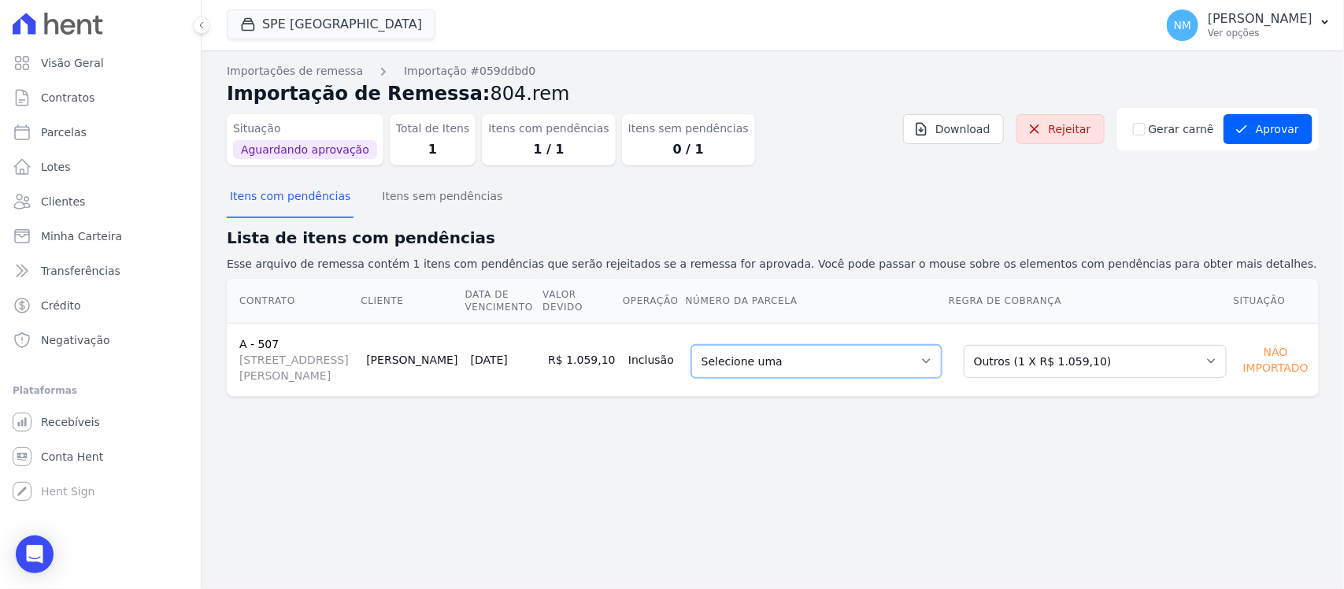
click at [941, 366] on select "Selecione uma 5 - 30/04/2025 - R$ 1.026,89 - Agendado 6 - 30/06/2025 - R$ 1.026…" at bounding box center [816, 361] width 250 height 33
click at [1195, 362] on select "Selecione uma Nova Parcela Avulsa Parcela Avulsa Existente Sinal (1 X R$ 5.500,…" at bounding box center [1095, 361] width 263 height 33
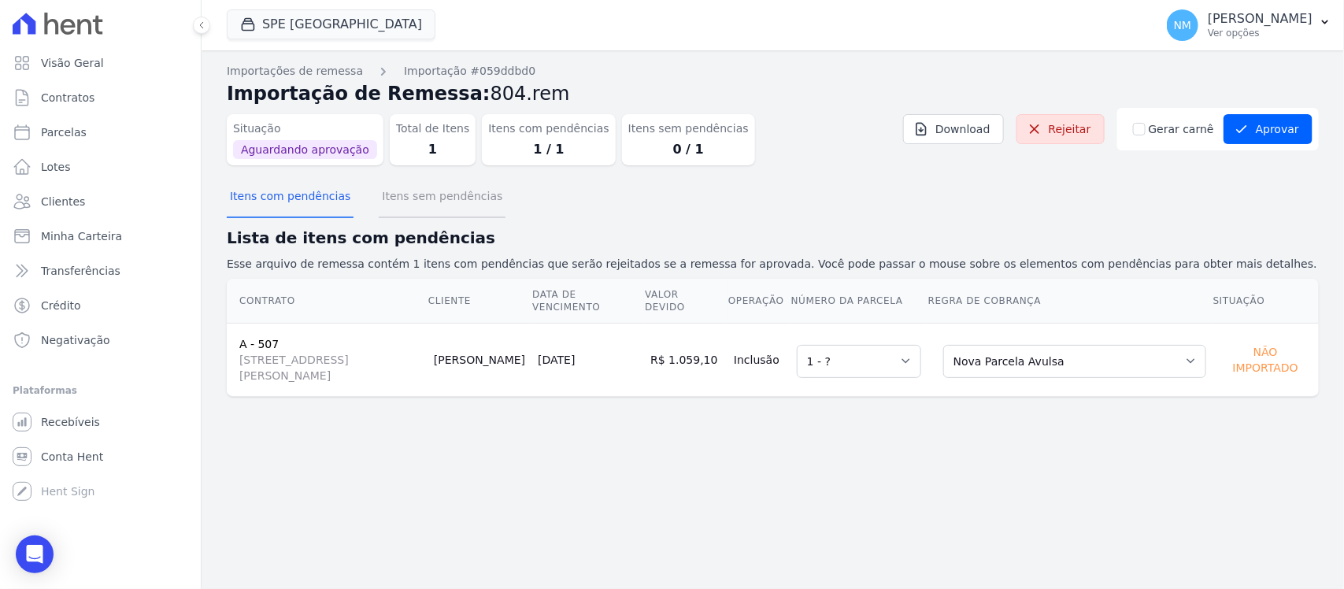
click at [449, 206] on button "Itens sem pendências" at bounding box center [442, 197] width 127 height 41
drag, startPoint x: 1279, startPoint y: 128, endPoint x: 1219, endPoint y: 194, distance: 89.7
click at [1279, 128] on button "Aprovar" at bounding box center [1267, 129] width 89 height 30
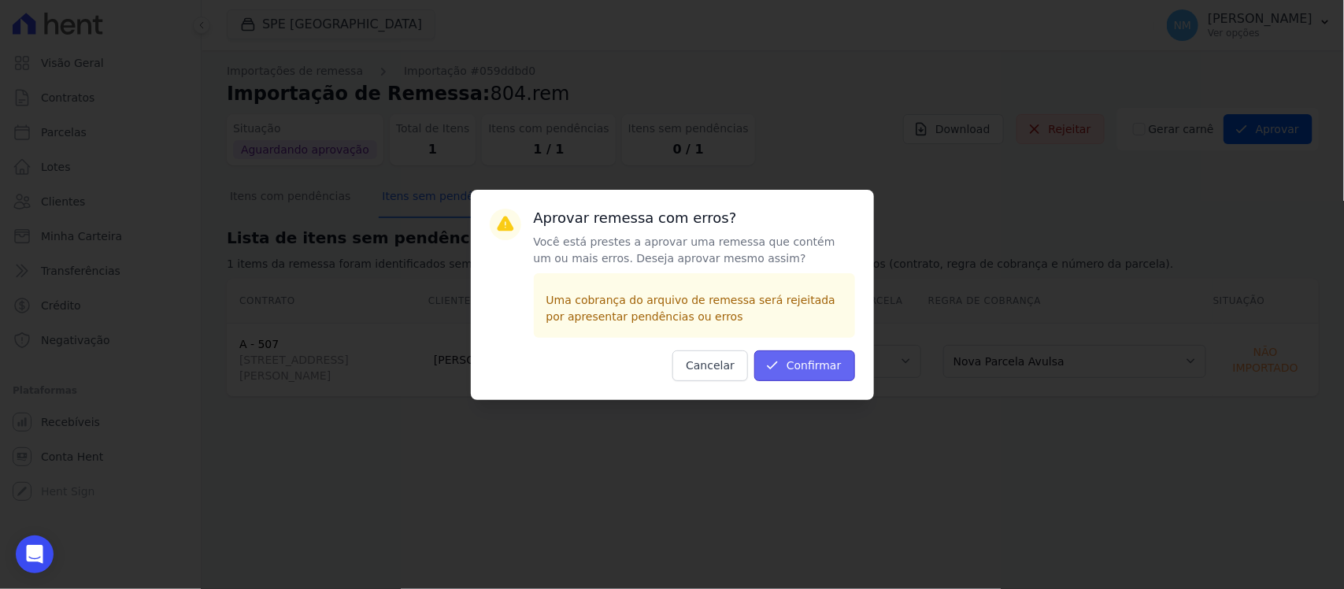
drag, startPoint x: 819, startPoint y: 362, endPoint x: 836, endPoint y: 384, distance: 28.0
click at [819, 364] on button "Confirmar" at bounding box center [804, 365] width 101 height 31
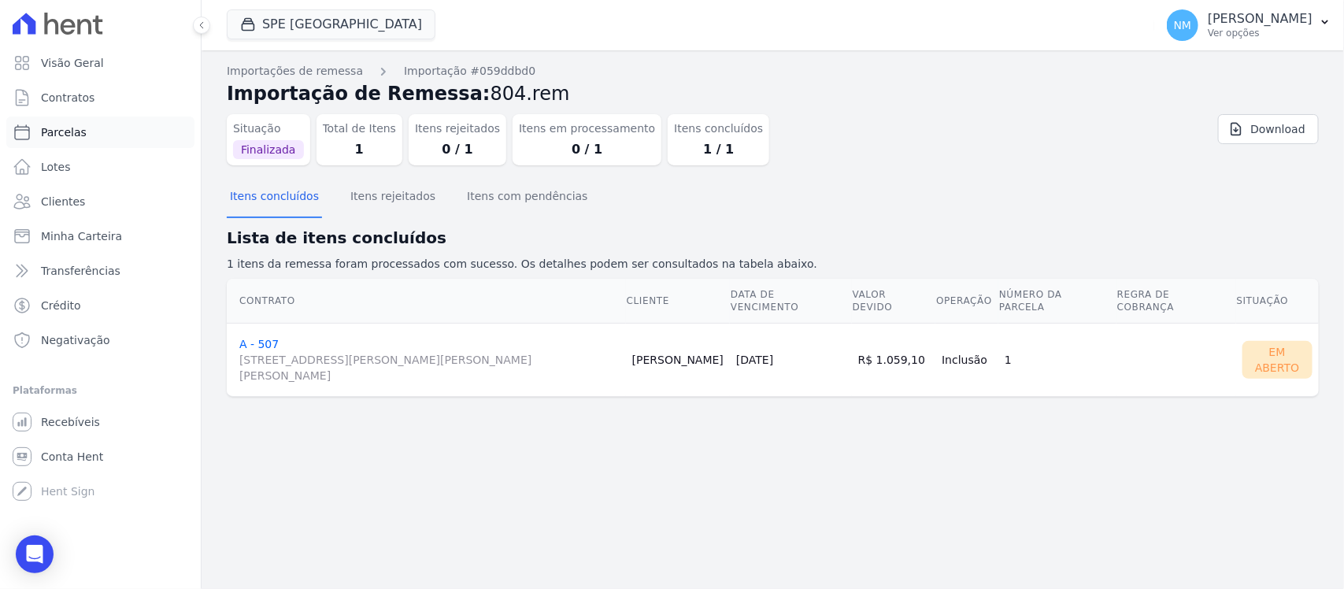
drag, startPoint x: 65, startPoint y: 128, endPoint x: 131, endPoint y: 140, distance: 67.2
click at [65, 128] on span "Parcelas" at bounding box center [64, 132] width 46 height 16
click at [116, 135] on link "Parcelas" at bounding box center [100, 132] width 188 height 31
select select
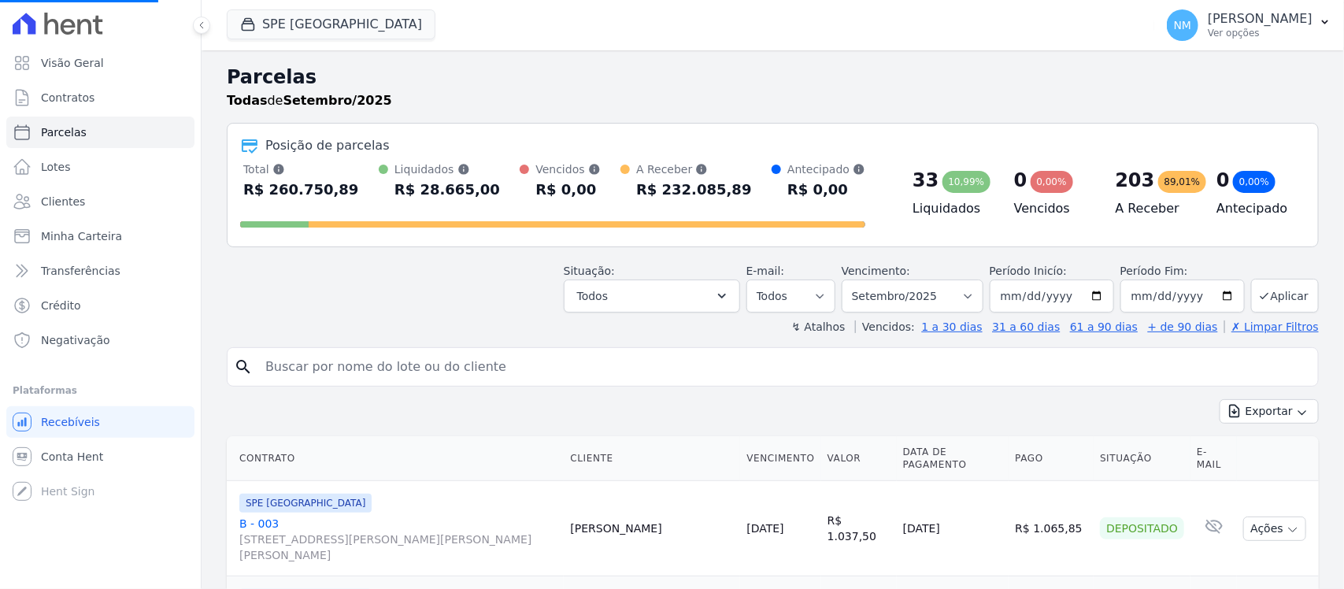
select select
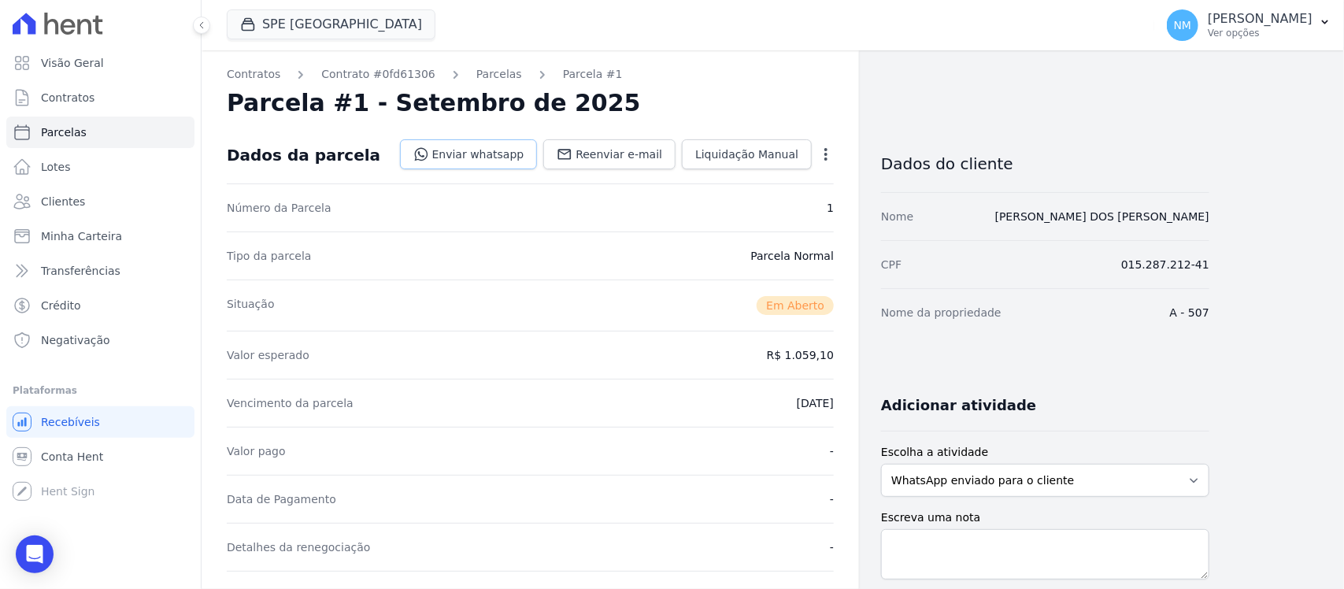
drag, startPoint x: 510, startPoint y: 156, endPoint x: 521, endPoint y: 158, distance: 11.3
click at [510, 156] on link "Enviar whatsapp" at bounding box center [469, 154] width 138 height 30
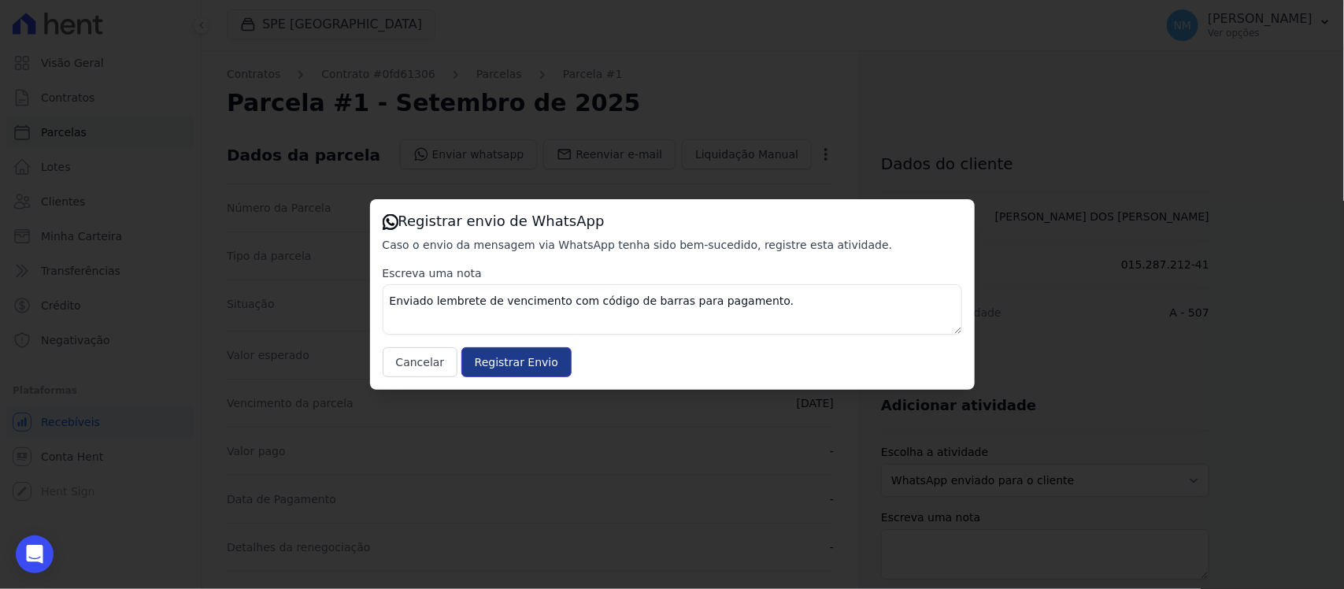
click at [512, 358] on input "Registrar Envio" at bounding box center [516, 362] width 110 height 30
